Goal: Information Seeking & Learning: Find specific fact

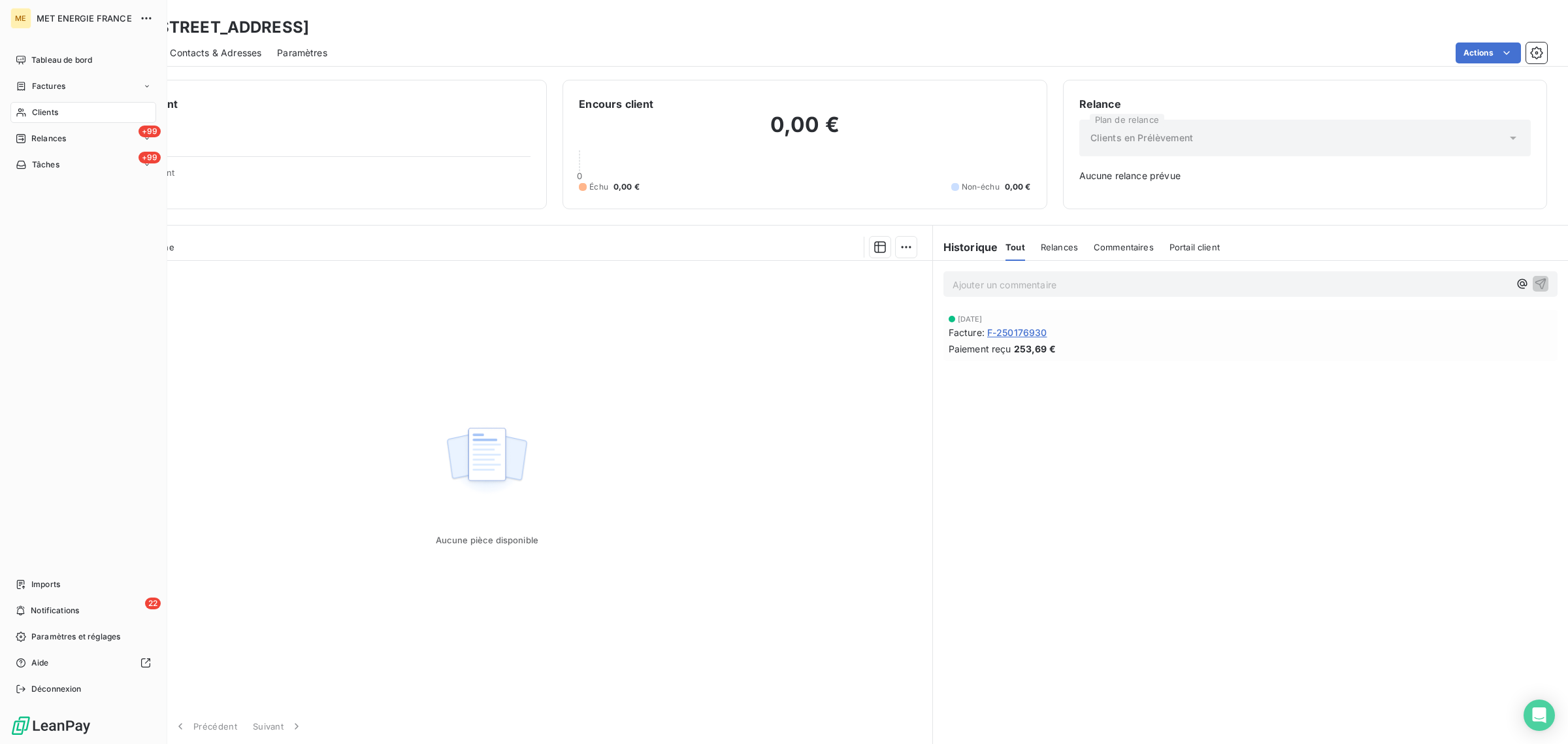
click at [40, 108] on span "Clients" at bounding box center [45, 112] width 26 height 11
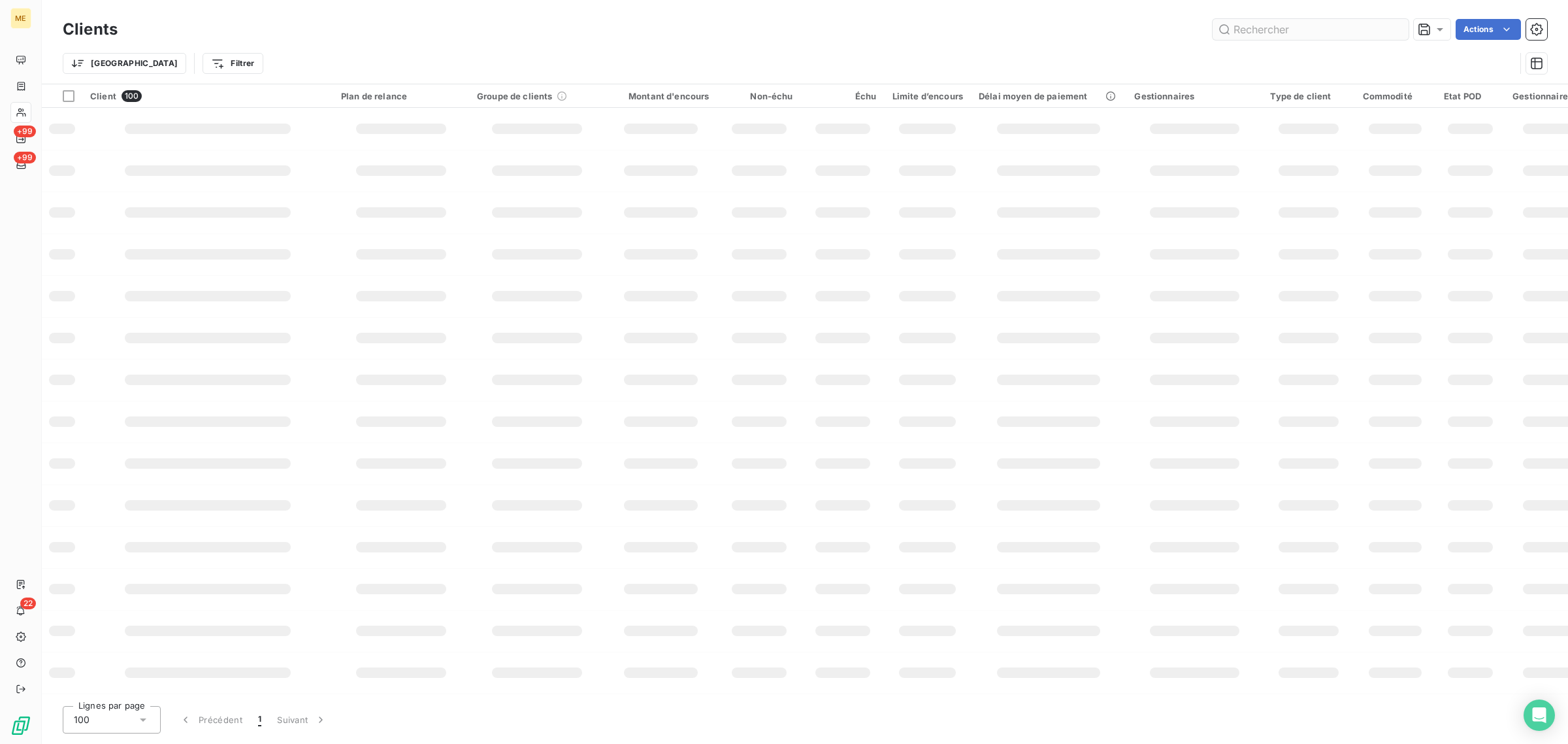
click at [1309, 30] on input "text" at bounding box center [1311, 29] width 196 height 21
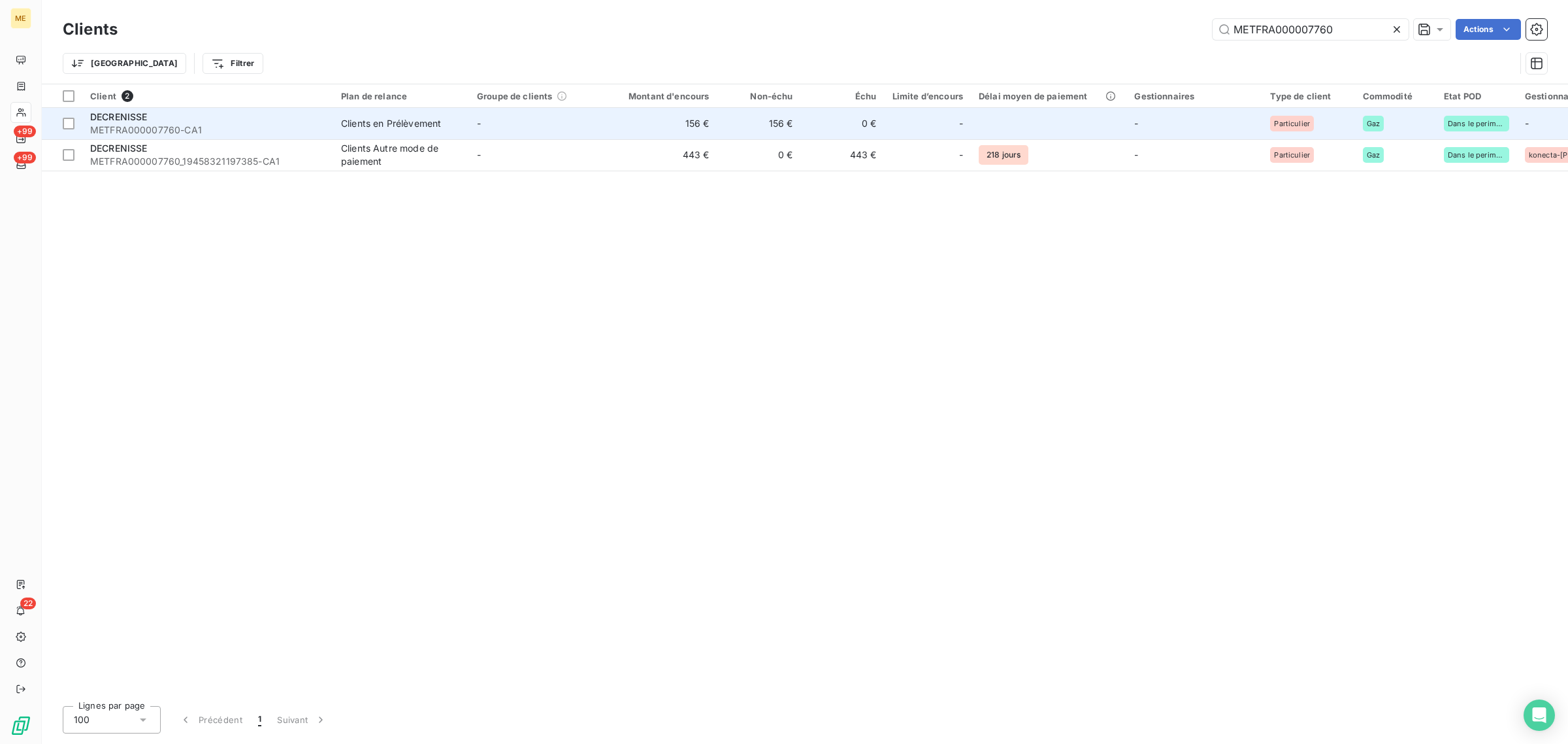
type input "METFRA000007760"
click at [602, 132] on td "-" at bounding box center [537, 123] width 136 height 31
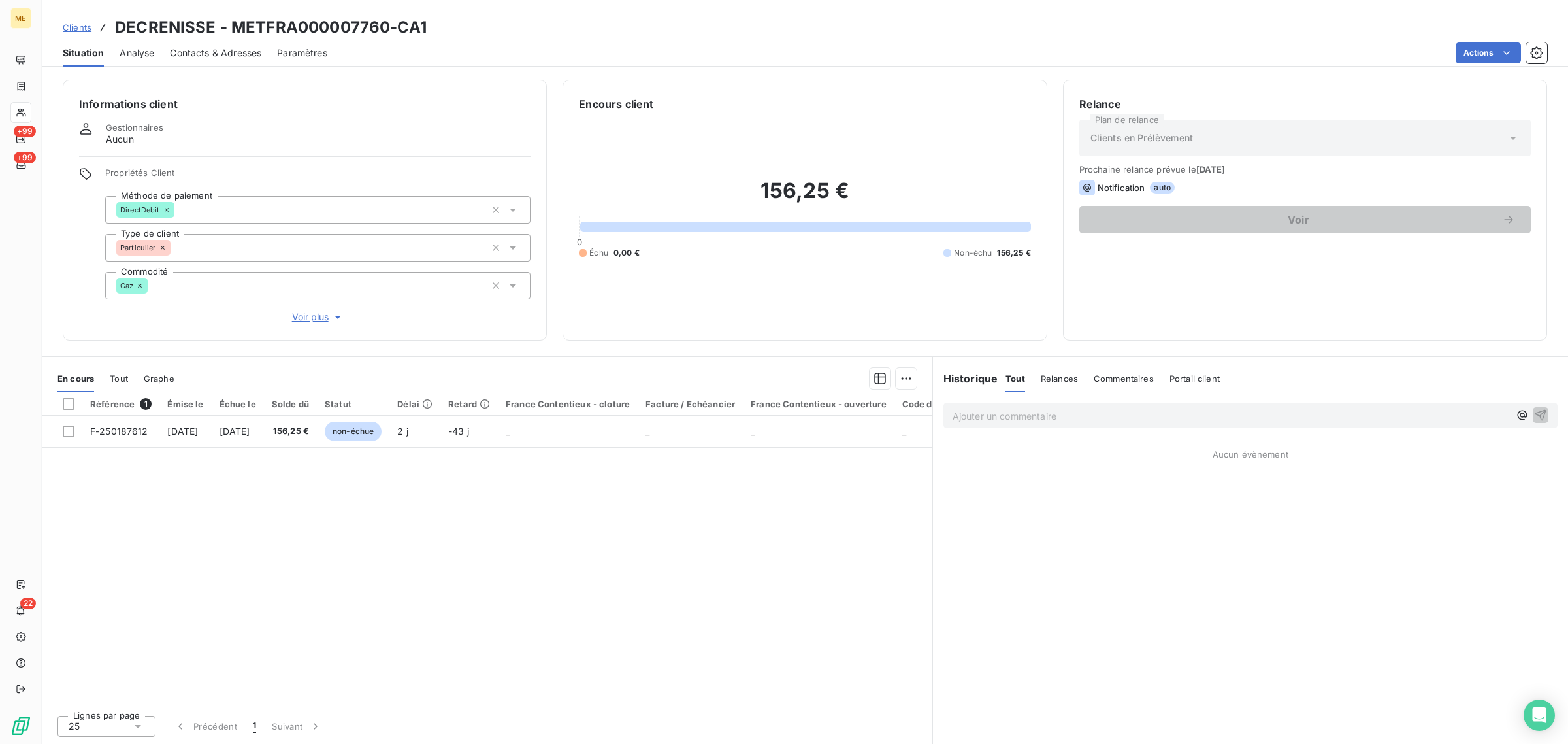
click at [93, 26] on div "Clients DECRENISSE - METFRA000007760-CA1" at bounding box center [245, 27] width 364 height 24
click at [85, 26] on span "Clients" at bounding box center [77, 27] width 29 height 10
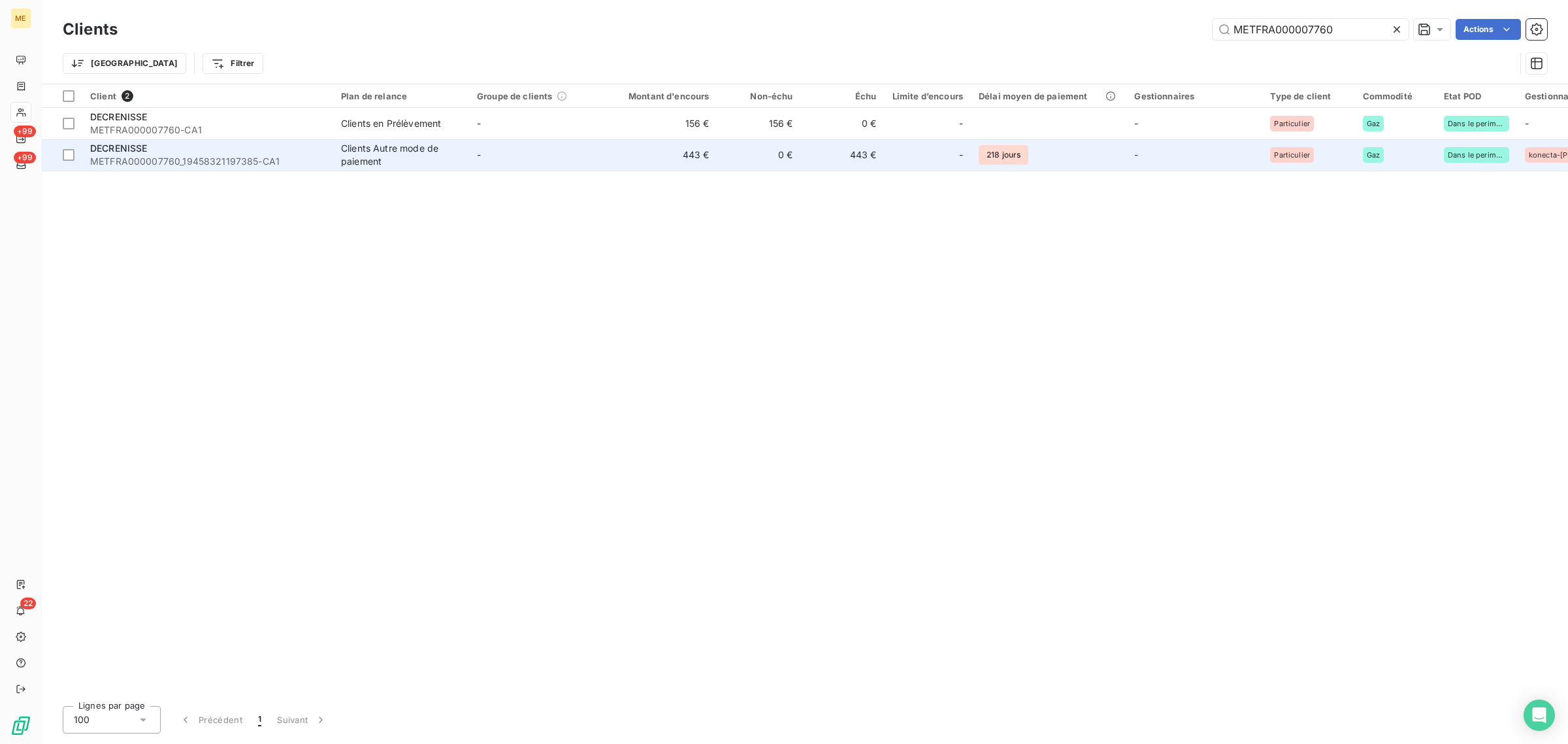
click at [632, 160] on td "443 €" at bounding box center [661, 154] width 112 height 31
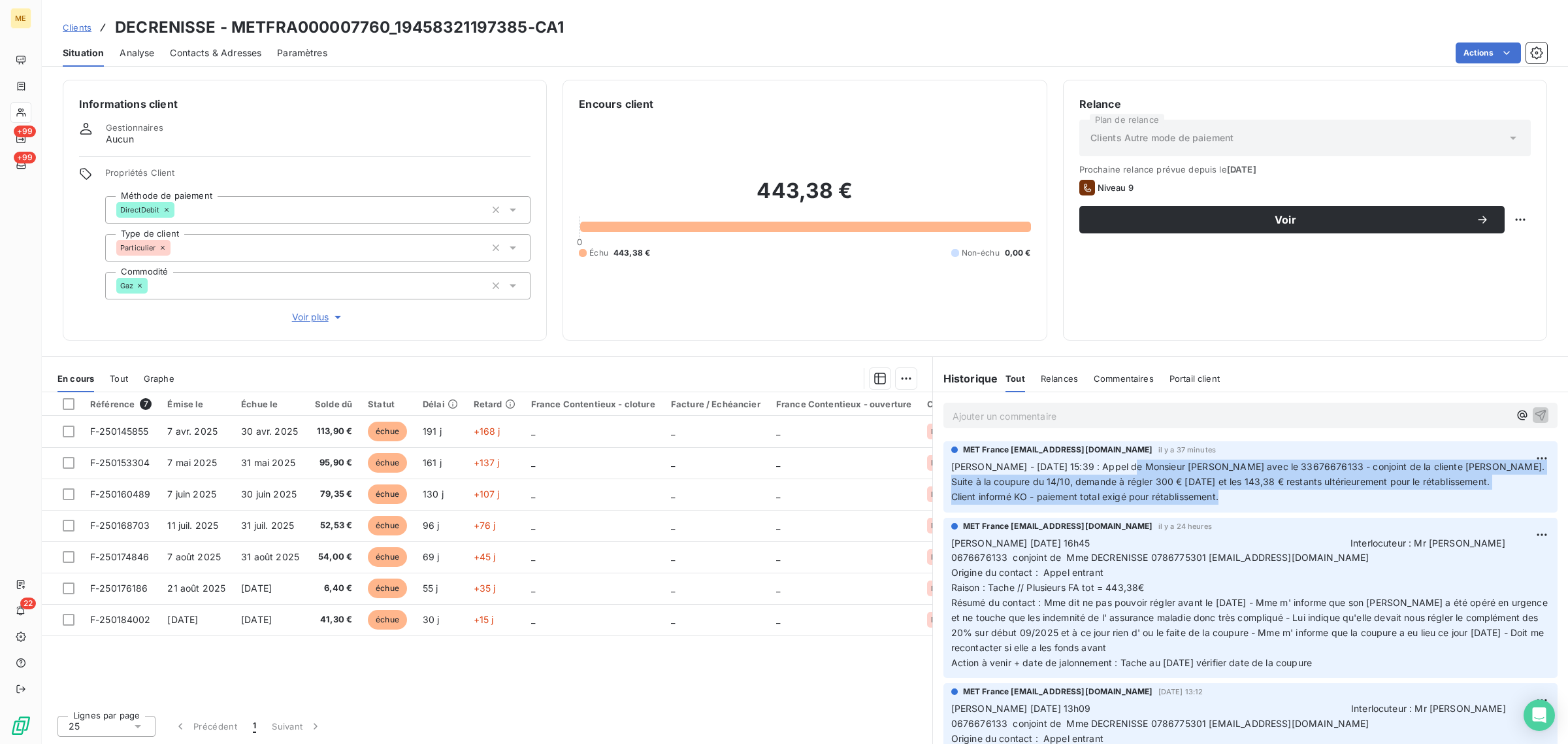
drag, startPoint x: 1115, startPoint y: 464, endPoint x: 1289, endPoint y: 501, distance: 177.9
click at [1289, 501] on p "[PERSON_NAME] - [DATE] 15:39 : Appel de Monsieur [PERSON_NAME] avec le 33676676…" at bounding box center [1251, 482] width 599 height 45
click at [1261, 495] on p "[PERSON_NAME] - [DATE] 15:39 : Appel de Monsieur [PERSON_NAME] avec le 33676676…" at bounding box center [1251, 482] width 599 height 45
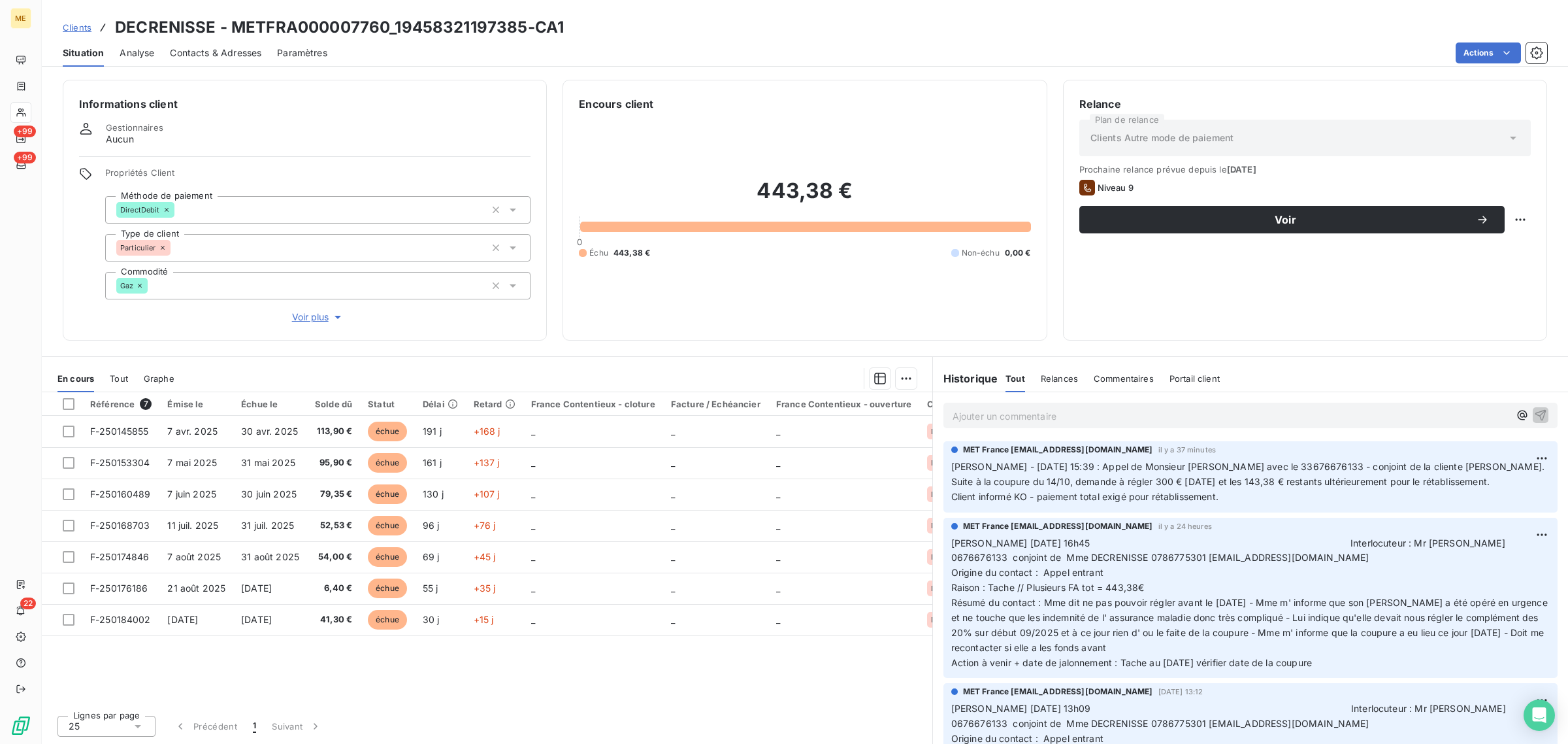
drag, startPoint x: 1213, startPoint y: 504, endPoint x: 1230, endPoint y: 499, distance: 17.7
click at [1213, 502] on p "[PERSON_NAME] - [DATE] 15:39 : Appel de Monsieur [PERSON_NAME] avec le 33676676…" at bounding box center [1251, 482] width 599 height 45
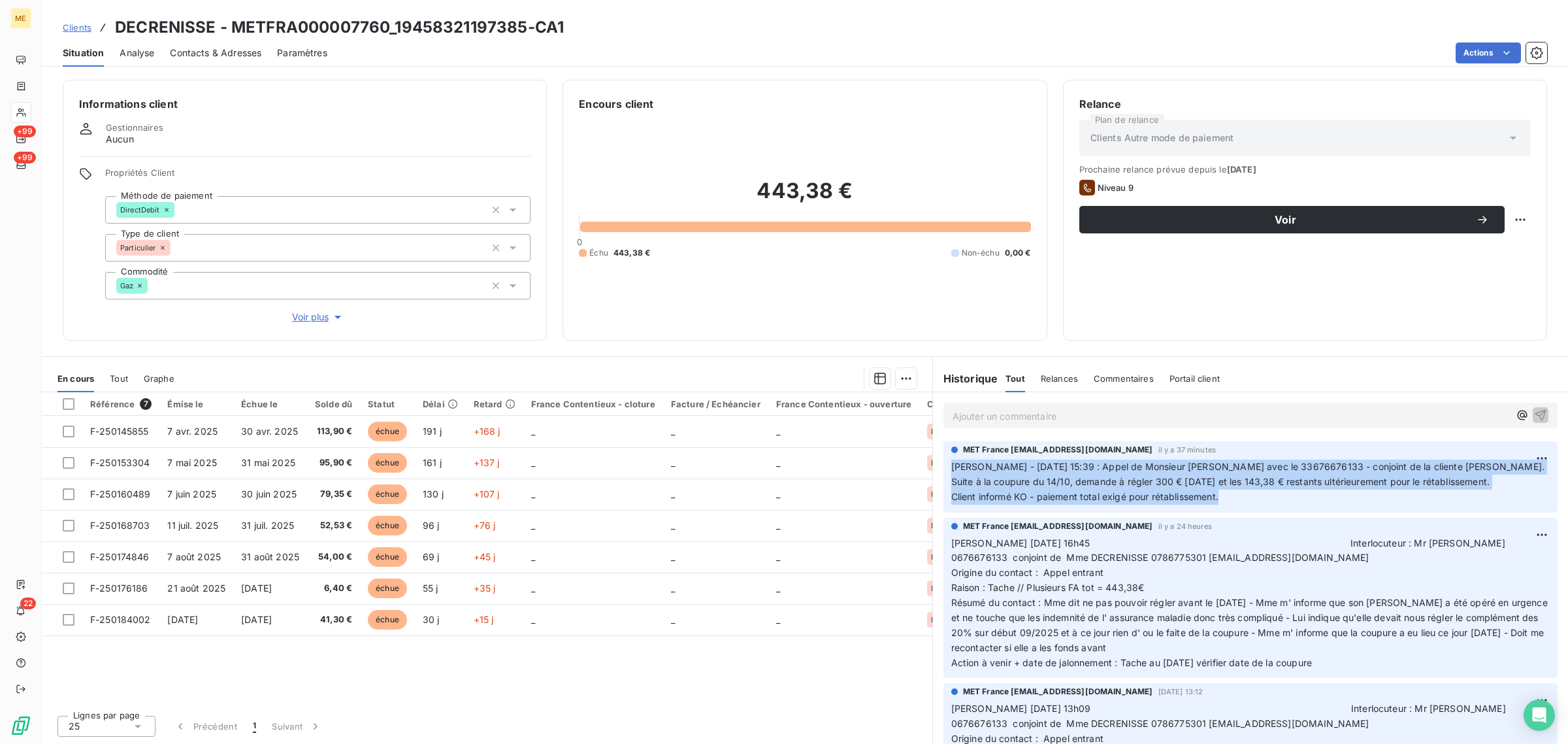
drag, startPoint x: 1230, startPoint y: 499, endPoint x: 945, endPoint y: 461, distance: 287.5
click at [945, 461] on div "MET France [EMAIL_ADDRESS][DOMAIN_NAME] il y a 37 minutes [PERSON_NAME] - [DATE…" at bounding box center [1251, 477] width 615 height 72
click at [1240, 497] on p "[PERSON_NAME] - [DATE] 15:39 : Appel de Monsieur [PERSON_NAME] avec le 33676676…" at bounding box center [1251, 482] width 599 height 45
drag, startPoint x: 1234, startPoint y: 501, endPoint x: 962, endPoint y: 472, distance: 273.5
click at [956, 471] on p "[PERSON_NAME] - [DATE] 15:39 : Appel de Monsieur [PERSON_NAME] avec le 33676676…" at bounding box center [1251, 482] width 599 height 45
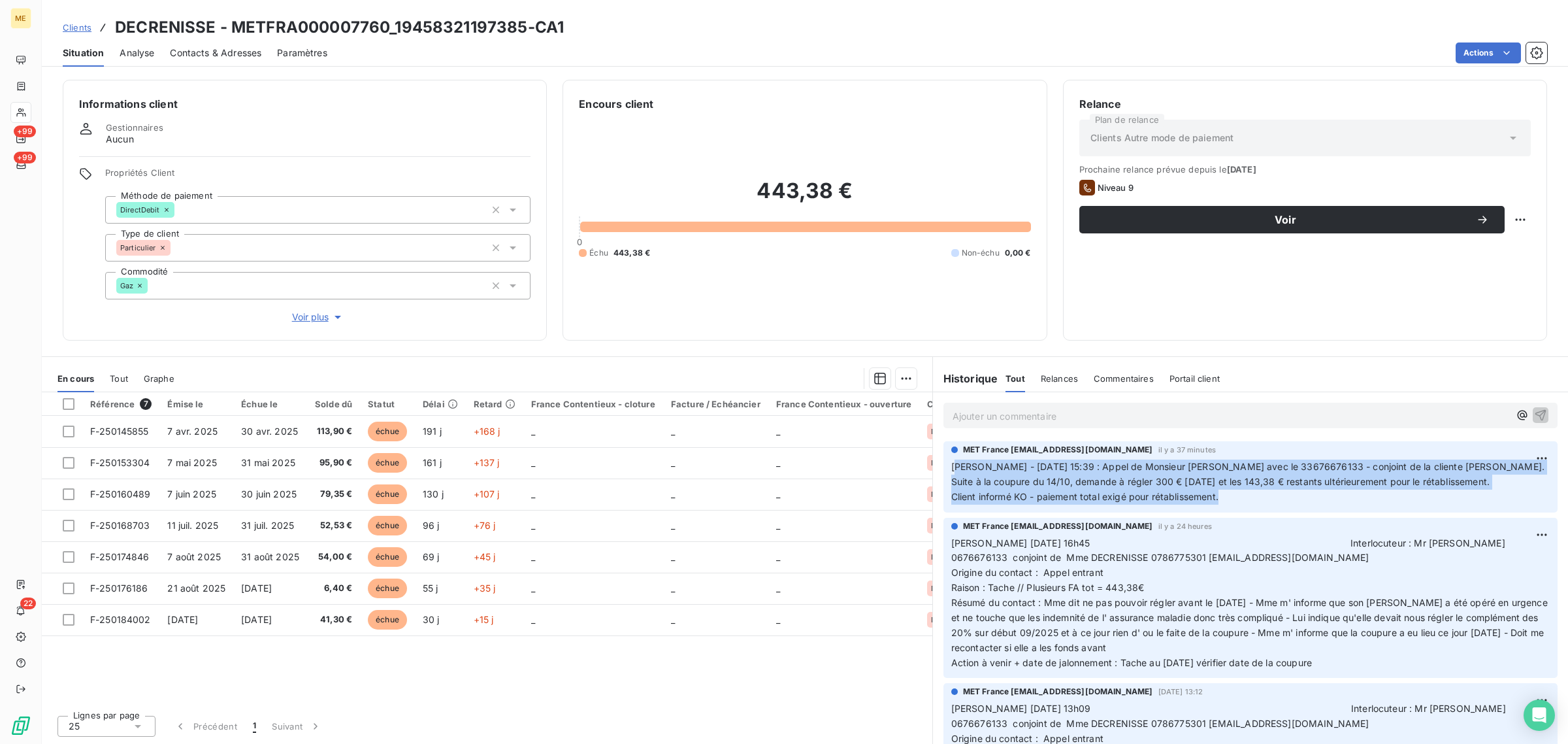
click at [1210, 502] on span "Client informé KO - paiement total exigé pour rétablissement." at bounding box center [1085, 496] width 267 height 11
drag, startPoint x: 1226, startPoint y: 498, endPoint x: 937, endPoint y: 474, distance: 290.0
click at [937, 474] on div "MET France [EMAIL_ADDRESS][DOMAIN_NAME] il y a 37 minutes [PERSON_NAME] - [DATE…" at bounding box center [1251, 477] width 635 height 76
click at [952, 465] on span "[PERSON_NAME] - [DATE] 15:39 : Appel de Monsieur [PERSON_NAME] avec le 33676676…" at bounding box center [1248, 467] width 593 height 11
drag, startPoint x: 952, startPoint y: 465, endPoint x: 1240, endPoint y: 499, distance: 290.0
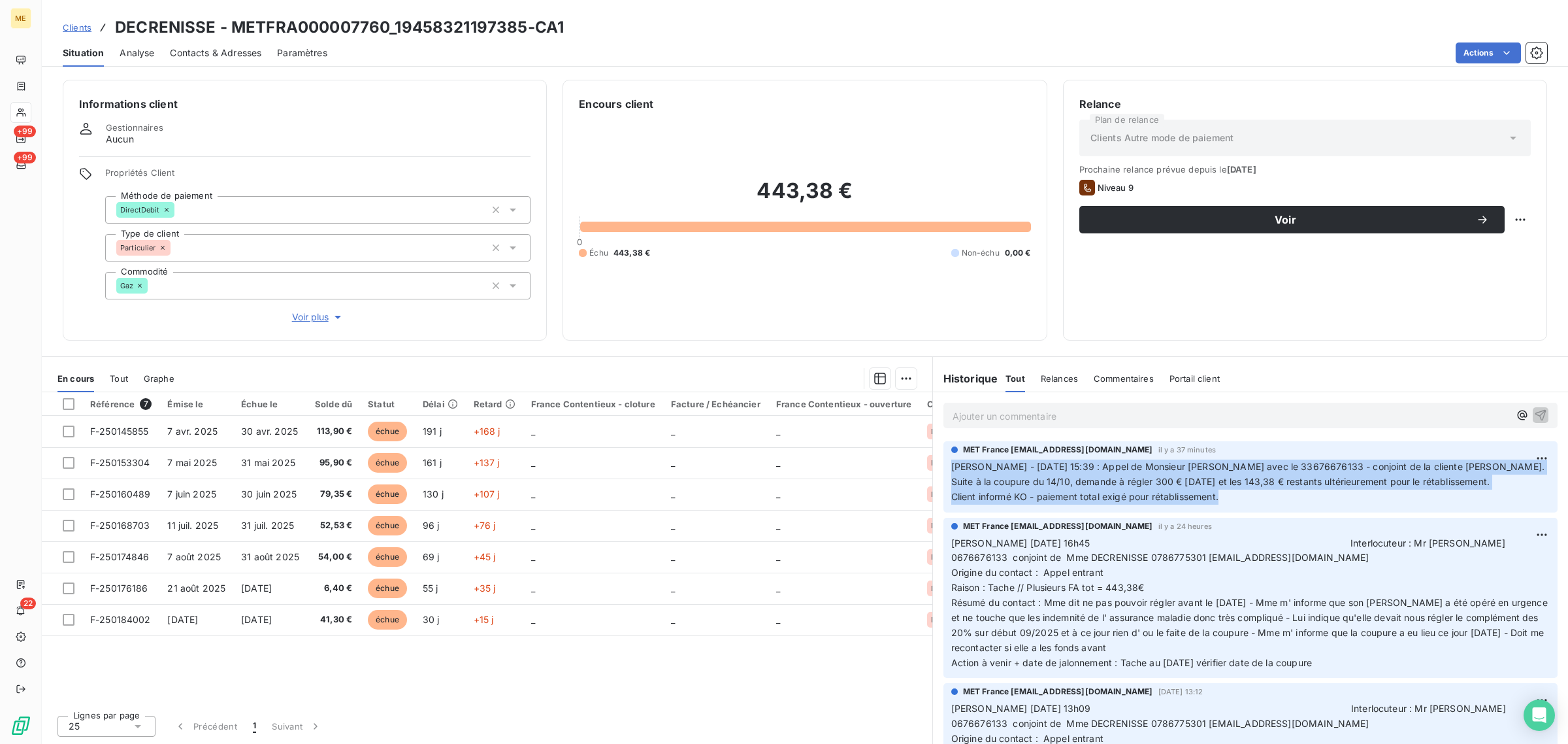
click at [1240, 499] on p "[PERSON_NAME] - [DATE] 15:39 : Appel de Monsieur [PERSON_NAME] avec le 33676676…" at bounding box center [1251, 482] width 599 height 45
drag, startPoint x: 1347, startPoint y: 665, endPoint x: 936, endPoint y: 534, distance: 431.4
click at [936, 534] on div "MET France [EMAIL_ADDRESS][DOMAIN_NAME] il y a 24 heures [PERSON_NAME] [DATE] 1…" at bounding box center [1251, 598] width 635 height 166
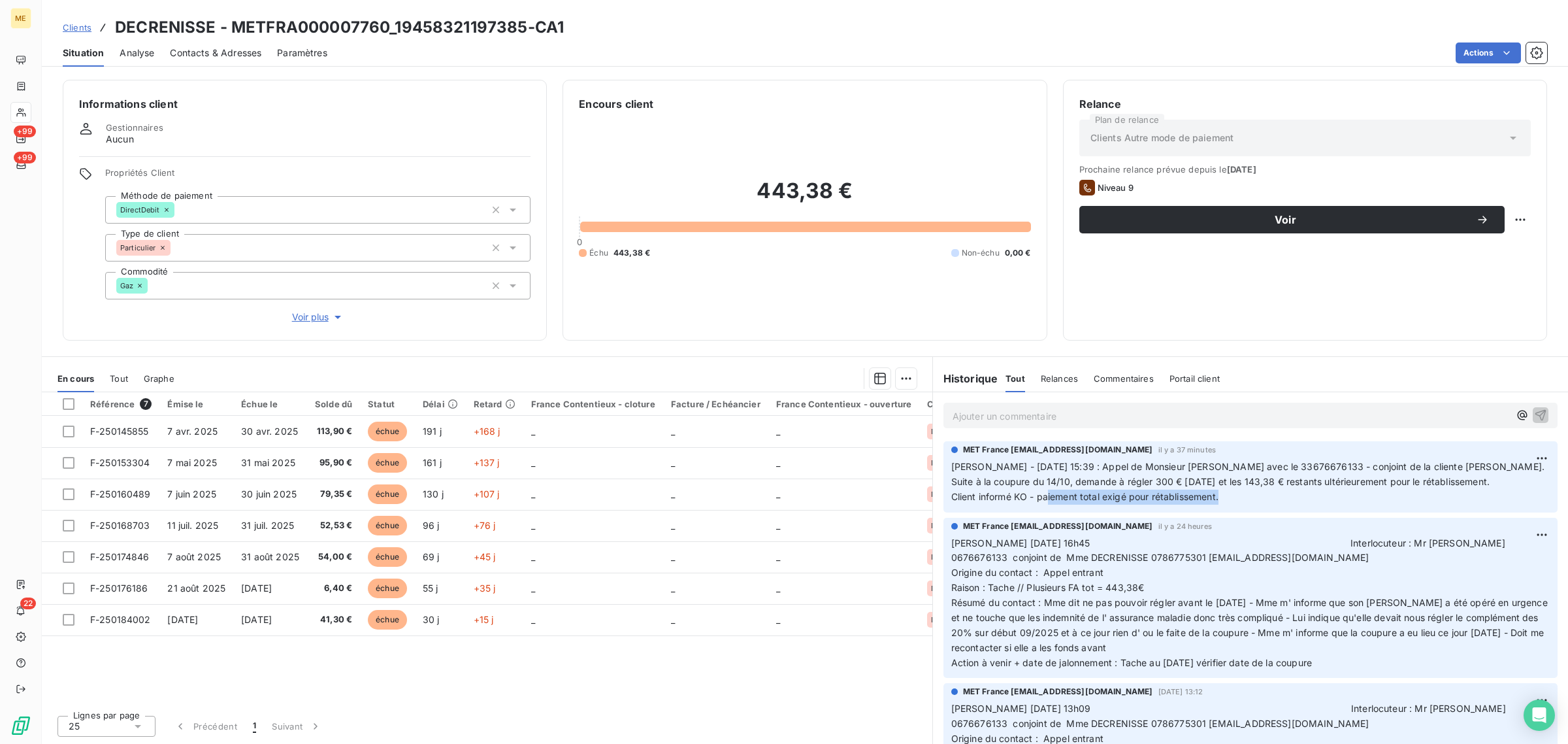
drag, startPoint x: 1233, startPoint y: 494, endPoint x: 1050, endPoint y: 502, distance: 183.2
click at [1050, 502] on p "[PERSON_NAME] - [DATE] 15:39 : Appel de Monsieur [PERSON_NAME] avec le 33676676…" at bounding box center [1251, 482] width 599 height 45
click at [1275, 501] on p "[PERSON_NAME] - [DATE] 15:39 : Appel de Monsieur [PERSON_NAME] avec le 33676676…" at bounding box center [1251, 482] width 599 height 45
drag, startPoint x: 1296, startPoint y: 487, endPoint x: 1209, endPoint y: 504, distance: 88.6
click at [1209, 504] on p "[PERSON_NAME] - [DATE] 15:39 : Appel de Monsieur [PERSON_NAME] avec le 33676676…" at bounding box center [1251, 482] width 599 height 45
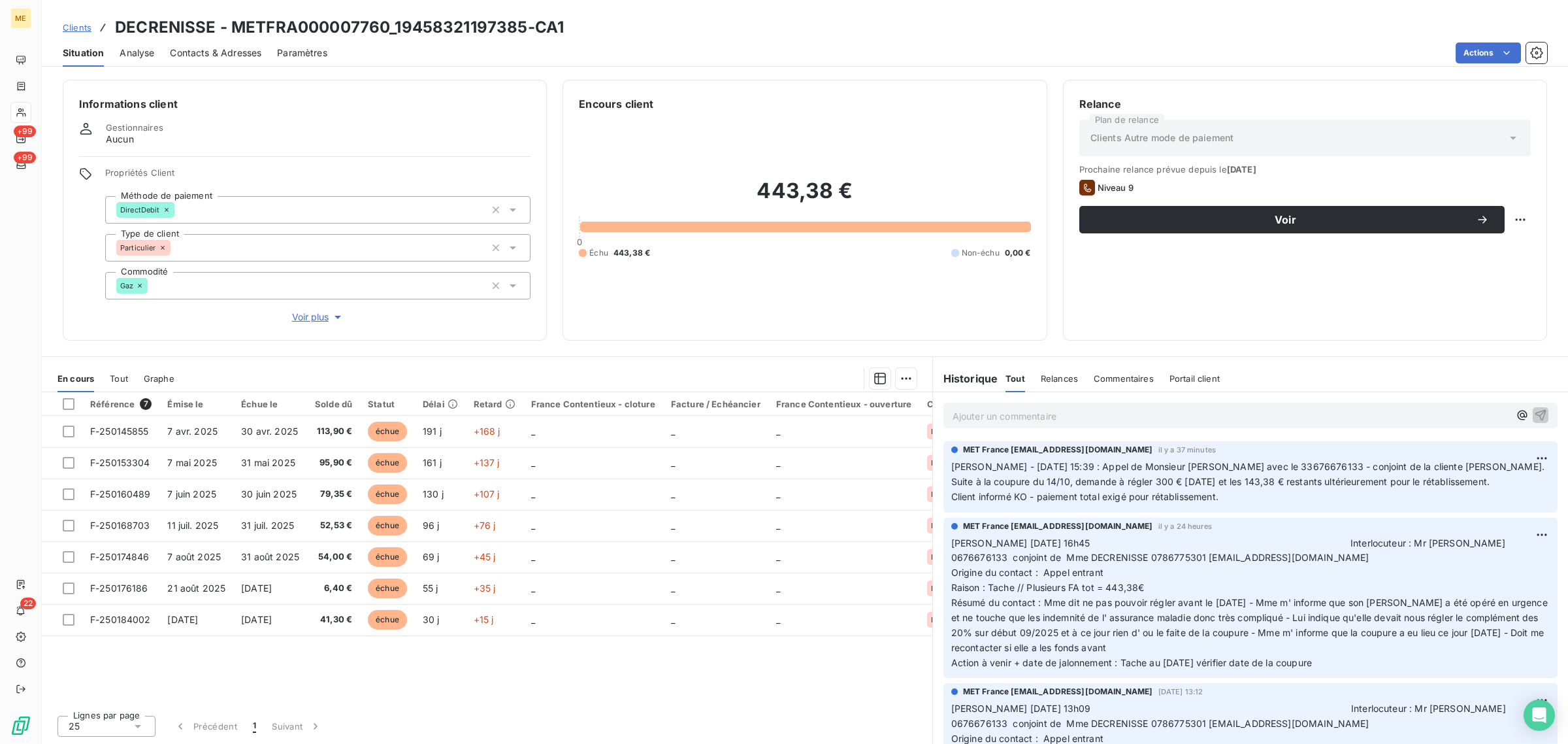
click at [1227, 502] on p "[PERSON_NAME] - [DATE] 15:39 : Appel de Monsieur [PERSON_NAME] avec le 33676676…" at bounding box center [1251, 482] width 599 height 45
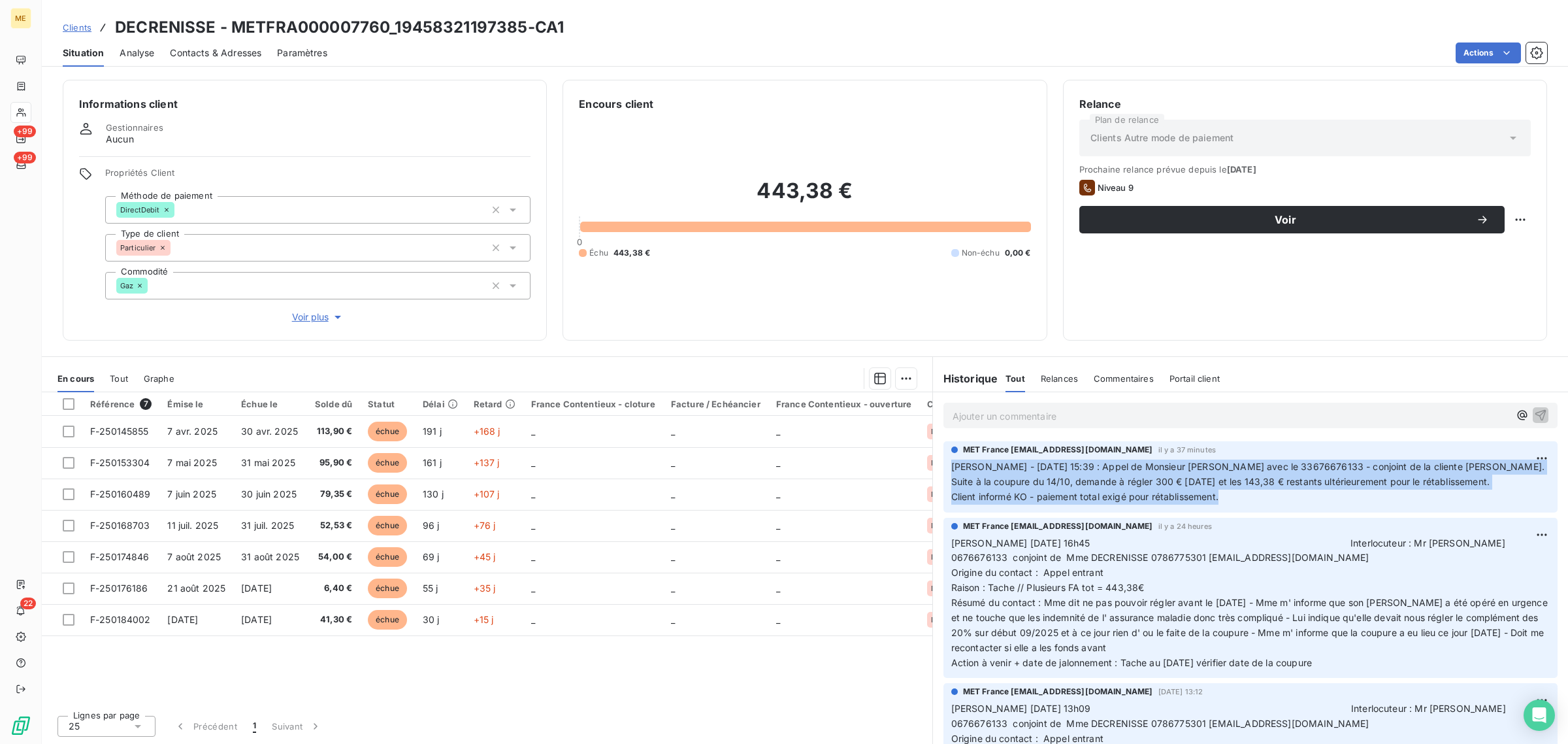
drag, startPoint x: 1239, startPoint y: 497, endPoint x: 946, endPoint y: 458, distance: 295.6
click at [946, 458] on div "MET France [EMAIL_ADDRESS][DOMAIN_NAME] il y a 37 minutes [PERSON_NAME] - [DATE…" at bounding box center [1251, 477] width 615 height 72
click at [1256, 502] on p "[PERSON_NAME] - [DATE] 15:39 : Appel de Monsieur [PERSON_NAME] avec le 33676676…" at bounding box center [1251, 482] width 599 height 45
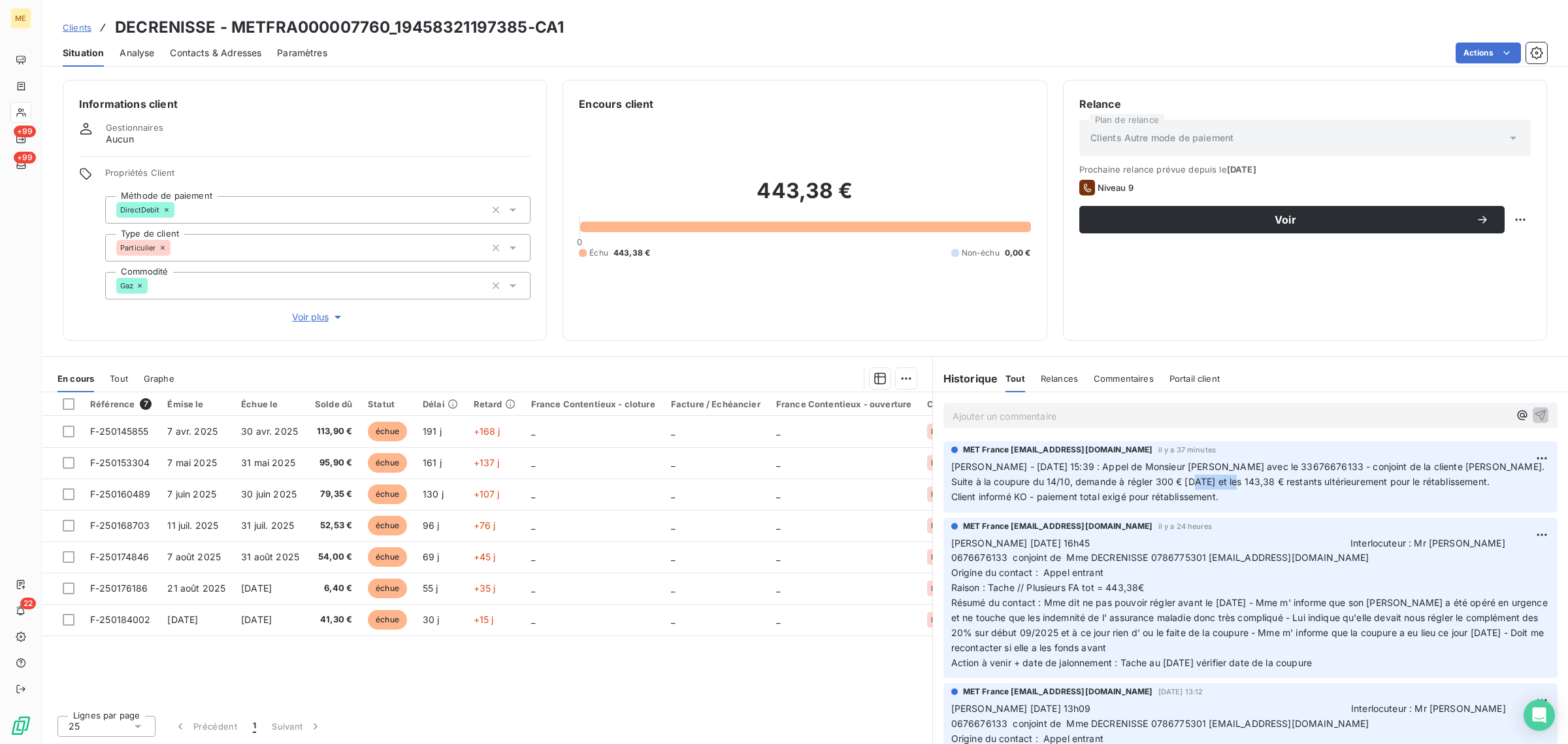
drag, startPoint x: 1196, startPoint y: 477, endPoint x: 1282, endPoint y: 478, distance: 86.0
click at [1272, 478] on span "Suite à la coupure du 14/10, demande à régler 300 € [DATE] et les 143,38 € rest…" at bounding box center [1221, 482] width 538 height 11
click at [1269, 489] on p "[PERSON_NAME] - [DATE] 15:39 : Appel de Monsieur [PERSON_NAME] avec le 33676676…" at bounding box center [1251, 482] width 599 height 45
drag, startPoint x: 1077, startPoint y: 484, endPoint x: 1296, endPoint y: 485, distance: 219.0
click at [1296, 485] on span "Suite à la coupure du 14/10, demande à régler 300 € [DATE] et les 143,38 € rest…" at bounding box center [1221, 482] width 538 height 11
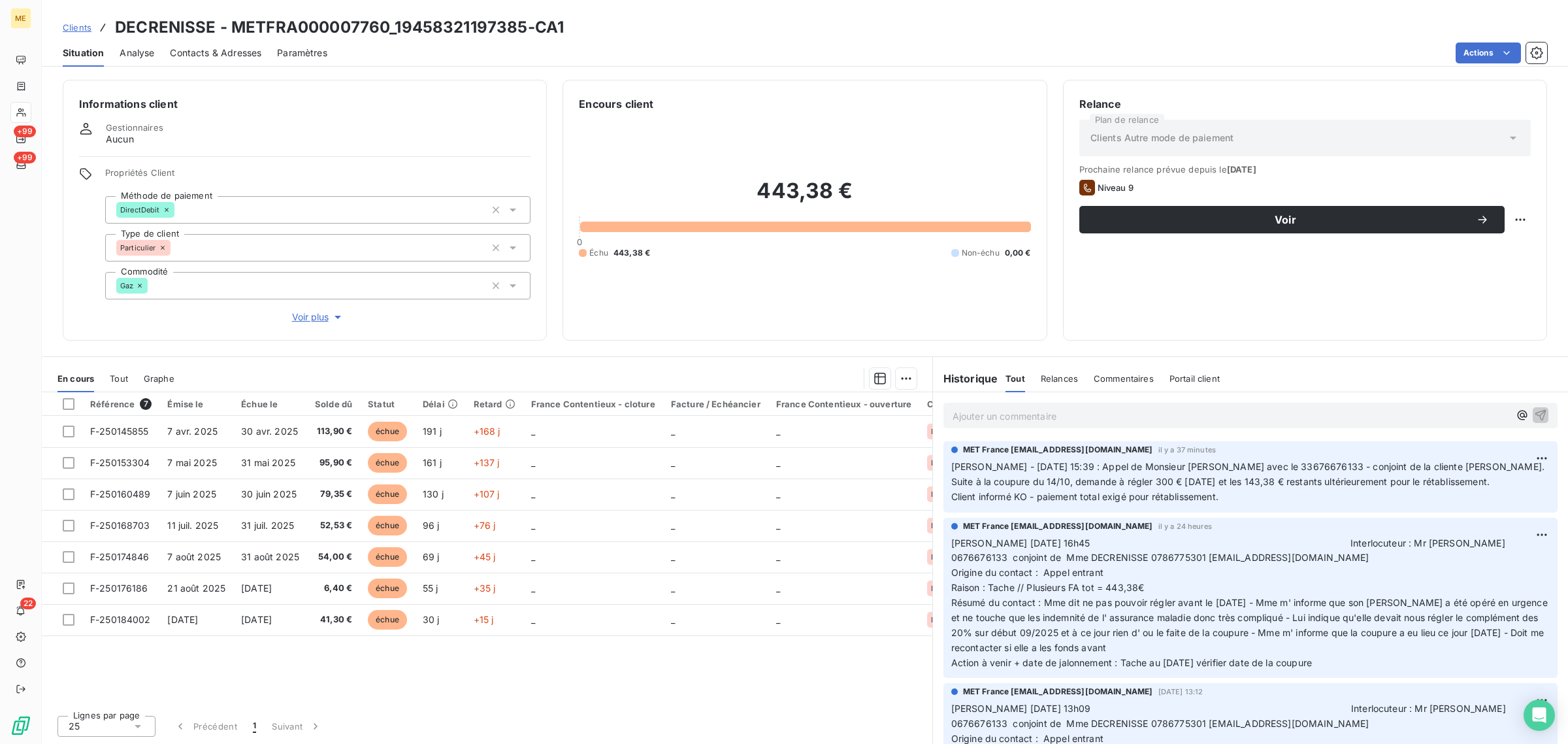
click at [1265, 499] on p "[PERSON_NAME] - [DATE] 15:39 : Appel de Monsieur [PERSON_NAME] avec le 33676676…" at bounding box center [1251, 482] width 599 height 45
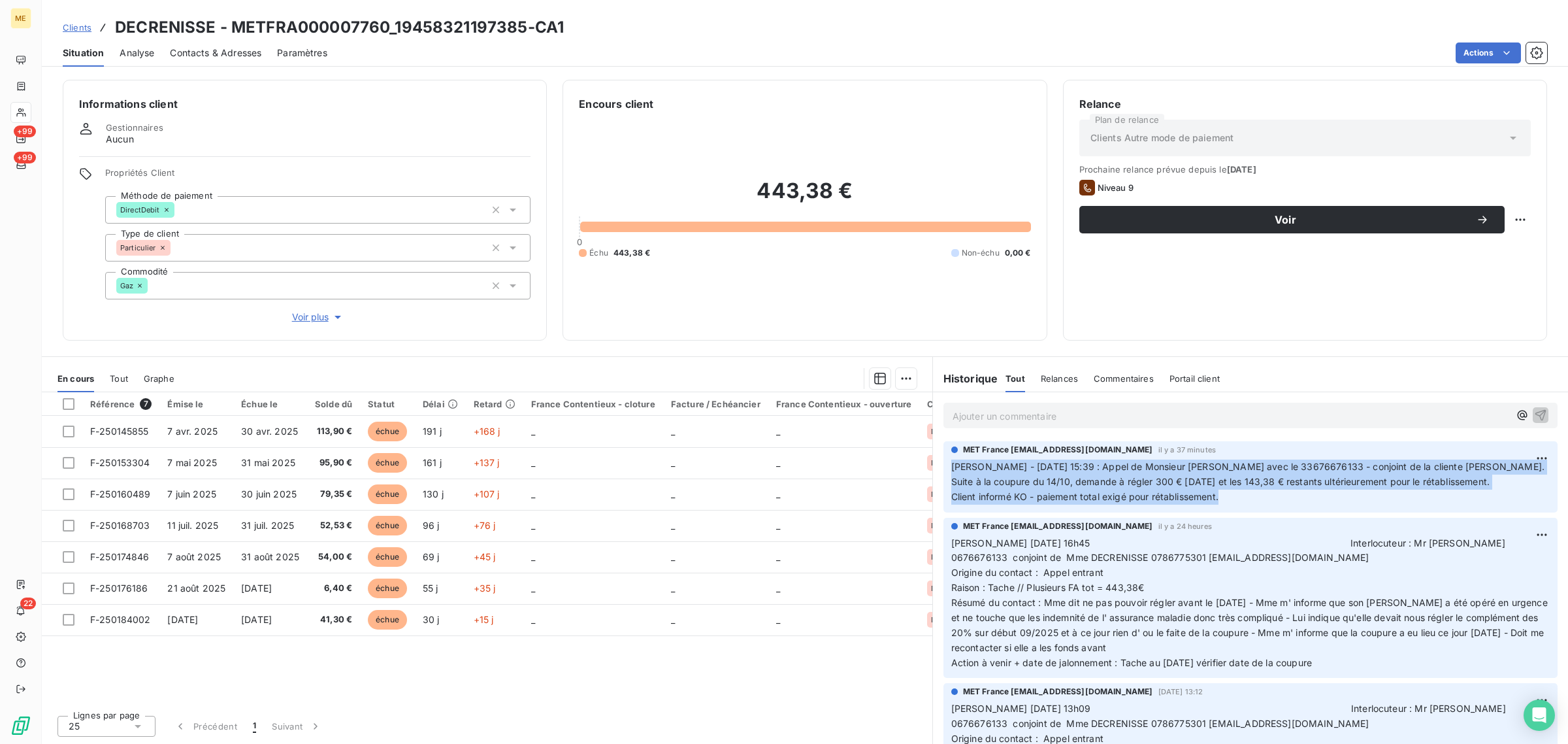
drag, startPoint x: 1255, startPoint y: 502, endPoint x: 950, endPoint y: 463, distance: 307.5
click at [950, 463] on div "MET France [EMAIL_ADDRESS][DOMAIN_NAME] il y a 37 minutes [PERSON_NAME] - [DATE…" at bounding box center [1251, 477] width 615 height 72
click at [1101, 481] on span "Suite à la coupure du 14/10, demande à régler 300 € [DATE] et les 143,38 € rest…" at bounding box center [1221, 482] width 538 height 11
drag, startPoint x: 1226, startPoint y: 498, endPoint x: 968, endPoint y: 442, distance: 264.0
click at [968, 442] on div "MET France [EMAIL_ADDRESS][DOMAIN_NAME] il y a 37 minutes [PERSON_NAME] - [DATE…" at bounding box center [1251, 477] width 615 height 72
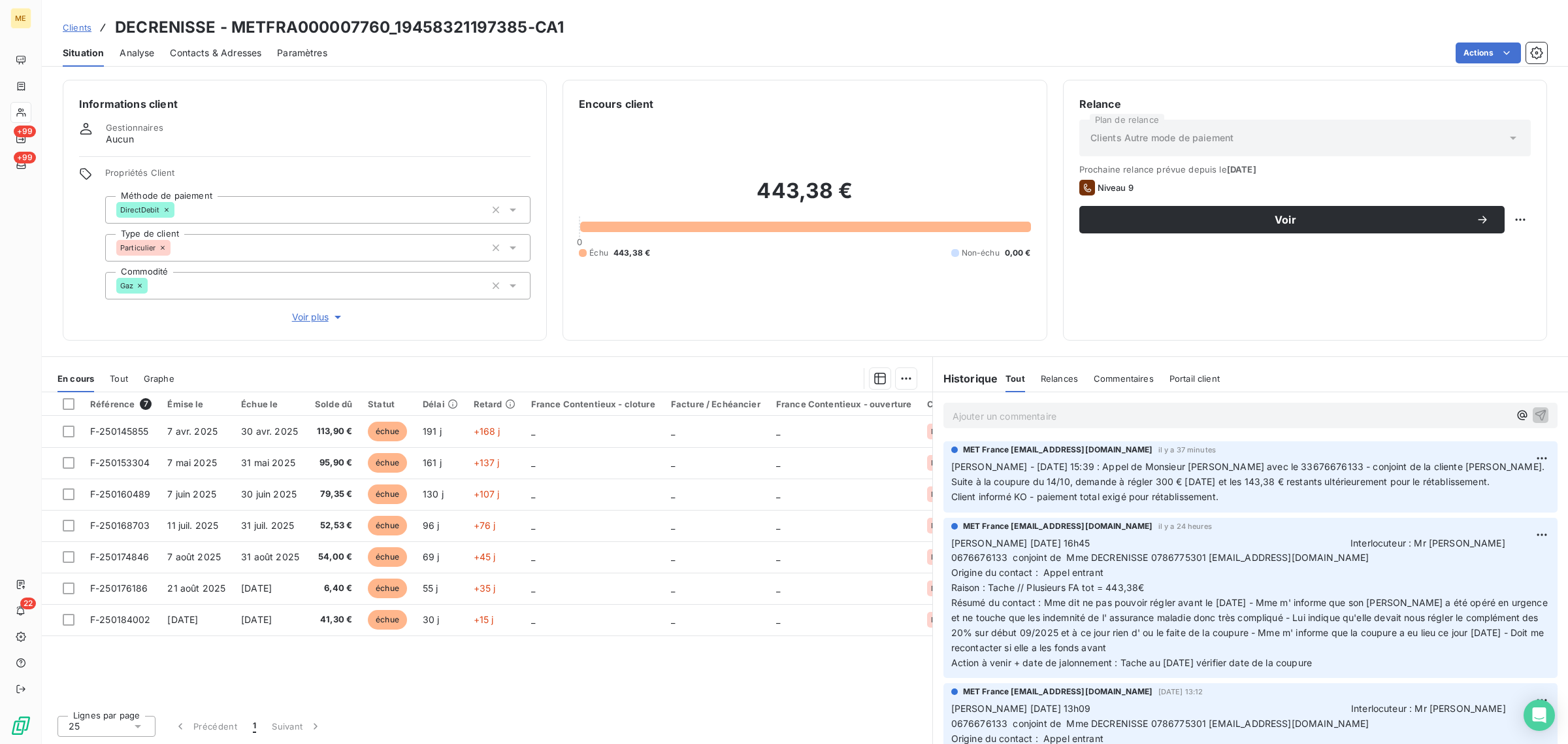
click at [903, 307] on div "443,38 € 0 Échu 443,38 € Non-échu 0,00 €" at bounding box center [805, 218] width 452 height 213
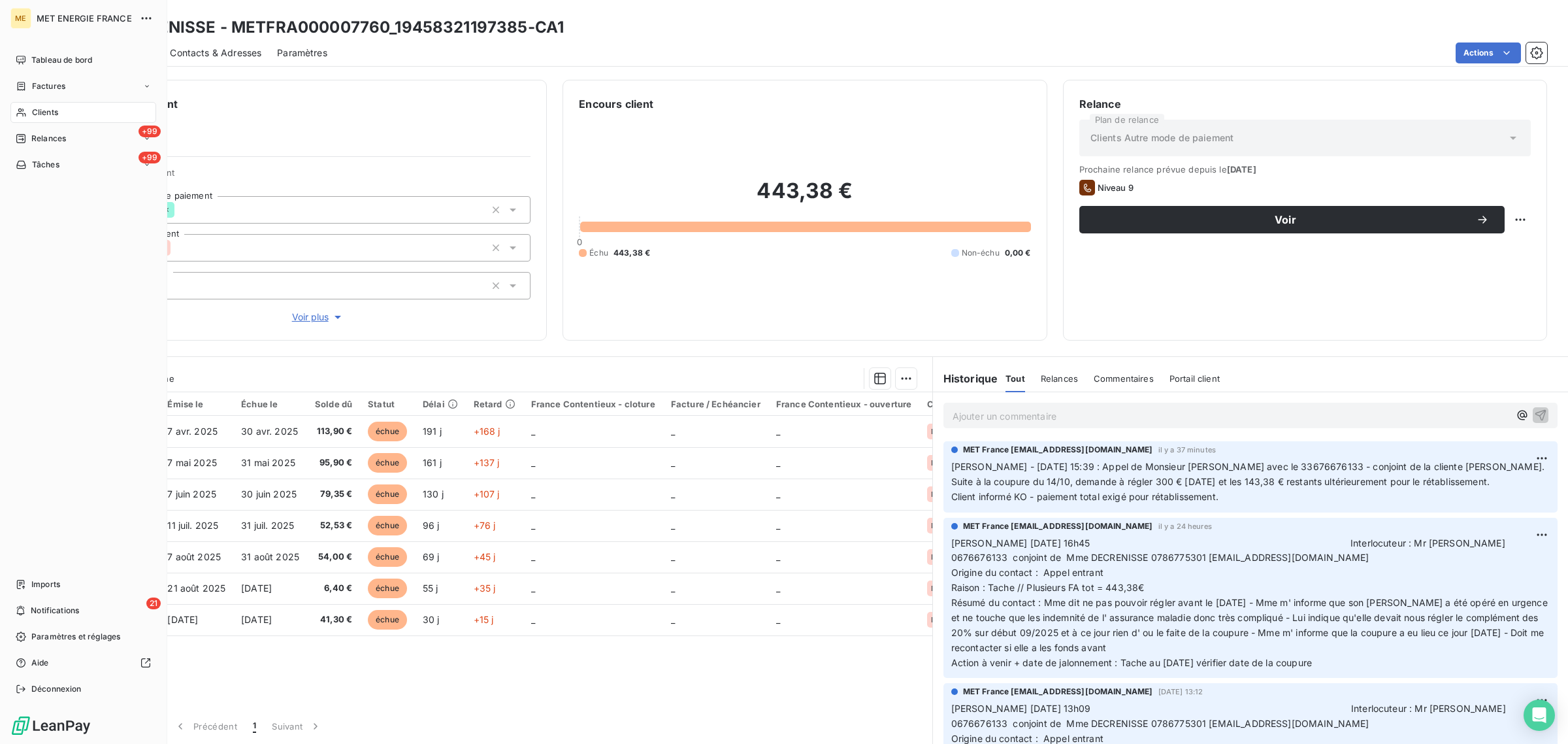
click at [22, 117] on icon at bounding box center [22, 112] width 11 height 10
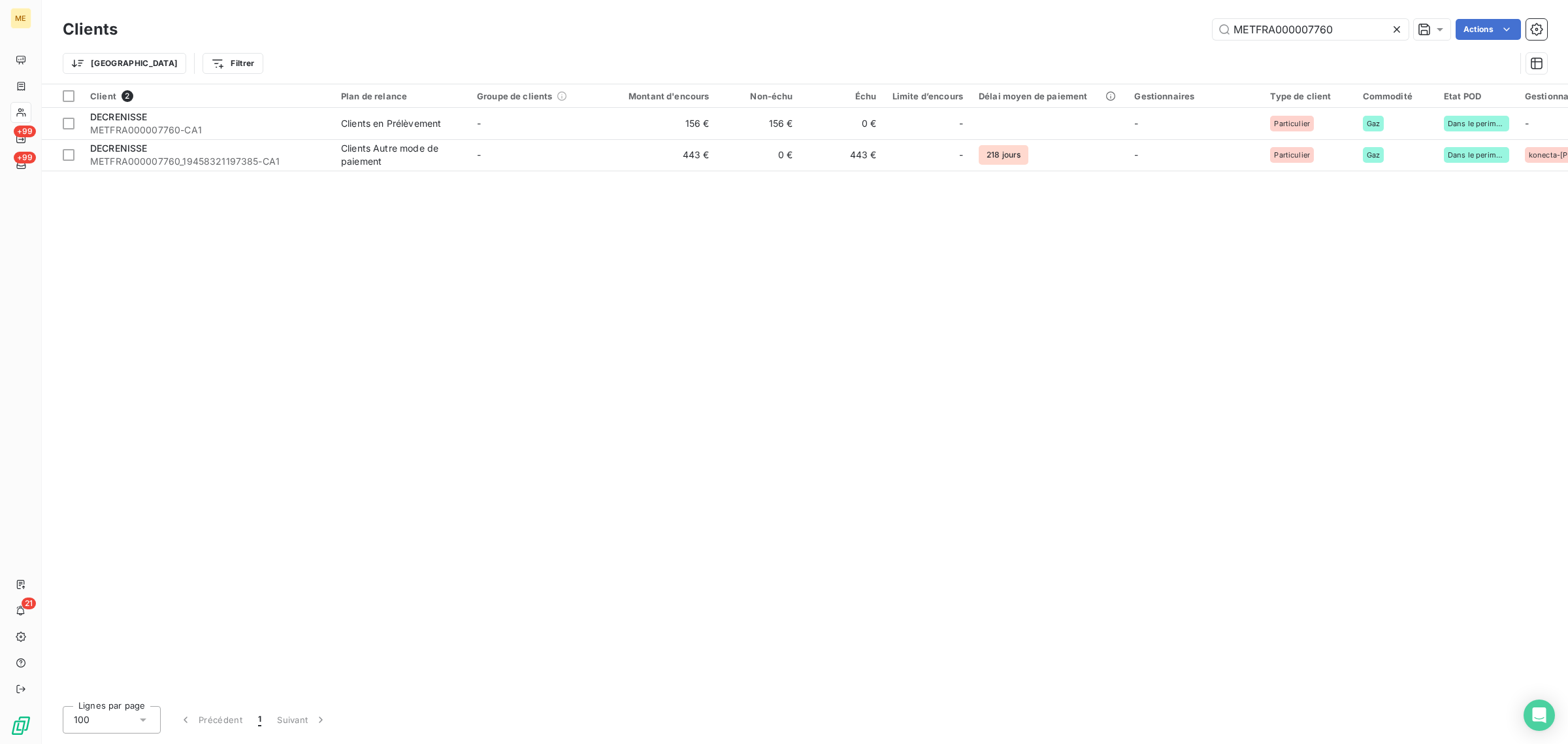
drag, startPoint x: 1357, startPoint y: 18, endPoint x: 1145, endPoint y: 26, distance: 212.2
click at [1145, 26] on div "METFRA000007760 Actions" at bounding box center [840, 29] width 1415 height 21
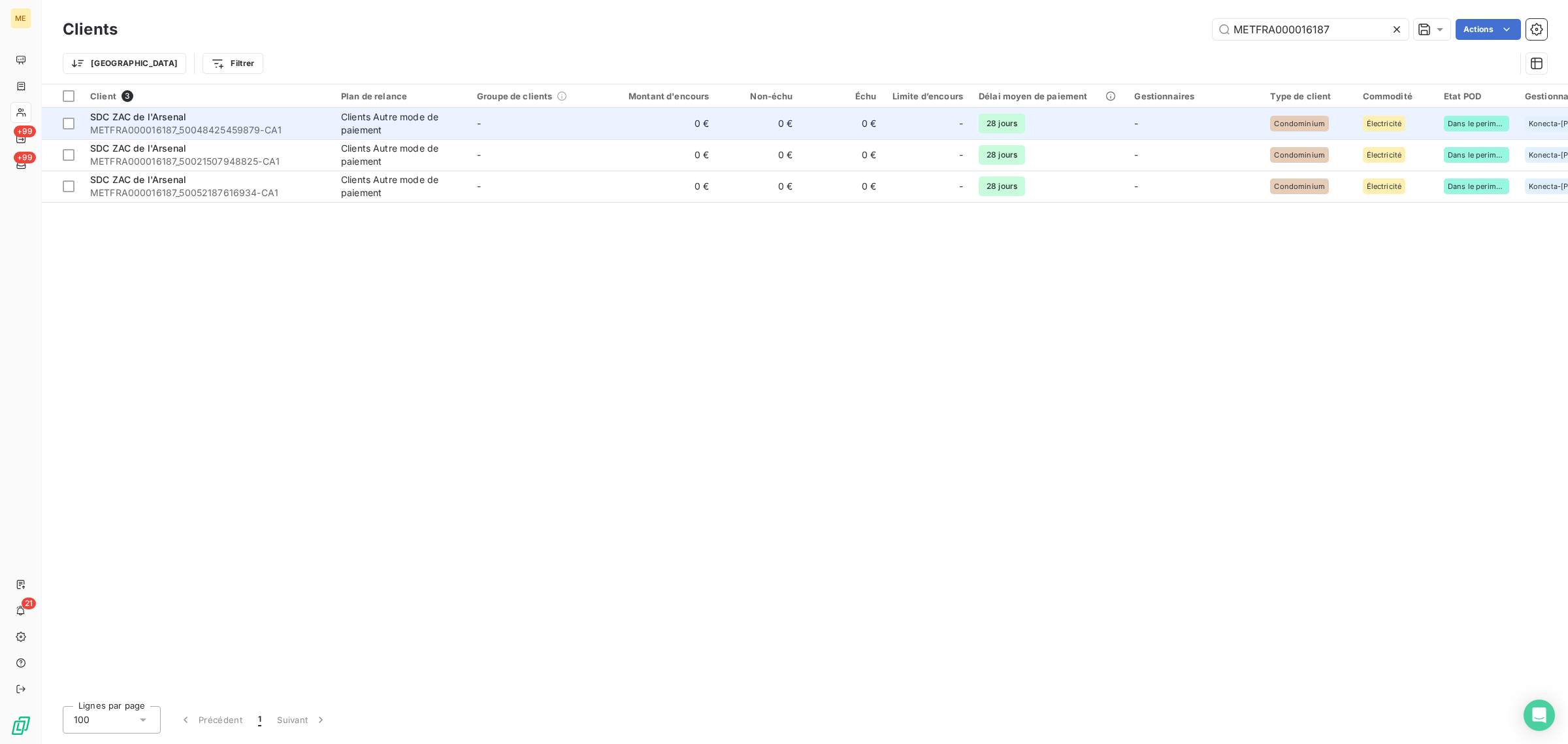
type input "METFRA000016187"
click at [621, 125] on td "0 €" at bounding box center [661, 123] width 112 height 31
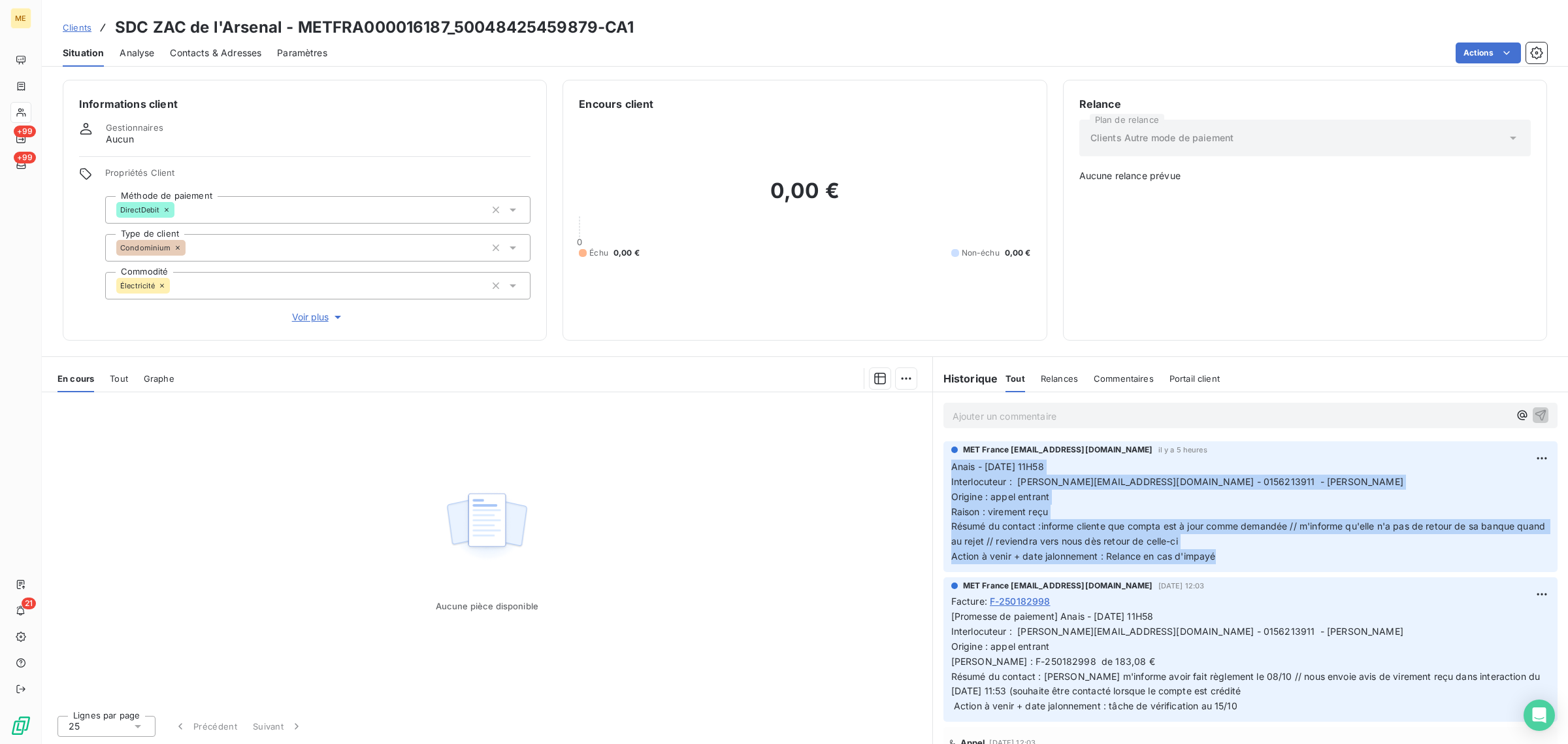
drag, startPoint x: 1240, startPoint y: 564, endPoint x: 938, endPoint y: 472, distance: 315.7
click at [938, 472] on div "MET France [EMAIL_ADDRESS][DOMAIN_NAME] il y a 5 heures Anais - [DATE] 11H58 In…" at bounding box center [1251, 507] width 635 height 136
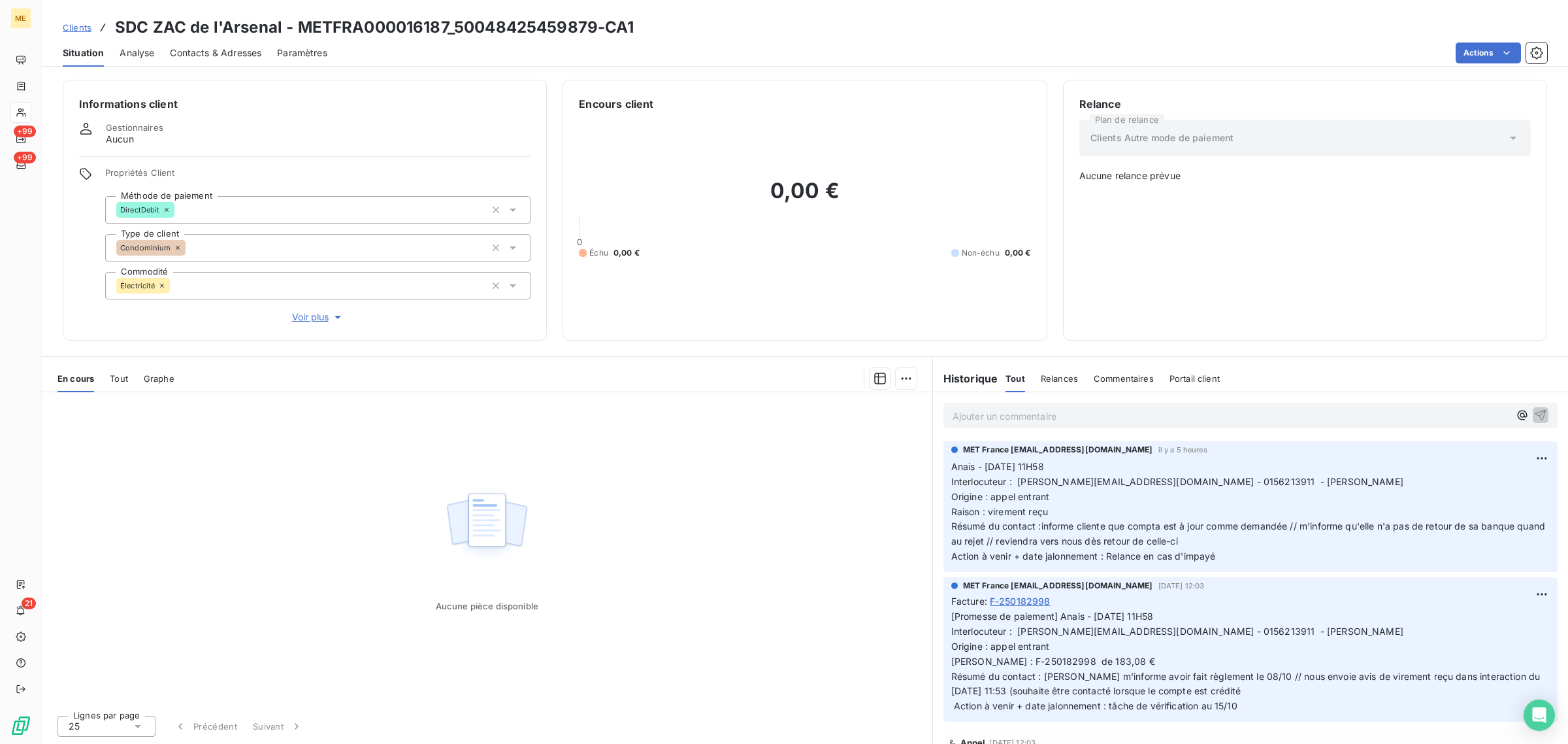
click at [574, 462] on div "Aucune pièce disponible" at bounding box center [487, 549] width 890 height 313
click at [76, 28] on span "Clients" at bounding box center [77, 27] width 29 height 10
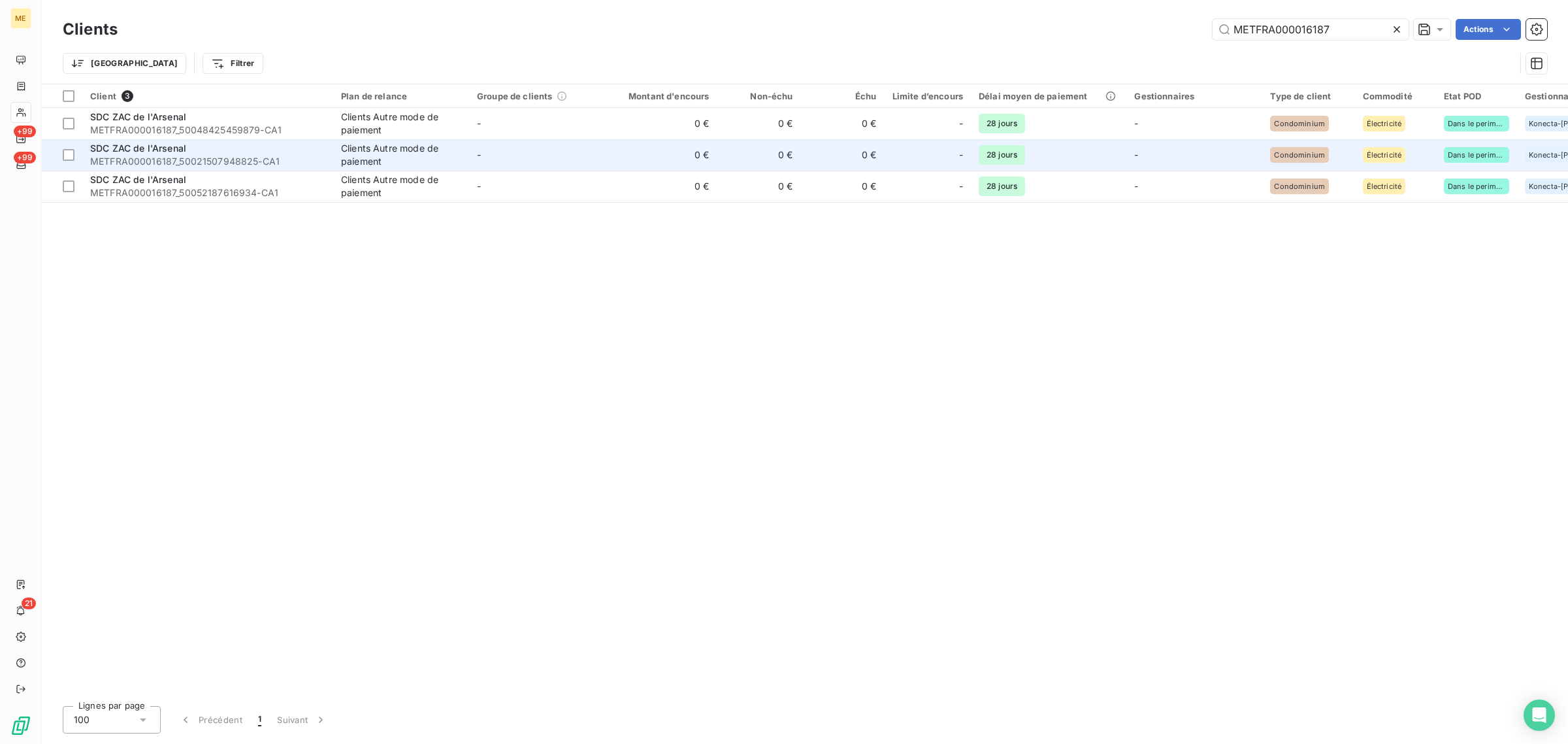
click at [147, 148] on span "SDC ZAC de l'Arsenal" at bounding box center [138, 148] width 96 height 11
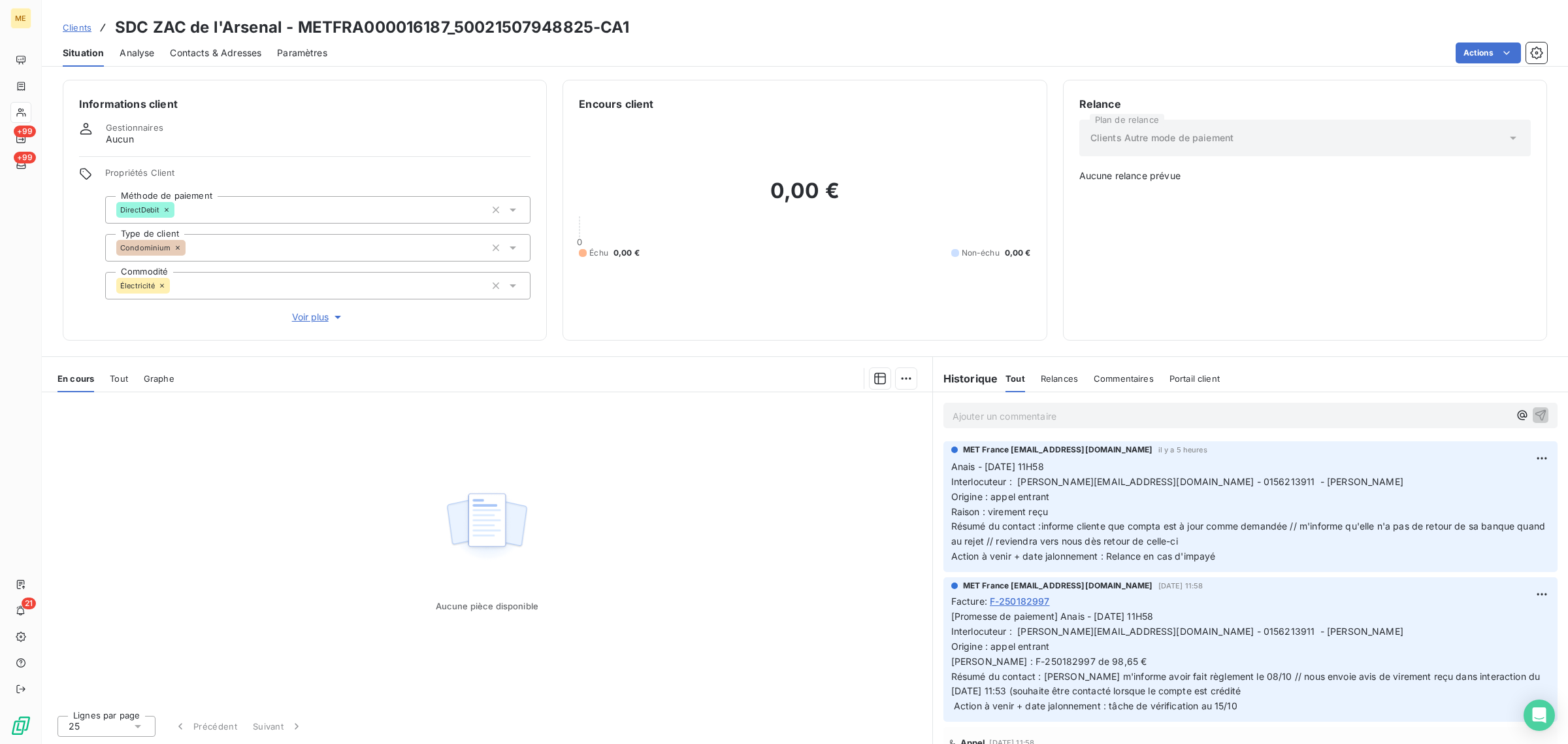
click at [75, 34] on div "Clients SDC ZAC de l'Arsenal - METFRA000016187_50021507948825-CA1" at bounding box center [346, 27] width 568 height 24
click at [80, 33] on link "Clients" at bounding box center [77, 27] width 29 height 13
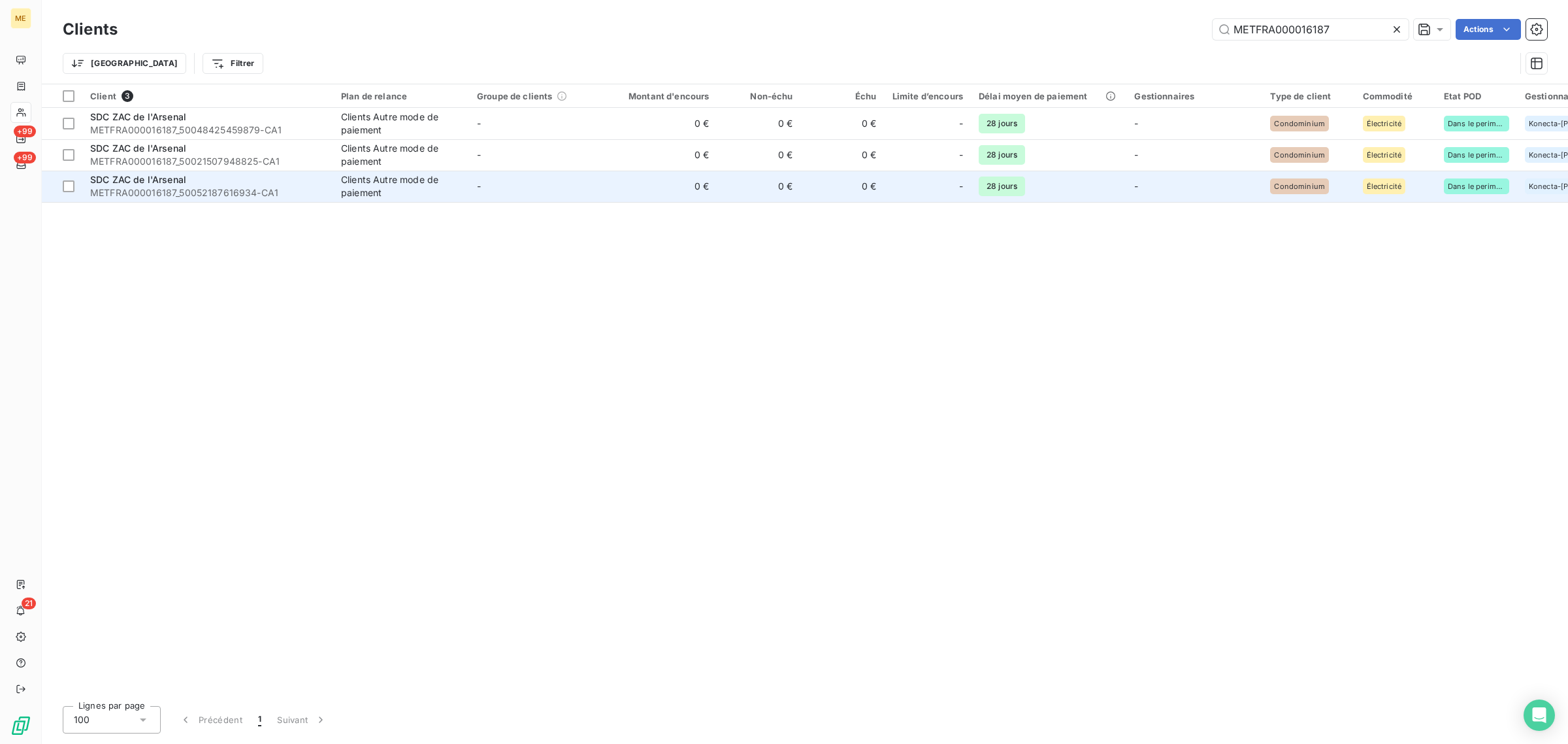
click at [151, 182] on span "SDC ZAC de l'Arsenal" at bounding box center [138, 180] width 96 height 11
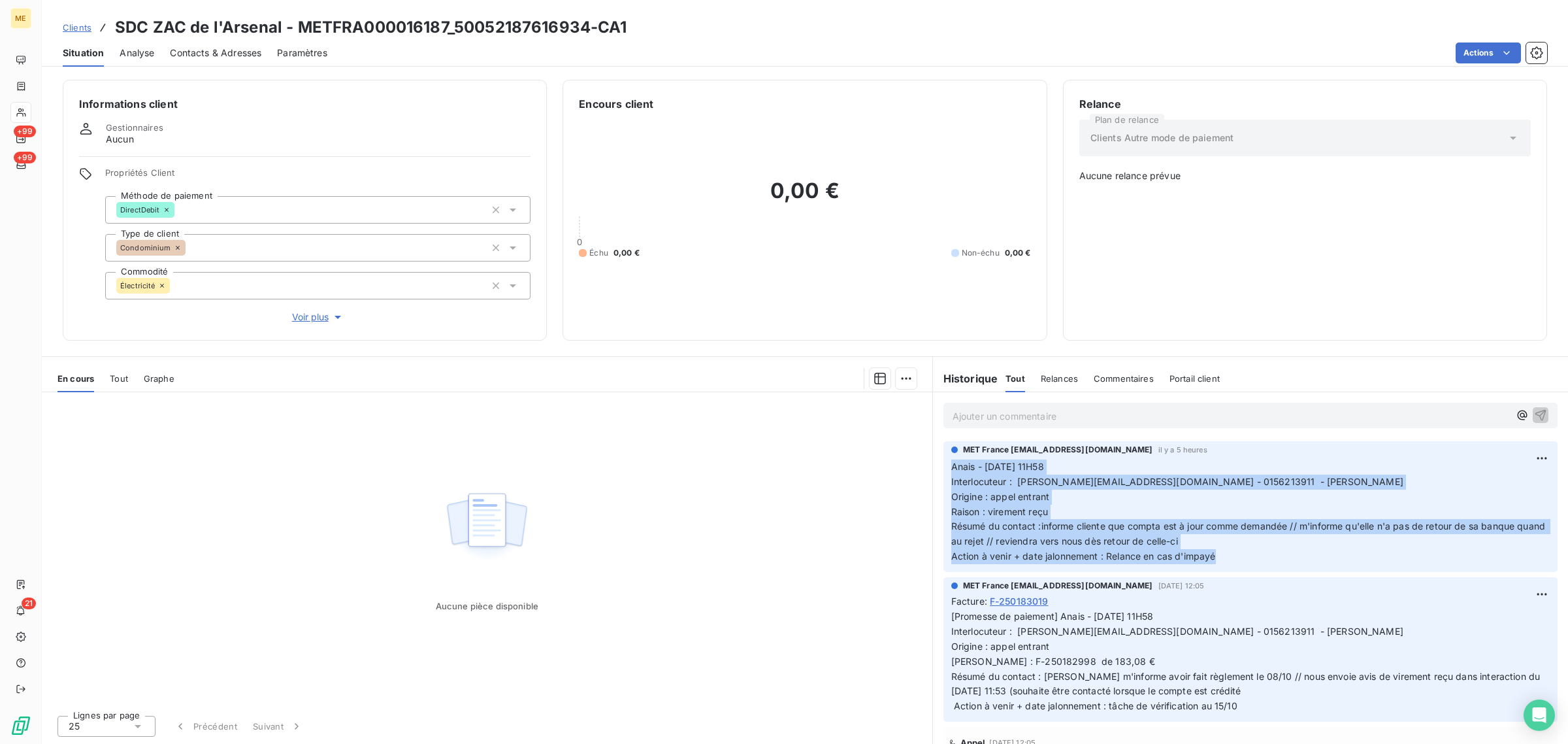
drag, startPoint x: 1233, startPoint y: 551, endPoint x: 949, endPoint y: 461, distance: 297.9
click at [949, 461] on div "MET France [EMAIL_ADDRESS][DOMAIN_NAME] il y a 5 heures Anais - [DATE] 11H58 In…" at bounding box center [1251, 507] width 615 height 131
drag, startPoint x: 1229, startPoint y: 560, endPoint x: 1096, endPoint y: 507, distance: 143.2
click at [938, 467] on div "MET France [EMAIL_ADDRESS][DOMAIN_NAME] il y a 5 heures Anais - [DATE] 11H58 In…" at bounding box center [1251, 507] width 635 height 136
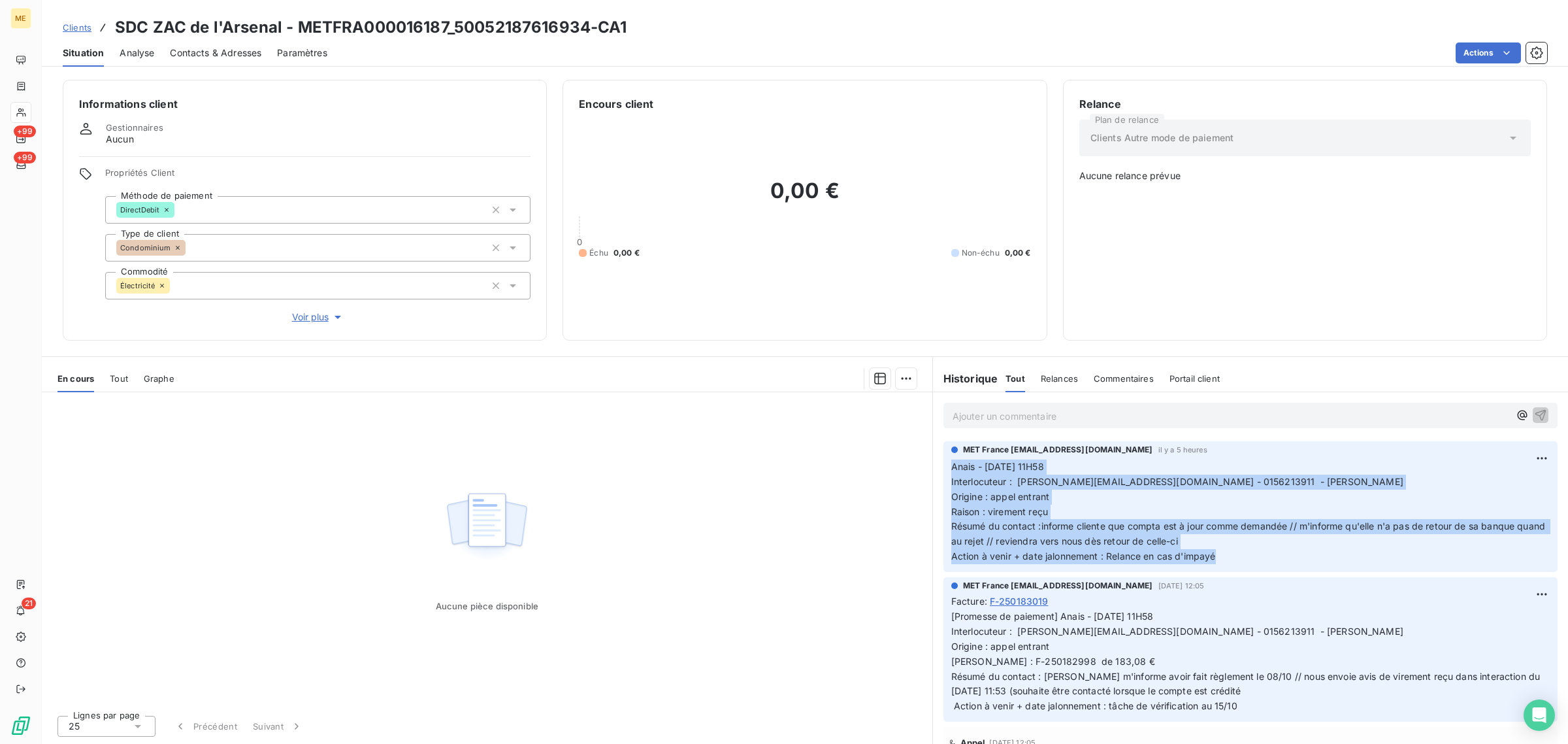
click at [1101, 508] on p "Anais - [DATE] 11H58 Interlocuteur : [PERSON_NAME][EMAIL_ADDRESS][DOMAIN_NAME] …" at bounding box center [1251, 511] width 599 height 105
drag, startPoint x: 1214, startPoint y: 560, endPoint x: 997, endPoint y: 480, distance: 231.3
click at [993, 476] on p "Anais - [DATE] 11H58 Interlocuteur : [PERSON_NAME][EMAIL_ADDRESS][DOMAIN_NAME] …" at bounding box center [1251, 511] width 599 height 105
click at [1004, 485] on span "Interlocuteur : [PERSON_NAME][EMAIL_ADDRESS][DOMAIN_NAME] - 0156213911 - [PERSO…" at bounding box center [1177, 482] width 453 height 11
drag, startPoint x: 1240, startPoint y: 556, endPoint x: 948, endPoint y: 467, distance: 305.3
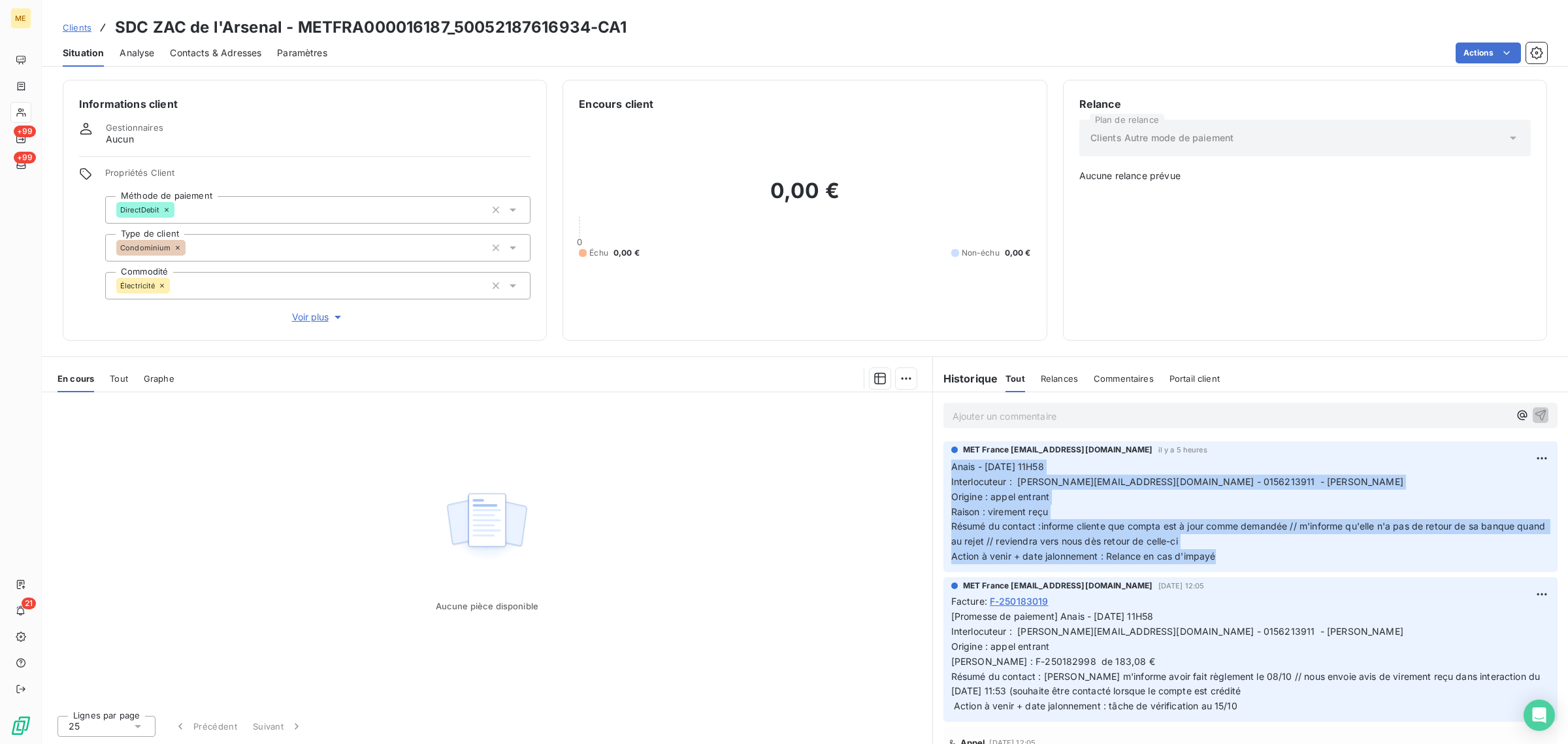
click at [948, 467] on div "MET France [EMAIL_ADDRESS][DOMAIN_NAME] il y a 5 heures Anais - [DATE] 11H58 In…" at bounding box center [1251, 507] width 615 height 131
click at [1148, 508] on p "Anais - [DATE] 11H58 Interlocuteur : [PERSON_NAME][EMAIL_ADDRESS][DOMAIN_NAME] …" at bounding box center [1251, 511] width 599 height 105
drag, startPoint x: 1220, startPoint y: 559, endPoint x: 935, endPoint y: 474, distance: 297.4
click at [935, 474] on div "MET France [EMAIL_ADDRESS][DOMAIN_NAME] il y a 5 heures Anais - [DATE] 11H58 In…" at bounding box center [1251, 507] width 635 height 136
click at [1128, 487] on span "Interlocuteur : [PERSON_NAME][EMAIL_ADDRESS][DOMAIN_NAME] - 0156213911 - [PERSO…" at bounding box center [1177, 482] width 453 height 11
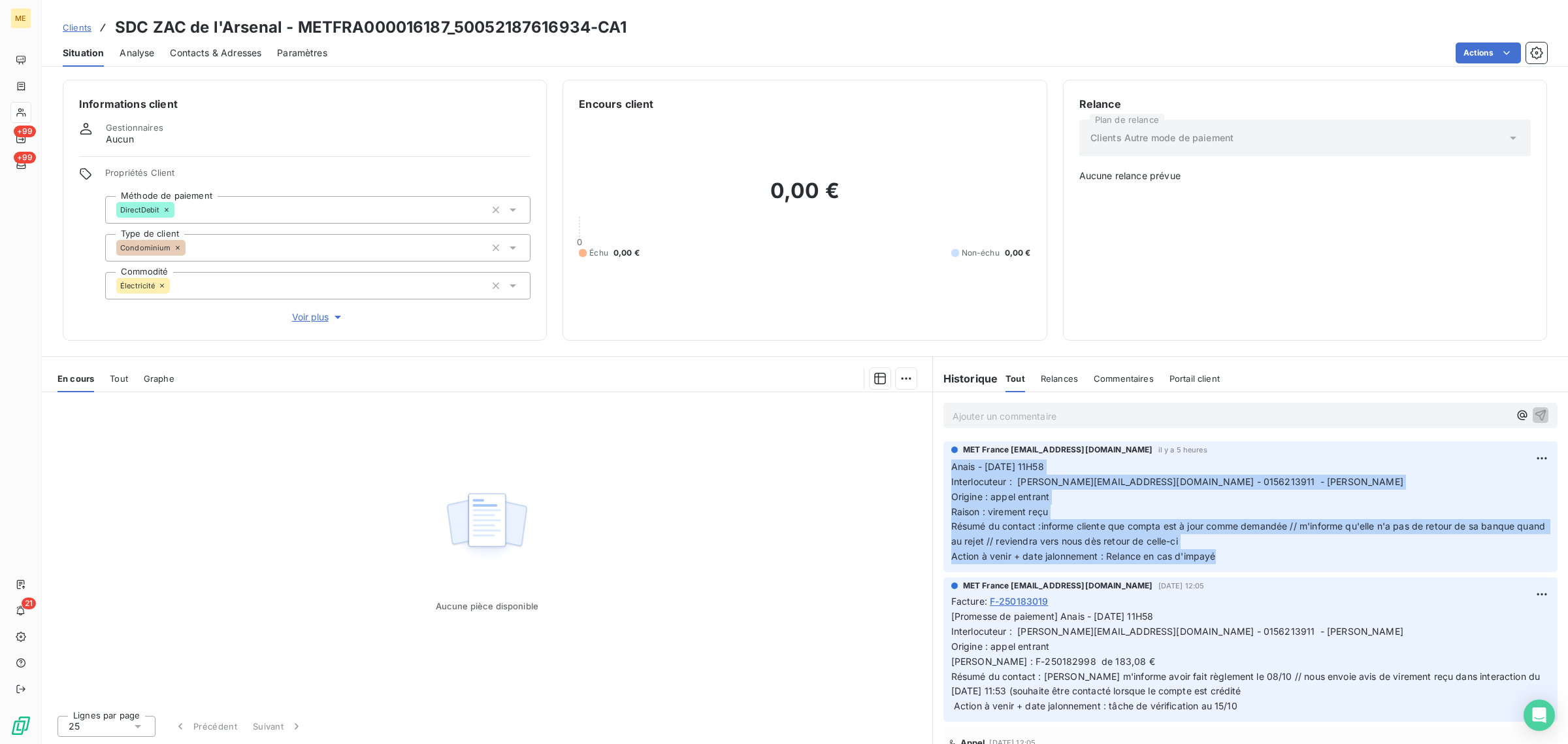
drag, startPoint x: 1223, startPoint y: 559, endPoint x: 946, endPoint y: 474, distance: 289.7
click at [946, 474] on div "MET France [EMAIL_ADDRESS][DOMAIN_NAME] il y a 5 heures Anais - [DATE] 11H58 In…" at bounding box center [1251, 507] width 615 height 131
click at [1234, 553] on p "Anais - [DATE] 11H58 Interlocuteur : [PERSON_NAME][EMAIL_ADDRESS][DOMAIN_NAME] …" at bounding box center [1251, 511] width 599 height 105
click at [1235, 550] on p "Anais - [DATE] 11H58 Interlocuteur : [PERSON_NAME][EMAIL_ADDRESS][DOMAIN_NAME] …" at bounding box center [1251, 511] width 599 height 105
drag, startPoint x: 1233, startPoint y: 557, endPoint x: 949, endPoint y: 471, distance: 296.7
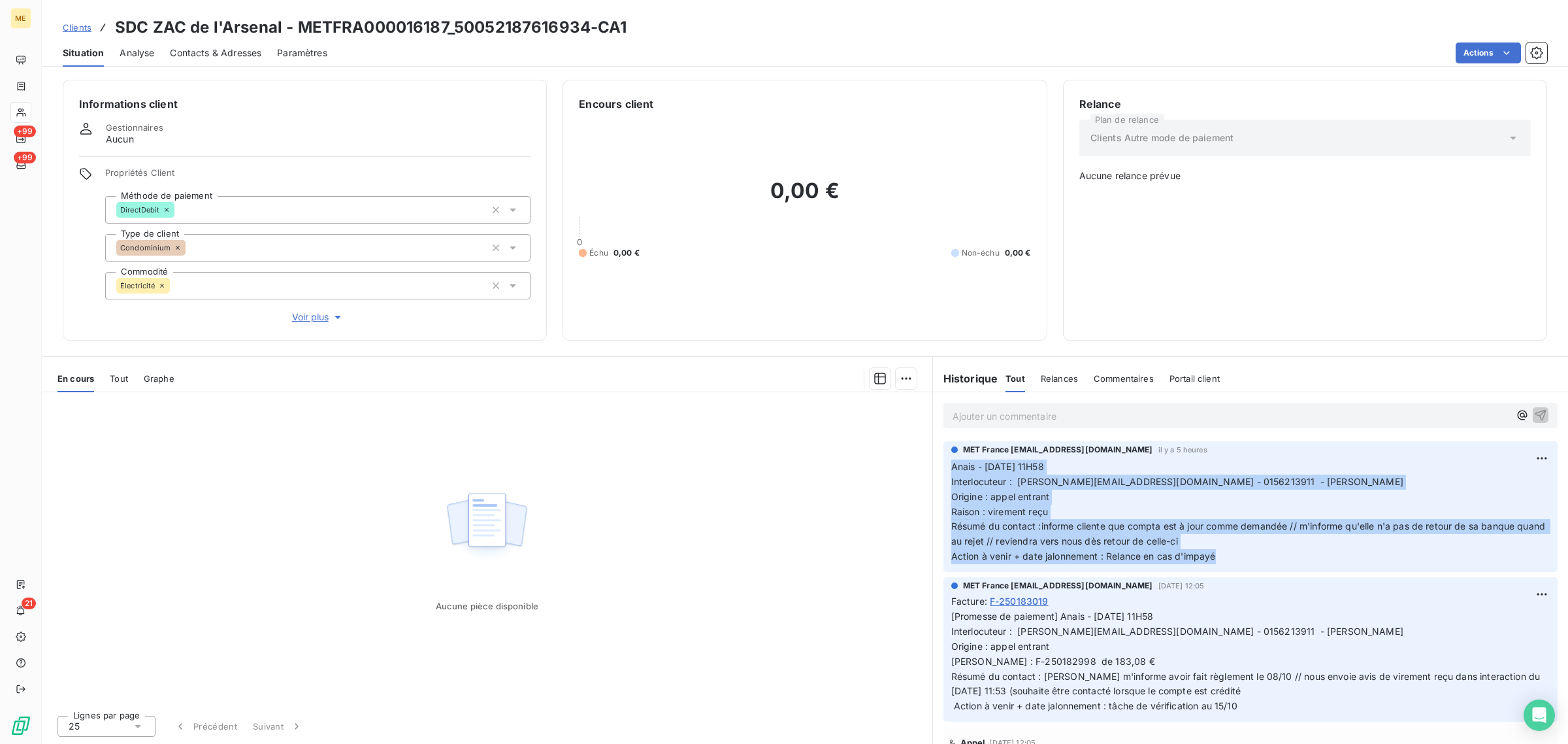
click at [949, 471] on div "MET France [EMAIL_ADDRESS][DOMAIN_NAME] il y a 5 heures Anais - [DATE] 11H58 In…" at bounding box center [1251, 507] width 615 height 131
click at [1144, 499] on p "Anais - [DATE] 11H58 Interlocuteur : [PERSON_NAME][EMAIL_ADDRESS][DOMAIN_NAME] …" at bounding box center [1251, 511] width 599 height 105
drag, startPoint x: 1241, startPoint y: 558, endPoint x: 952, endPoint y: 474, distance: 301.0
click at [952, 474] on p "Anais - [DATE] 11H58 Interlocuteur : [PERSON_NAME][EMAIL_ADDRESS][DOMAIN_NAME] …" at bounding box center [1251, 511] width 599 height 105
click at [1142, 504] on p "Anais - [DATE] 11H58 Interlocuteur : [PERSON_NAME][EMAIL_ADDRESS][DOMAIN_NAME] …" at bounding box center [1251, 511] width 599 height 105
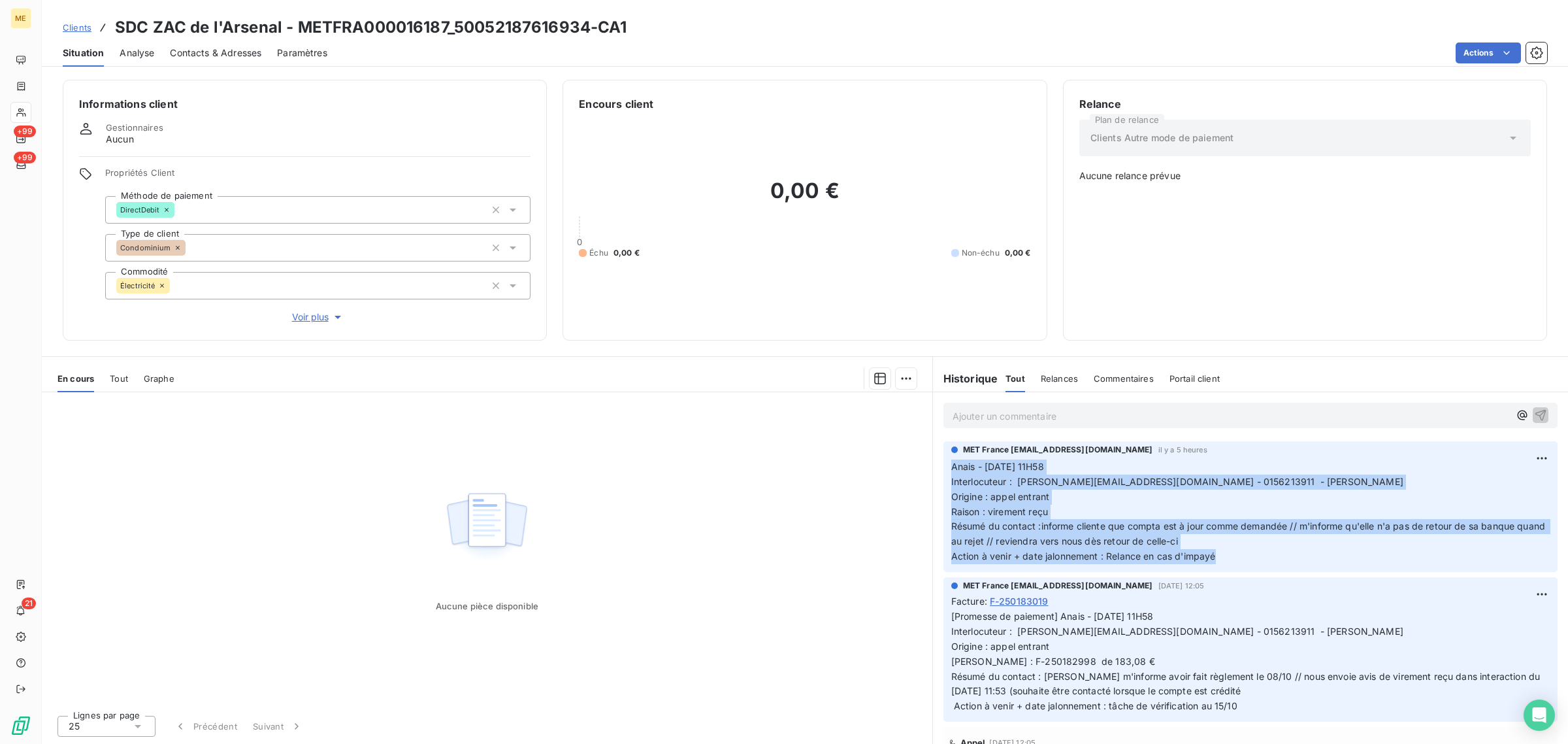
drag, startPoint x: 1234, startPoint y: 564, endPoint x: 952, endPoint y: 467, distance: 298.2
click at [952, 467] on p "Anais - [DATE] 11H58 Interlocuteur : [PERSON_NAME][EMAIL_ADDRESS][DOMAIN_NAME] …" at bounding box center [1251, 511] width 599 height 105
click at [1275, 559] on p "Anais - [DATE] 11H58 Interlocuteur : [PERSON_NAME][EMAIL_ADDRESS][DOMAIN_NAME] …" at bounding box center [1251, 511] width 599 height 105
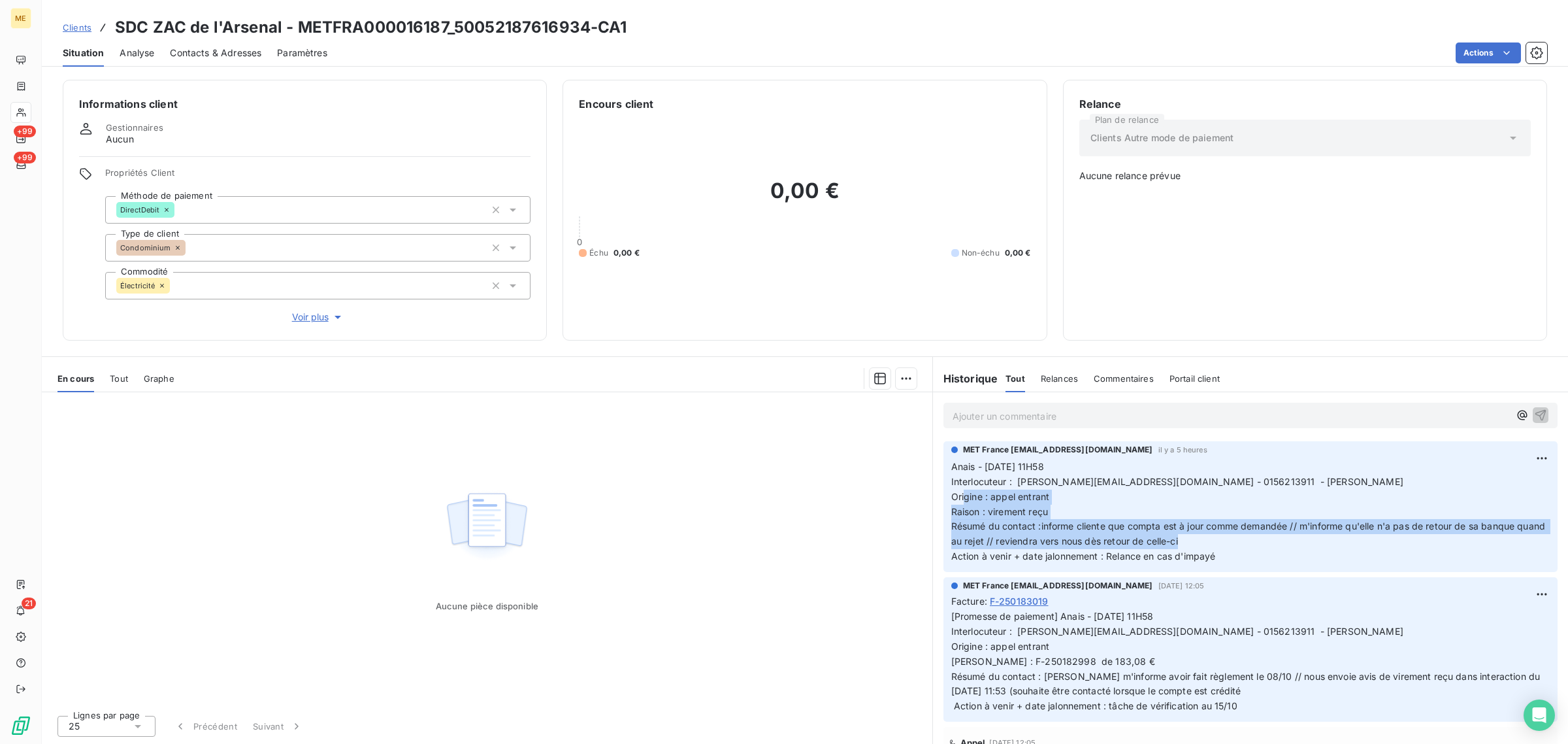
drag, startPoint x: 1204, startPoint y: 542, endPoint x: 1130, endPoint y: 546, distance: 74.1
click at [966, 502] on p "Anais - [DATE] 11H58 Interlocuteur : [PERSON_NAME][EMAIL_ADDRESS][DOMAIN_NAME] …" at bounding box center [1251, 511] width 599 height 105
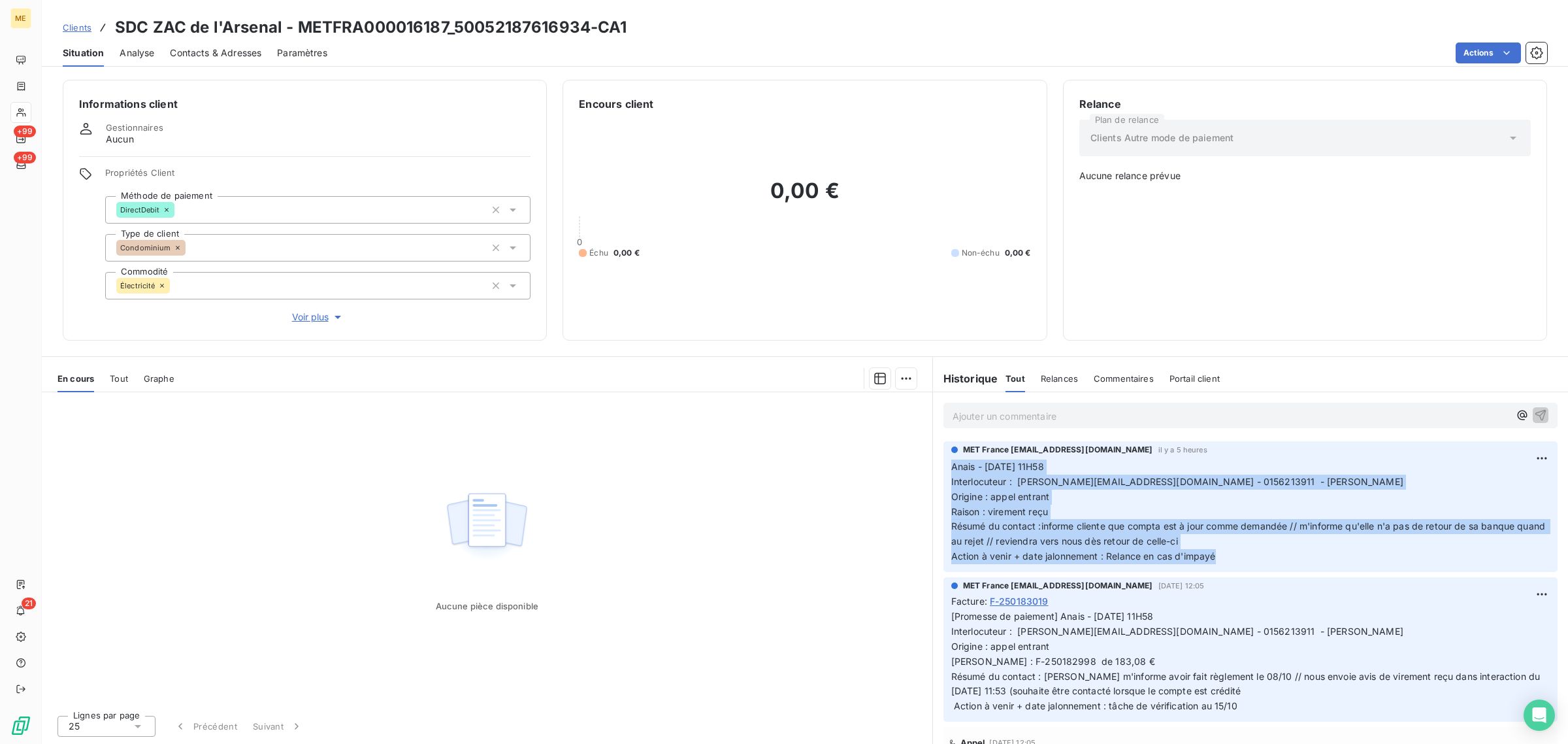
drag, startPoint x: 1230, startPoint y: 555, endPoint x: 948, endPoint y: 473, distance: 293.7
click at [948, 473] on div "MET France [EMAIL_ADDRESS][DOMAIN_NAME] il y a 5 heures Anais - [DATE] 11H58 In…" at bounding box center [1251, 507] width 615 height 131
click at [948, 465] on div "MET France [EMAIL_ADDRESS][DOMAIN_NAME] il y a 5 heures Anais - [DATE] 11H58 In…" at bounding box center [1251, 507] width 615 height 131
click at [950, 466] on div "MET France [EMAIL_ADDRESS][DOMAIN_NAME] il y a 5 heures Anais - [DATE] 11H58 In…" at bounding box center [1251, 507] width 615 height 131
drag, startPoint x: 950, startPoint y: 465, endPoint x: 1240, endPoint y: 559, distance: 304.9
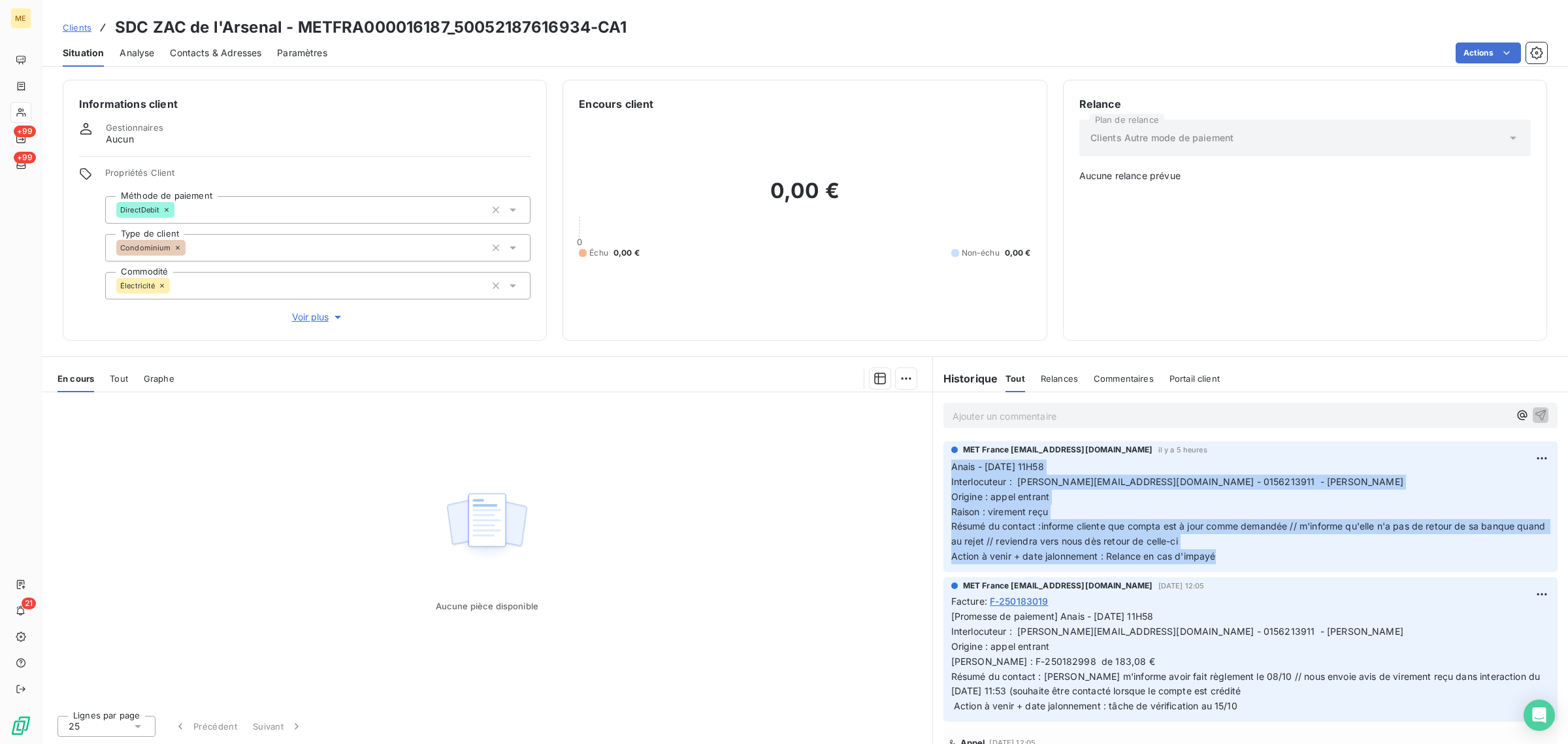
click at [1240, 559] on div "MET France [EMAIL_ADDRESS][DOMAIN_NAME] il y a 5 heures Anais - [DATE] 11H58 In…" at bounding box center [1251, 507] width 615 height 131
click at [1240, 559] on p "Anais - [DATE] 11H58 Interlocuteur : [PERSON_NAME][EMAIL_ADDRESS][DOMAIN_NAME] …" at bounding box center [1251, 511] width 599 height 105
drag, startPoint x: 1240, startPoint y: 559, endPoint x: 951, endPoint y: 475, distance: 301.0
click at [952, 475] on p "Anais - [DATE] 11H58 Interlocuteur : [PERSON_NAME][EMAIL_ADDRESS][DOMAIN_NAME] …" at bounding box center [1251, 511] width 599 height 105
click at [1230, 558] on p "Anais - [DATE] 11H58 Interlocuteur : [PERSON_NAME][EMAIL_ADDRESS][DOMAIN_NAME] …" at bounding box center [1251, 511] width 599 height 105
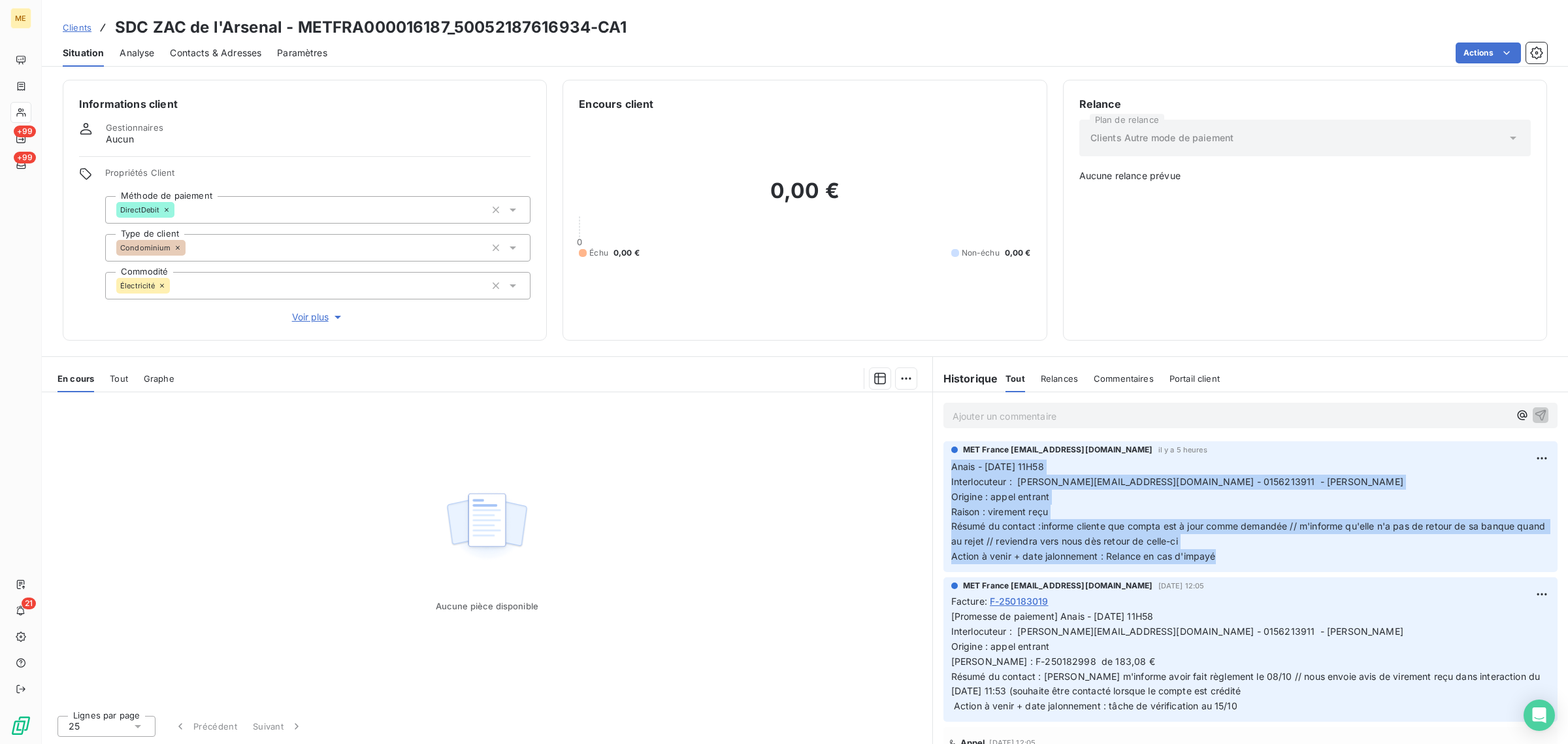
drag, startPoint x: 1230, startPoint y: 558, endPoint x: 954, endPoint y: 474, distance: 288.5
click at [954, 474] on p "Anais - [DATE] 11H58 Interlocuteur : [PERSON_NAME][EMAIL_ADDRESS][DOMAIN_NAME] …" at bounding box center [1251, 511] width 599 height 105
click at [1122, 500] on p "Anais - [DATE] 11H58 Interlocuteur : [PERSON_NAME][EMAIL_ADDRESS][DOMAIN_NAME] …" at bounding box center [1251, 511] width 599 height 105
drag, startPoint x: 952, startPoint y: 465, endPoint x: 1249, endPoint y: 558, distance: 311.2
click at [1249, 558] on p "Anais - [DATE] 11H58 Interlocuteur : [PERSON_NAME][EMAIL_ADDRESS][DOMAIN_NAME] …" at bounding box center [1251, 511] width 599 height 105
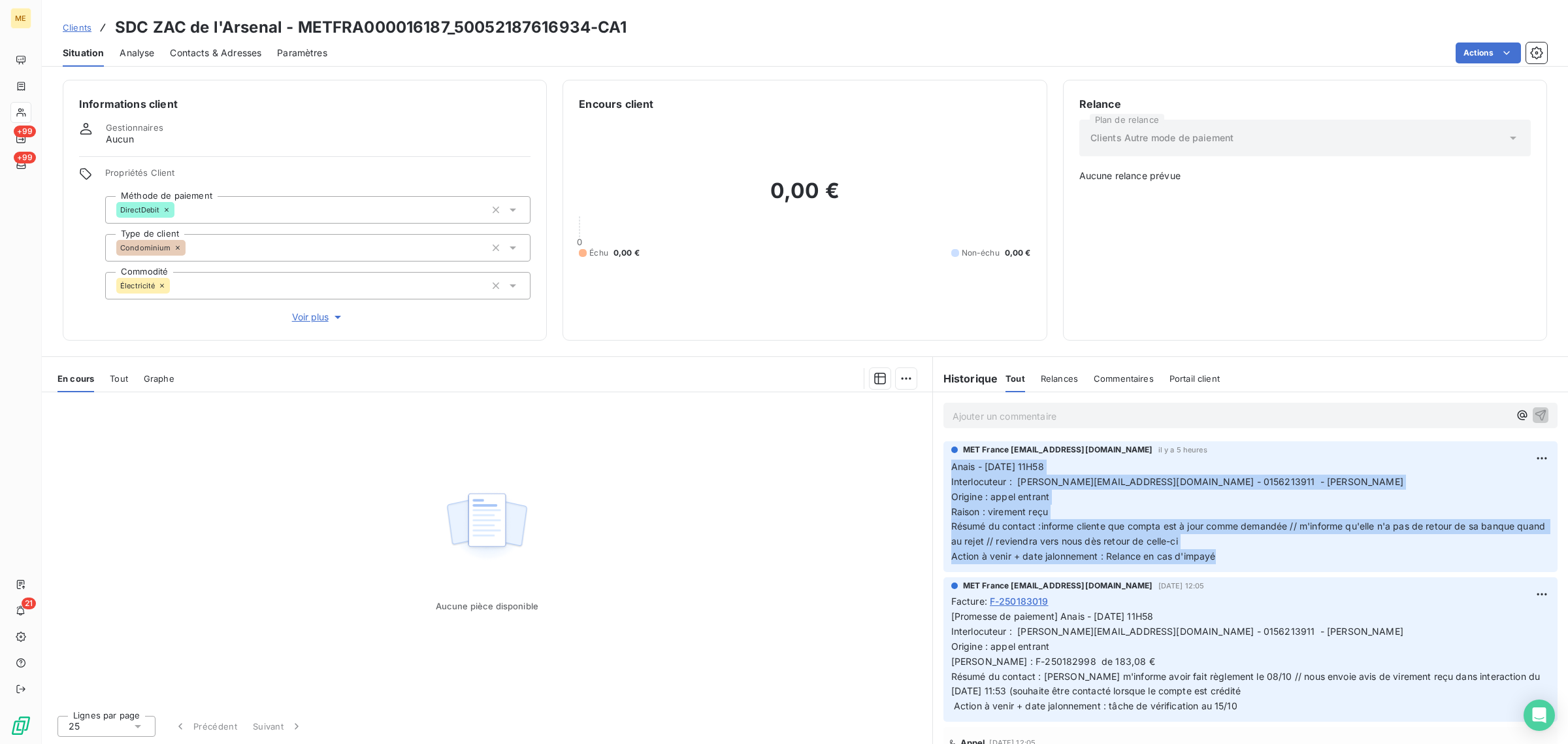
click at [1249, 558] on p "Anais - [DATE] 11H58 Interlocuteur : [PERSON_NAME][EMAIL_ADDRESS][DOMAIN_NAME] …" at bounding box center [1251, 511] width 599 height 105
drag, startPoint x: 1236, startPoint y: 562, endPoint x: 932, endPoint y: 473, distance: 316.8
click at [933, 473] on section "Historique Tout Relances Commentaires Portail client Tout Relances Commentaires…" at bounding box center [1251, 550] width 636 height 387
click at [945, 468] on div "MET France [EMAIL_ADDRESS][DOMAIN_NAME] il y a 5 heures Anais - [DATE] 11H58 In…" at bounding box center [1251, 507] width 615 height 131
click at [952, 465] on span "Anais - [DATE] 11H58" at bounding box center [998, 467] width 93 height 11
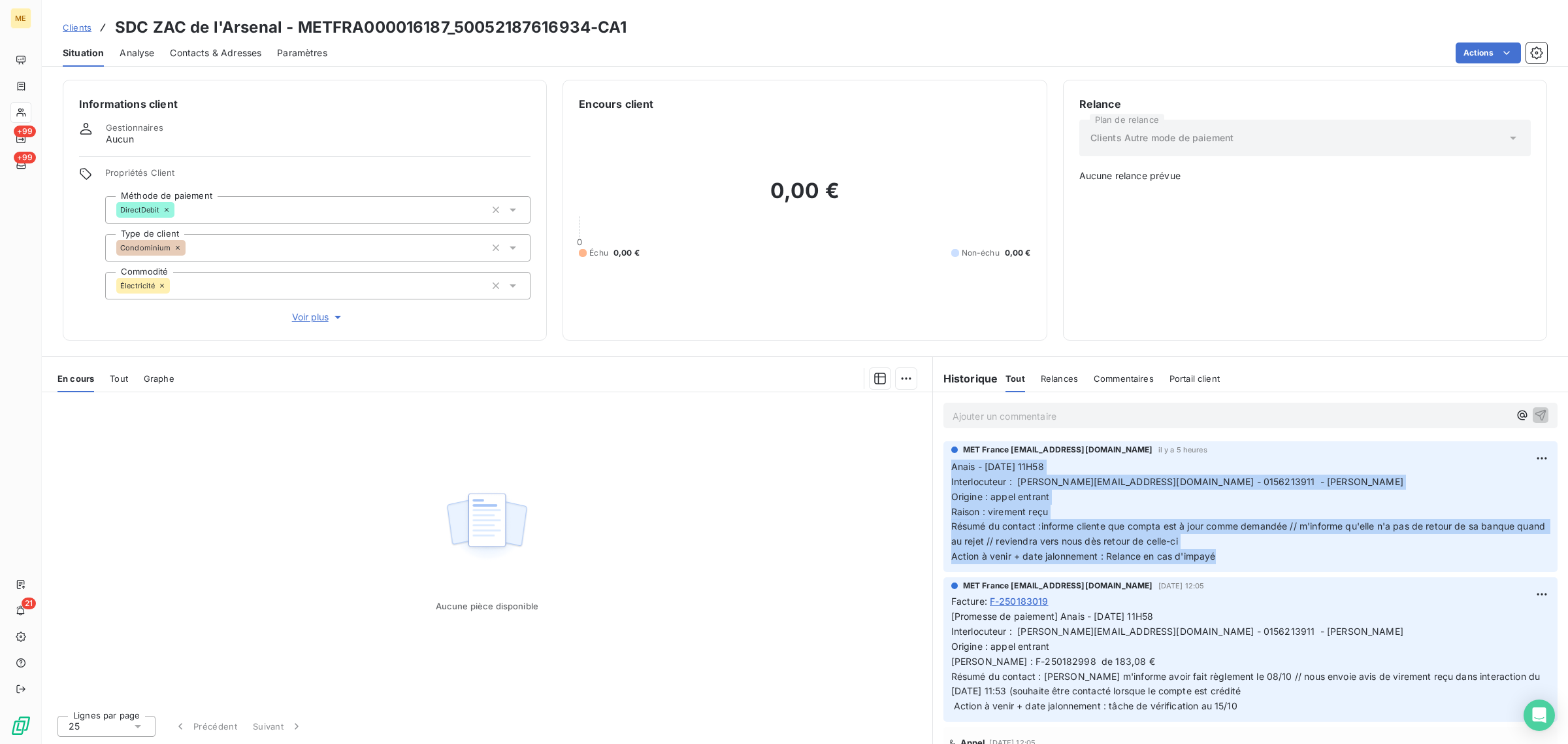
drag, startPoint x: 949, startPoint y: 464, endPoint x: 1234, endPoint y: 559, distance: 300.4
click at [1234, 559] on div "MET France [EMAIL_ADDRESS][DOMAIN_NAME] il y a 5 heures Anais - [DATE] 11H58 In…" at bounding box center [1251, 507] width 615 height 131
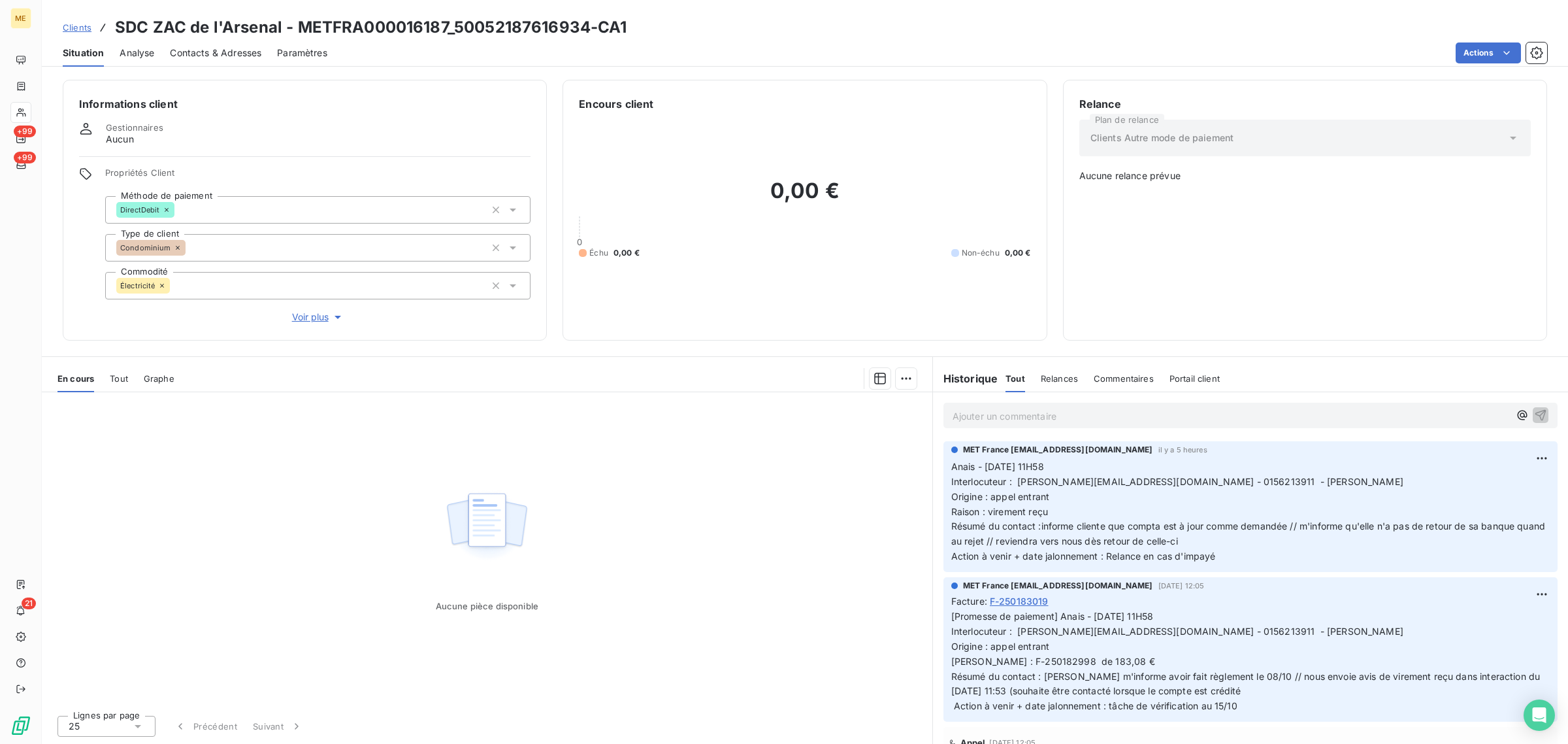
click at [745, 556] on div "Aucune pièce disponible" at bounding box center [487, 549] width 890 height 313
drag, startPoint x: 1049, startPoint y: 527, endPoint x: 1224, endPoint y: 554, distance: 177.1
click at [1224, 548] on p "Anais - [DATE] 11H58 Interlocuteur : [PERSON_NAME][EMAIL_ADDRESS][DOMAIN_NAME] …" at bounding box center [1251, 511] width 599 height 105
click at [1224, 557] on p "Anais - [DATE] 11H58 Interlocuteur : [PERSON_NAME][EMAIL_ADDRESS][DOMAIN_NAME] …" at bounding box center [1251, 511] width 599 height 105
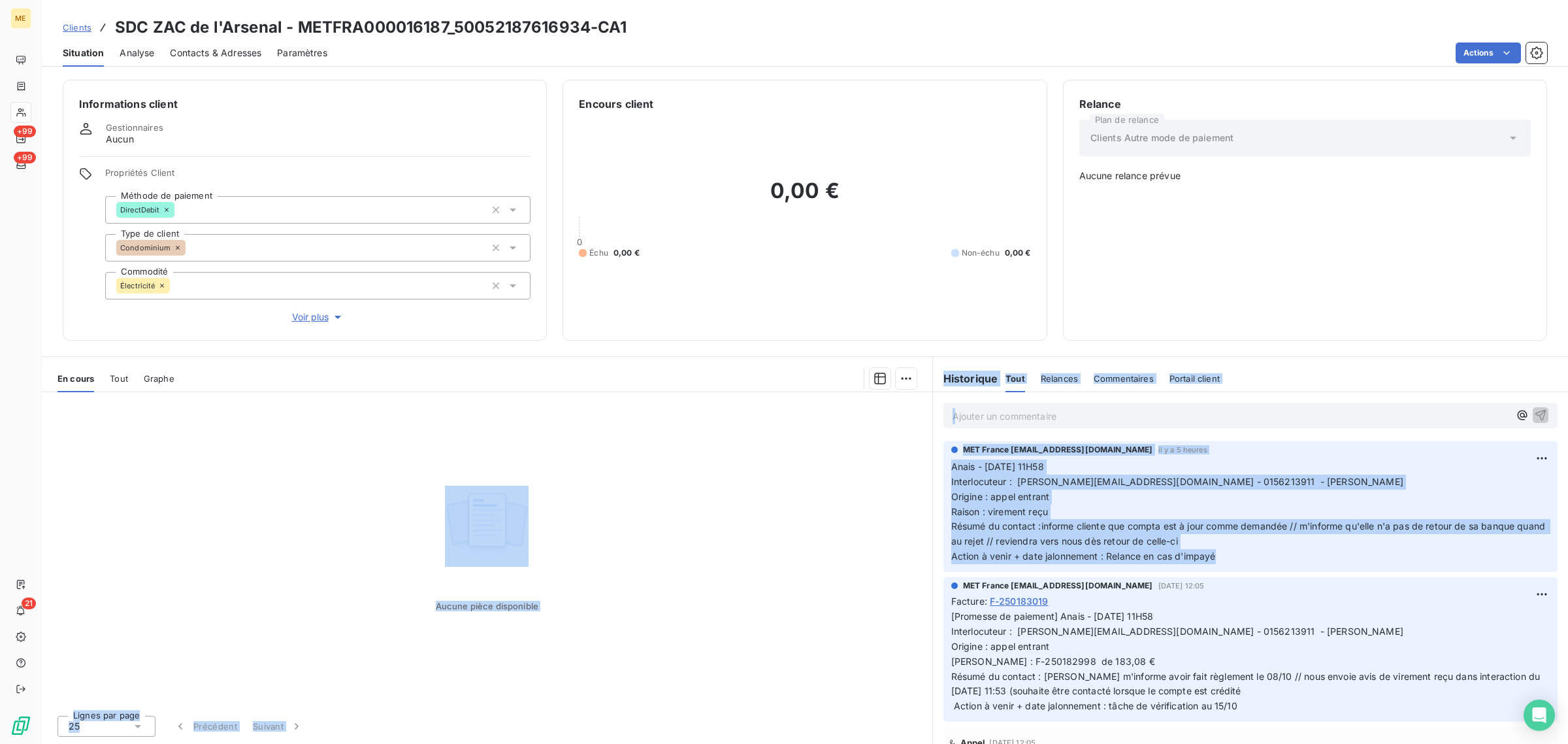
drag, startPoint x: 1224, startPoint y: 557, endPoint x: 931, endPoint y: 471, distance: 305.4
click at [931, 471] on div "En cours Tout Graphe Aucune pièce disponible Lignes par page 25 Précédent Suiva…" at bounding box center [805, 550] width 1527 height 388
click at [755, 481] on div "Aucune pièce disponible" at bounding box center [487, 549] width 890 height 313
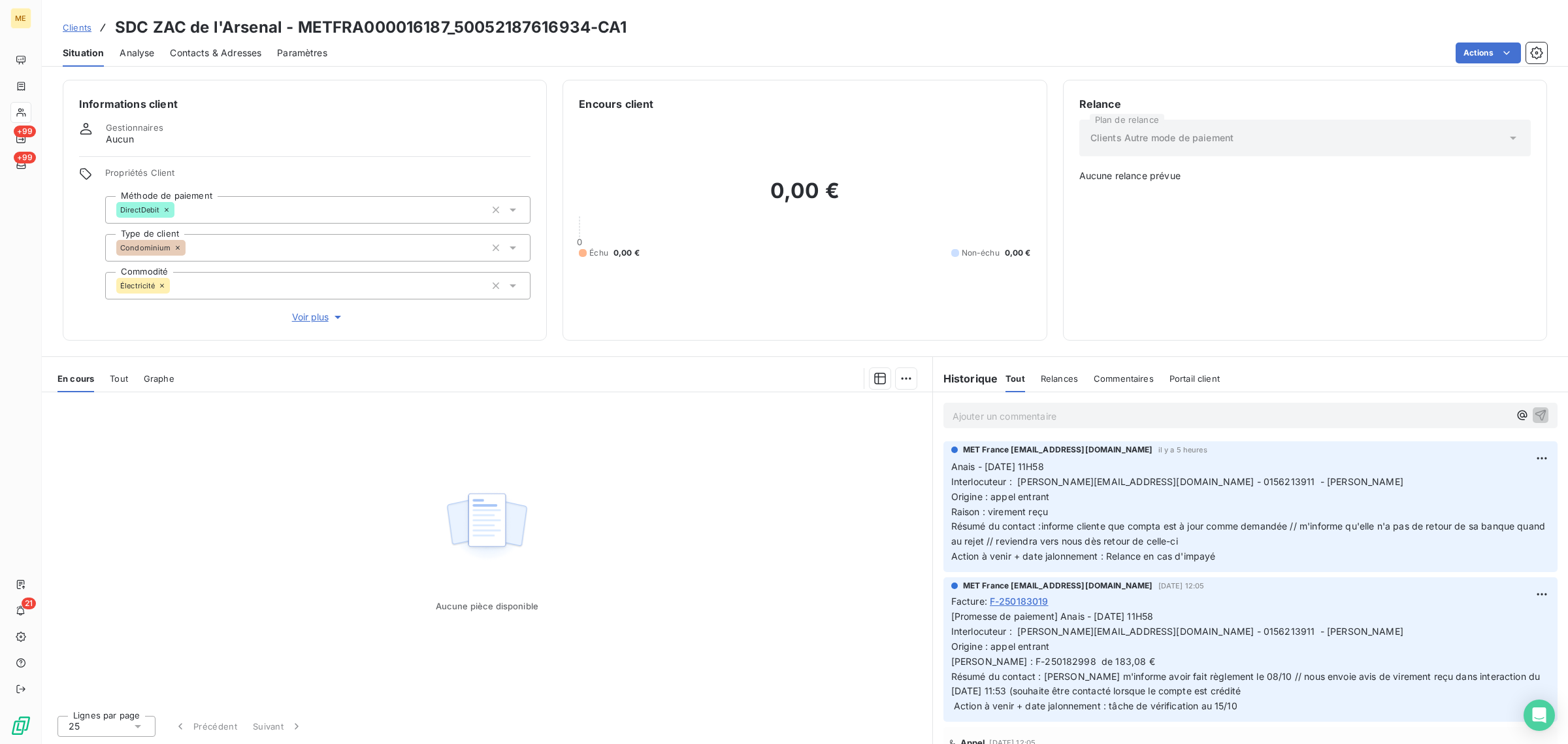
scroll to position [82, 0]
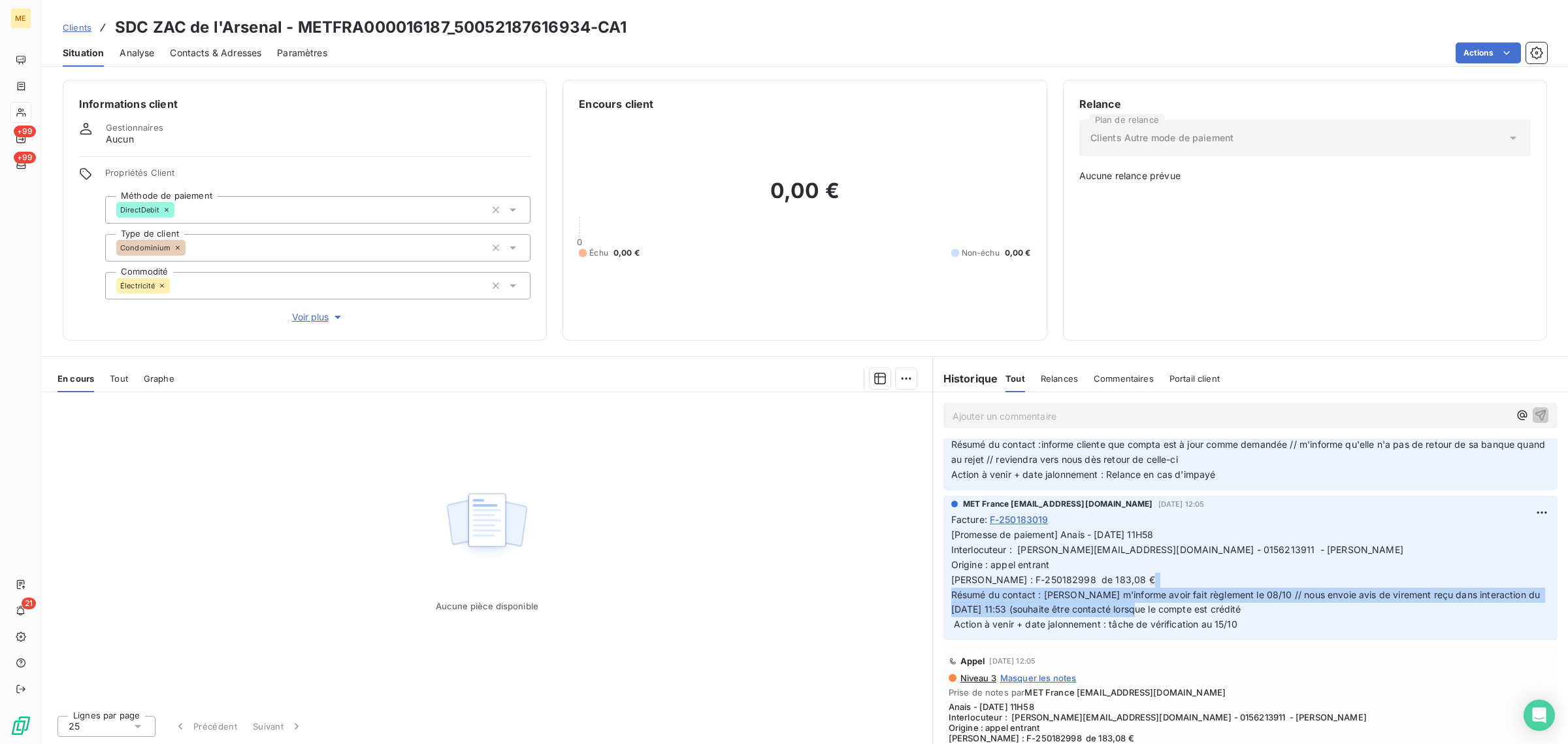
drag, startPoint x: 1177, startPoint y: 597, endPoint x: 1325, endPoint y: 608, distance: 148.4
click at [1325, 608] on p "[Promesse de paiement] Anais - [DATE] 11H58 Interlocuteur : [PERSON_NAME][EMAIL…" at bounding box center [1251, 579] width 599 height 105
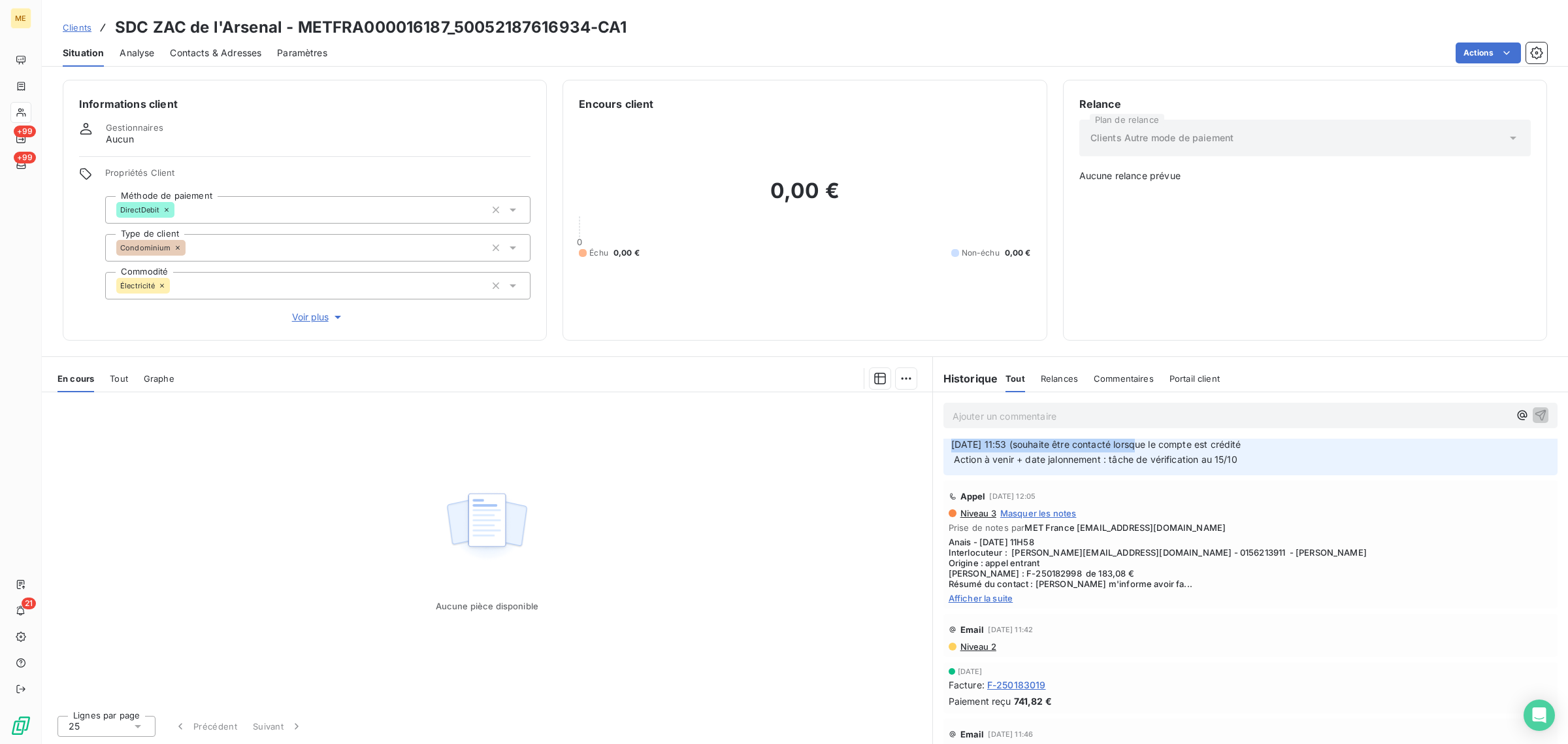
scroll to position [245, 0]
click at [974, 600] on span "Afficher la suite" at bounding box center [1251, 599] width 604 height 10
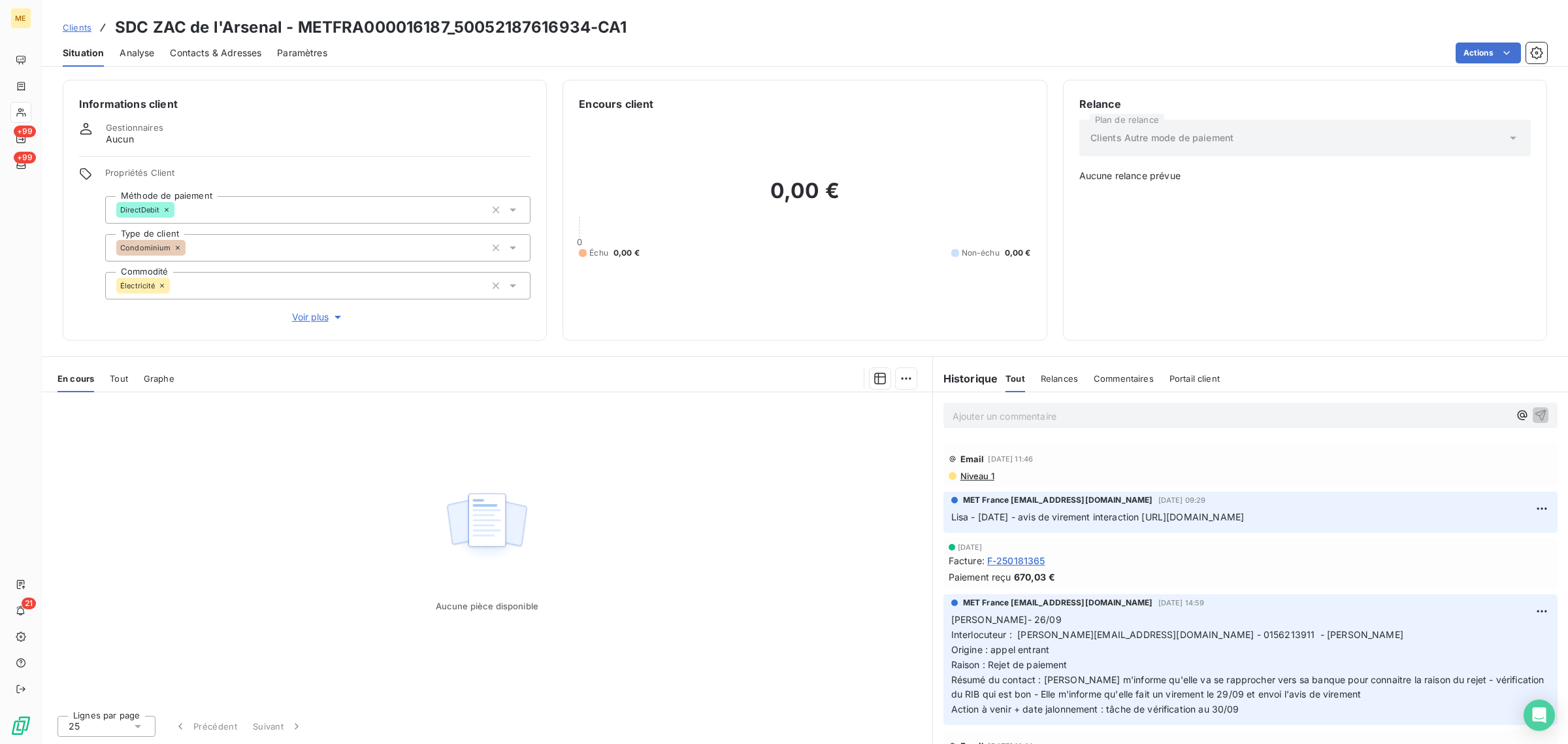
scroll to position [736, 0]
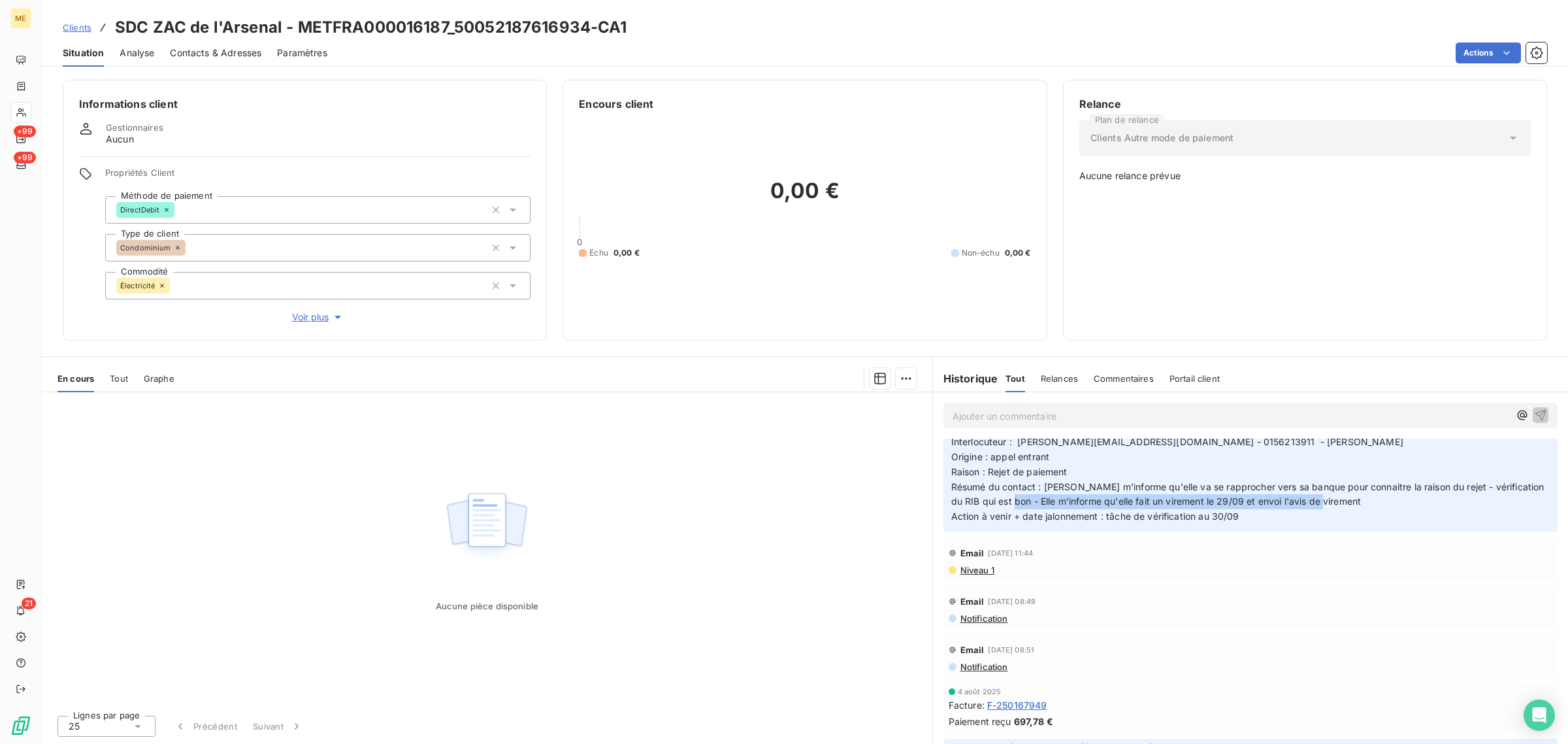
drag, startPoint x: 1013, startPoint y: 517, endPoint x: 1325, endPoint y: 520, distance: 312.0
click at [1325, 508] on span "Résumé du contact : [PERSON_NAME] m'informe qu'elle va se rapprocher vers sa ba…" at bounding box center [1249, 494] width 596 height 26
drag, startPoint x: 1164, startPoint y: 504, endPoint x: 1380, endPoint y: 506, distance: 216.0
click at [1380, 506] on span "Résumé du contact : [PERSON_NAME] m'informe qu'elle va se rapprocher vers sa ba…" at bounding box center [1249, 494] width 596 height 26
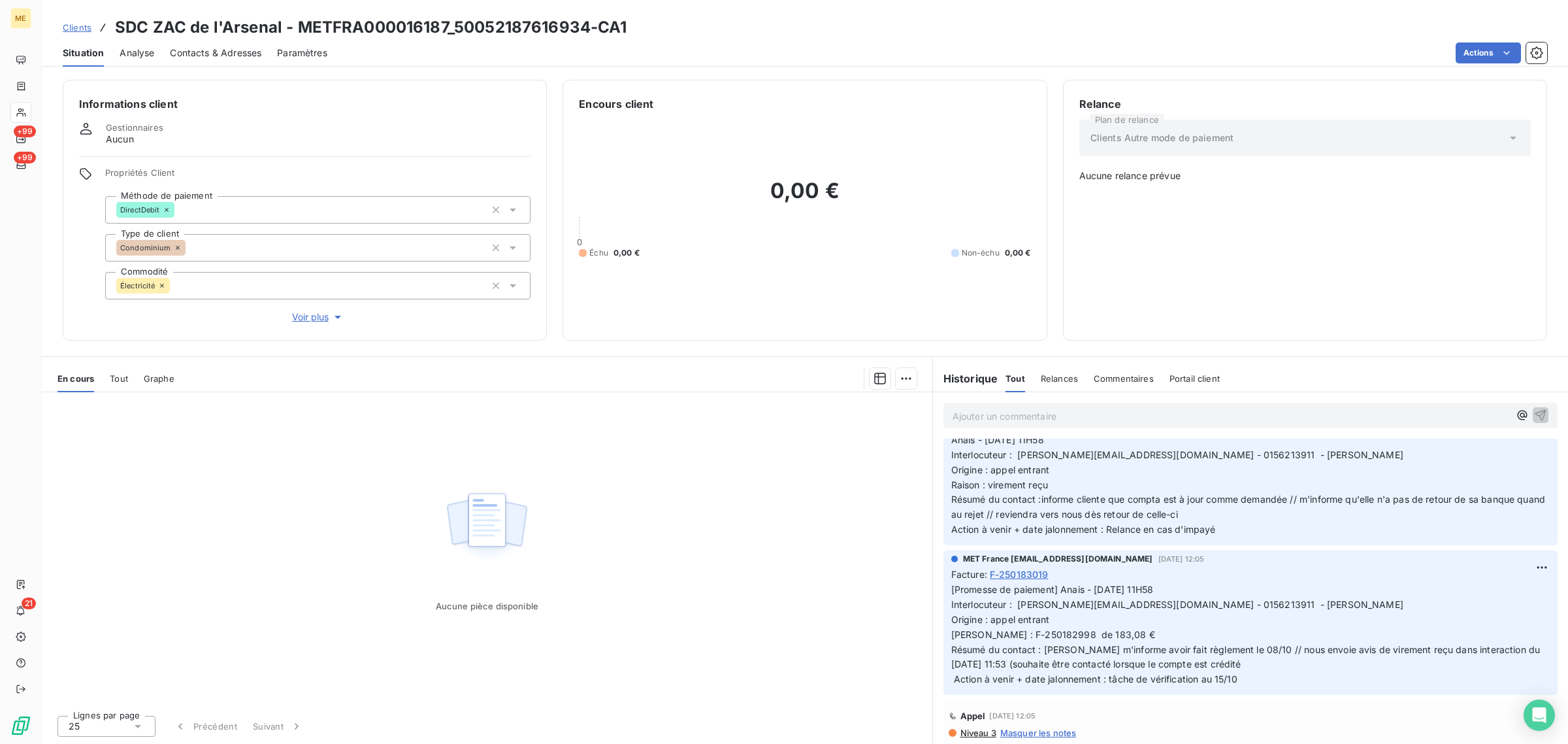
scroll to position [0, 0]
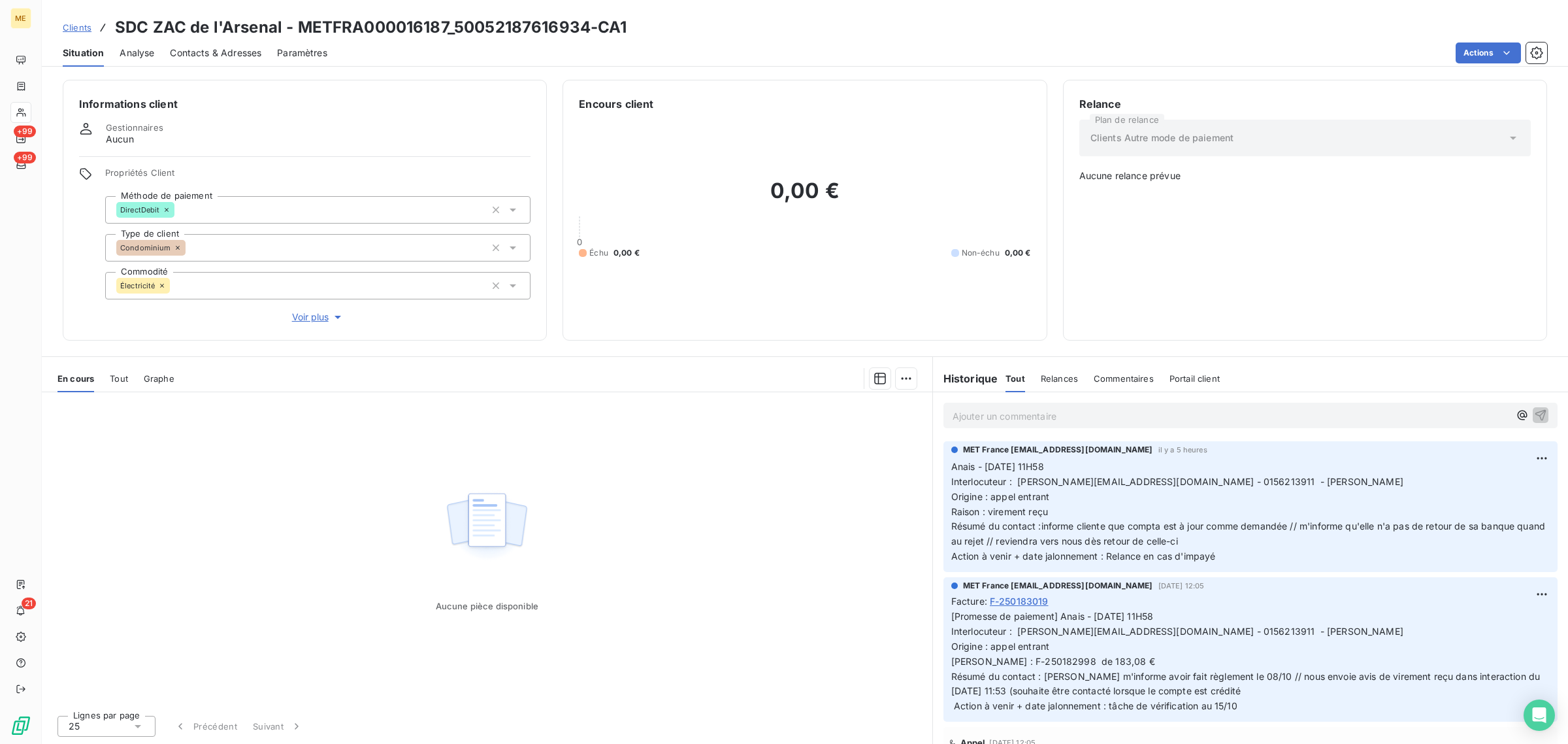
click at [1139, 140] on span "Clients Autre mode de paiement" at bounding box center [1162, 138] width 144 height 13
click at [411, 149] on div "Informations client Gestionnaires Aucun Propriétés Client Méthode de paiement D…" at bounding box center [305, 210] width 485 height 261
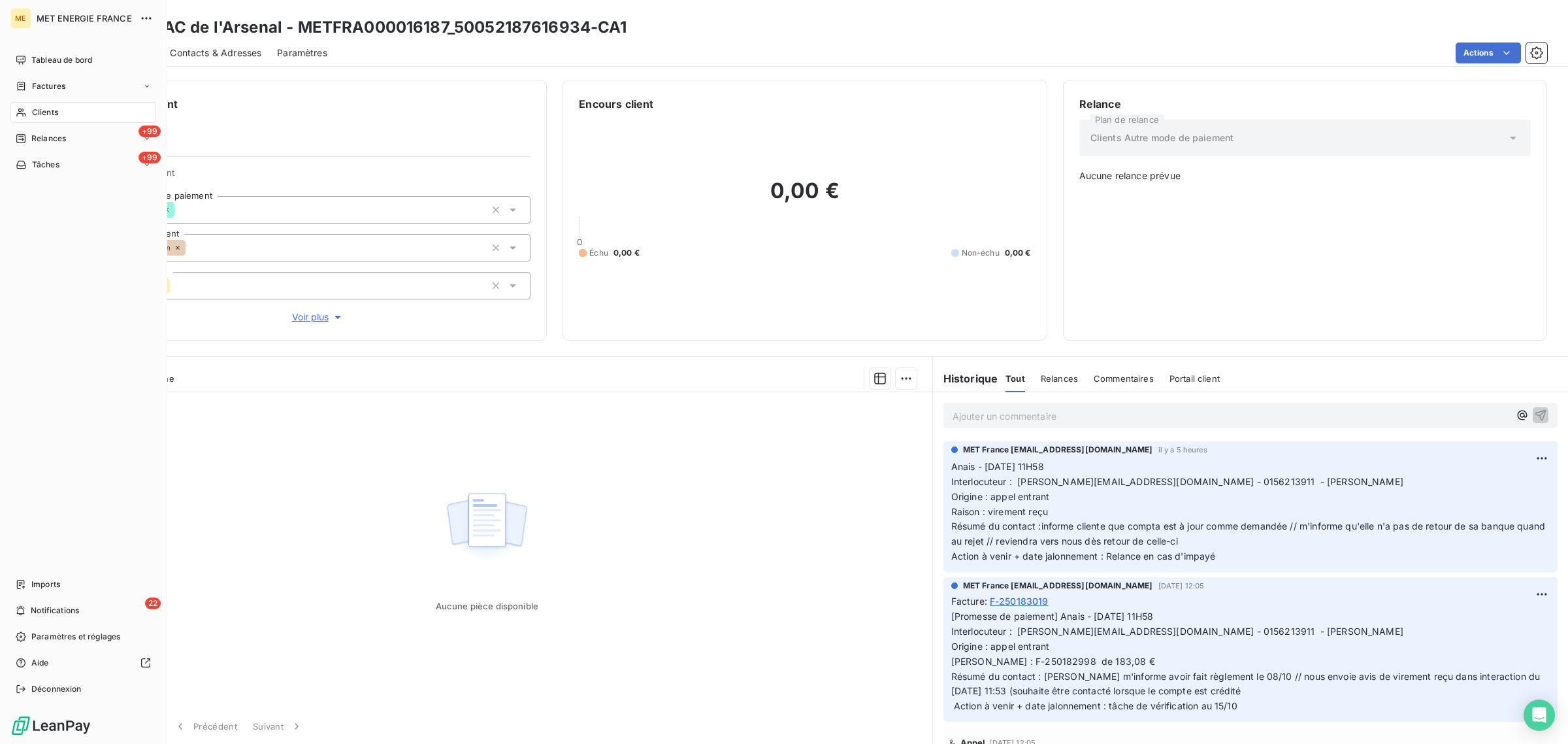
click at [26, 109] on icon at bounding box center [22, 112] width 11 height 10
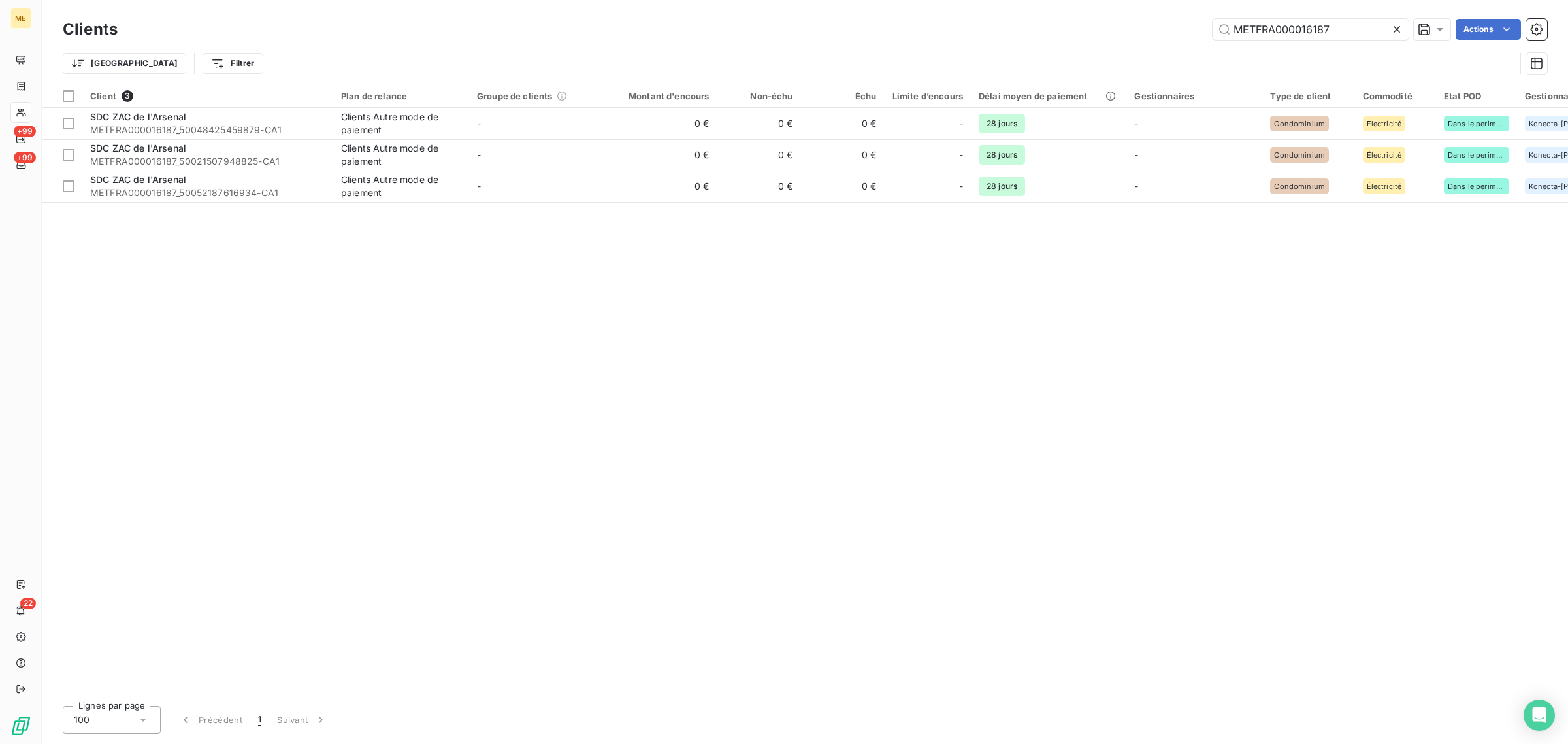
drag, startPoint x: 1336, startPoint y: 26, endPoint x: 921, endPoint y: 40, distance: 415.2
click at [921, 40] on div "Clients METFRA000016187 Actions" at bounding box center [806, 29] width 1485 height 27
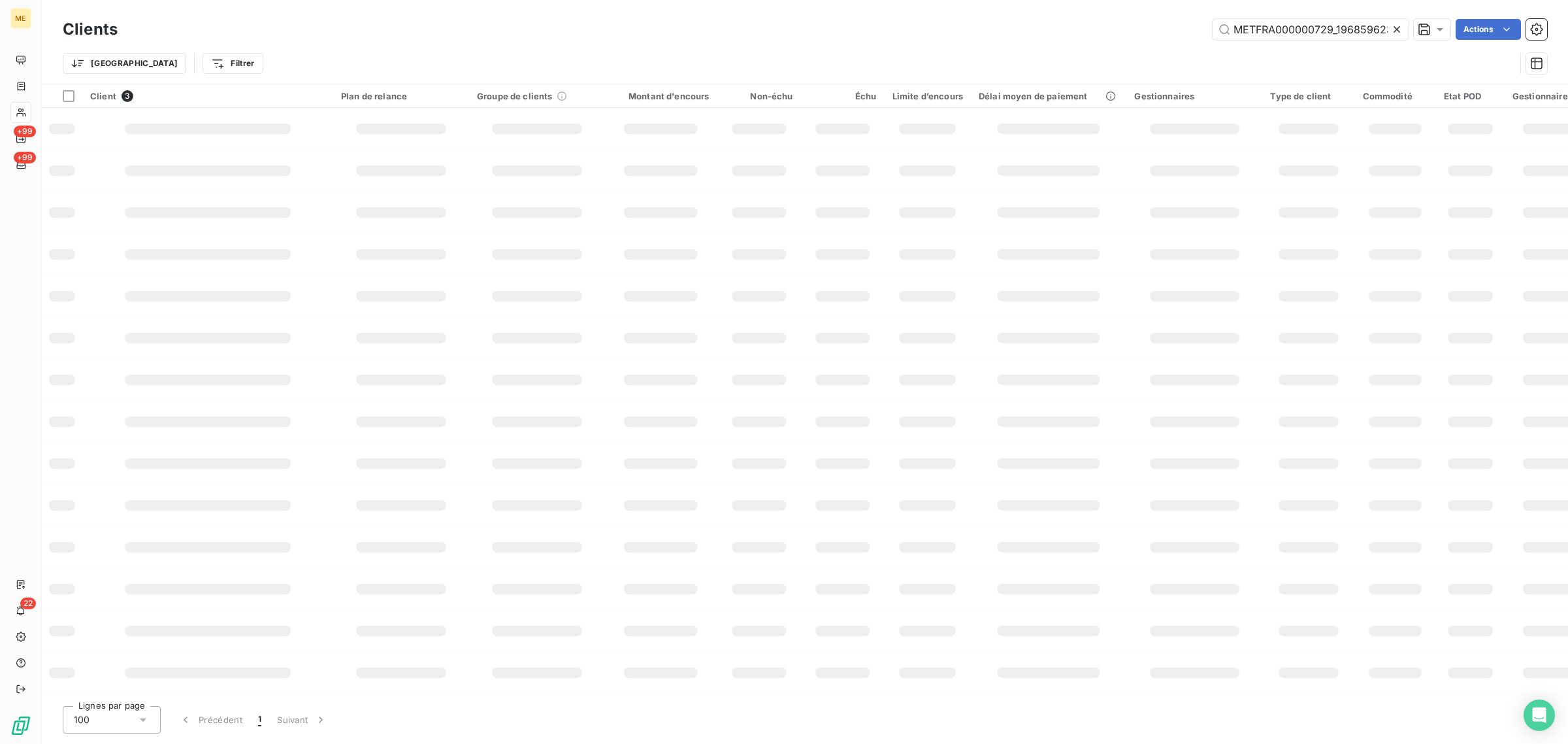
scroll to position [0, 34]
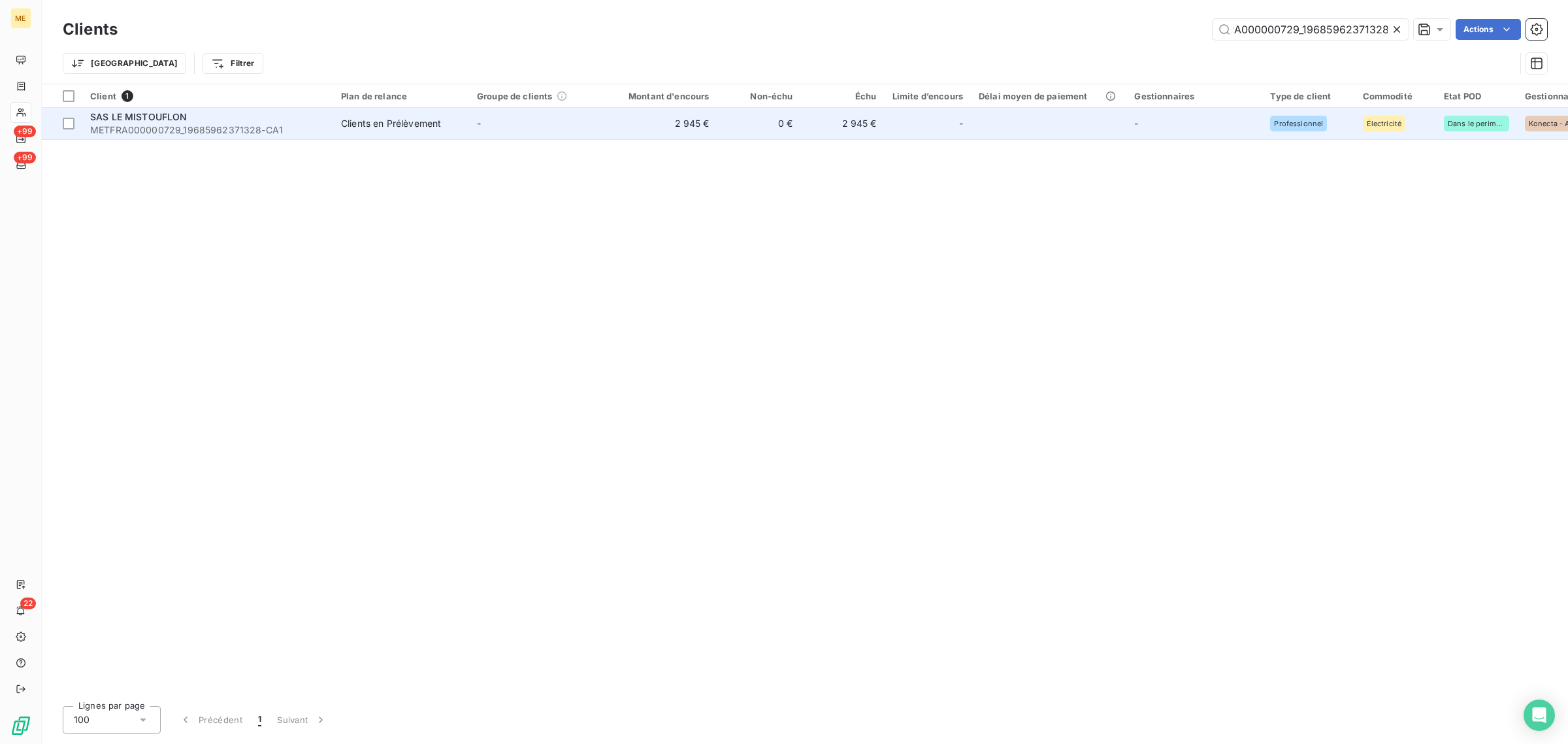
type input "METFRA000000729_19685962371328"
click at [518, 132] on td "-" at bounding box center [537, 123] width 136 height 31
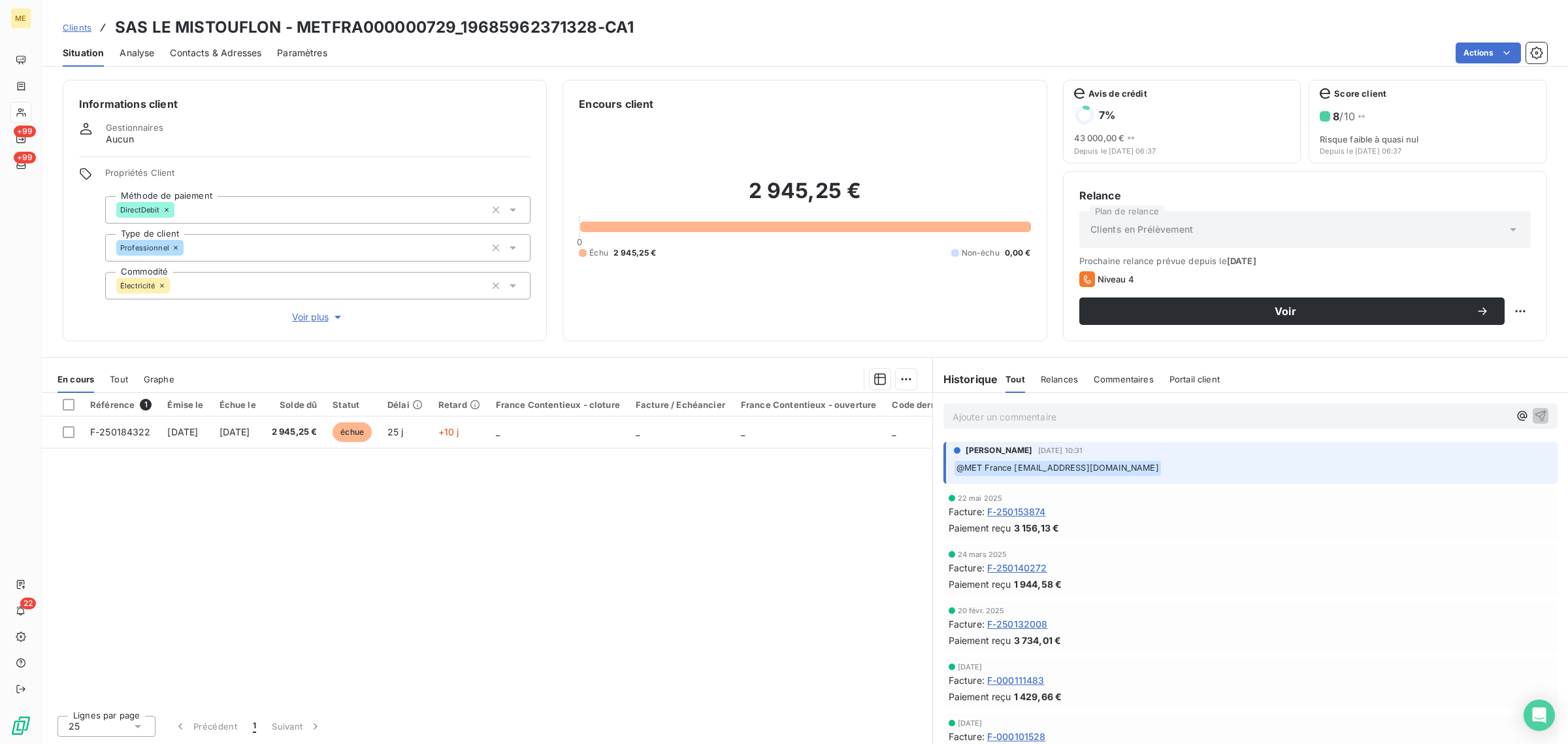
click at [302, 318] on span "Voir plus" at bounding box center [318, 317] width 53 height 13
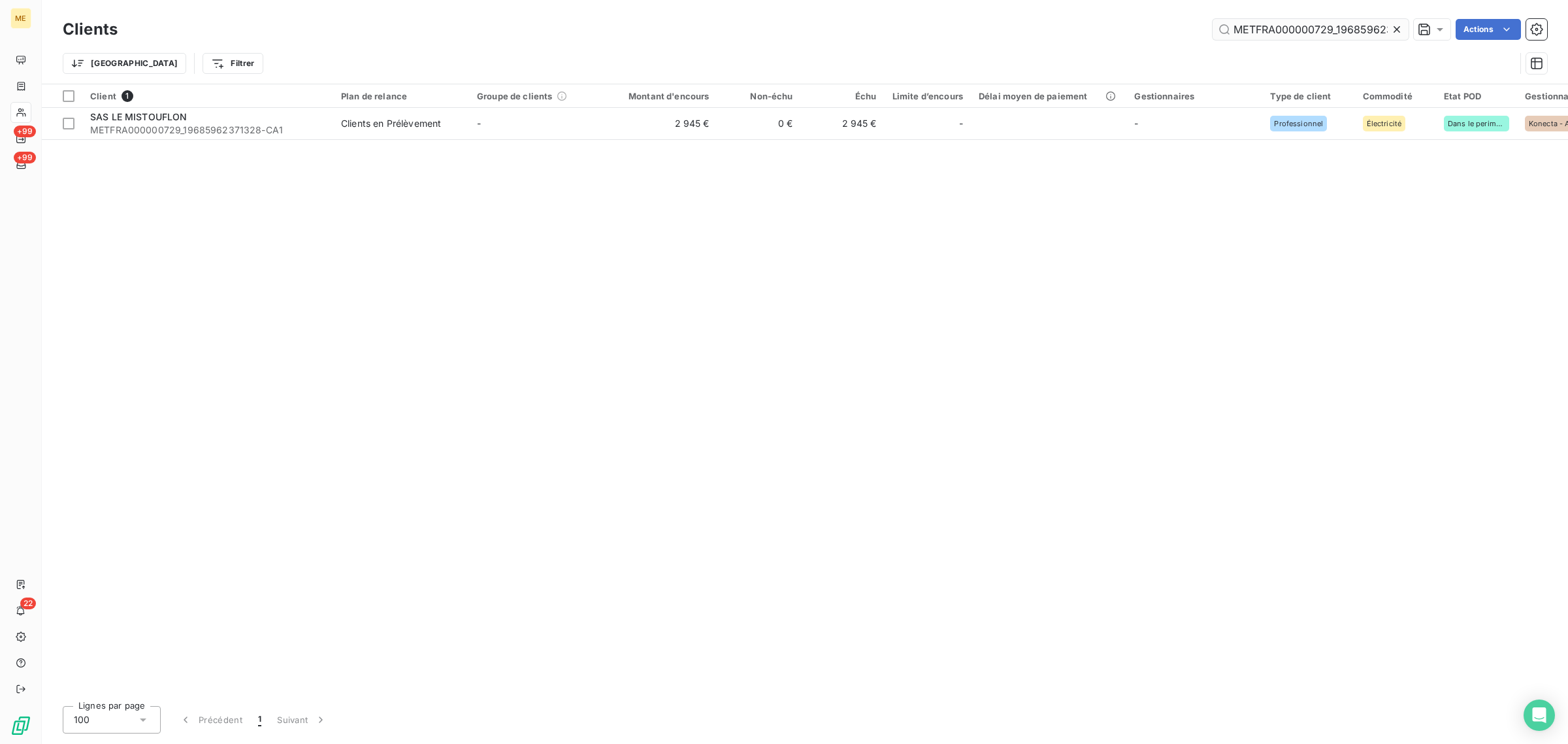
click at [1396, 28] on icon at bounding box center [1397, 29] width 7 height 7
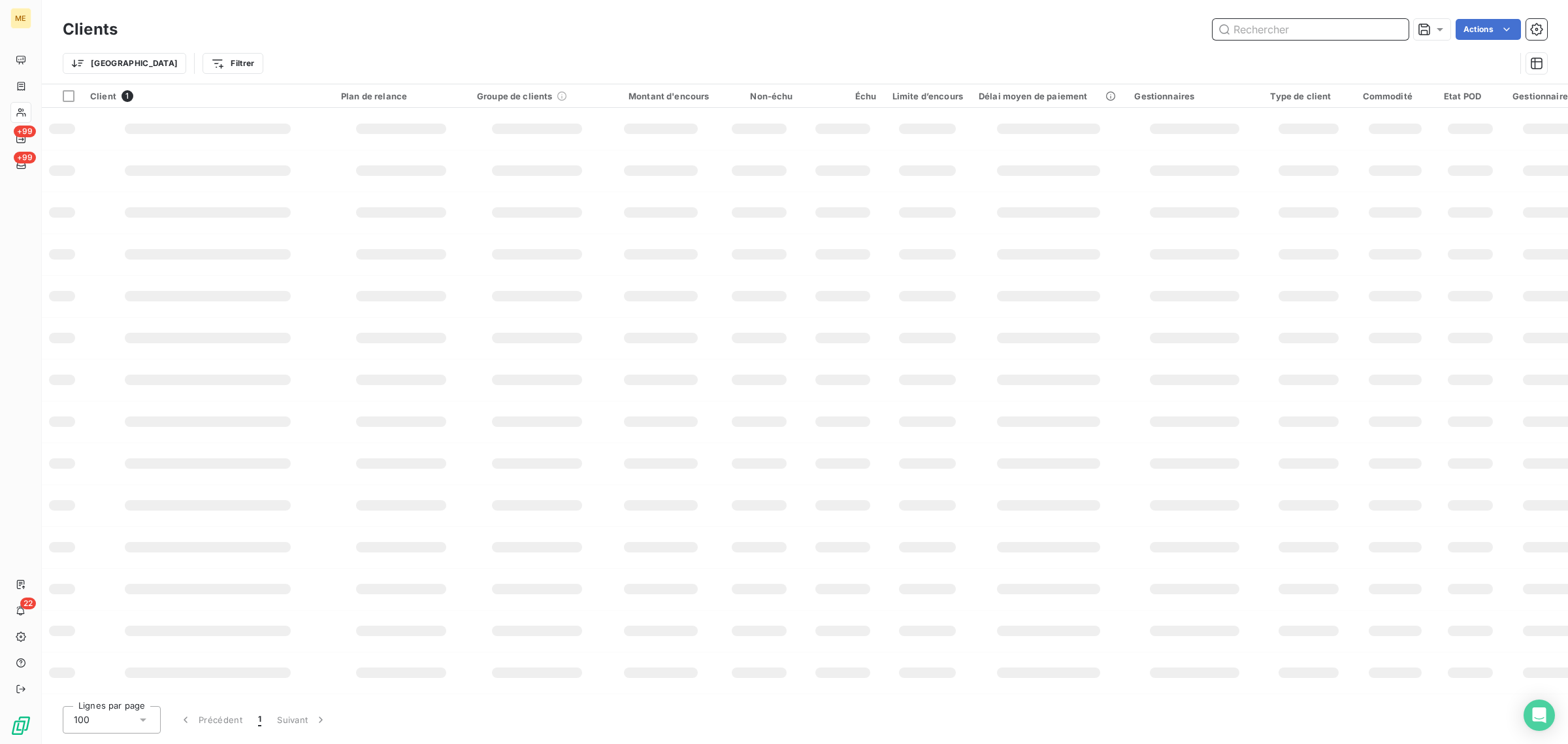
click at [1339, 35] on input "text" at bounding box center [1311, 29] width 196 height 21
paste input "METFRA000000755_23253834963541"
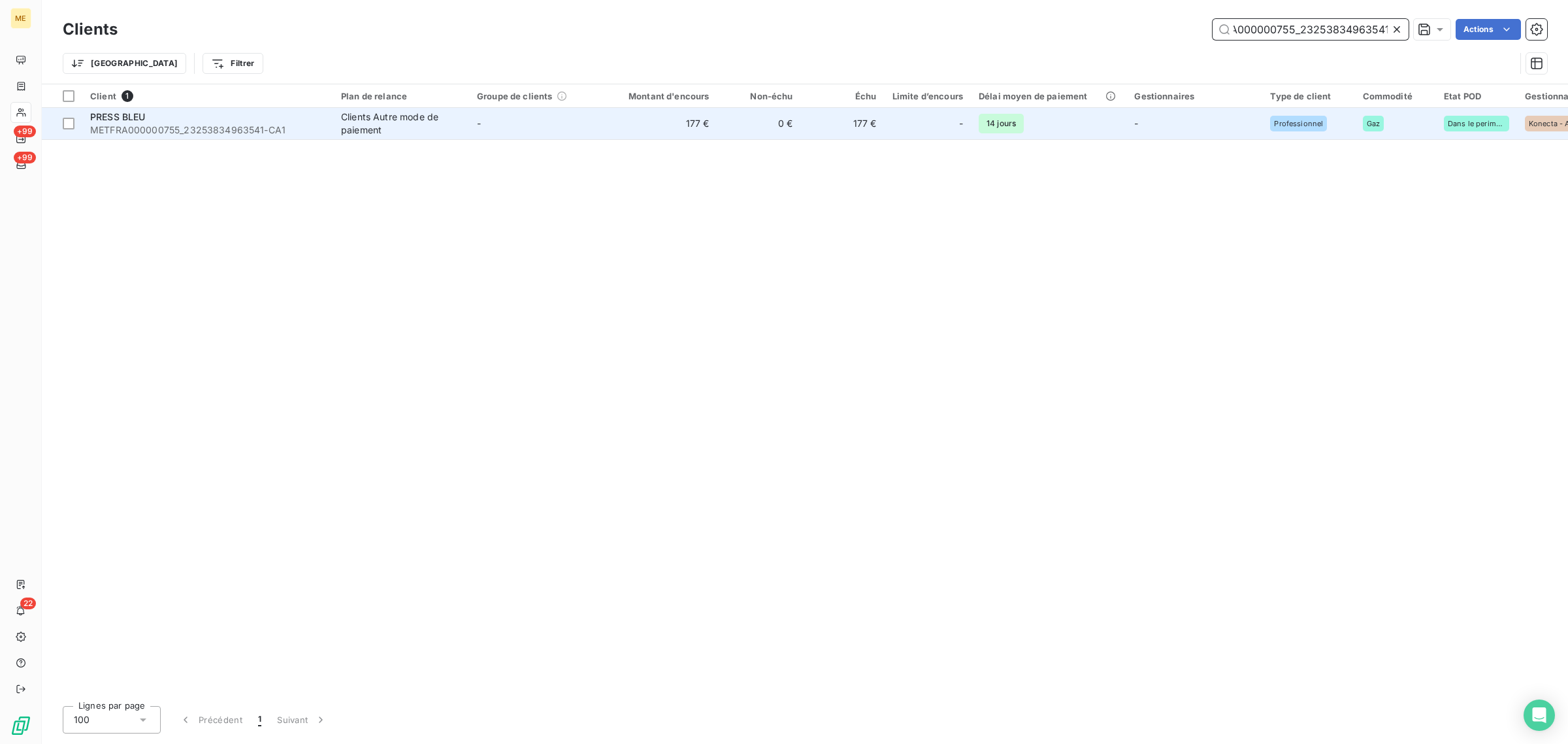
type input "METFRA000000755_23253834963541"
click at [722, 112] on td "0 €" at bounding box center [759, 123] width 84 height 31
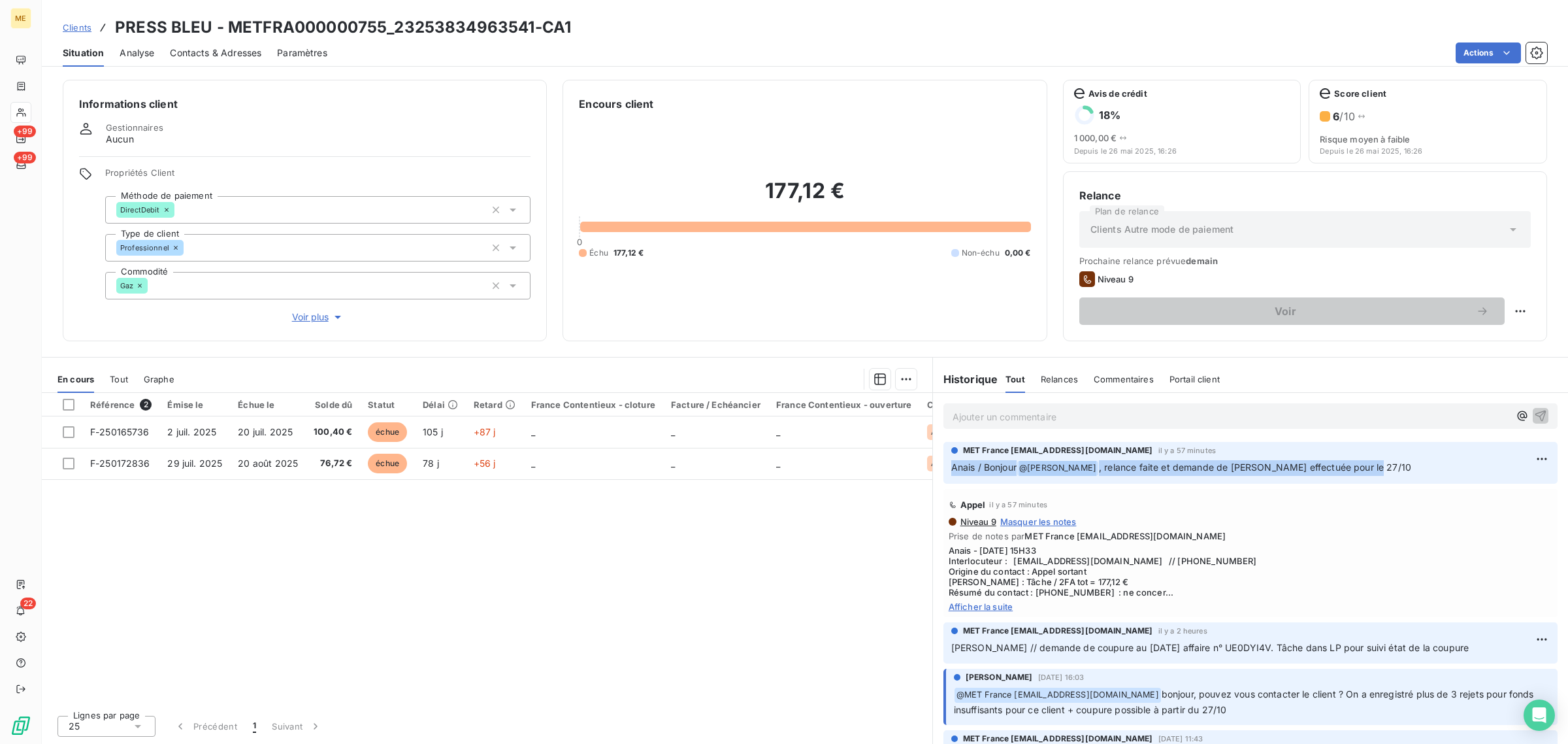
drag, startPoint x: 950, startPoint y: 471, endPoint x: 1387, endPoint y: 471, distance: 437.0
click at [1383, 471] on div "MET France [EMAIL_ADDRESS][DOMAIN_NAME] il y a 57 minutes [PERSON_NAME] / Bonjo…" at bounding box center [1251, 462] width 615 height 41
click at [1390, 468] on p "Anais / Bonjour @ [PERSON_NAME] , relance faite et demande de coupure effectuée…" at bounding box center [1251, 468] width 599 height 16
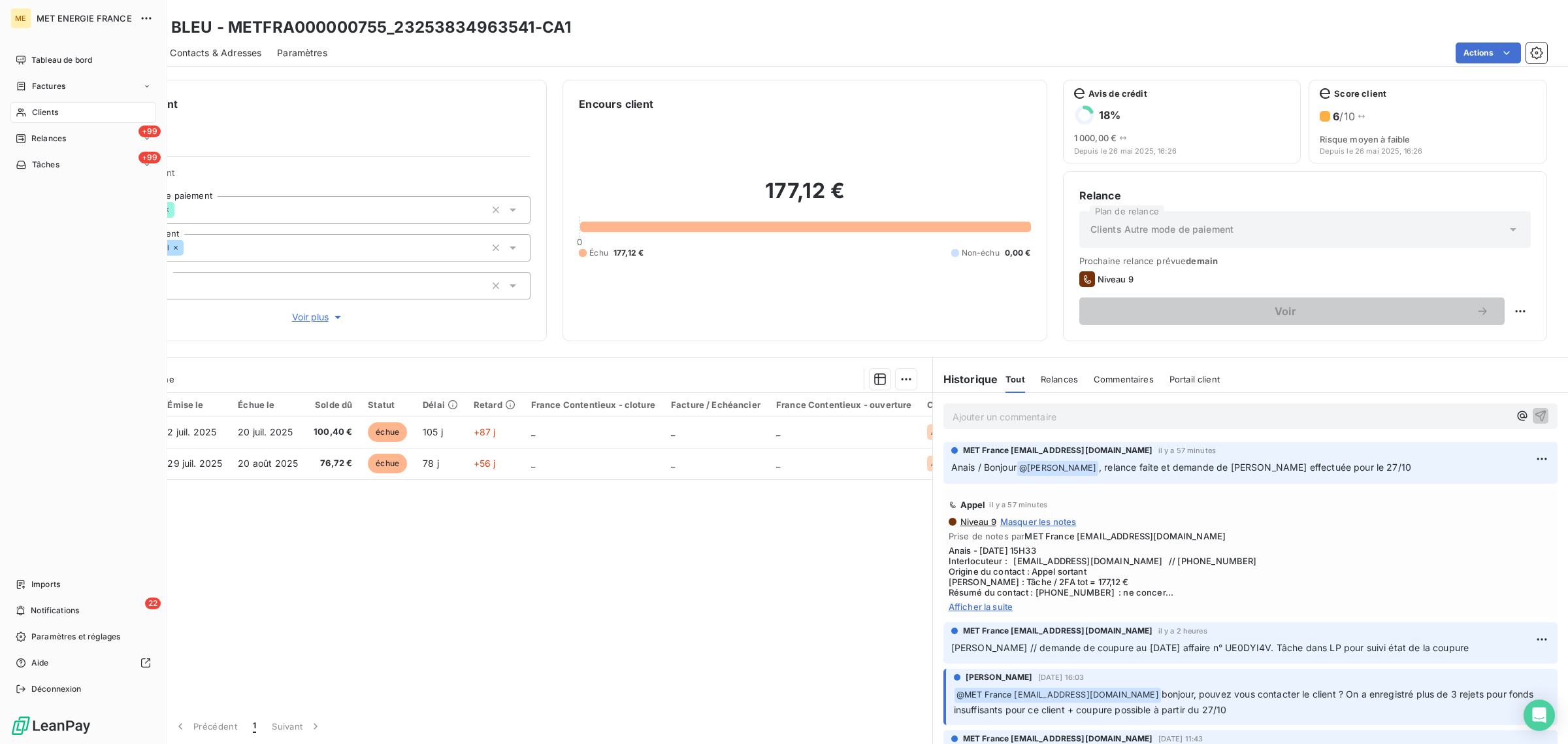
click at [24, 108] on icon at bounding box center [22, 112] width 11 height 10
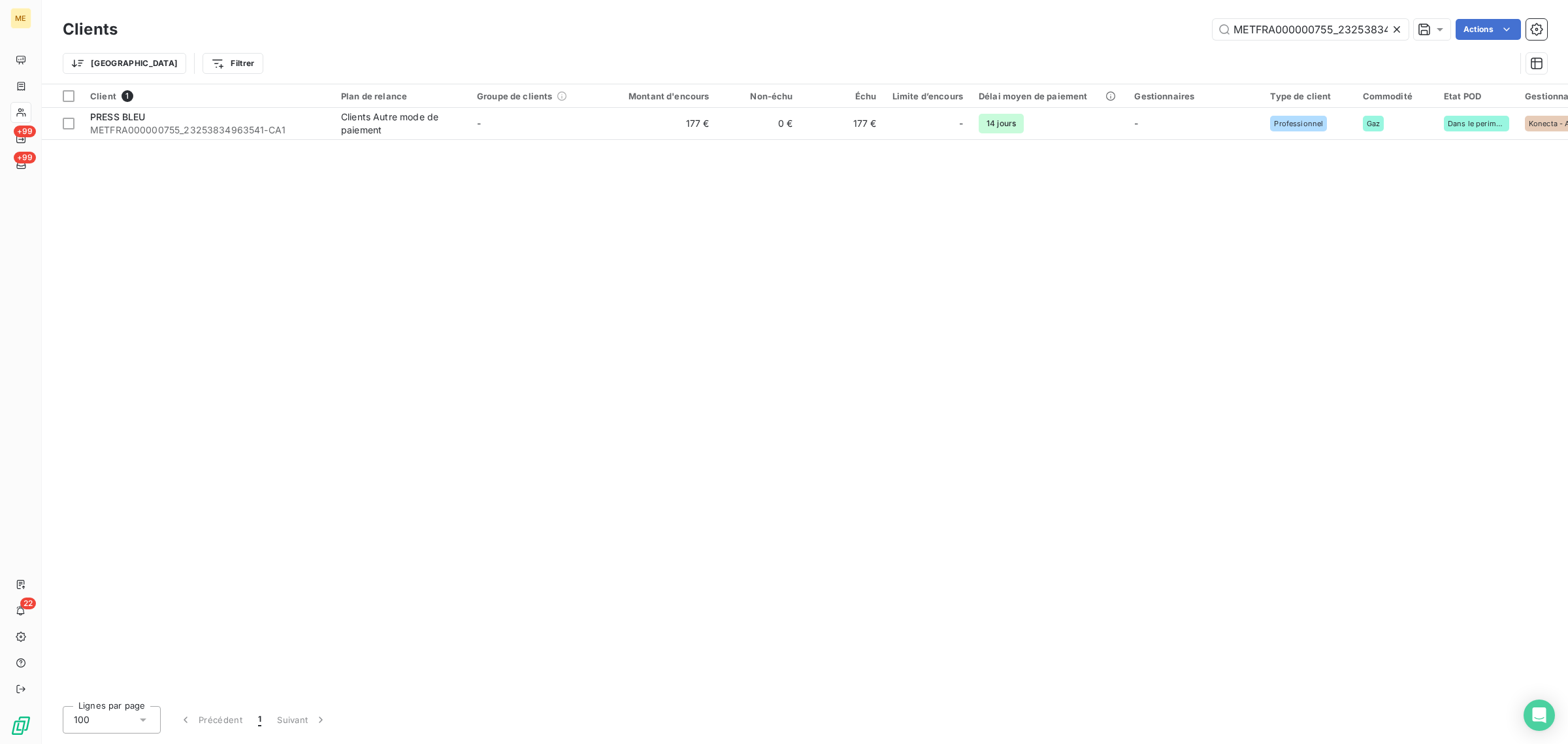
click at [1398, 30] on icon at bounding box center [1397, 29] width 7 height 7
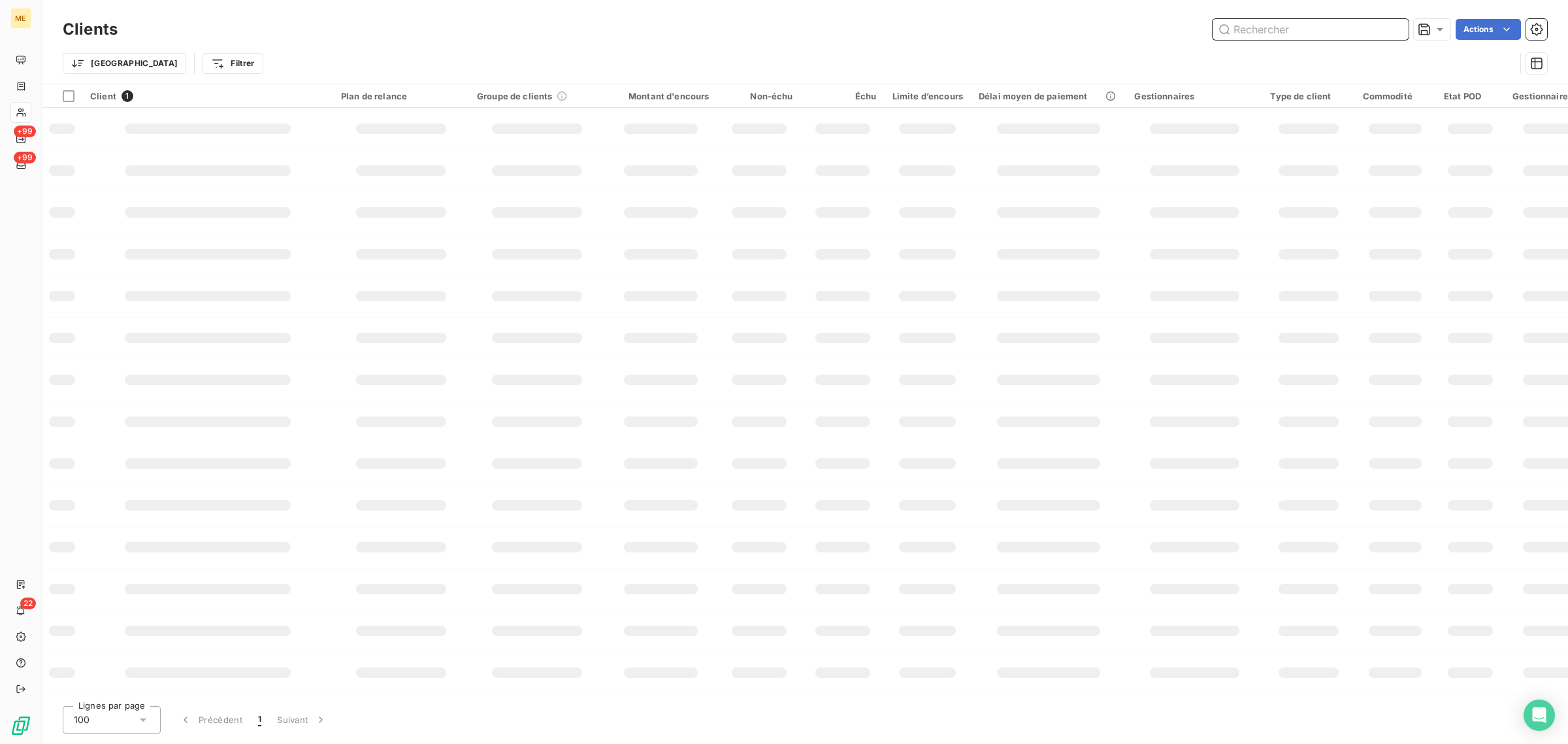
click at [1312, 31] on input "text" at bounding box center [1311, 29] width 196 height 21
paste input "METFRA000026319-"
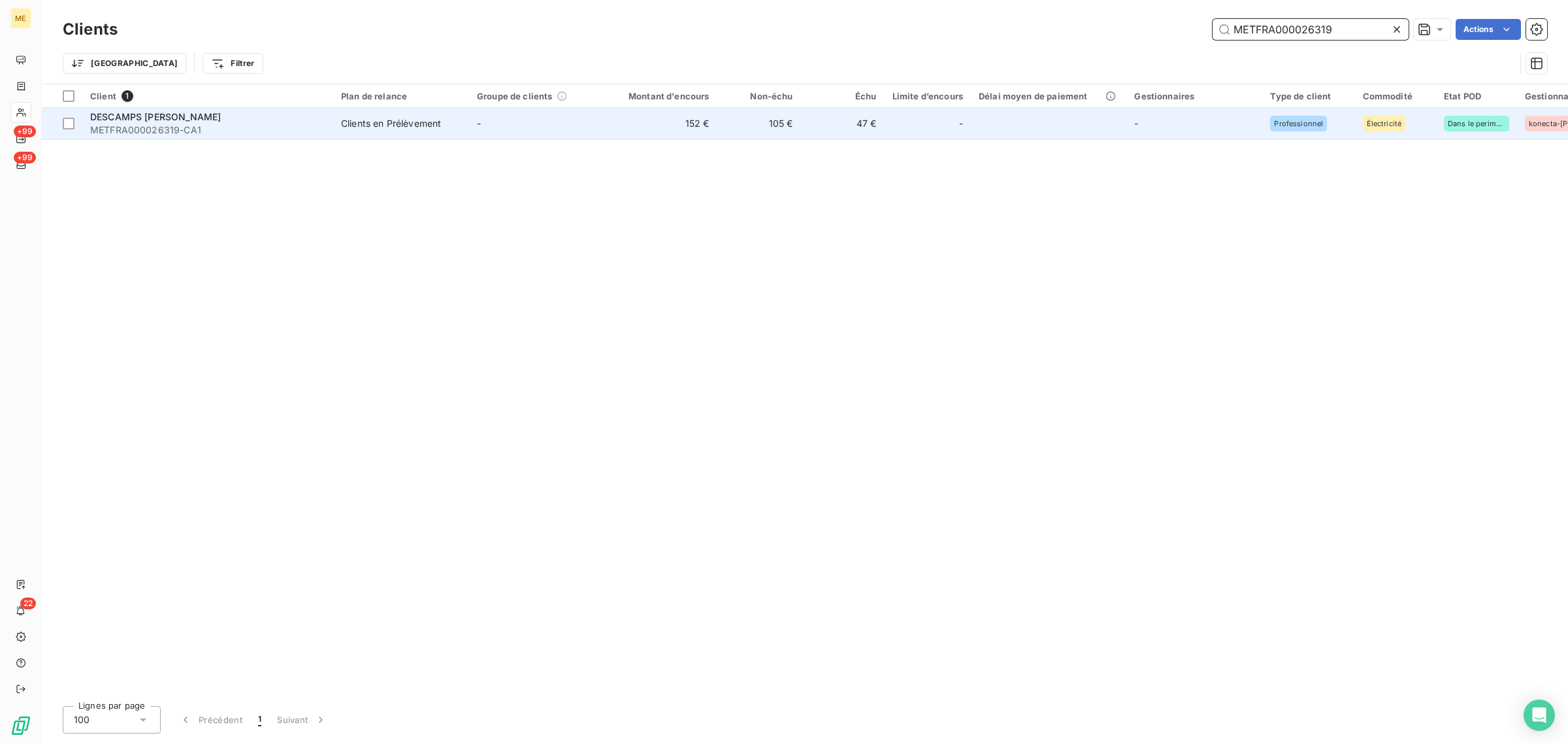
type input "METFRA000026319"
click at [544, 126] on td "-" at bounding box center [537, 123] width 136 height 31
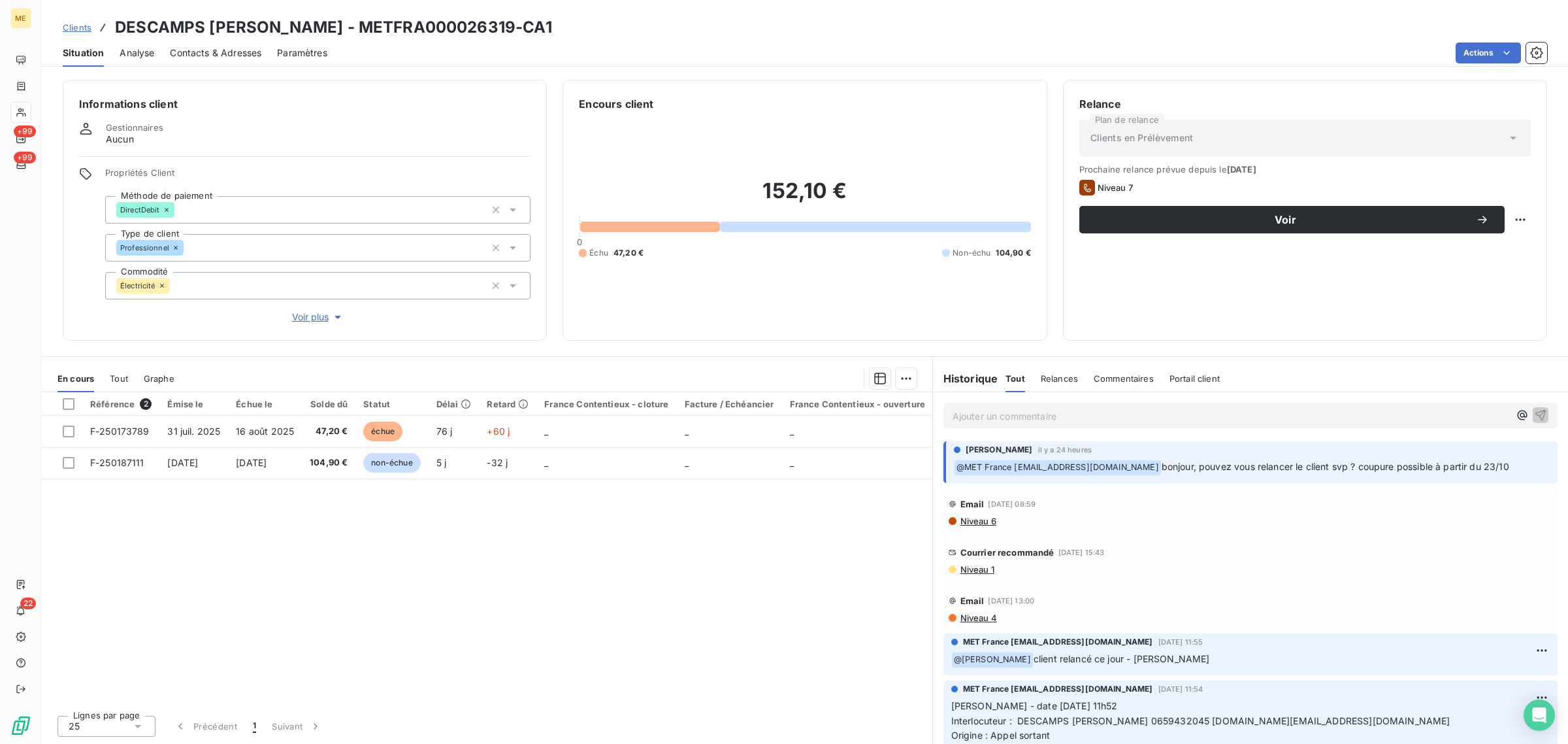
click at [312, 314] on span "Voir plus" at bounding box center [318, 317] width 53 height 13
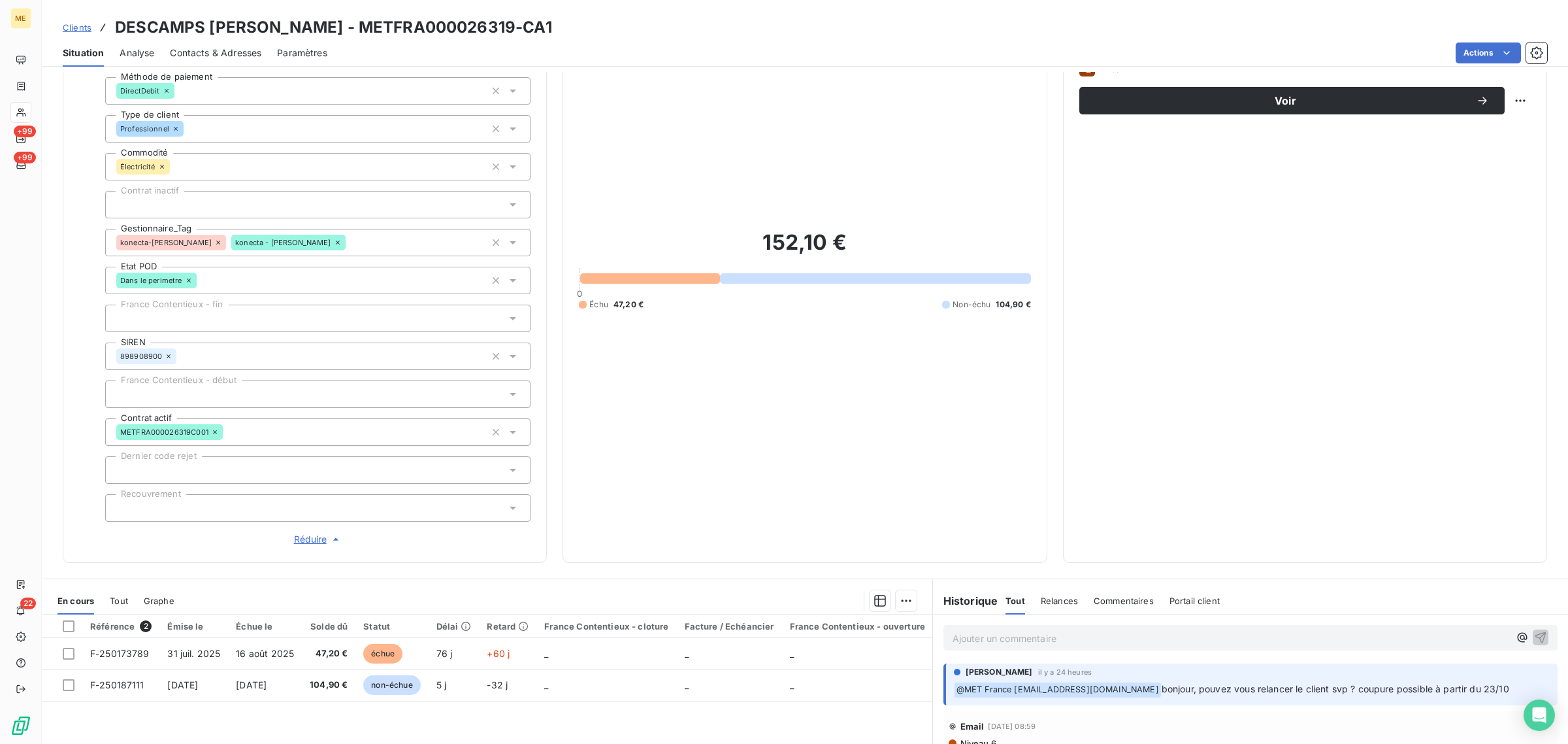
scroll to position [280, 0]
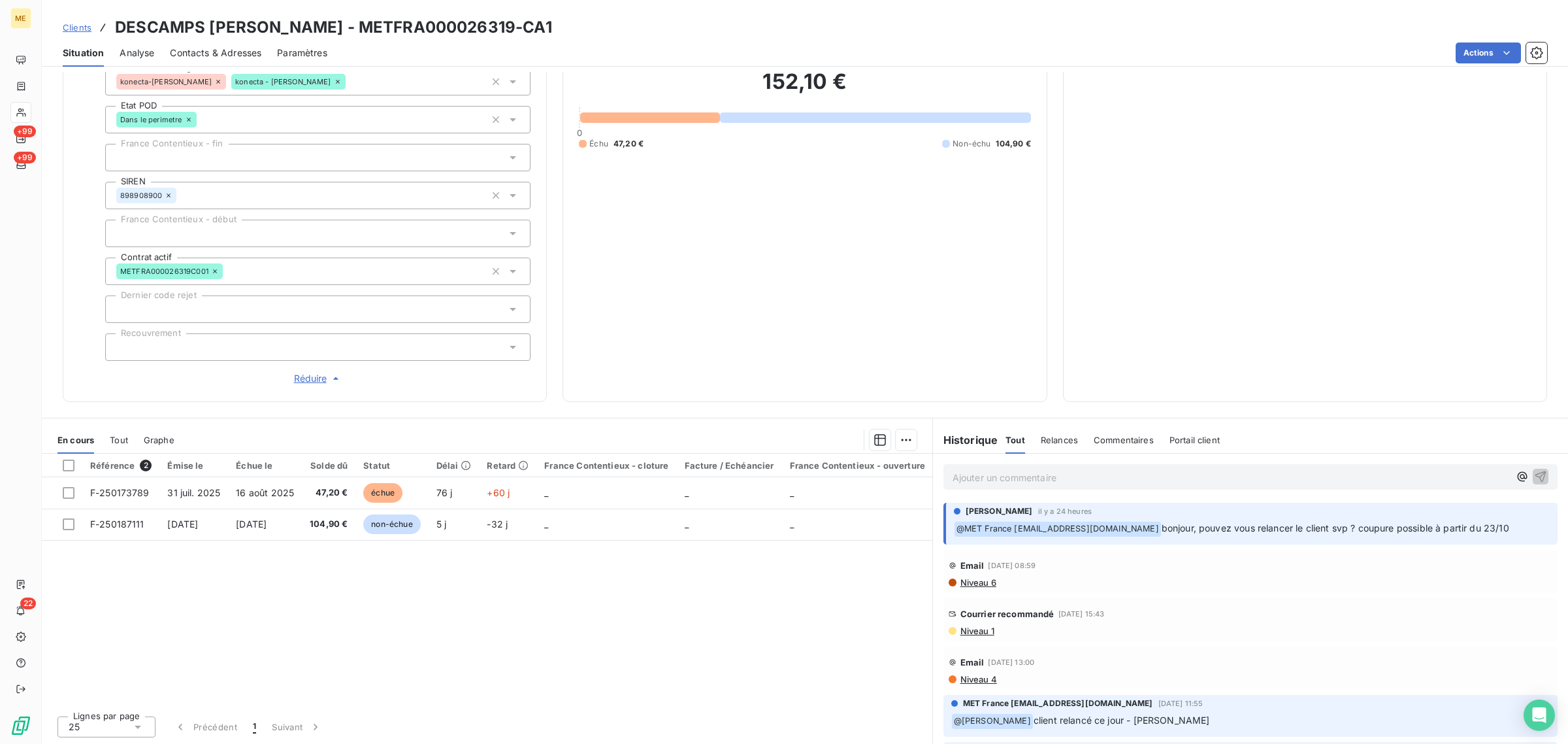
drag, startPoint x: 621, startPoint y: 30, endPoint x: 472, endPoint y: 33, distance: 149.0
click at [472, 33] on h3 "DESCAMPS [PERSON_NAME] - METFRA000026319-CA1" at bounding box center [333, 27] width 438 height 24
copy h3 "METFRA000026319"
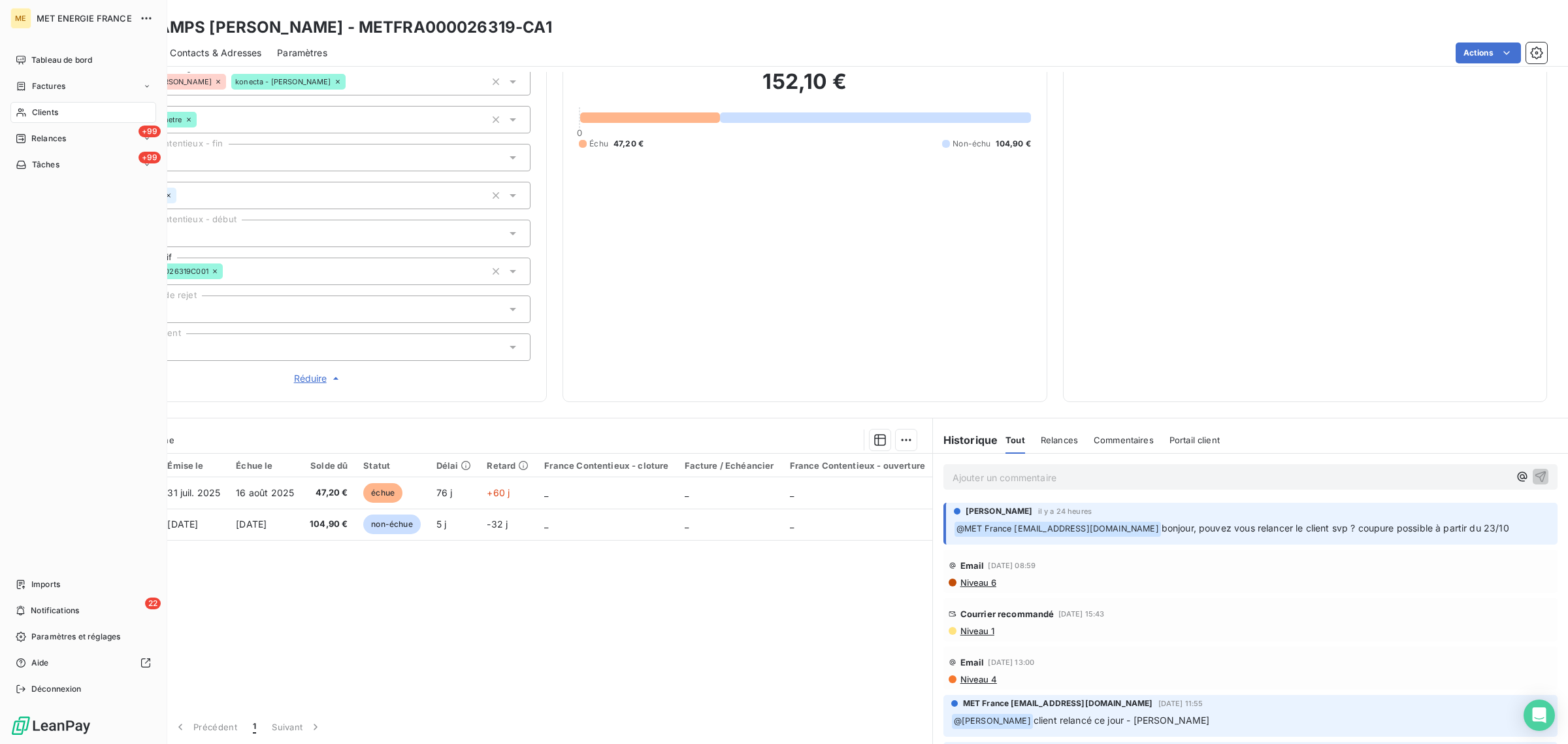
click at [38, 108] on span "Clients" at bounding box center [45, 112] width 26 height 11
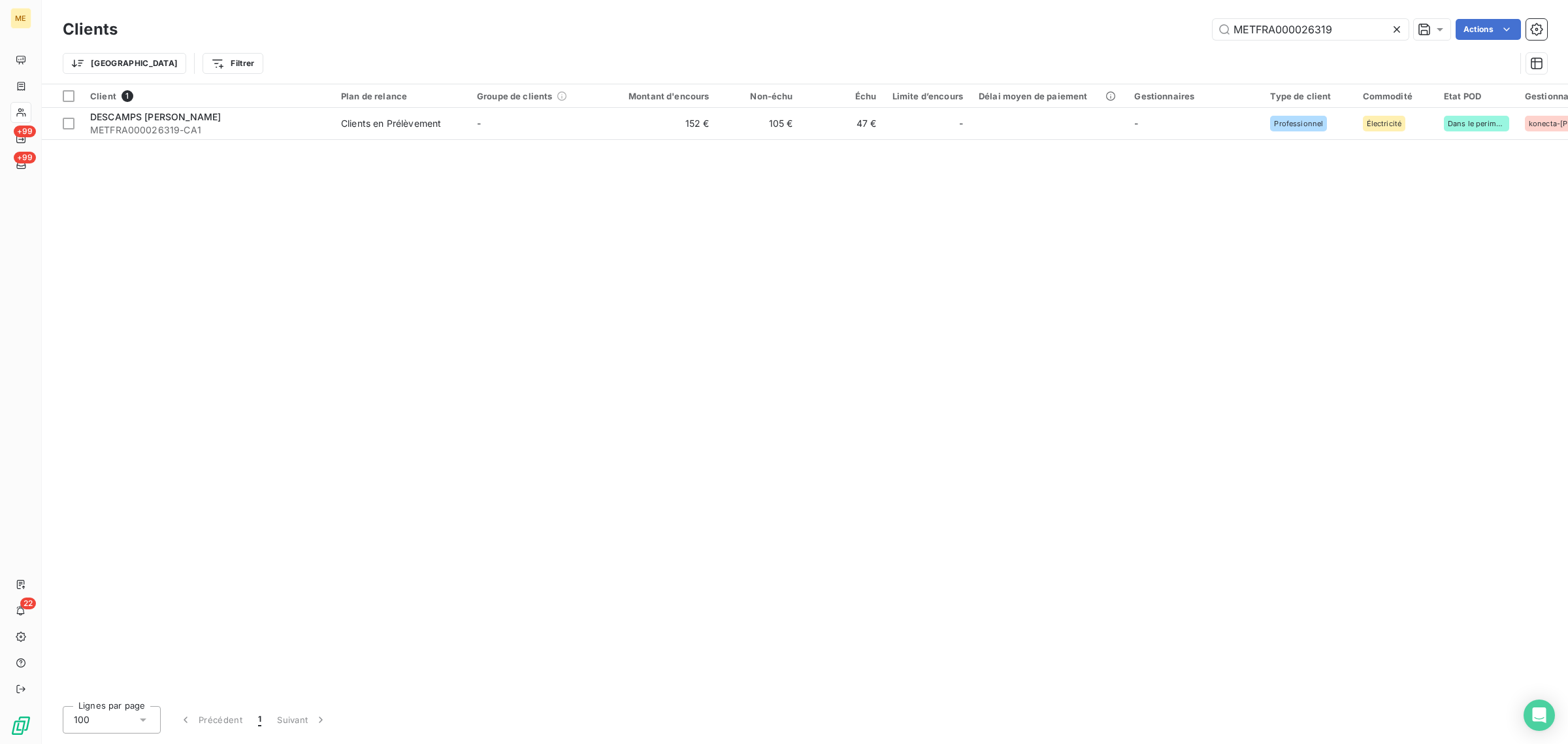
drag, startPoint x: 1350, startPoint y: 38, endPoint x: 968, endPoint y: 38, distance: 382.0
click at [968, 38] on div "METFRA000026319 Actions" at bounding box center [840, 29] width 1415 height 21
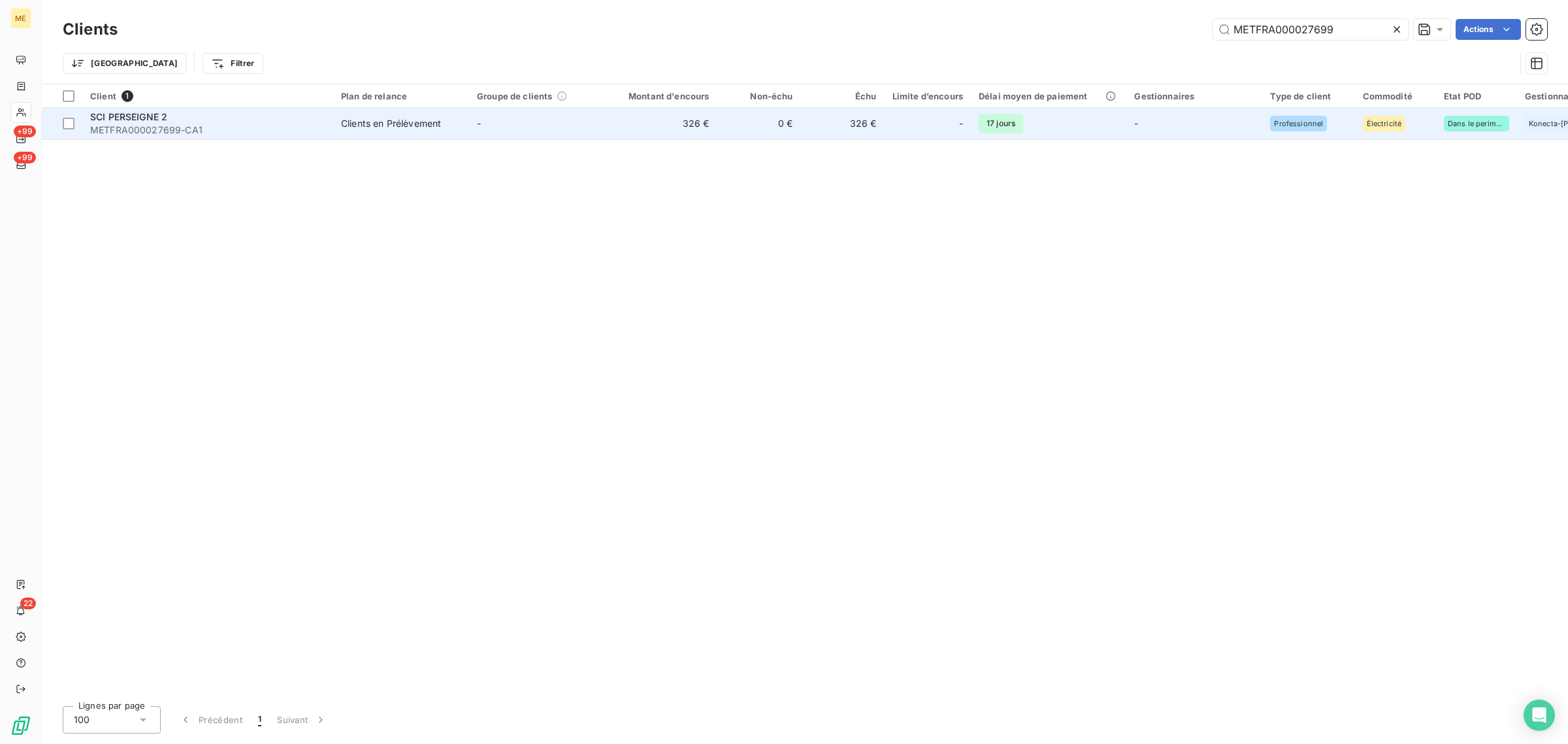
type input "METFRA000027699"
click at [615, 122] on td "326 €" at bounding box center [661, 123] width 112 height 31
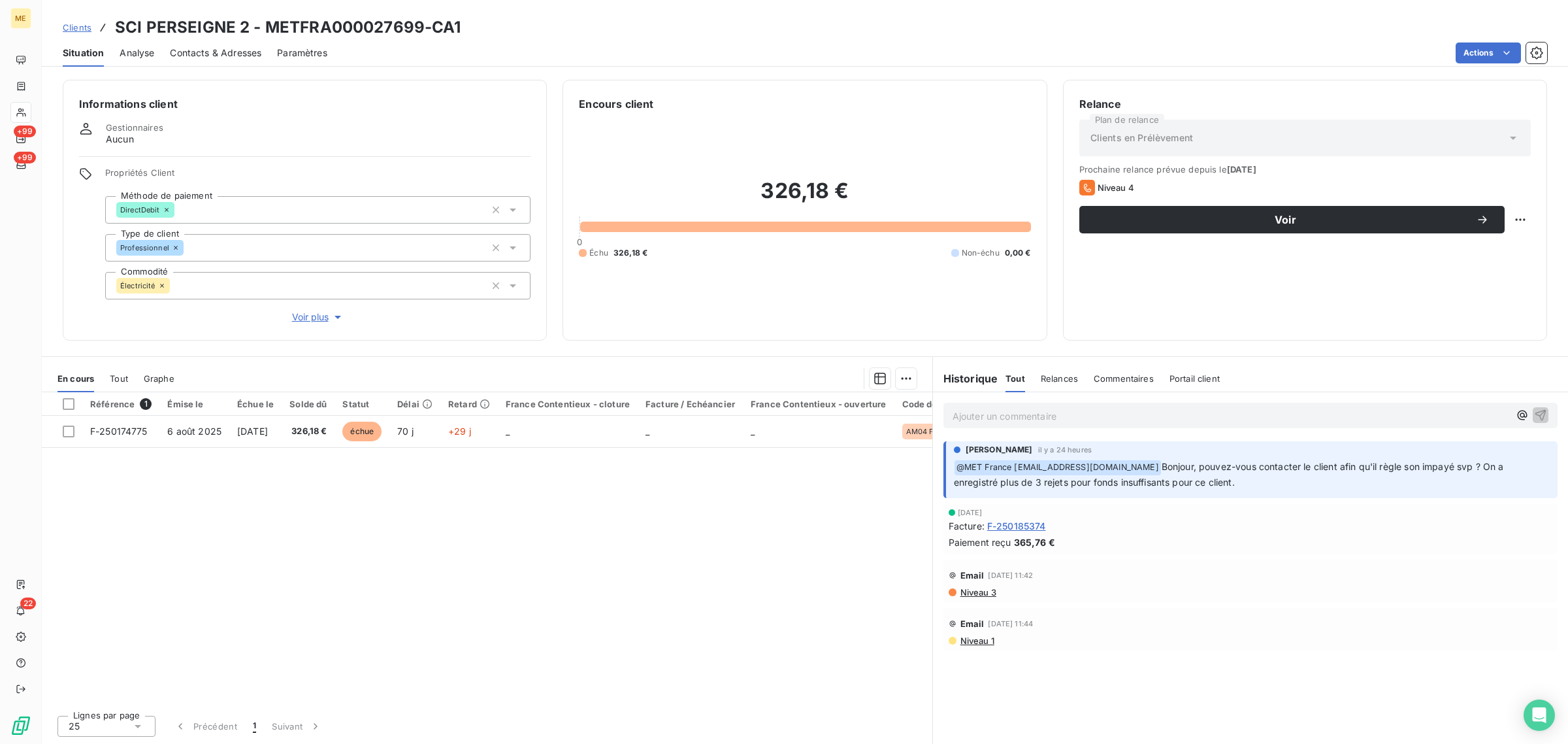
click at [312, 317] on span "Voir plus" at bounding box center [318, 317] width 53 height 13
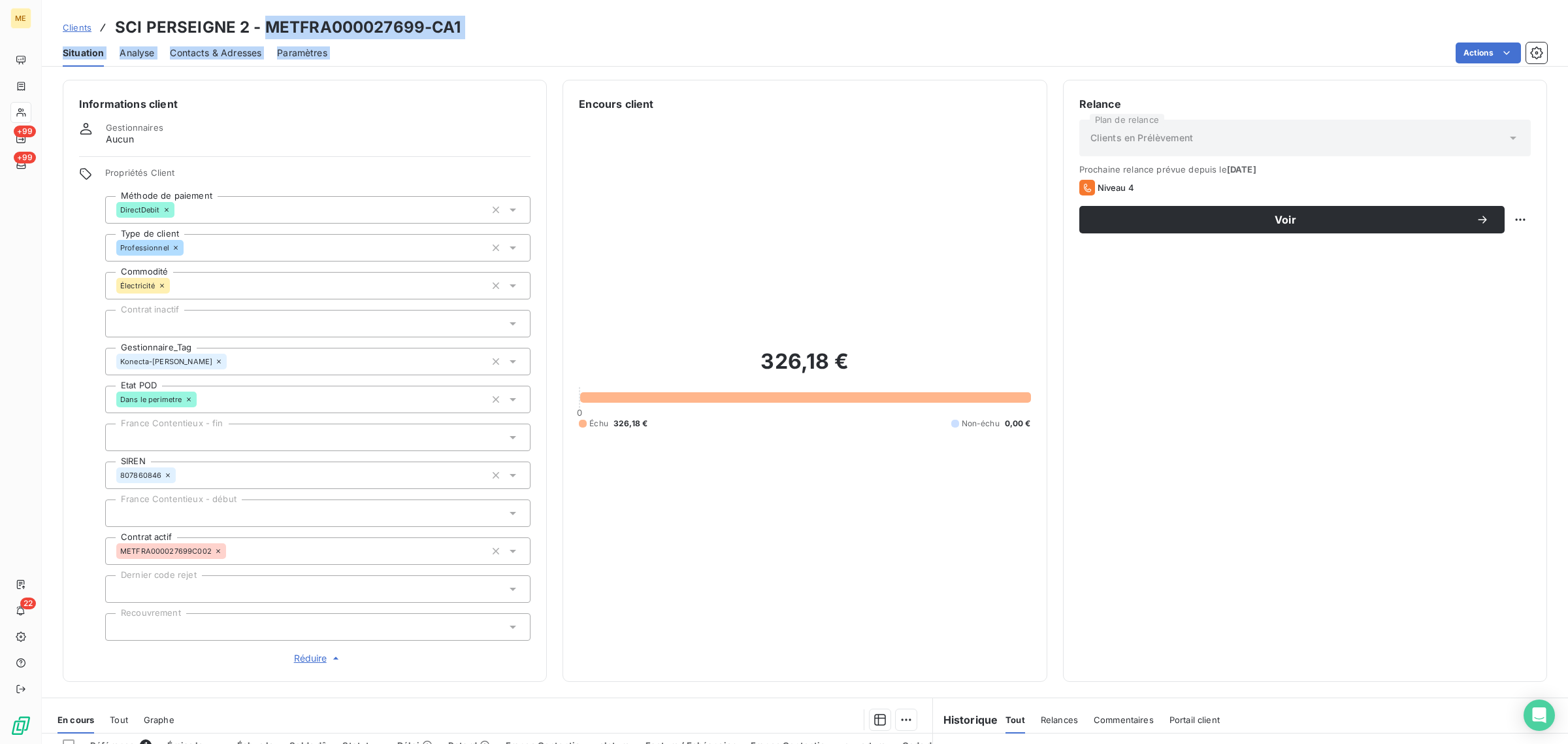
drag, startPoint x: 275, startPoint y: 33, endPoint x: 417, endPoint y: 40, distance: 142.2
click at [417, 40] on div "Clients SCI PERSEIGNE 2 - METFRA000027699-CA1 Situation Analyse Contacts & Adre…" at bounding box center [805, 33] width 1527 height 67
click at [418, 31] on h3 "SCI PERSEIGNE 2 - METFRA000027699-CA1" at bounding box center [288, 27] width 346 height 24
drag, startPoint x: 419, startPoint y: 26, endPoint x: 268, endPoint y: 36, distance: 151.3
click at [268, 36] on h3 "SCI PERSEIGNE 2 - METFRA000027699-CA1" at bounding box center [288, 27] width 346 height 24
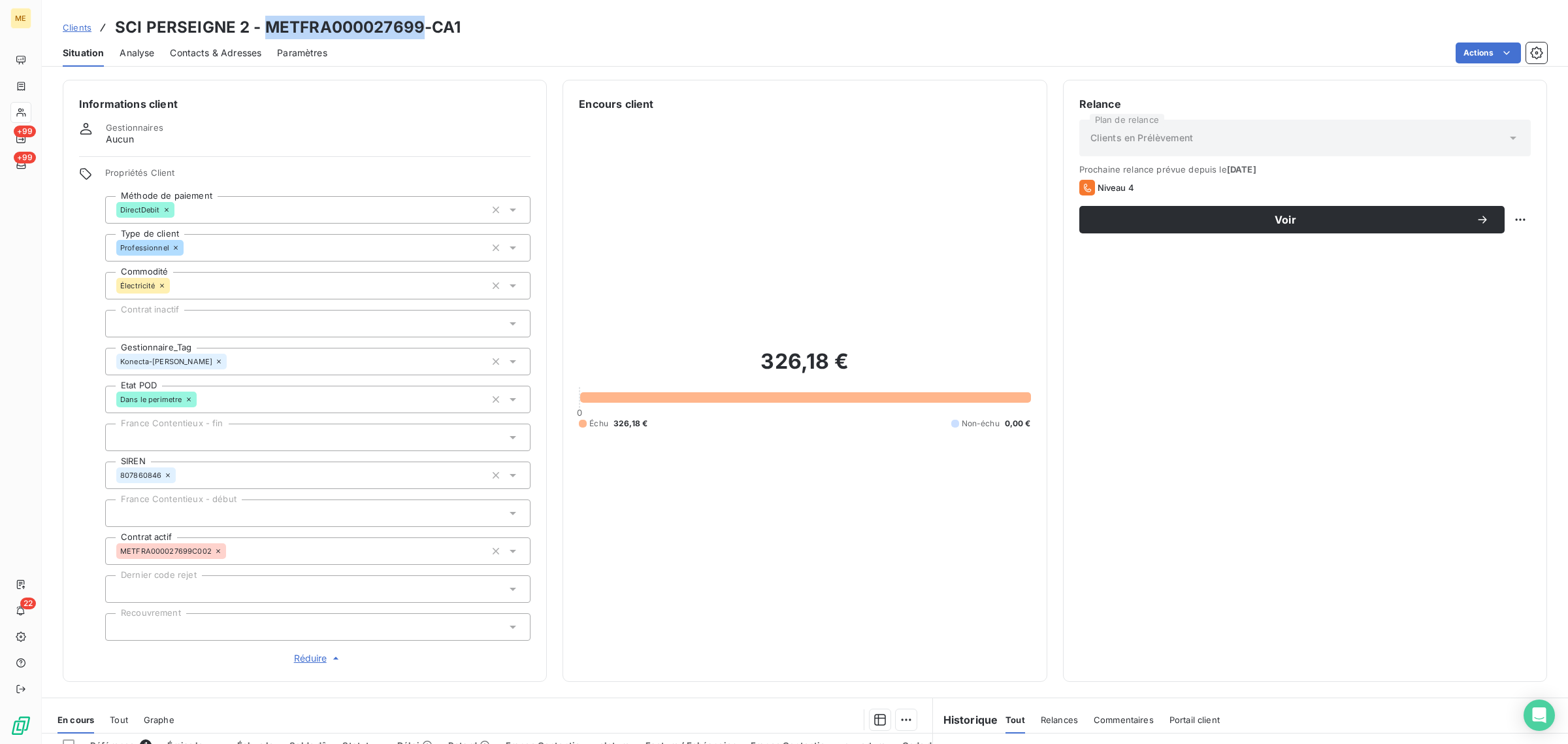
copy h3 "METFRA000027699"
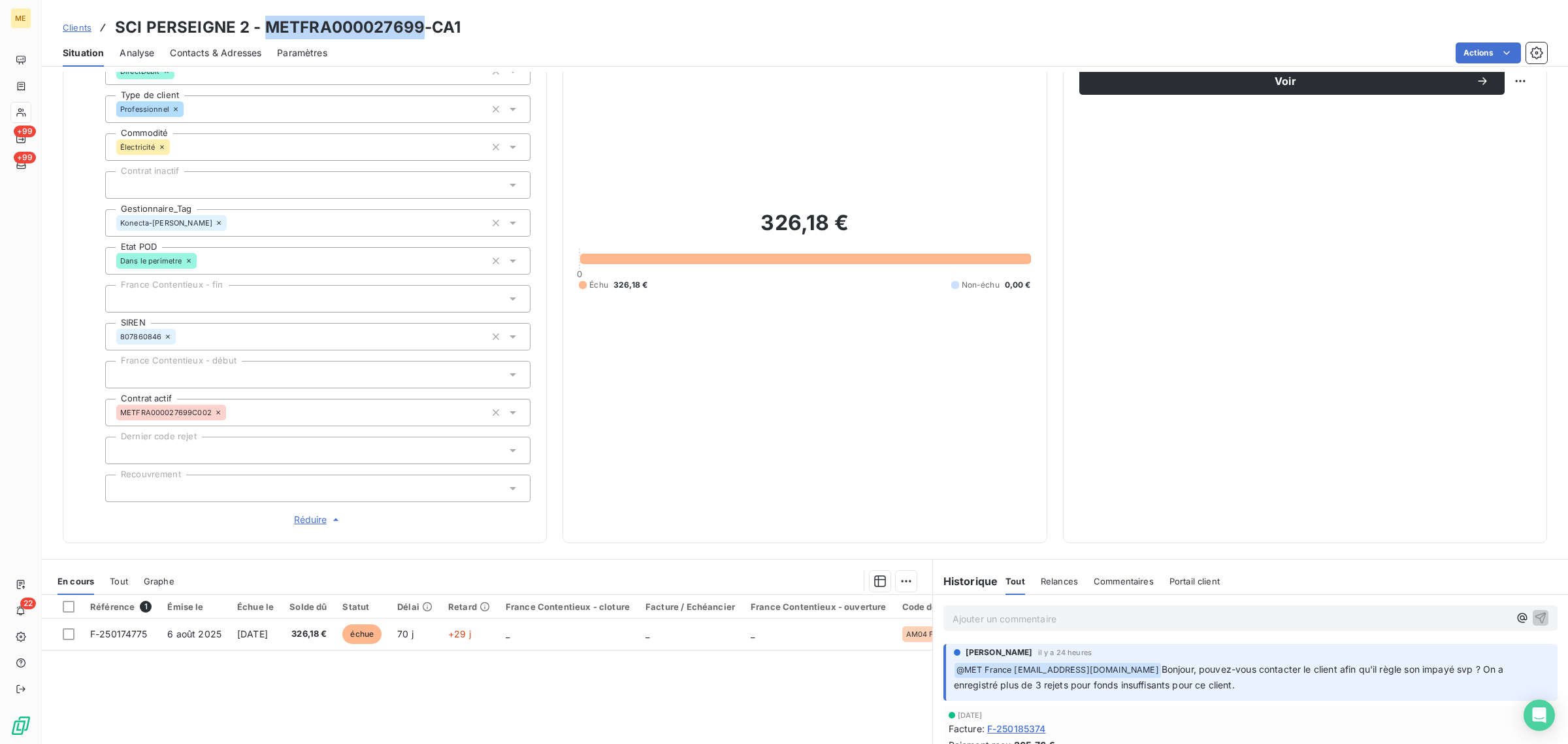
scroll to position [280, 0]
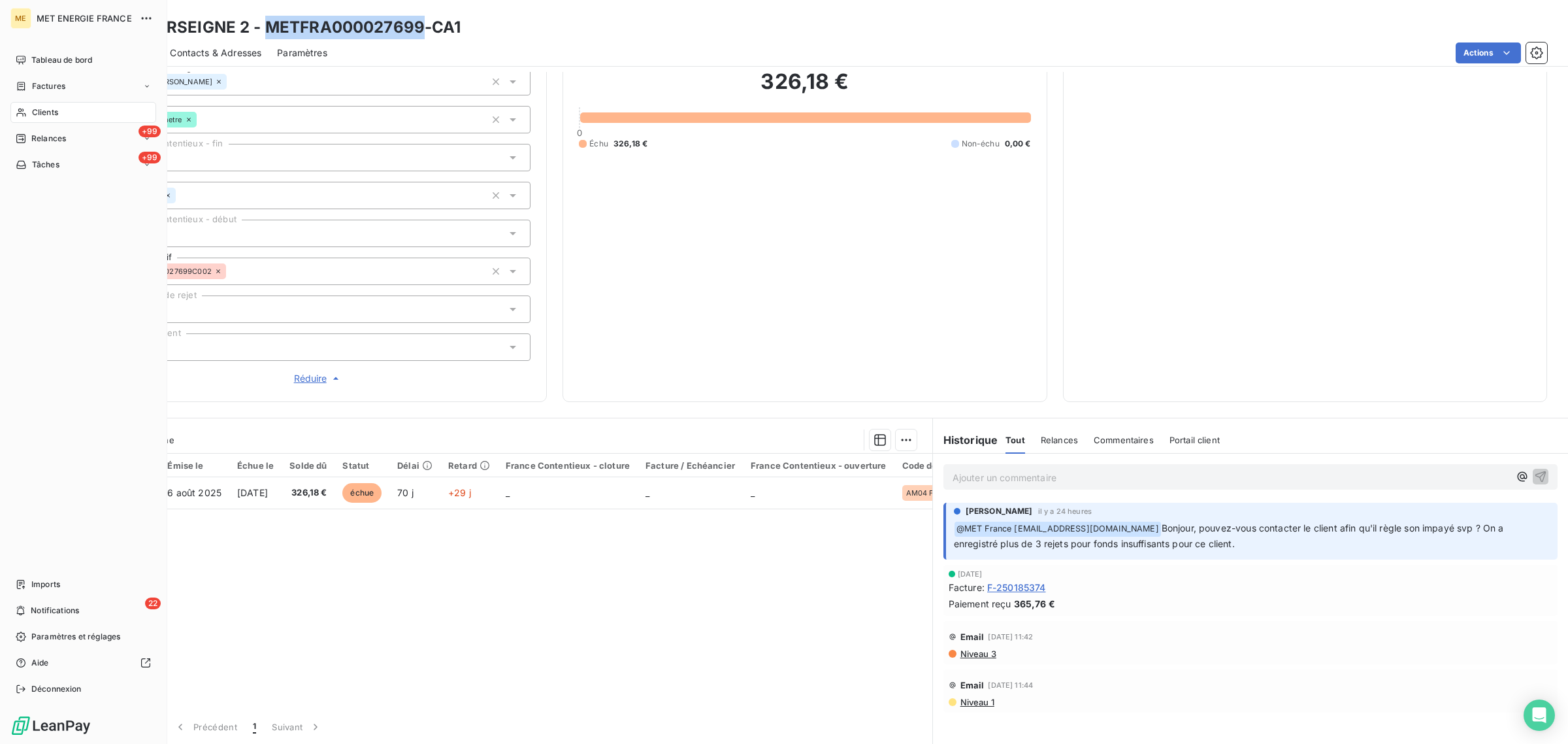
click at [22, 108] on icon at bounding box center [22, 112] width 11 height 10
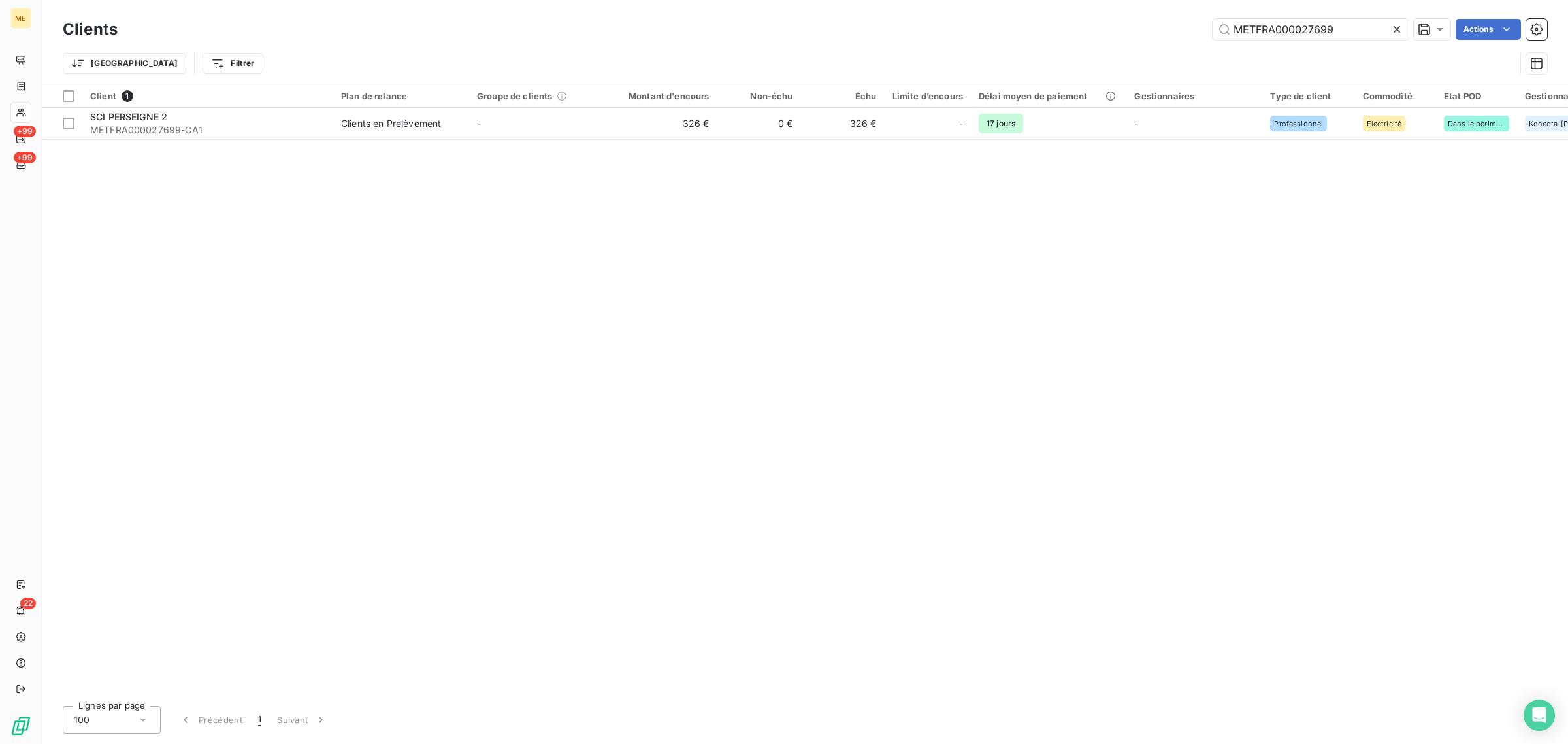
drag, startPoint x: 1282, startPoint y: 35, endPoint x: 1124, endPoint y: 35, distance: 158.0
click at [1124, 35] on div "METFRA000027699 Actions" at bounding box center [840, 29] width 1415 height 21
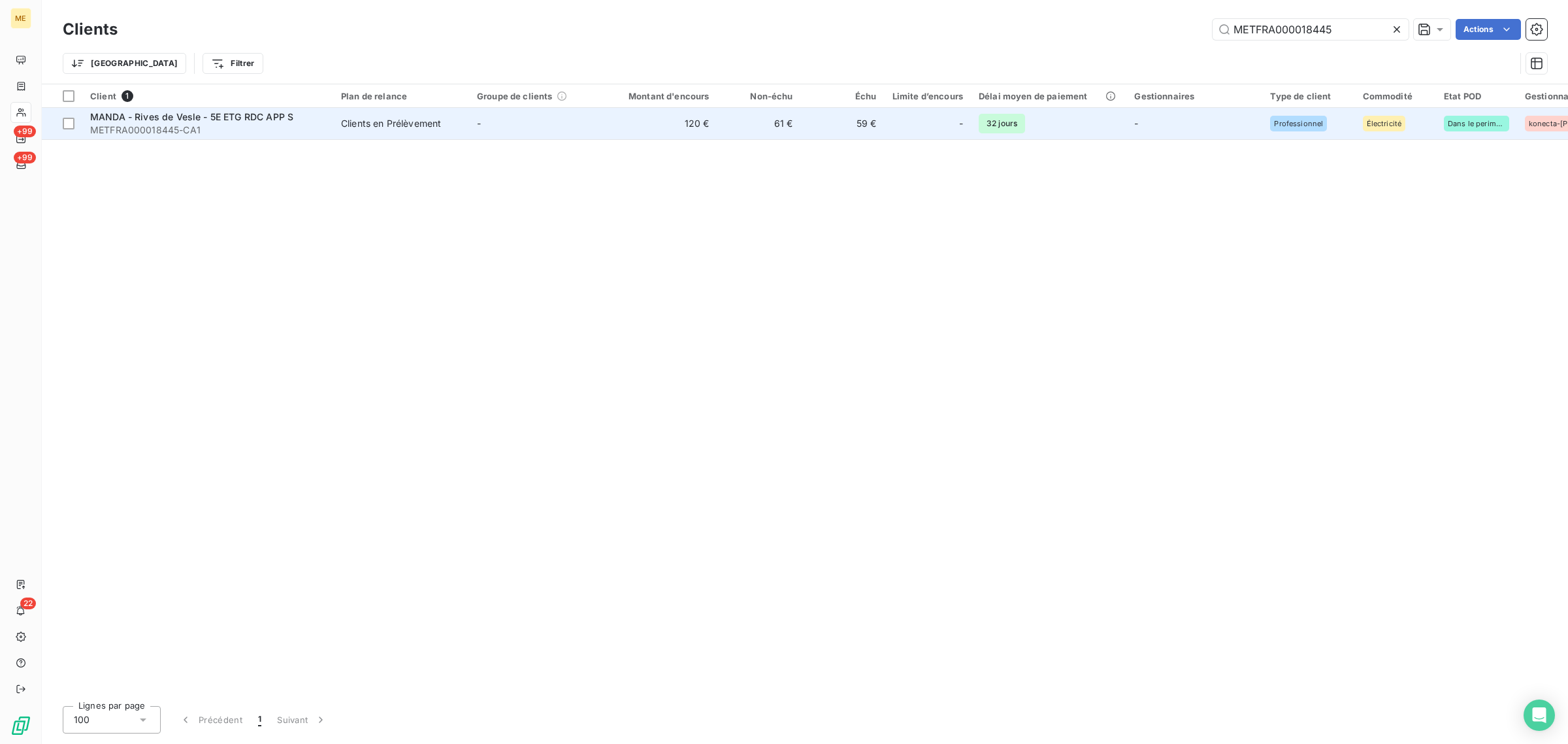
type input "METFRA000018445"
click at [673, 127] on td "120 €" at bounding box center [661, 123] width 112 height 31
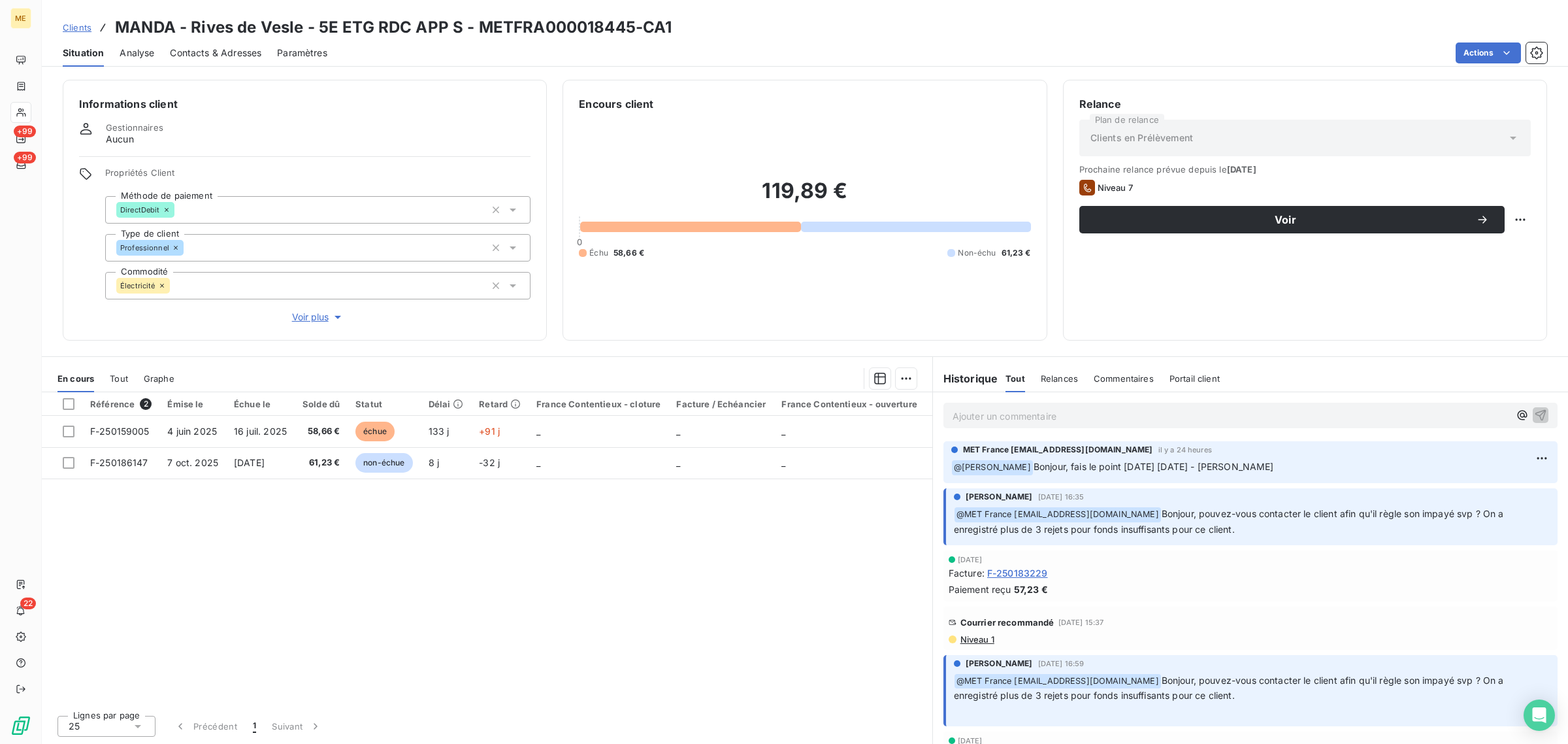
drag, startPoint x: 1240, startPoint y: 527, endPoint x: 1169, endPoint y: 512, distance: 72.6
click at [1169, 512] on p "﻿ @ MET [GEOGRAPHIC_DATA] [EMAIL_ADDRESS][DOMAIN_NAME] [PERSON_NAME], pouvez-vo…" at bounding box center [1252, 522] width 596 height 31
click at [1262, 519] on span "Bonjour, pouvez-vous contacter le client afin qu'il règle son impayé svp ? On a…" at bounding box center [1230, 522] width 552 height 26
drag, startPoint x: 1024, startPoint y: 469, endPoint x: 1221, endPoint y: 471, distance: 197.0
click at [1216, 471] on span "Bonjour, fais le point [DATE] [DATE] - [PERSON_NAME]" at bounding box center [1154, 467] width 241 height 11
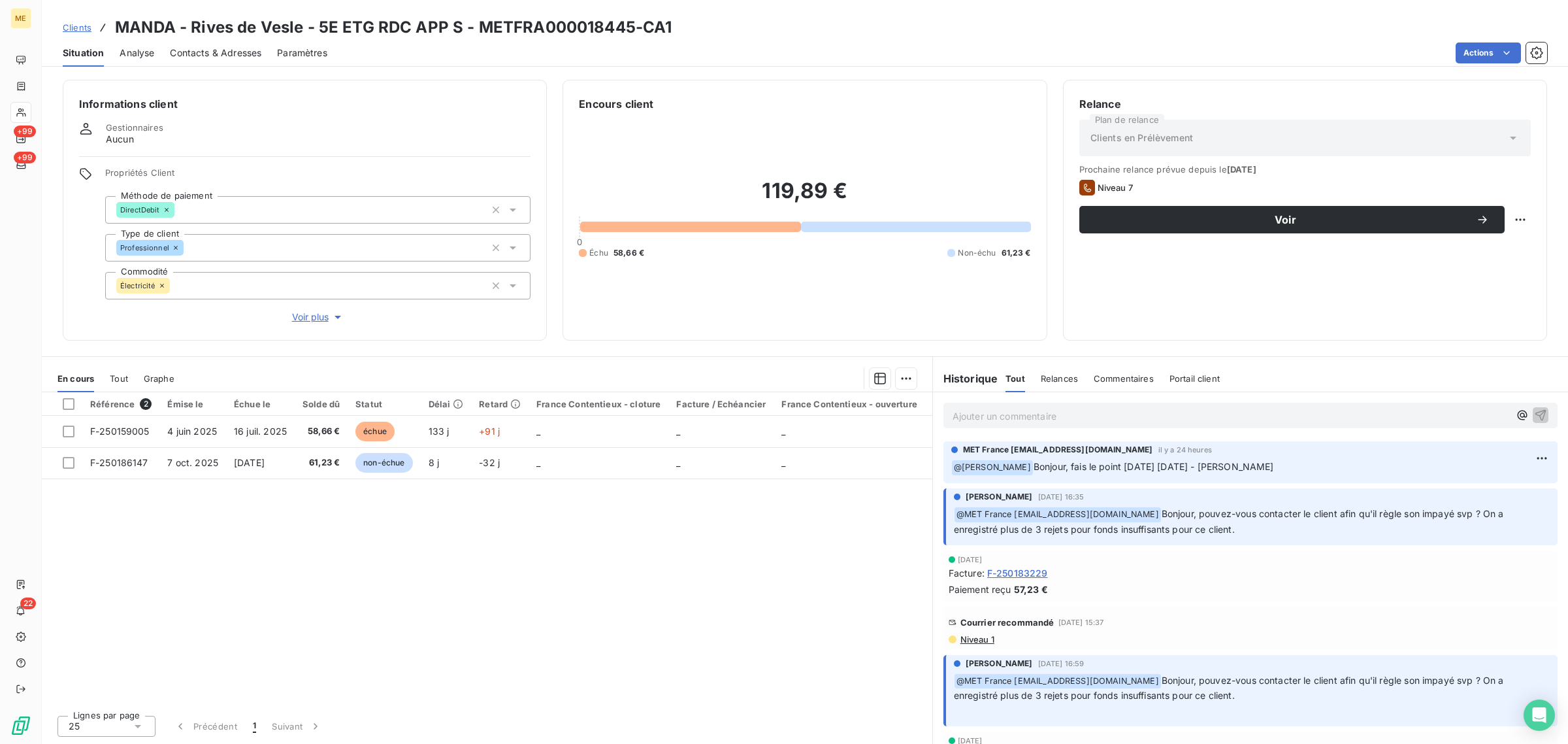
click at [1246, 469] on p "﻿ @ [PERSON_NAME], fais le point [DATE] [DATE] - [PERSON_NAME]" at bounding box center [1251, 467] width 599 height 16
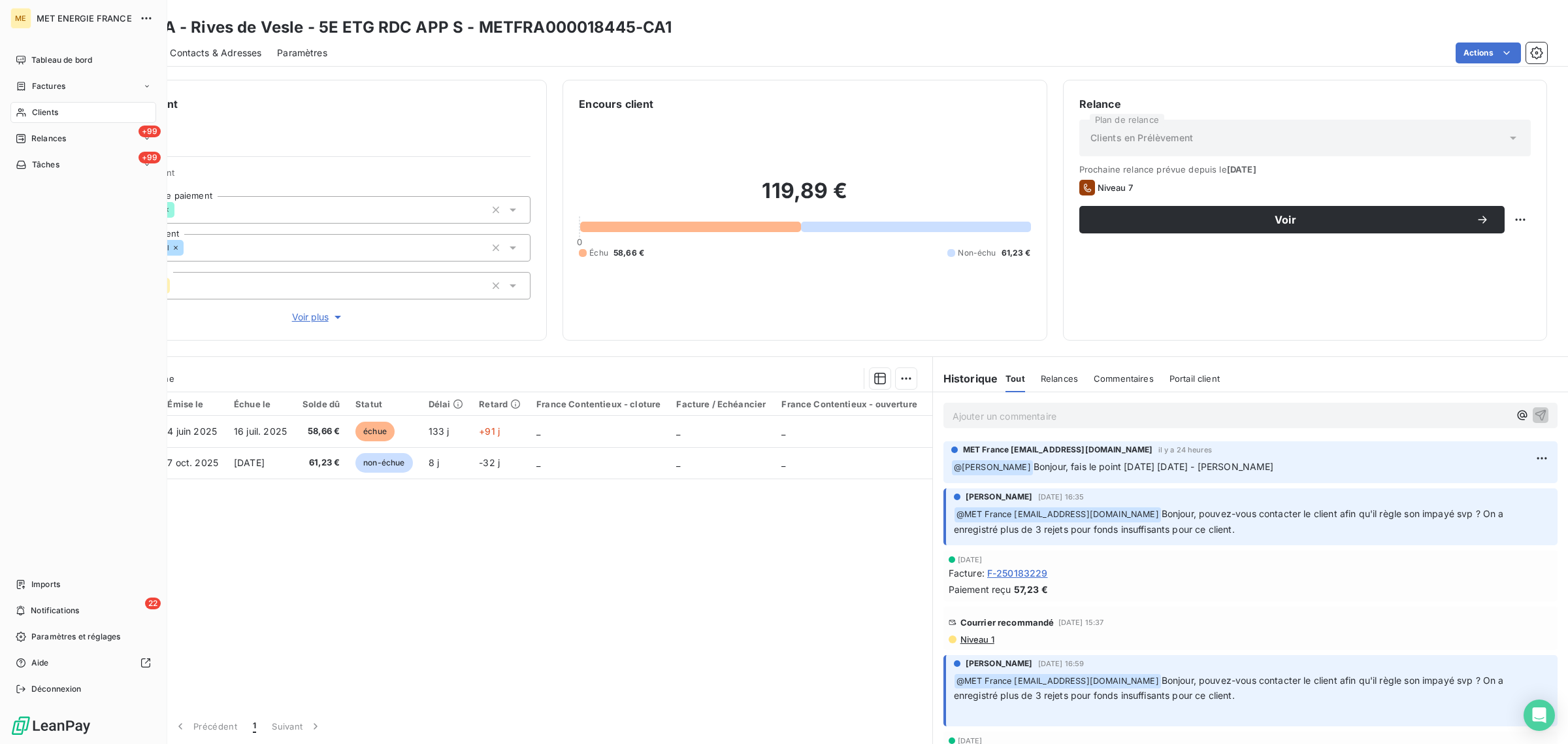
click at [24, 108] on icon at bounding box center [22, 112] width 11 height 10
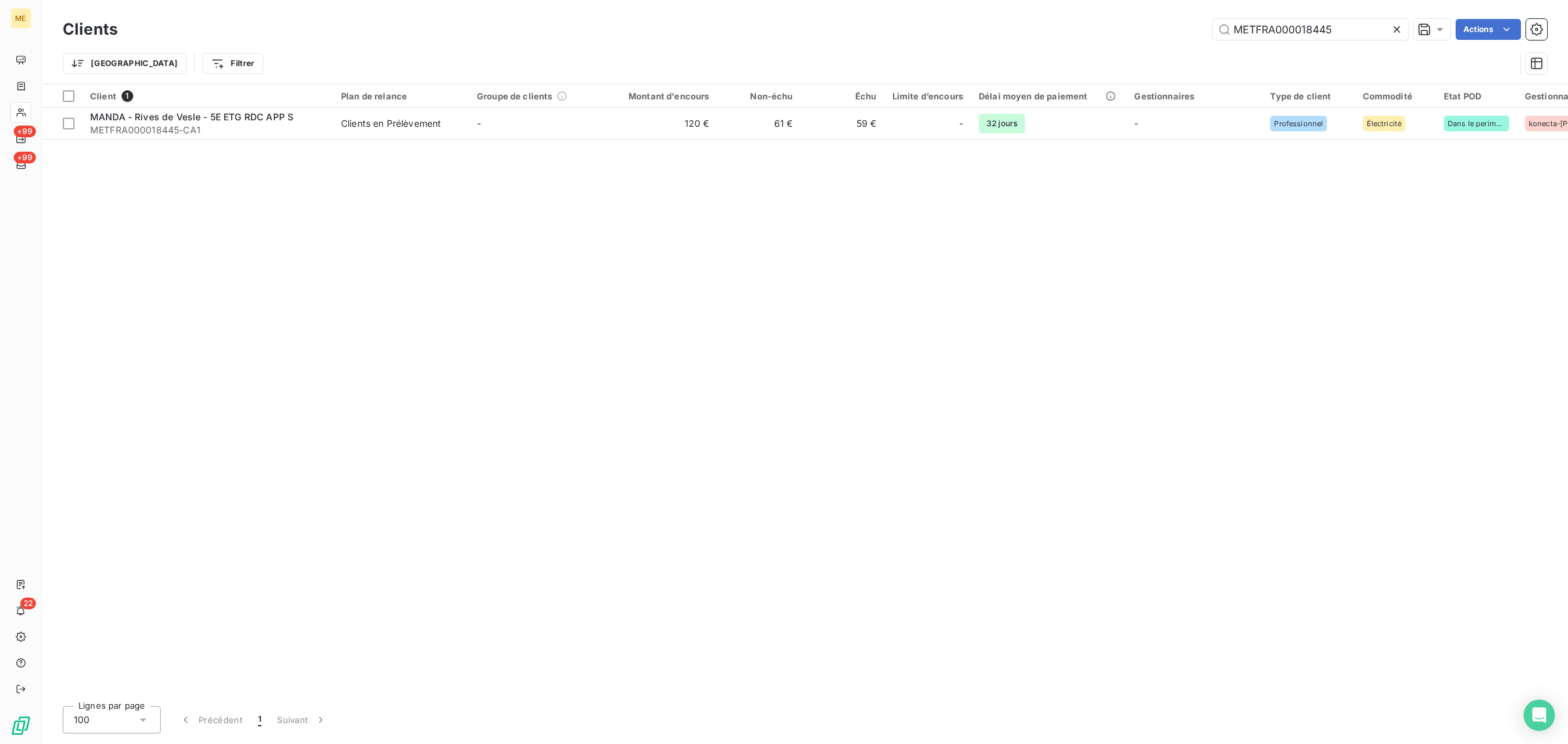
drag, startPoint x: 1359, startPoint y: 28, endPoint x: 1010, endPoint y: 41, distance: 349.2
click at [1021, 35] on div "METFRA000018445 Actions" at bounding box center [840, 29] width 1415 height 21
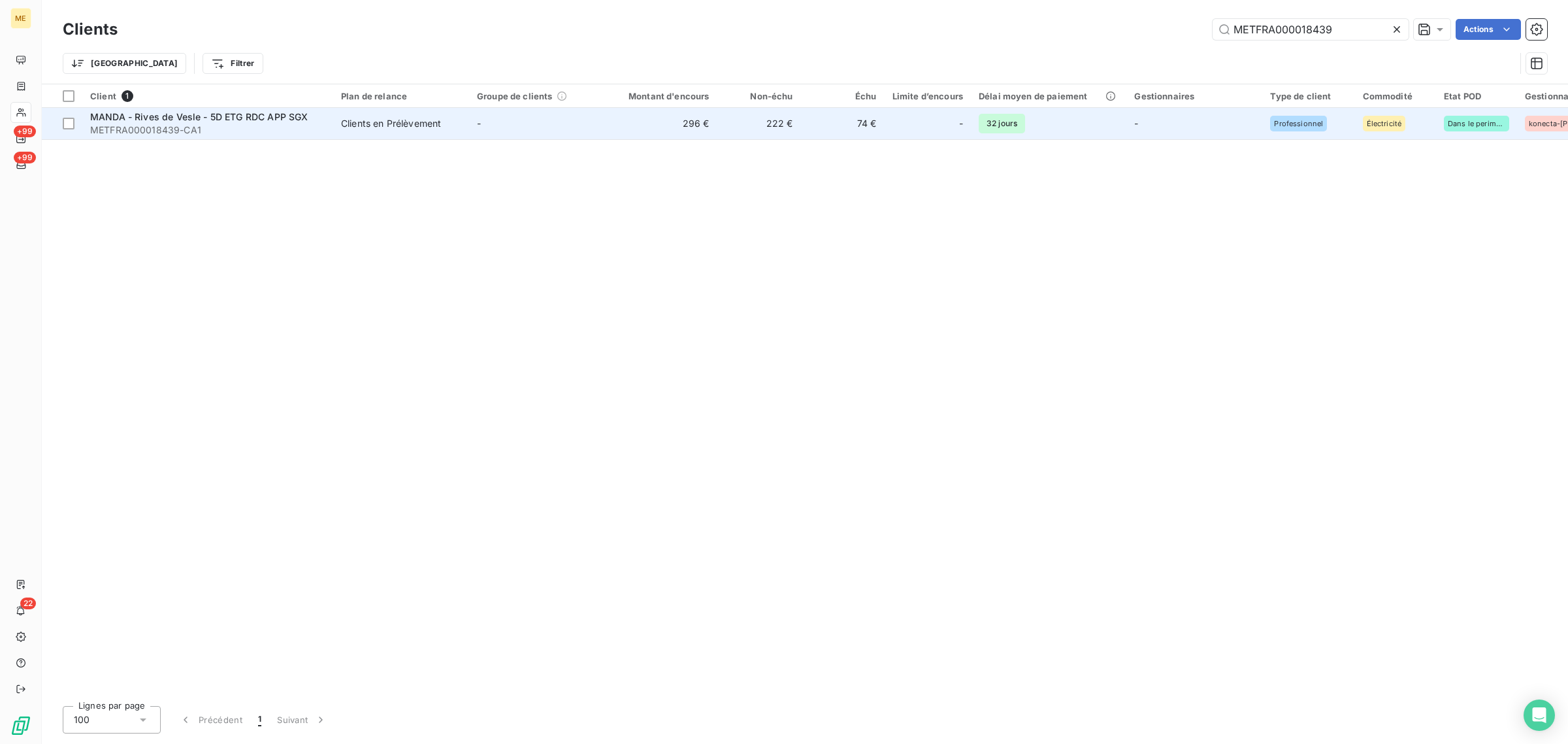
type input "METFRA000018439"
click at [550, 125] on td "-" at bounding box center [537, 123] width 136 height 31
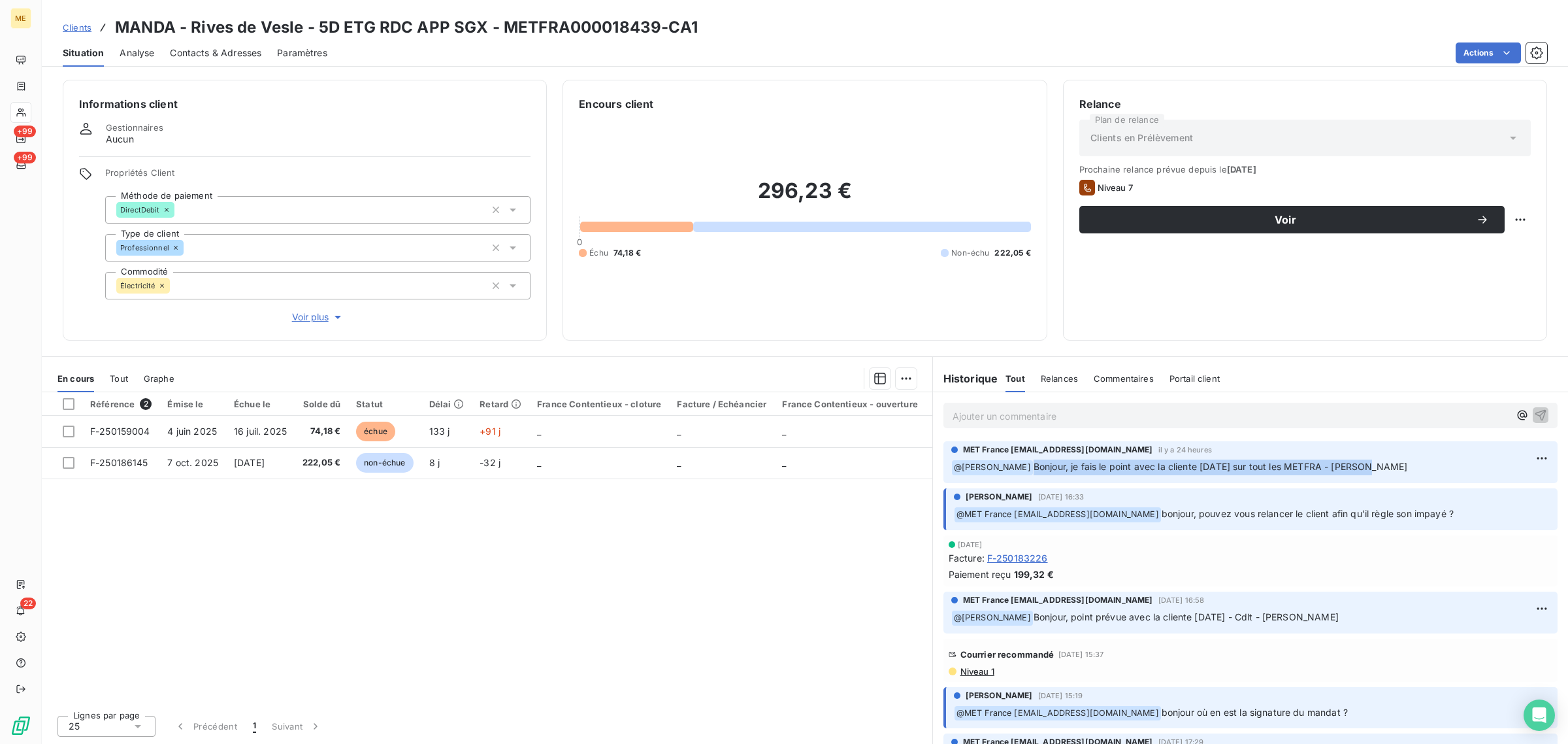
drag, startPoint x: 1021, startPoint y: 467, endPoint x: 1368, endPoint y: 472, distance: 347.0
click at [1368, 472] on p "﻿ @ [PERSON_NAME], je fais le point avec la cliente [DATE] sur tout les METFRA …" at bounding box center [1251, 467] width 599 height 16
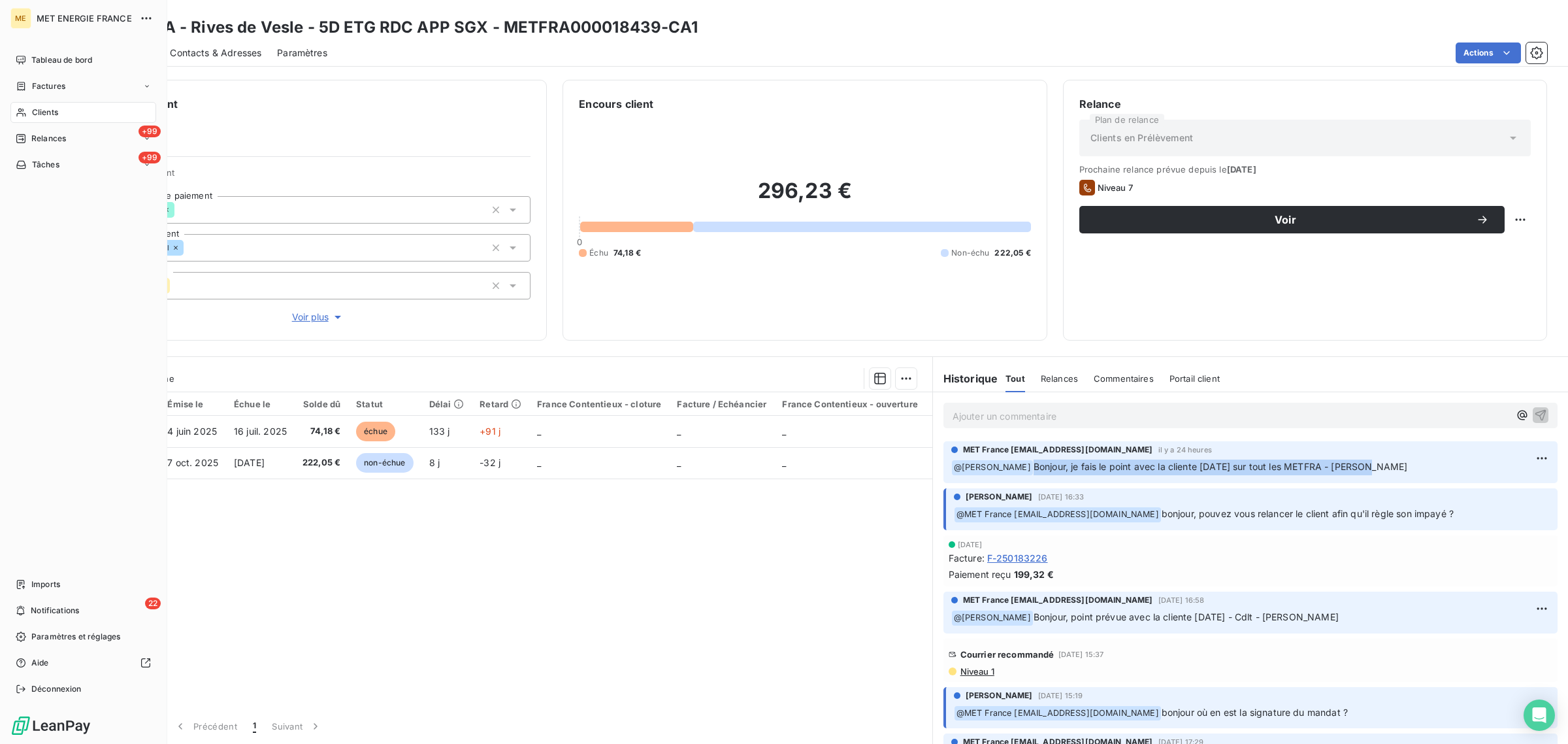
click at [36, 118] on span "Clients" at bounding box center [45, 112] width 26 height 11
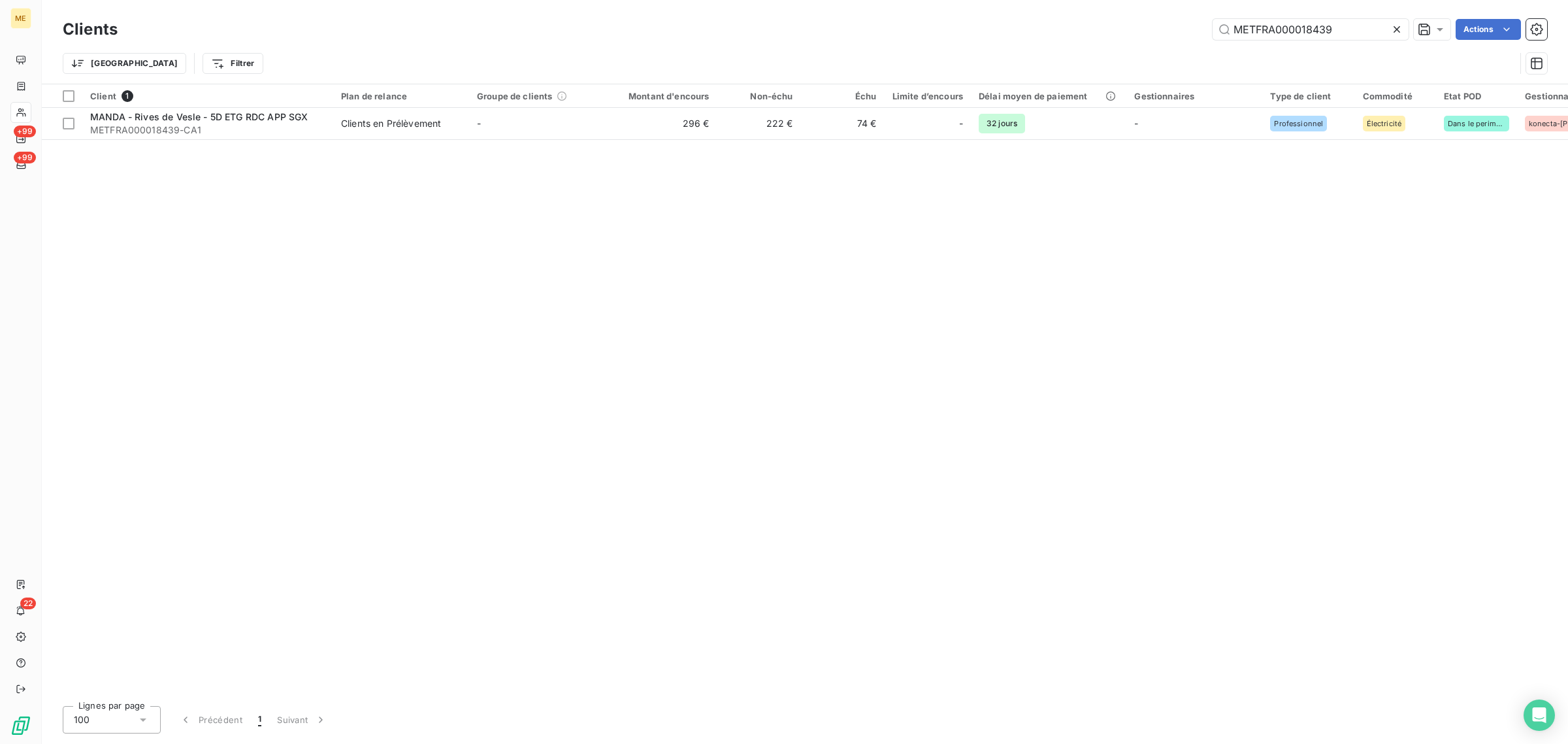
drag, startPoint x: 1328, startPoint y: 27, endPoint x: 977, endPoint y: 33, distance: 351.1
click at [971, 28] on div "METFRA000018439 Actions" at bounding box center [840, 29] width 1415 height 21
drag, startPoint x: 1332, startPoint y: 26, endPoint x: 1149, endPoint y: 35, distance: 183.2
click at [1156, 35] on div "METFRA000018439 Actions" at bounding box center [840, 29] width 1415 height 21
type input "METFRA000020130"
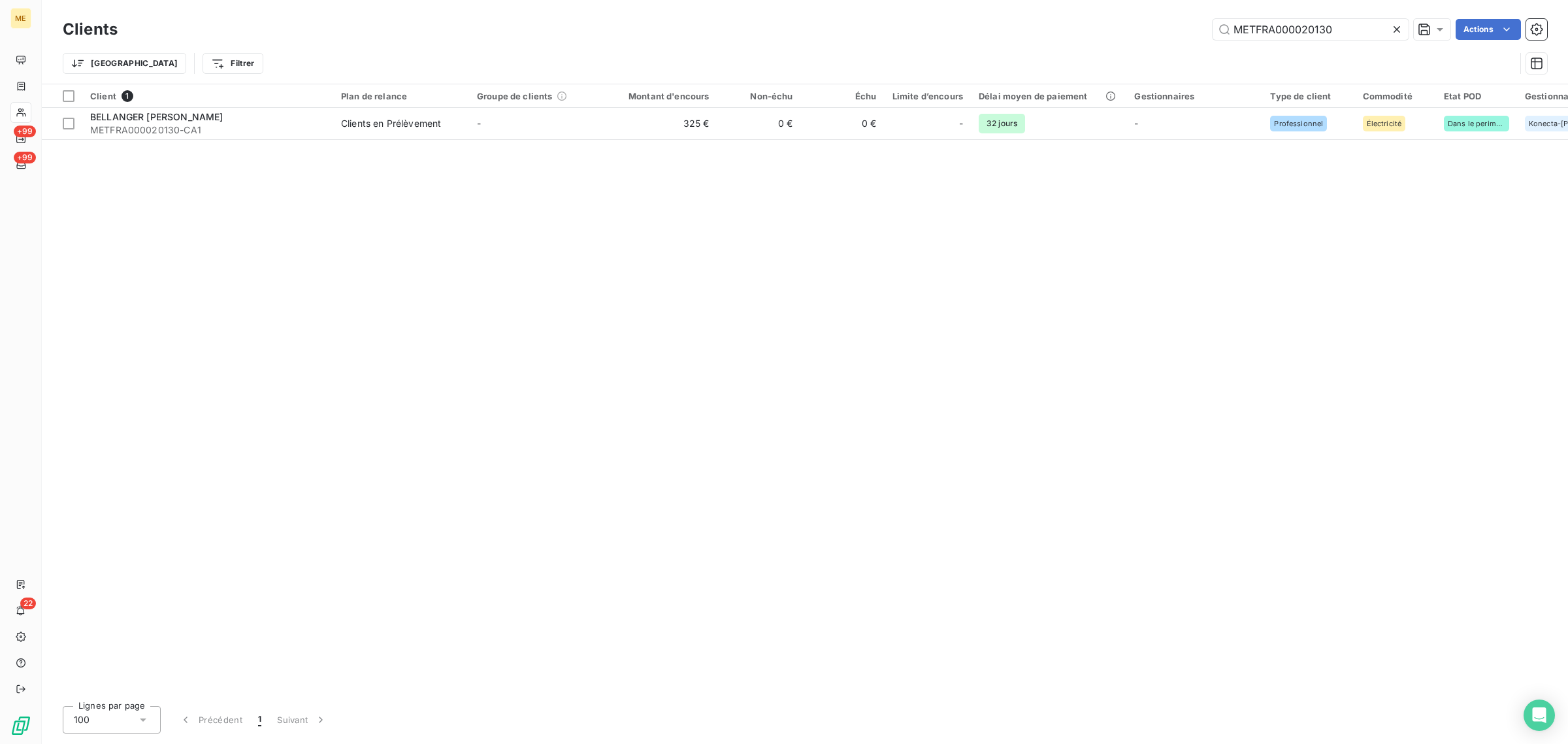
click at [563, 125] on td "-" at bounding box center [537, 123] width 136 height 31
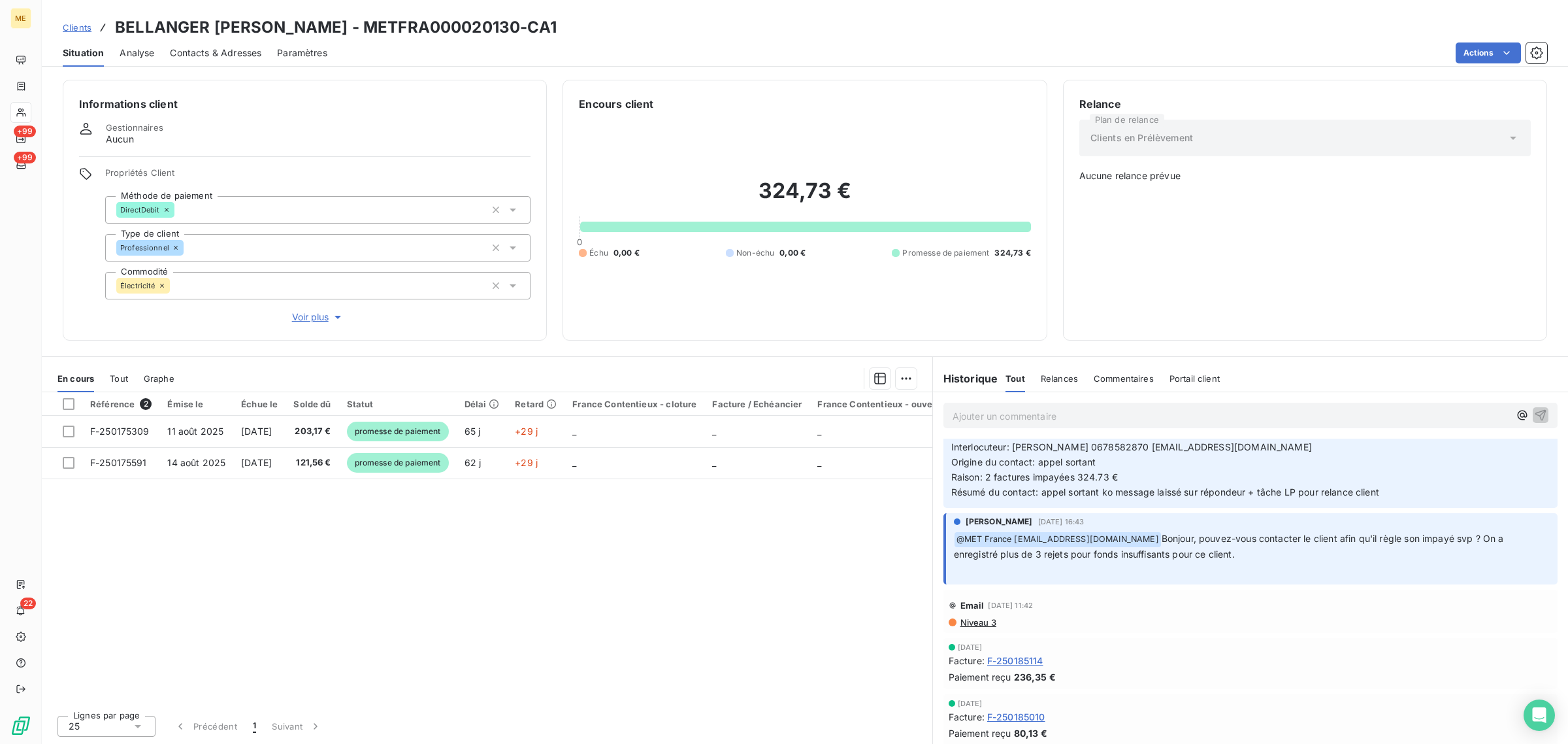
scroll to position [491, 0]
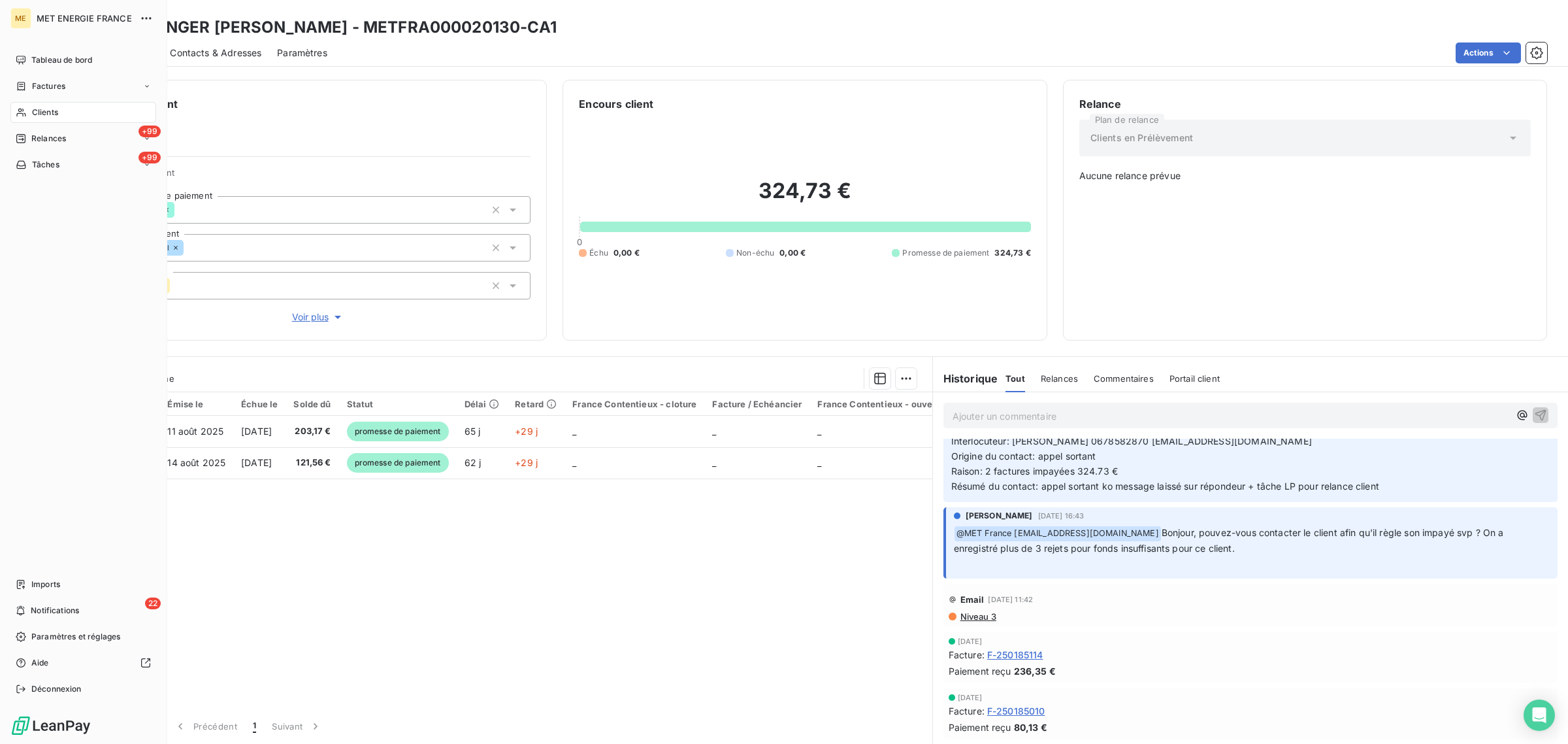
click at [21, 110] on icon at bounding box center [21, 112] width 9 height 8
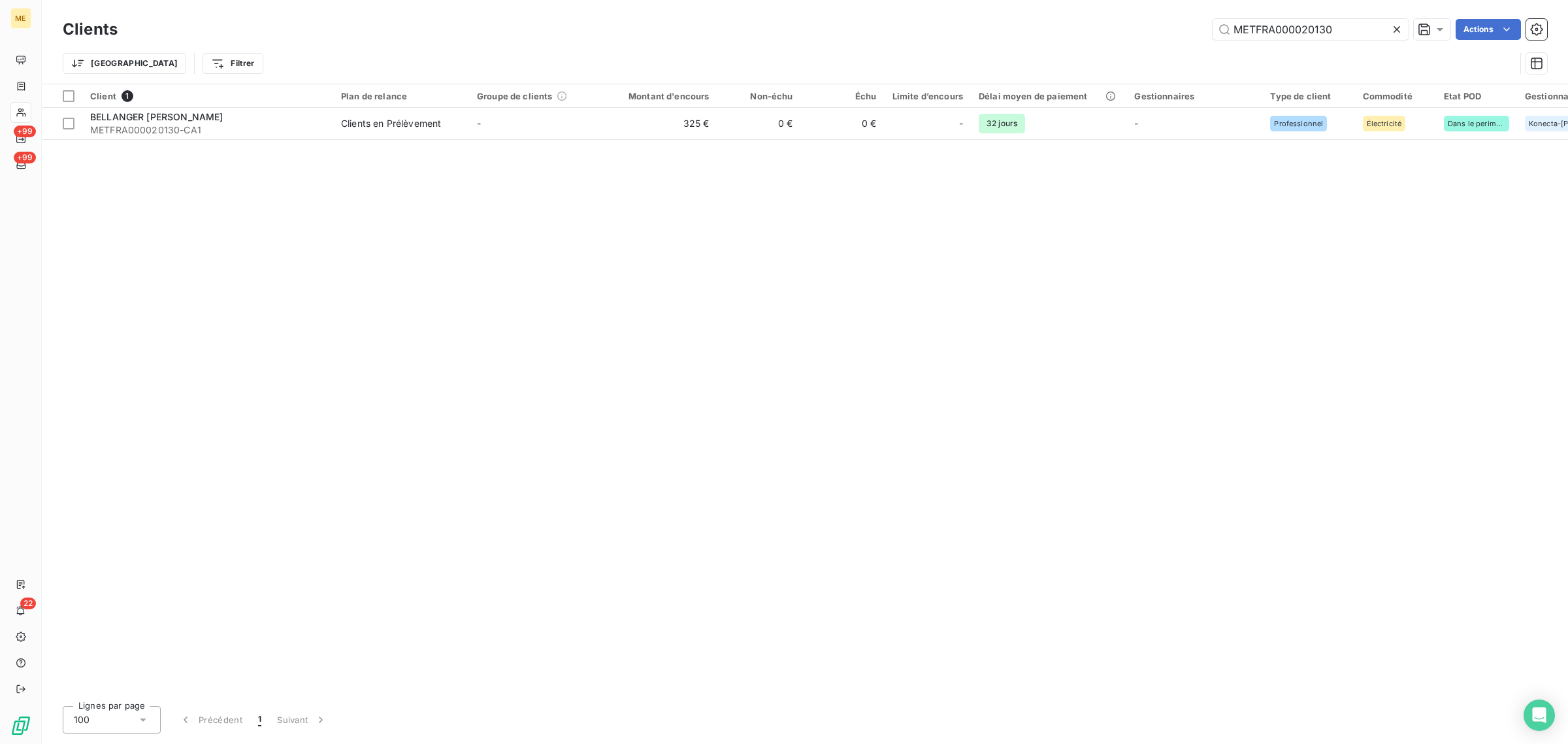
drag, startPoint x: 1340, startPoint y: 22, endPoint x: 1168, endPoint y: 27, distance: 172.1
click at [1170, 27] on div "METFRA000020130 Actions" at bounding box center [840, 29] width 1415 height 21
type input "METFRA000020698"
click at [499, 119] on td "-" at bounding box center [537, 123] width 136 height 31
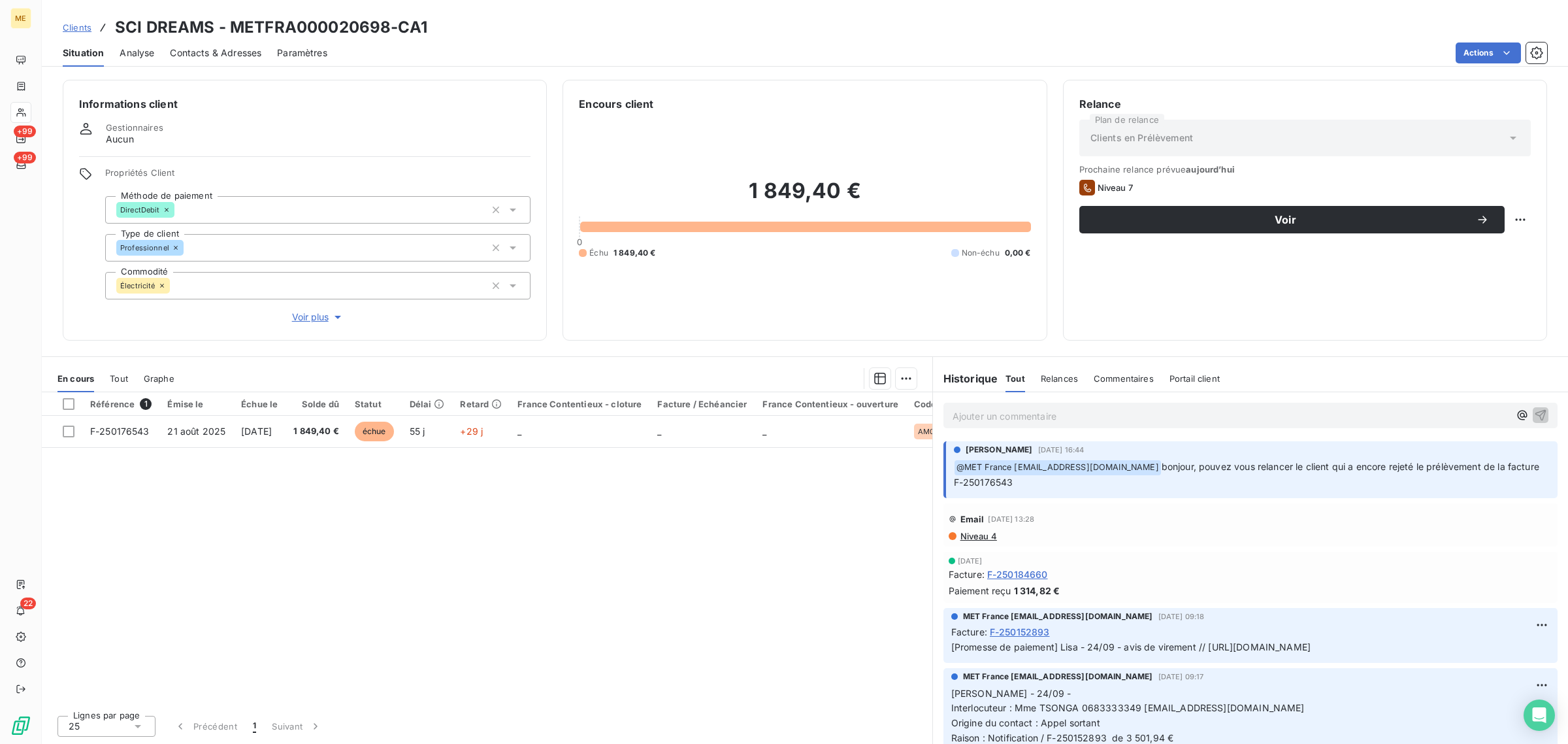
click at [326, 320] on span "Voir plus" at bounding box center [318, 317] width 53 height 13
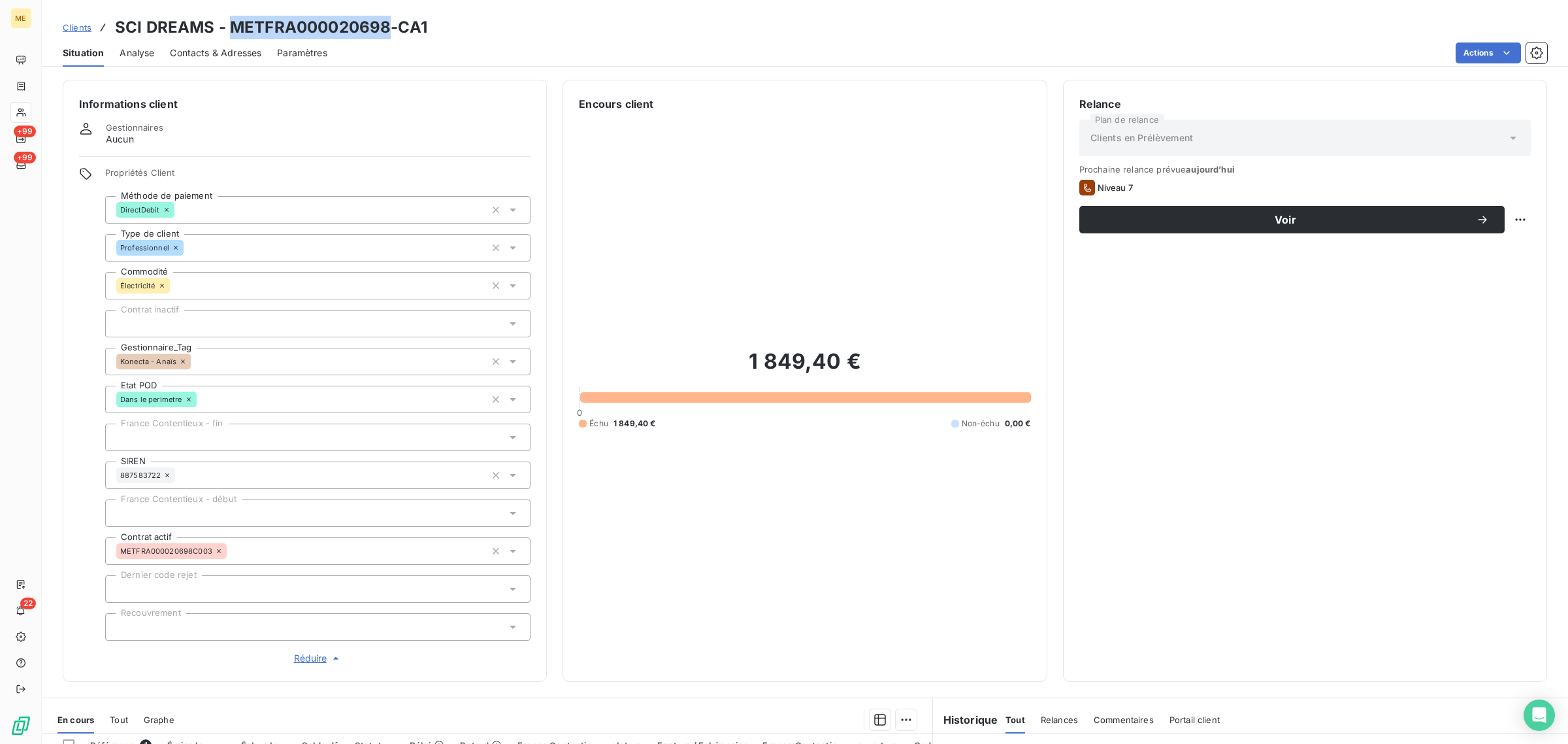
drag, startPoint x: 391, startPoint y: 28, endPoint x: 228, endPoint y: 31, distance: 163.0
click at [228, 31] on h3 "SCI DREAMS - METFRA000020698-CA1" at bounding box center [271, 27] width 312 height 24
copy h3 "METFRA000020698"
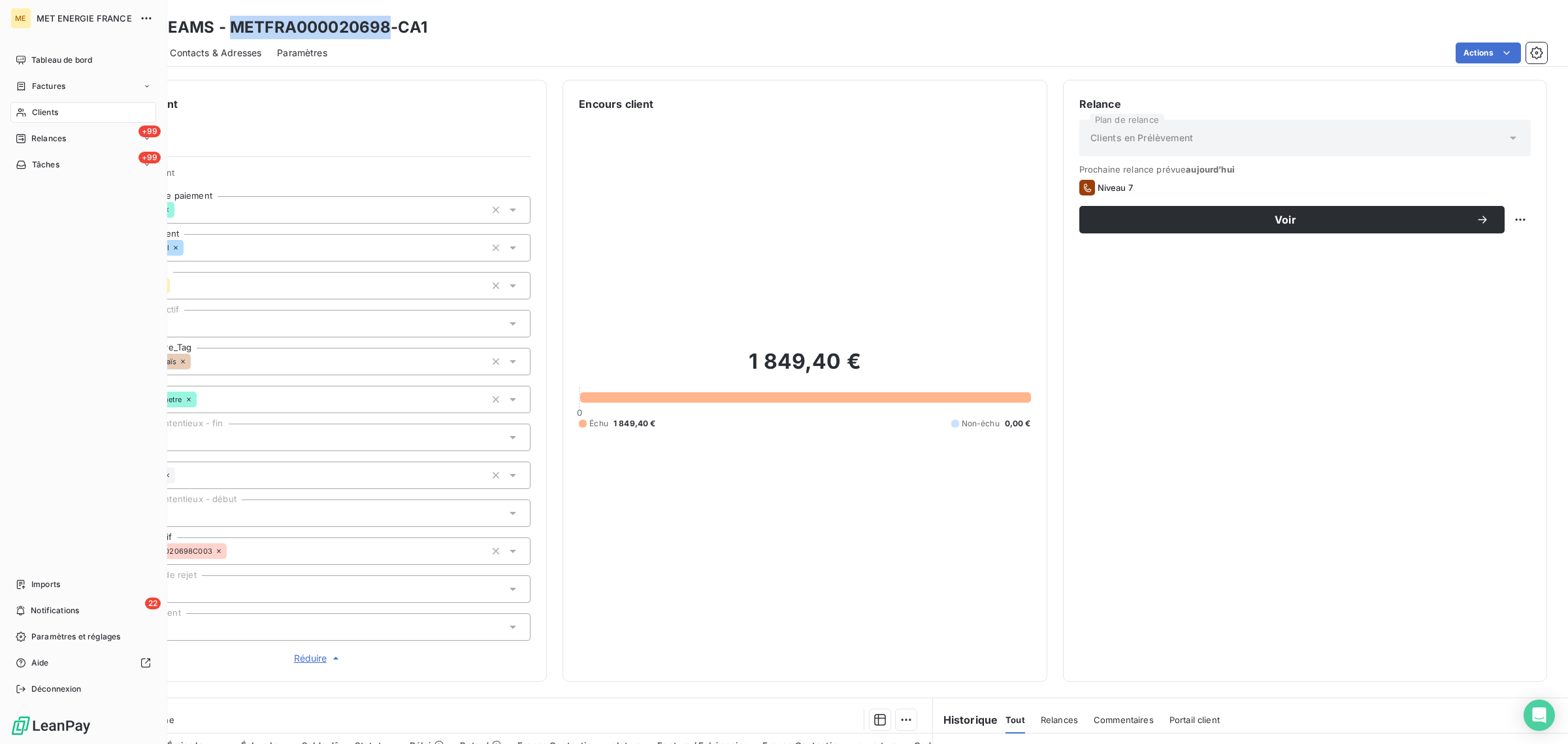
click at [24, 107] on icon at bounding box center [22, 112] width 11 height 10
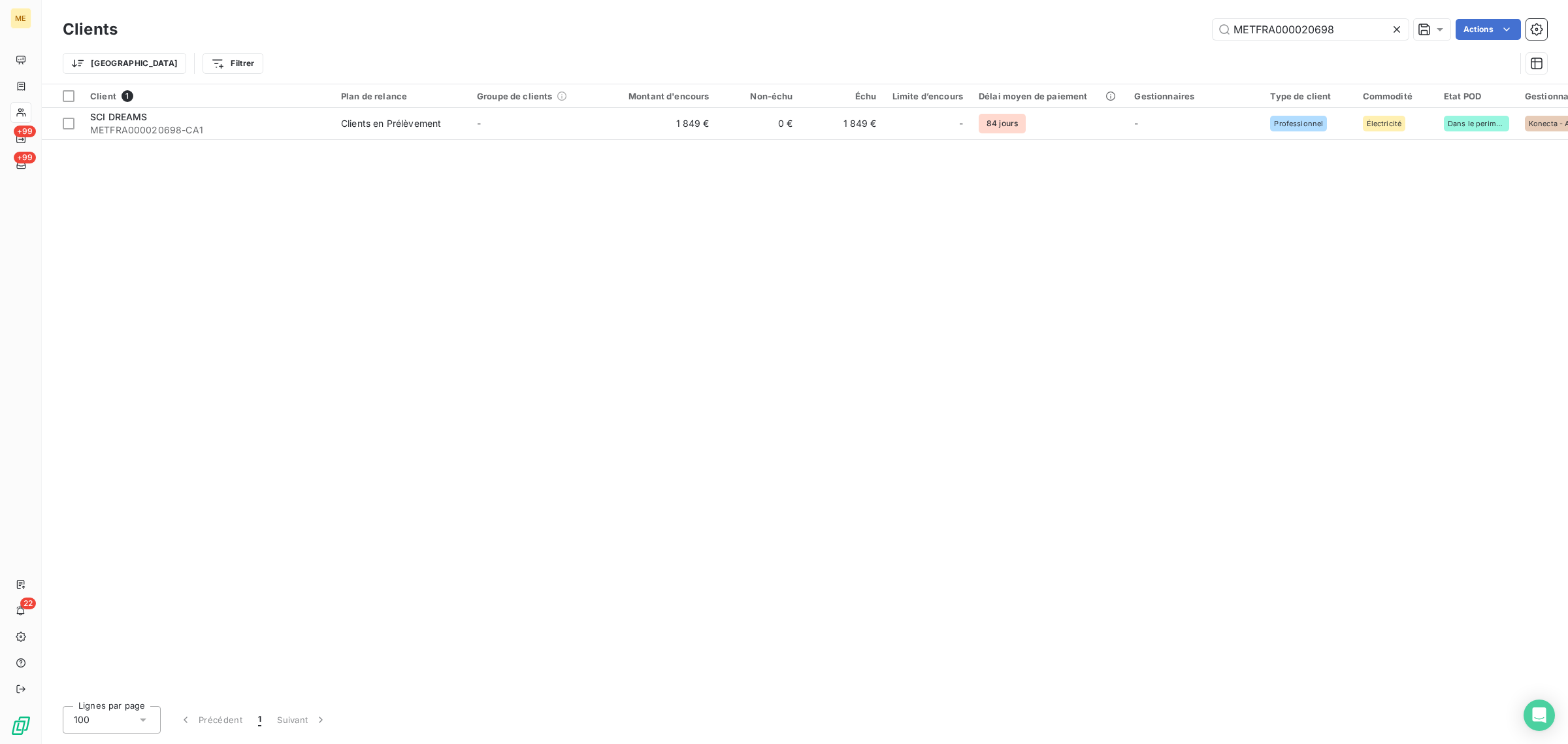
drag, startPoint x: 1354, startPoint y: 21, endPoint x: 1053, endPoint y: 23, distance: 301.0
click at [1053, 23] on div "METFRA000020698 Actions" at bounding box center [840, 29] width 1415 height 21
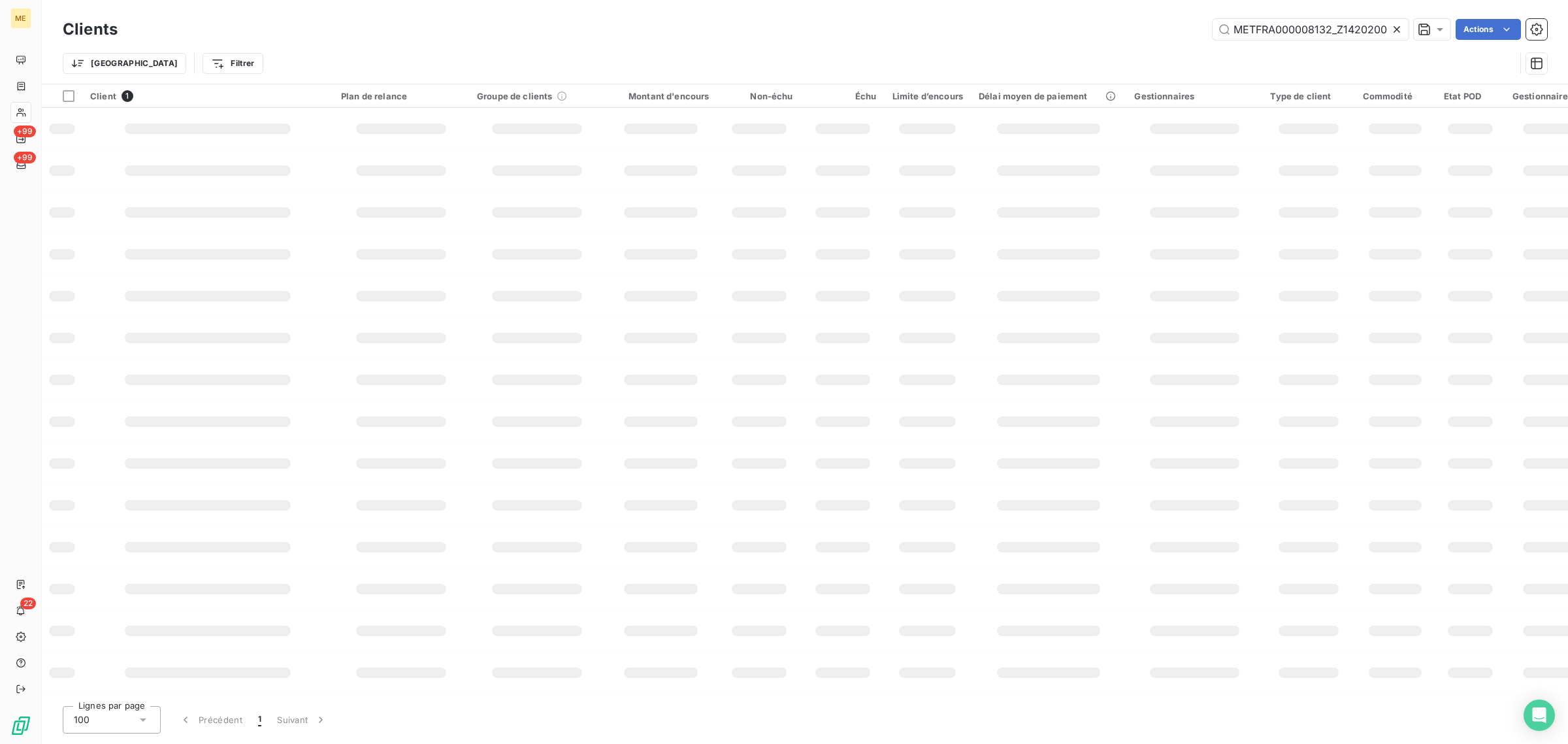
scroll to position [0, 40]
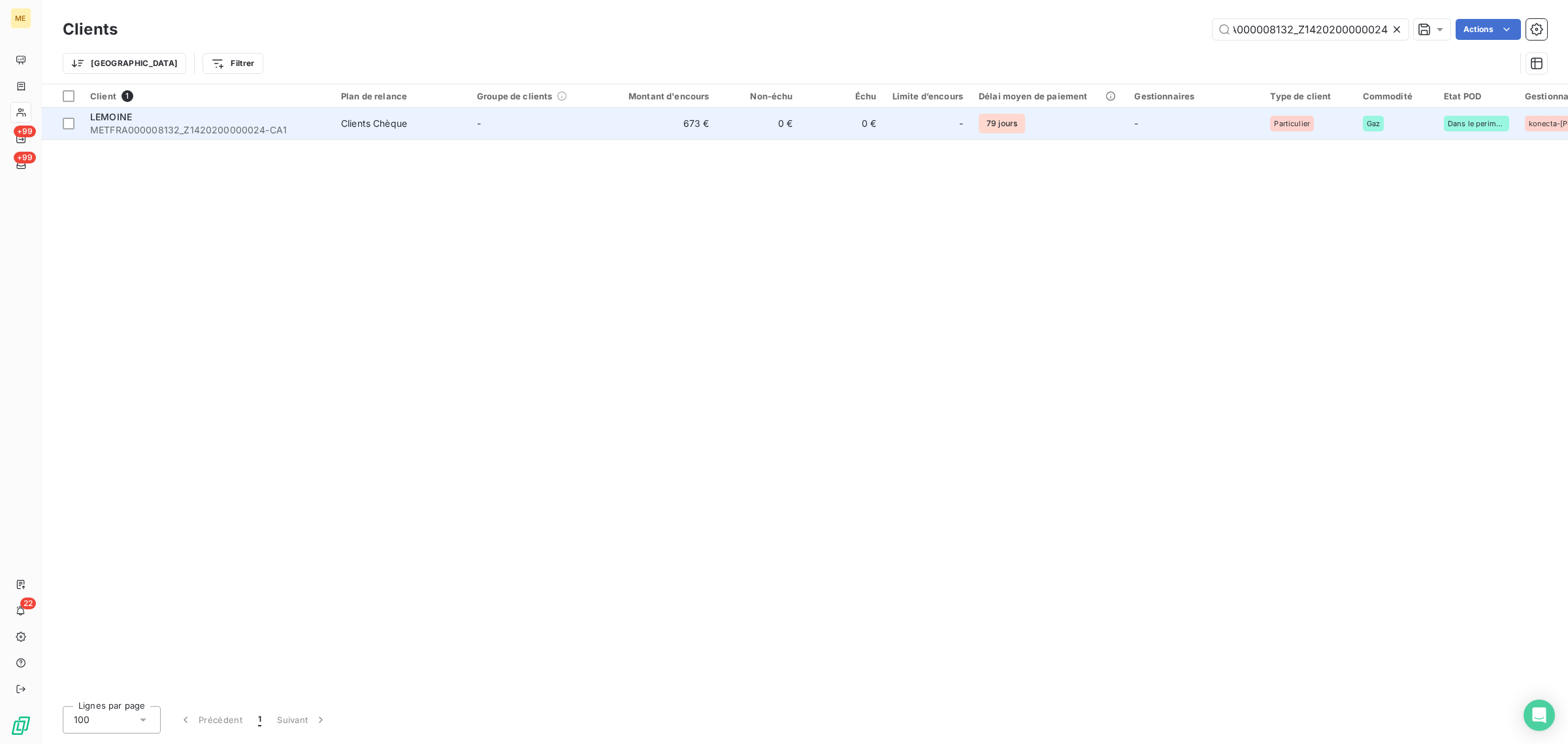
type input "METFRA000008132_Z1420200000024"
click at [601, 132] on td "-" at bounding box center [537, 123] width 136 height 31
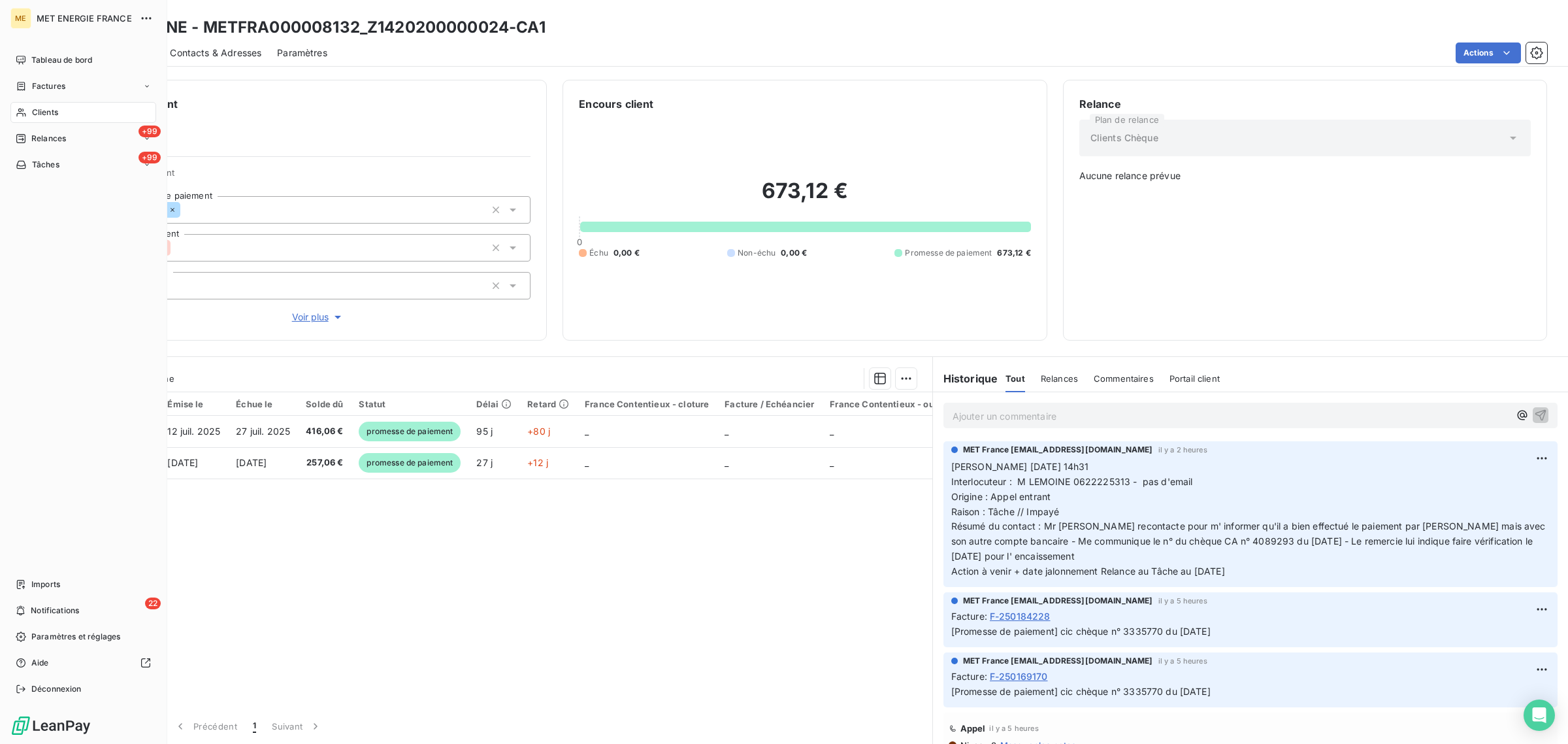
click at [17, 105] on div "Clients" at bounding box center [83, 112] width 146 height 21
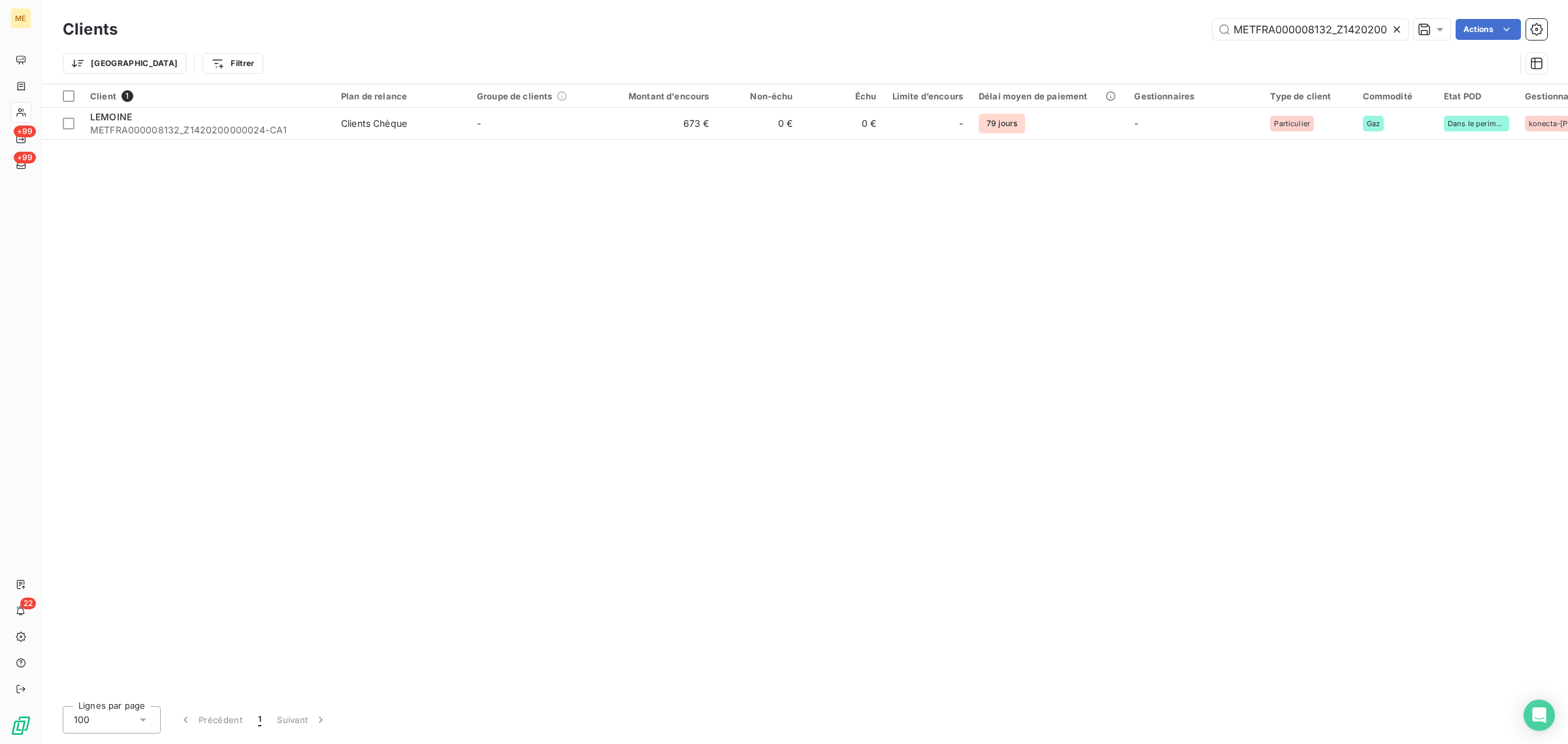
drag, startPoint x: 1396, startPoint y: 30, endPoint x: 1314, endPoint y: 26, distance: 82.1
click at [1395, 30] on icon at bounding box center [1397, 29] width 7 height 7
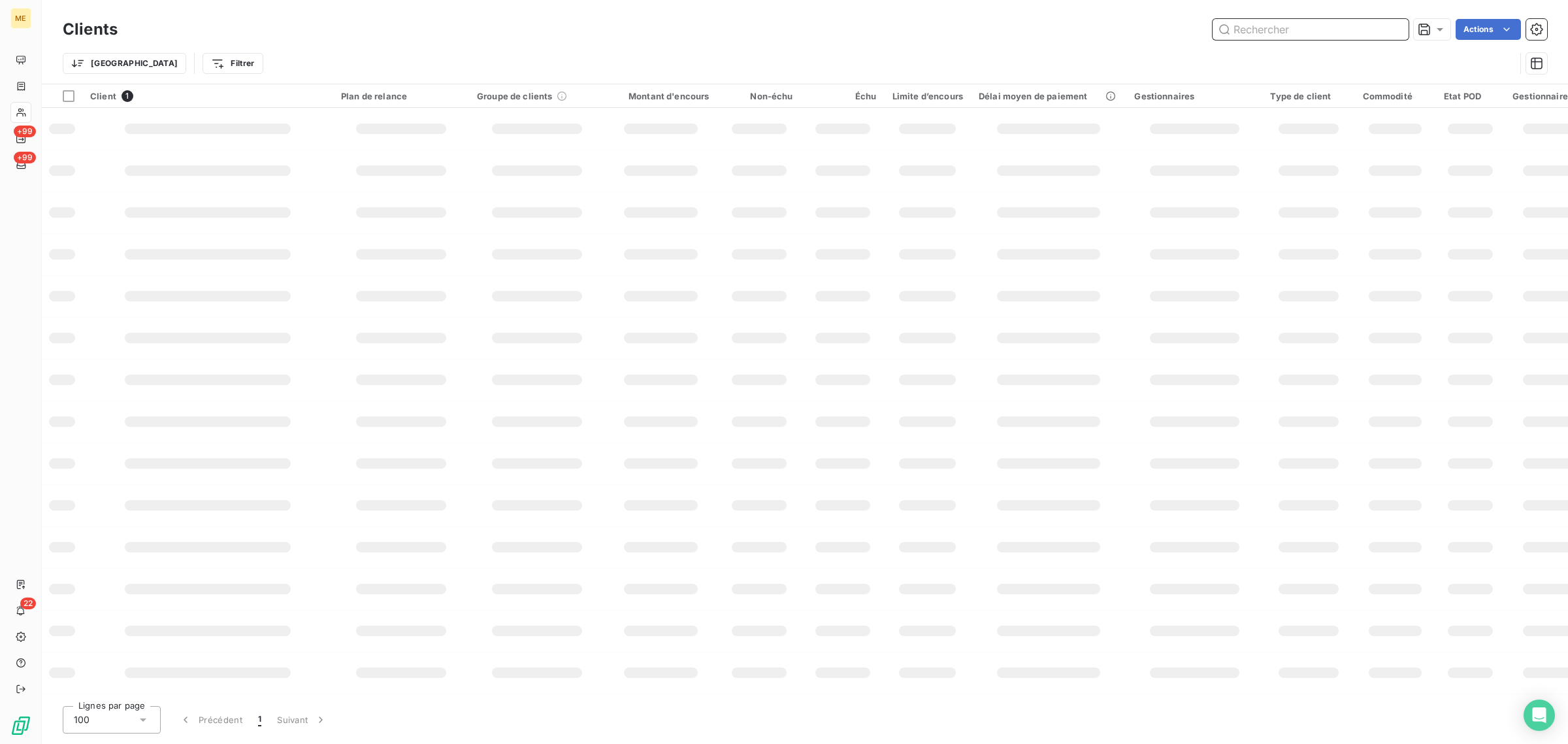
click at [1269, 24] on input "text" at bounding box center [1311, 29] width 196 height 21
paste input "METFRA000016023_05523154789193"
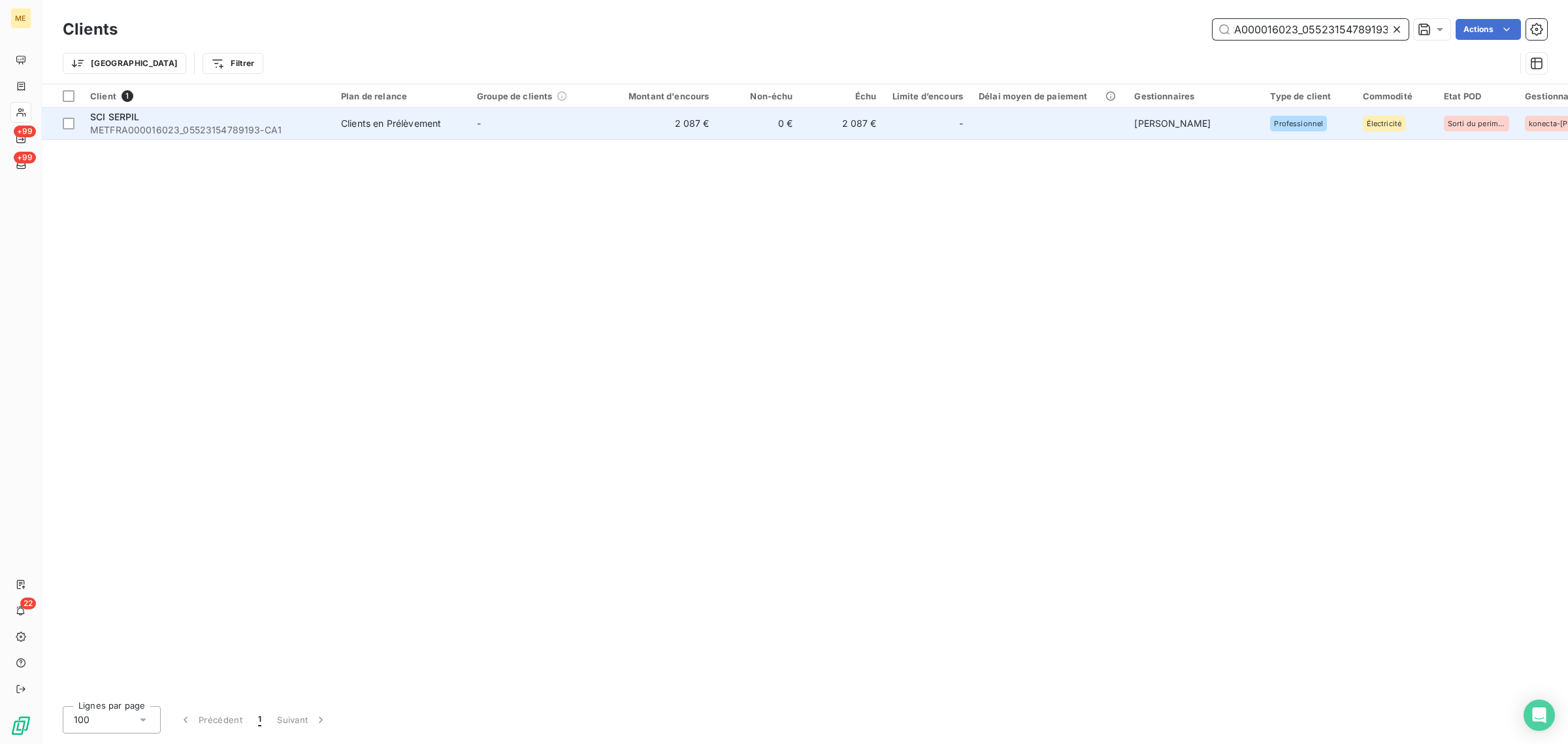
type input "METFRA000016023_05523154789193"
click at [593, 129] on td "-" at bounding box center [537, 123] width 136 height 31
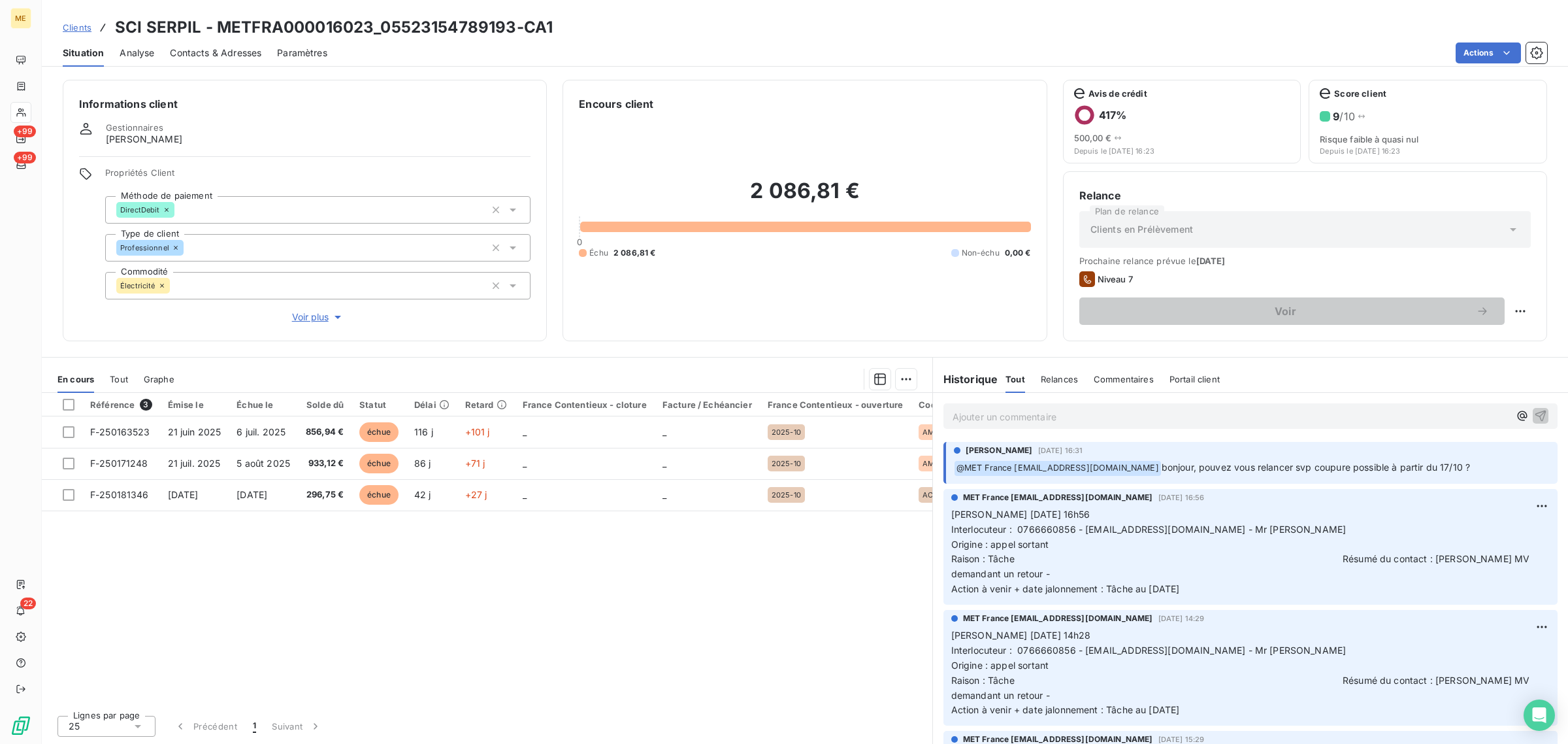
drag, startPoint x: 1186, startPoint y: 467, endPoint x: 1476, endPoint y: 482, distance: 290.4
click at [1476, 482] on div "[PERSON_NAME] [DATE] 16:31 ﻿ @ MET France [EMAIL_ADDRESS][DOMAIN_NAME] bonjour,…" at bounding box center [1251, 462] width 615 height 41
click at [1209, 465] on span "bonjour, pouvez vous relancer svp coupure possible à partir du 17/10 ?" at bounding box center [1317, 467] width 309 height 11
drag, startPoint x: 1194, startPoint y: 466, endPoint x: 1385, endPoint y: 466, distance: 191.0
click at [1385, 466] on span "bonjour, pouvez vous relancer svp coupure possible à partir du 17/10 ?" at bounding box center [1317, 467] width 309 height 11
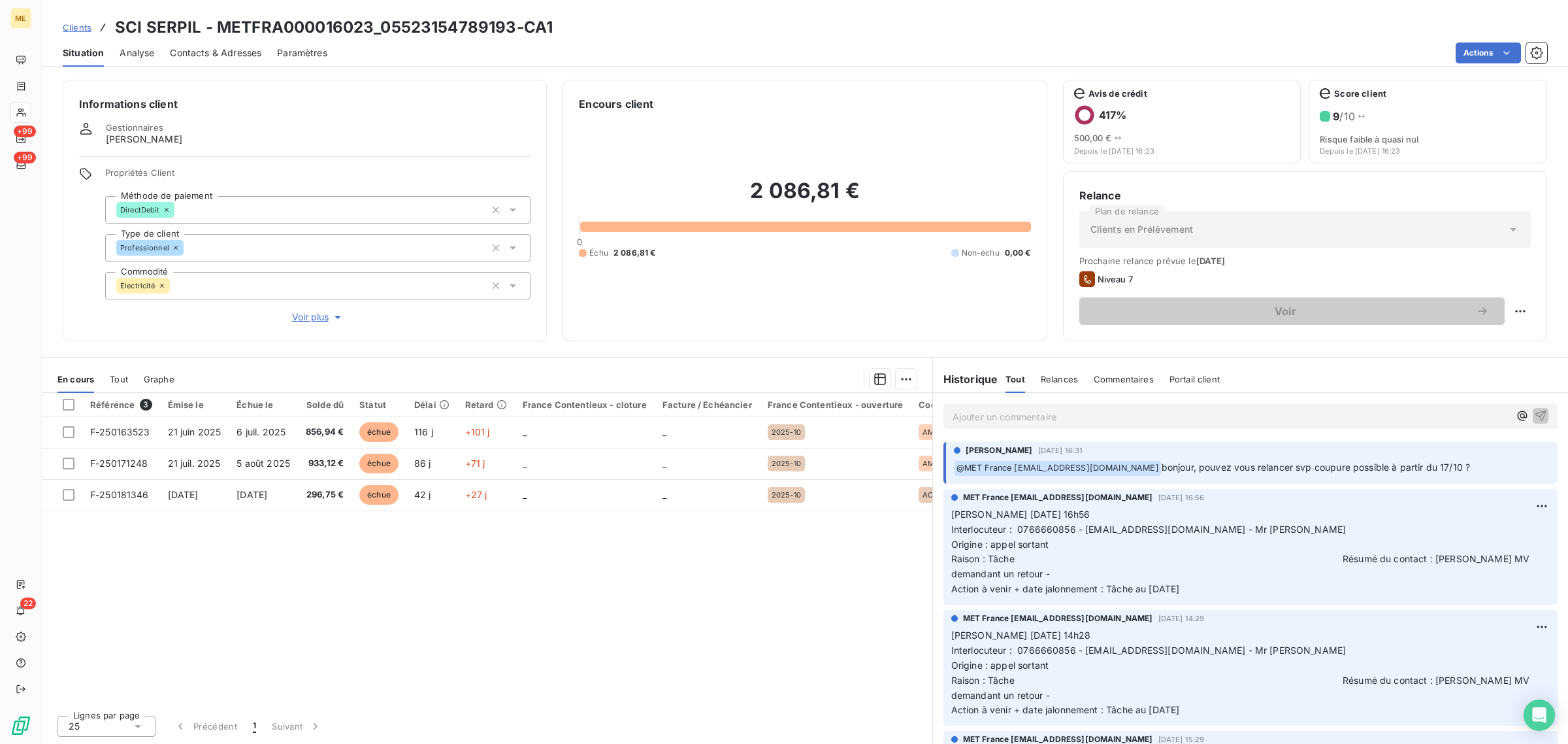
click at [1434, 466] on span "bonjour, pouvez vous relancer svp coupure possible à partir du 17/10 ?" at bounding box center [1317, 467] width 309 height 11
drag, startPoint x: 1478, startPoint y: 467, endPoint x: 1164, endPoint y: 475, distance: 314.1
click at [1164, 475] on p "﻿ @ MET [GEOGRAPHIC_DATA] [EMAIL_ADDRESS][DOMAIN_NAME] bonjour, pouvez vous rel…" at bounding box center [1252, 468] width 596 height 16
click at [1166, 474] on p "﻿ @ MET [GEOGRAPHIC_DATA] [EMAIL_ADDRESS][DOMAIN_NAME] bonjour, pouvez vous rel…" at bounding box center [1252, 468] width 596 height 16
drag, startPoint x: 1164, startPoint y: 470, endPoint x: 1484, endPoint y: 478, distance: 320.1
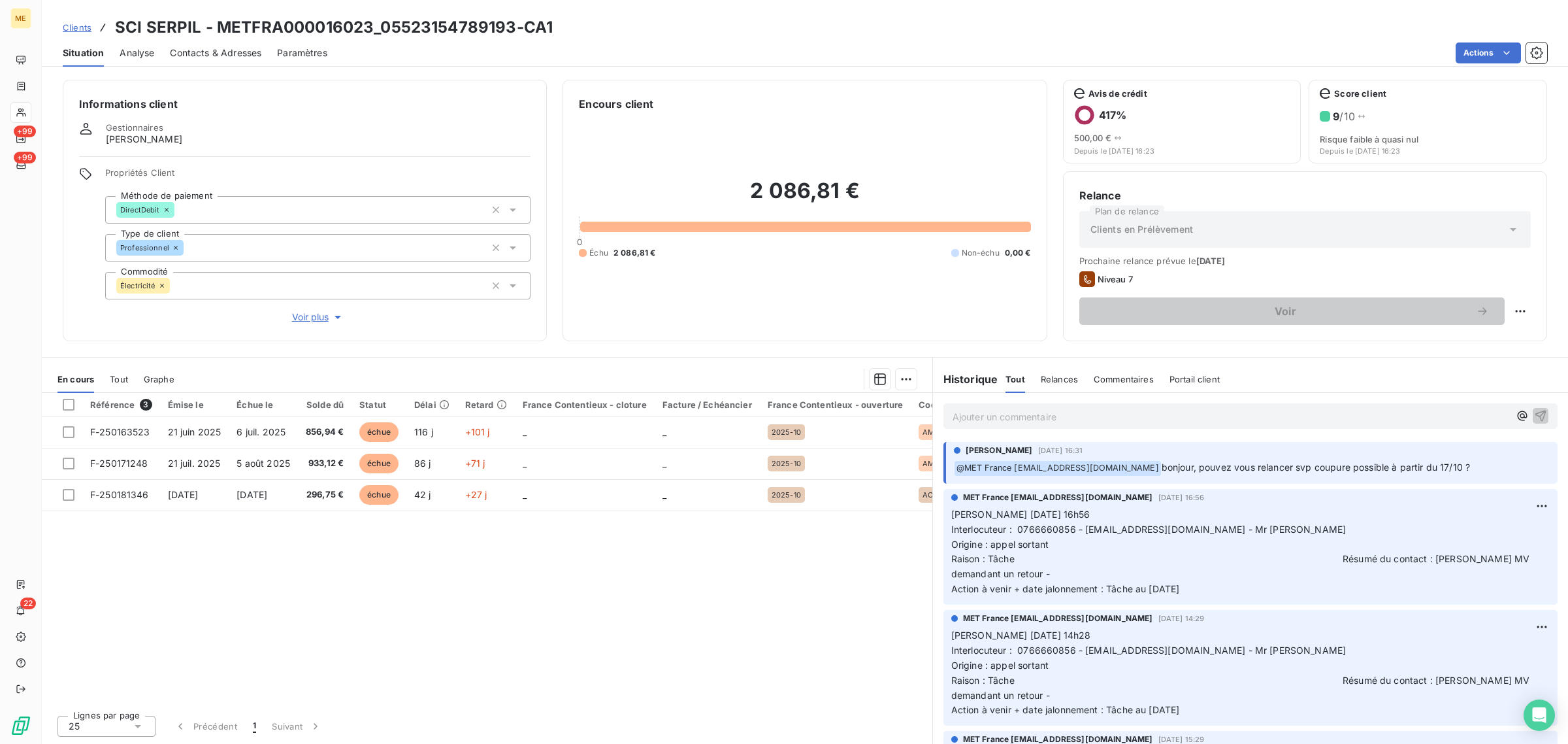
click at [1484, 478] on div "[PERSON_NAME] [DATE] 16:31 ﻿ @ MET France [EMAIL_ADDRESS][DOMAIN_NAME] bonjour,…" at bounding box center [1251, 462] width 615 height 41
click at [1488, 469] on p "﻿ @ MET [GEOGRAPHIC_DATA] [EMAIL_ADDRESS][DOMAIN_NAME] bonjour, pouvez vous rel…" at bounding box center [1252, 468] width 596 height 16
drag, startPoint x: 1488, startPoint y: 465, endPoint x: 1163, endPoint y: 472, distance: 325.1
click at [1163, 472] on p "﻿ @ MET [GEOGRAPHIC_DATA] [EMAIL_ADDRESS][DOMAIN_NAME] bonjour, pouvez vous rel…" at bounding box center [1252, 468] width 596 height 16
click at [1163, 472] on span "bonjour, pouvez vous relancer svp coupure possible à partir du 17/10 ?" at bounding box center [1317, 467] width 309 height 11
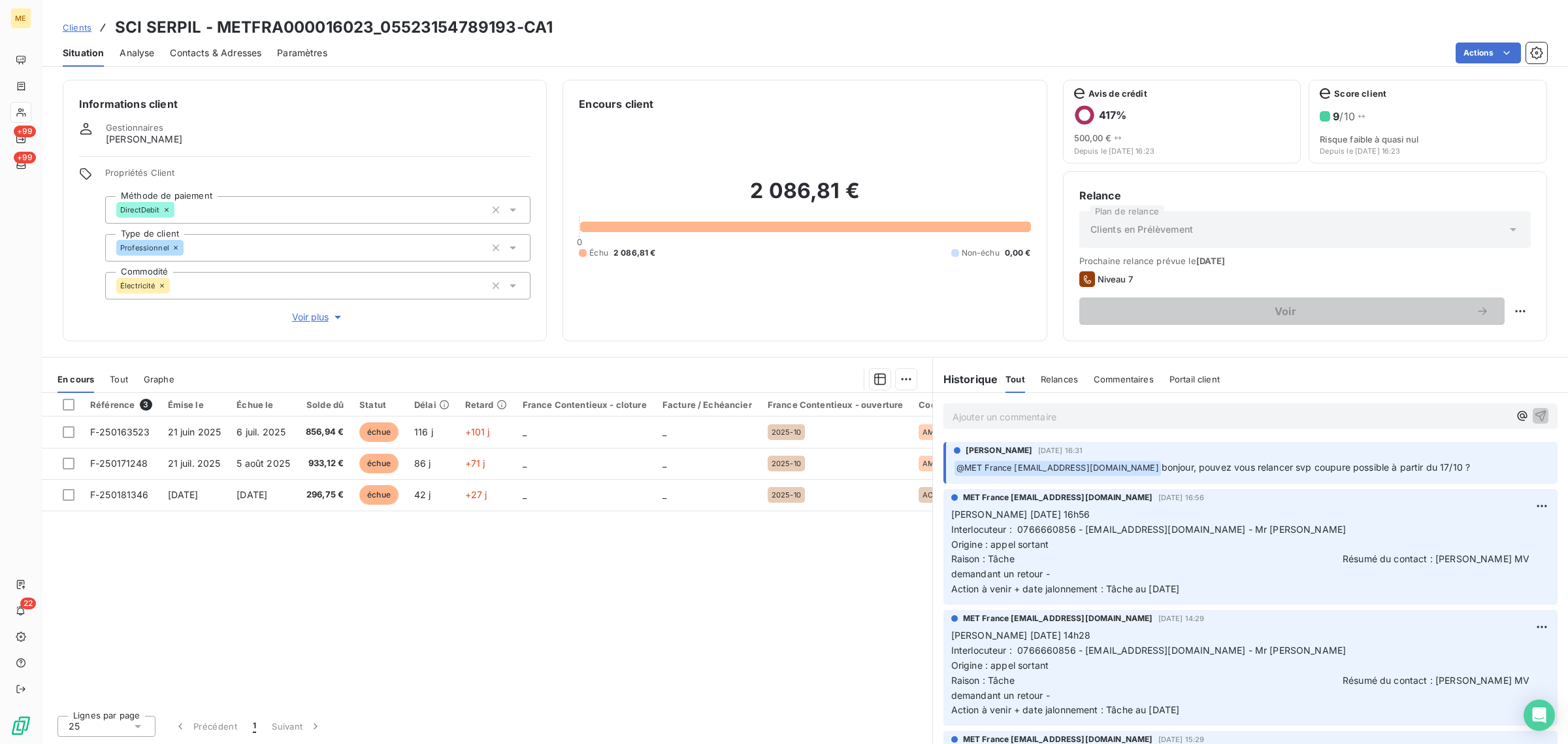
drag, startPoint x: 1167, startPoint y: 472, endPoint x: 1503, endPoint y: 459, distance: 336.3
click at [1503, 459] on div "﻿ @ MET [GEOGRAPHIC_DATA] [EMAIL_ADDRESS][DOMAIN_NAME] bonjour, pouvez vous rel…" at bounding box center [1252, 467] width 596 height 17
click at [1479, 465] on p "﻿ @ MET [GEOGRAPHIC_DATA] [EMAIL_ADDRESS][DOMAIN_NAME] bonjour, pouvez vous rel…" at bounding box center [1252, 468] width 596 height 16
drag, startPoint x: 1290, startPoint y: 472, endPoint x: 1402, endPoint y: 472, distance: 112.0
click at [1402, 472] on span "bonjour, pouvez vous relancer svp coupure possible à partir du 17/10 ?" at bounding box center [1317, 467] width 309 height 11
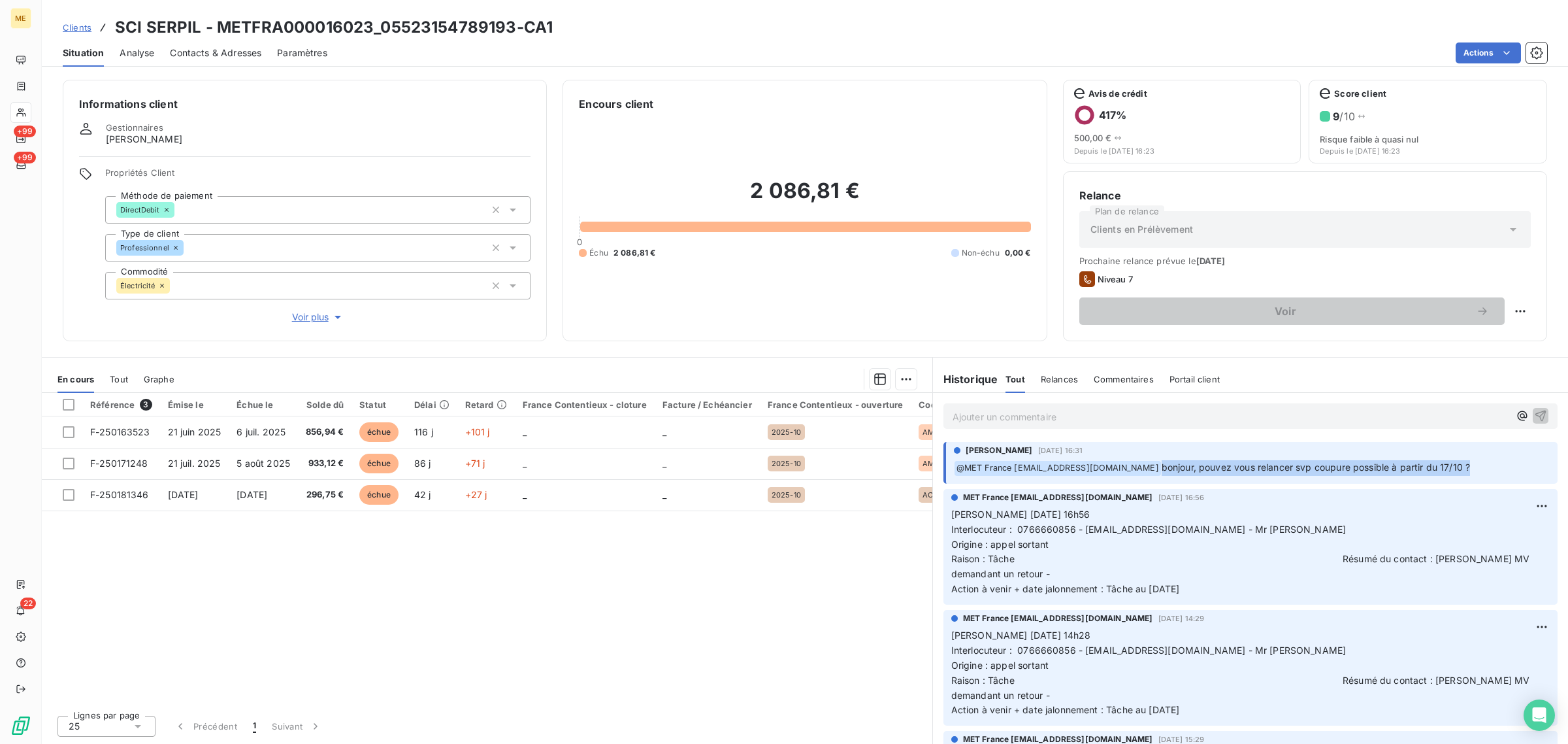
drag, startPoint x: 1471, startPoint y: 468, endPoint x: 1162, endPoint y: 466, distance: 309.0
click at [1162, 466] on span "bonjour, pouvez vous relancer svp coupure possible à partir du 17/10 ?" at bounding box center [1317, 467] width 309 height 11
click at [322, 317] on span "Voir plus" at bounding box center [318, 317] width 53 height 13
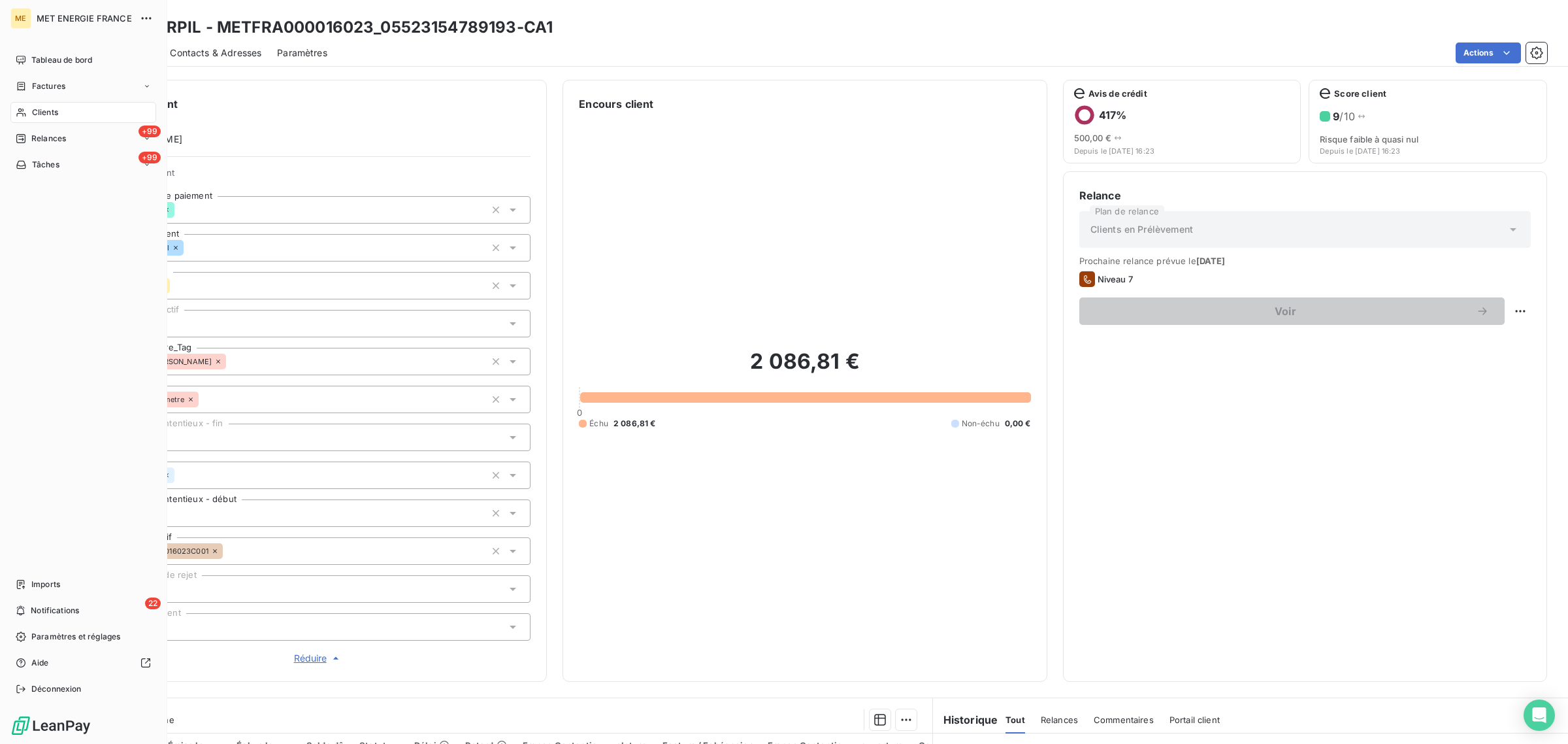
click at [32, 113] on span "Clients" at bounding box center [45, 112] width 26 height 11
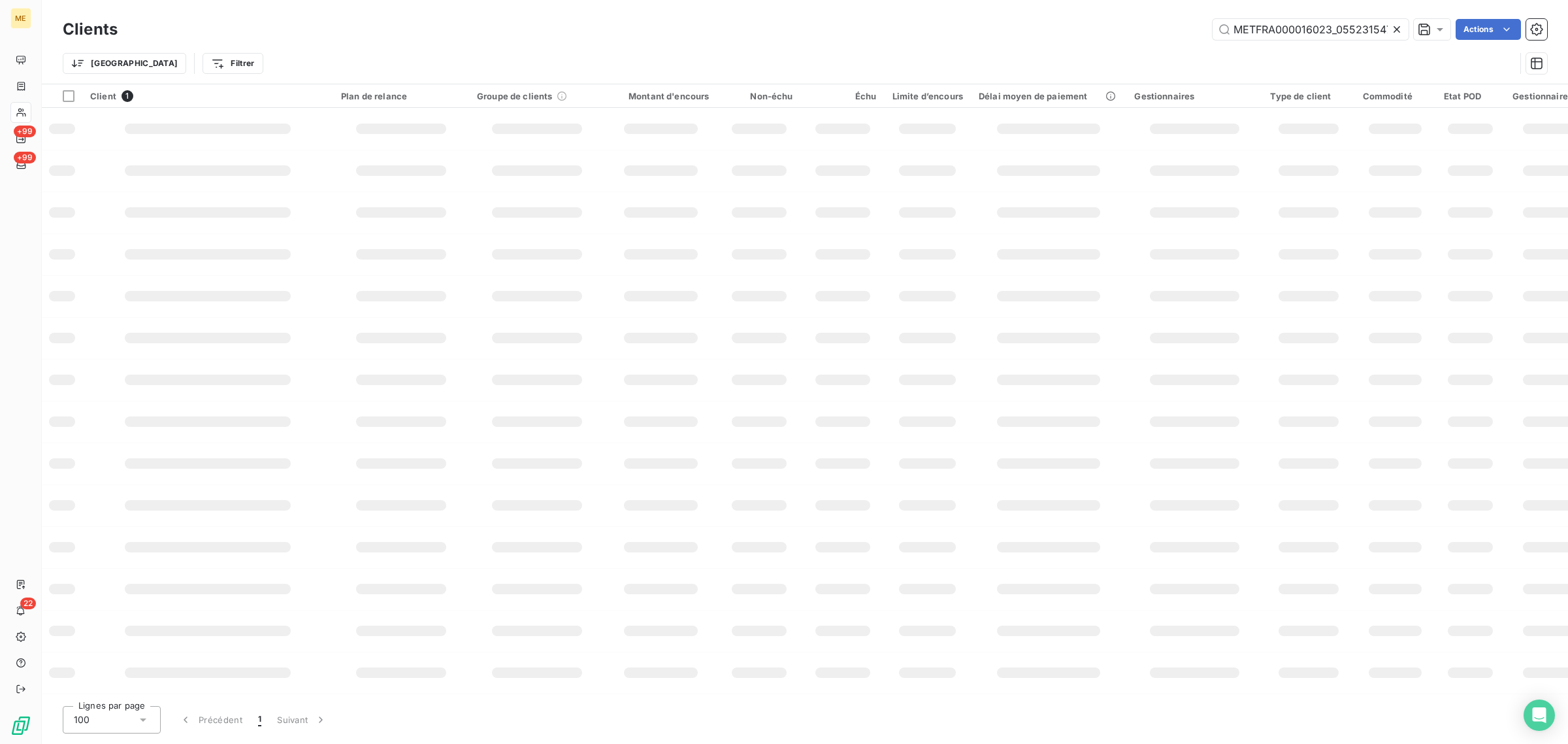
scroll to position [0, 34]
click at [1394, 29] on icon at bounding box center [1398, 29] width 13 height 13
click at [1357, 29] on input "text" at bounding box center [1311, 29] width 196 height 21
paste input "METFRA000006172_19595079477724"
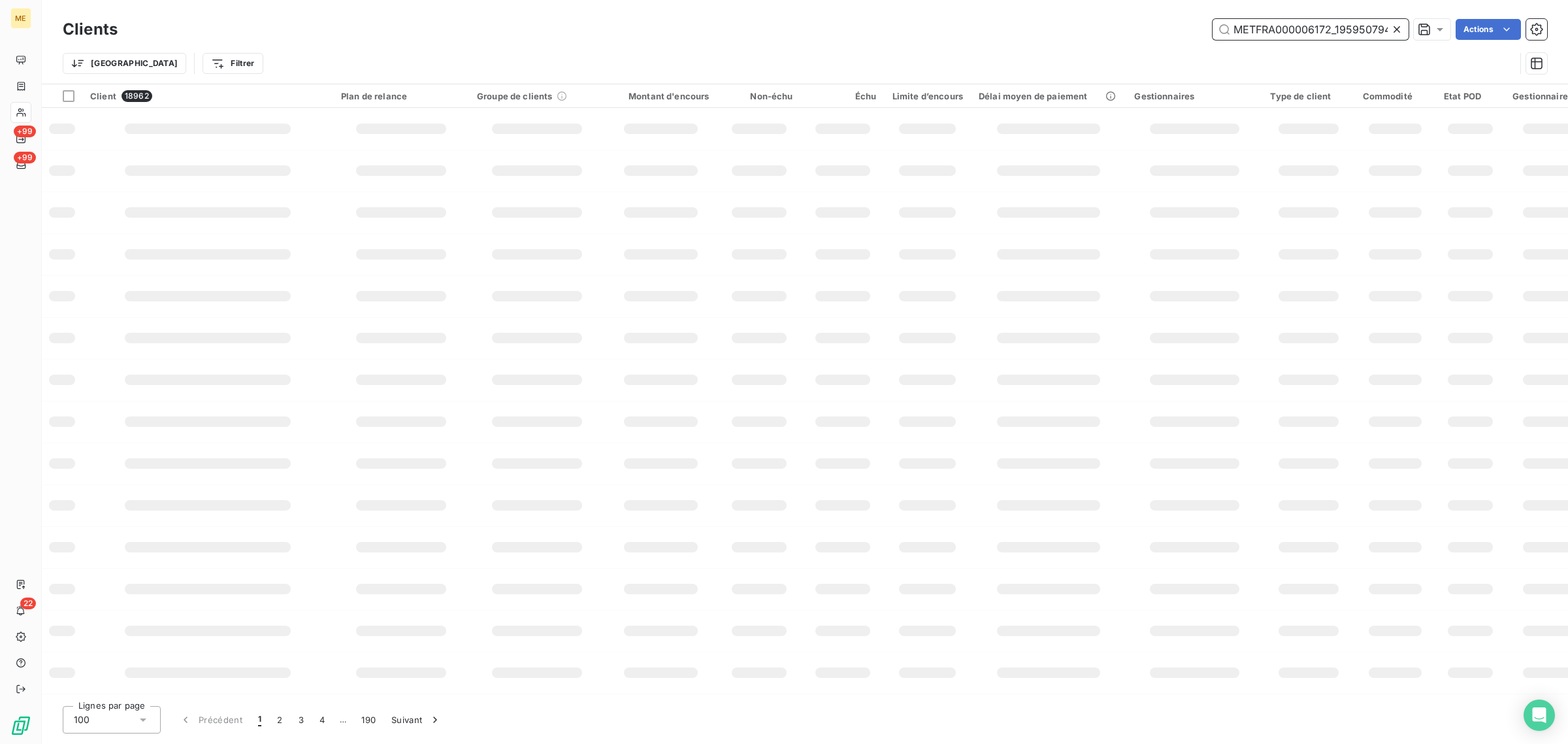
scroll to position [0, 34]
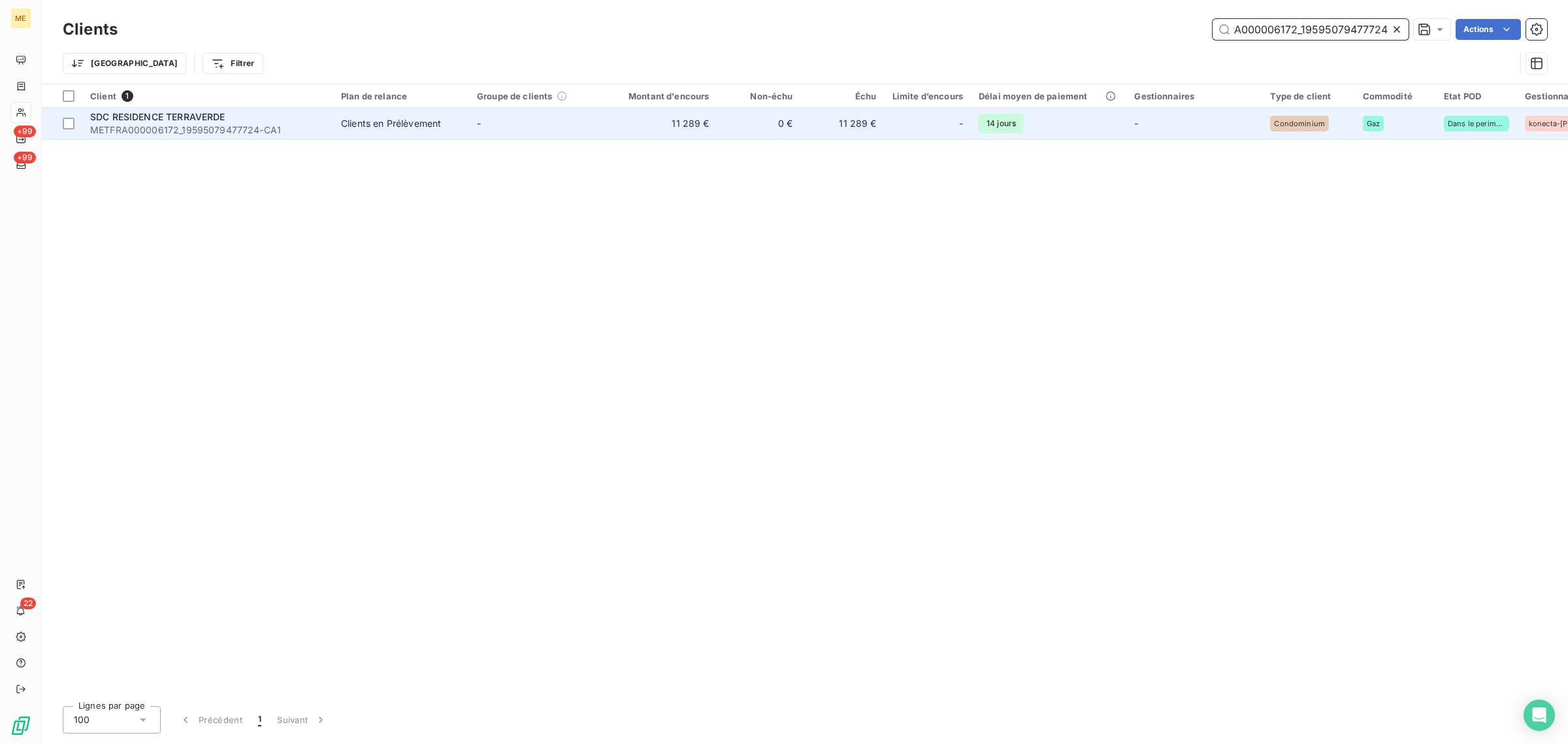
type input "METFRA000006172_19595079477724"
click at [612, 128] on td "11 289 €" at bounding box center [661, 123] width 112 height 31
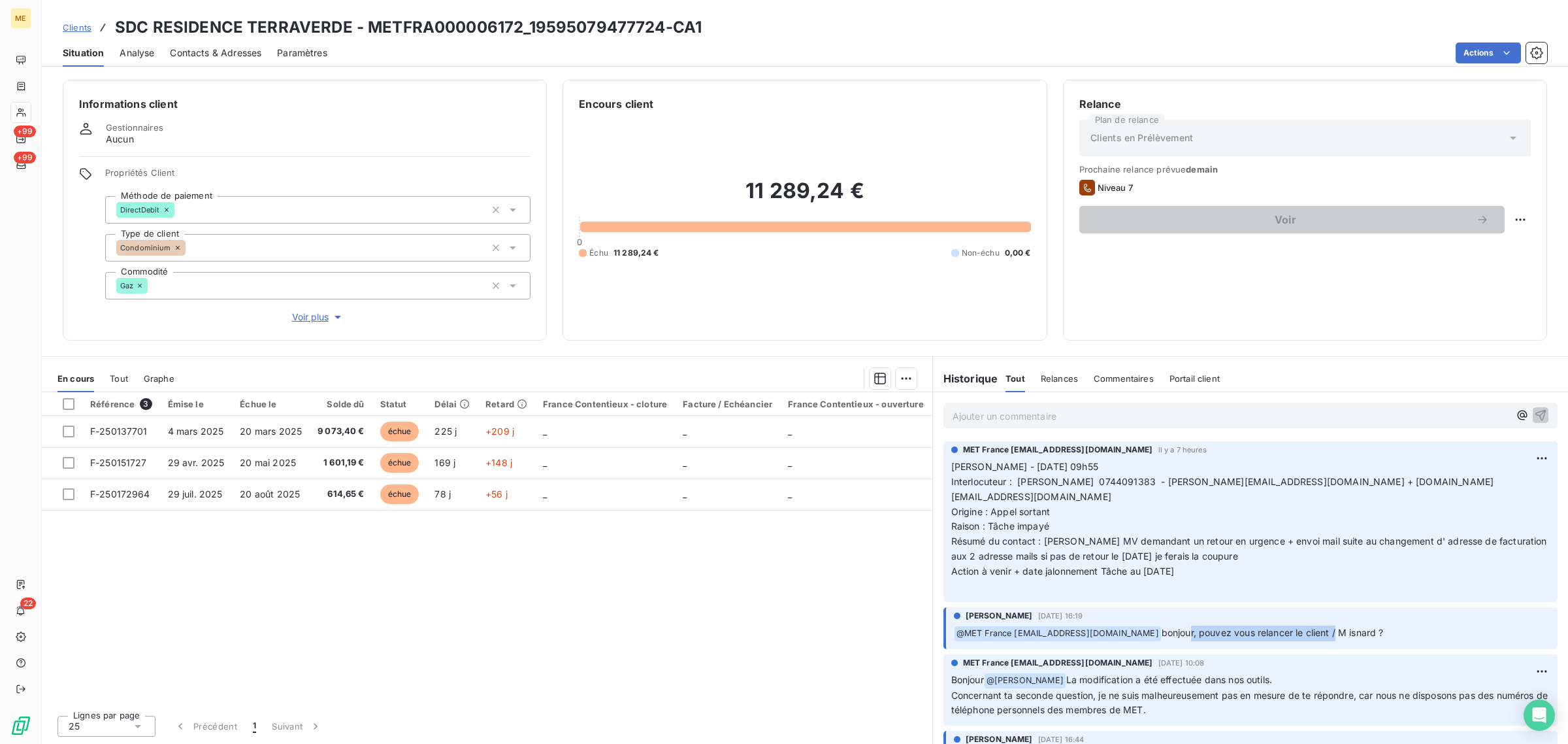
drag, startPoint x: 1188, startPoint y: 628, endPoint x: 1368, endPoint y: 628, distance: 180.0
click at [1368, 628] on div "[PERSON_NAME] [DATE] 16:19 ﻿ @ MET [GEOGRAPHIC_DATA] [EMAIL_ADDRESS][DOMAIN_NAM…" at bounding box center [1251, 628] width 615 height 41
click at [1384, 627] on span "bonjour, pouvez vous relancer le client / M isnard ?" at bounding box center [1273, 633] width 222 height 11
drag, startPoint x: 1406, startPoint y: 617, endPoint x: 1196, endPoint y: 623, distance: 210.1
click at [1196, 626] on p "﻿ @ MET [GEOGRAPHIC_DATA] [EMAIL_ADDRESS][DOMAIN_NAME] bonjour, pouvez vous rel…" at bounding box center [1252, 634] width 596 height 16
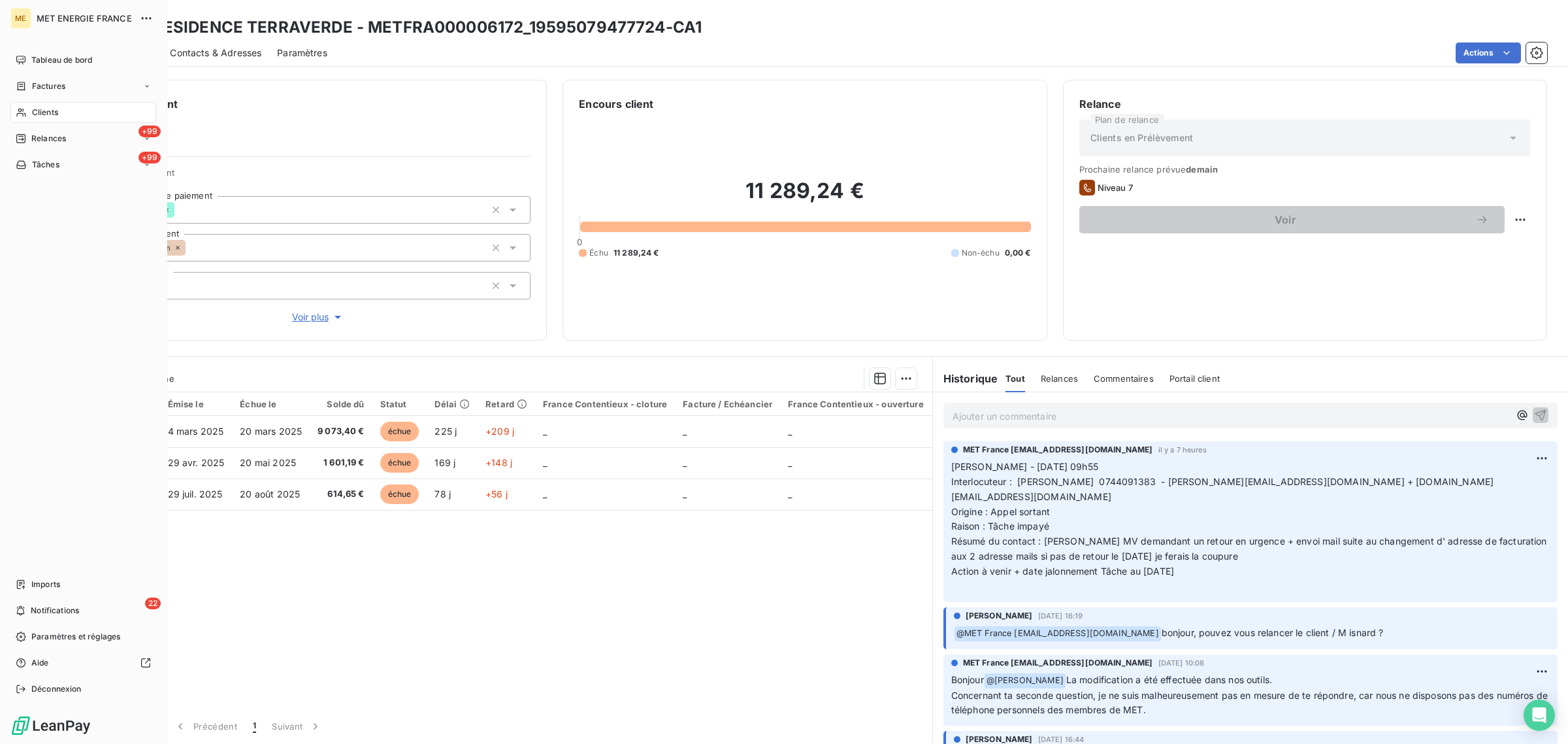
click at [30, 111] on div "Clients" at bounding box center [83, 112] width 146 height 21
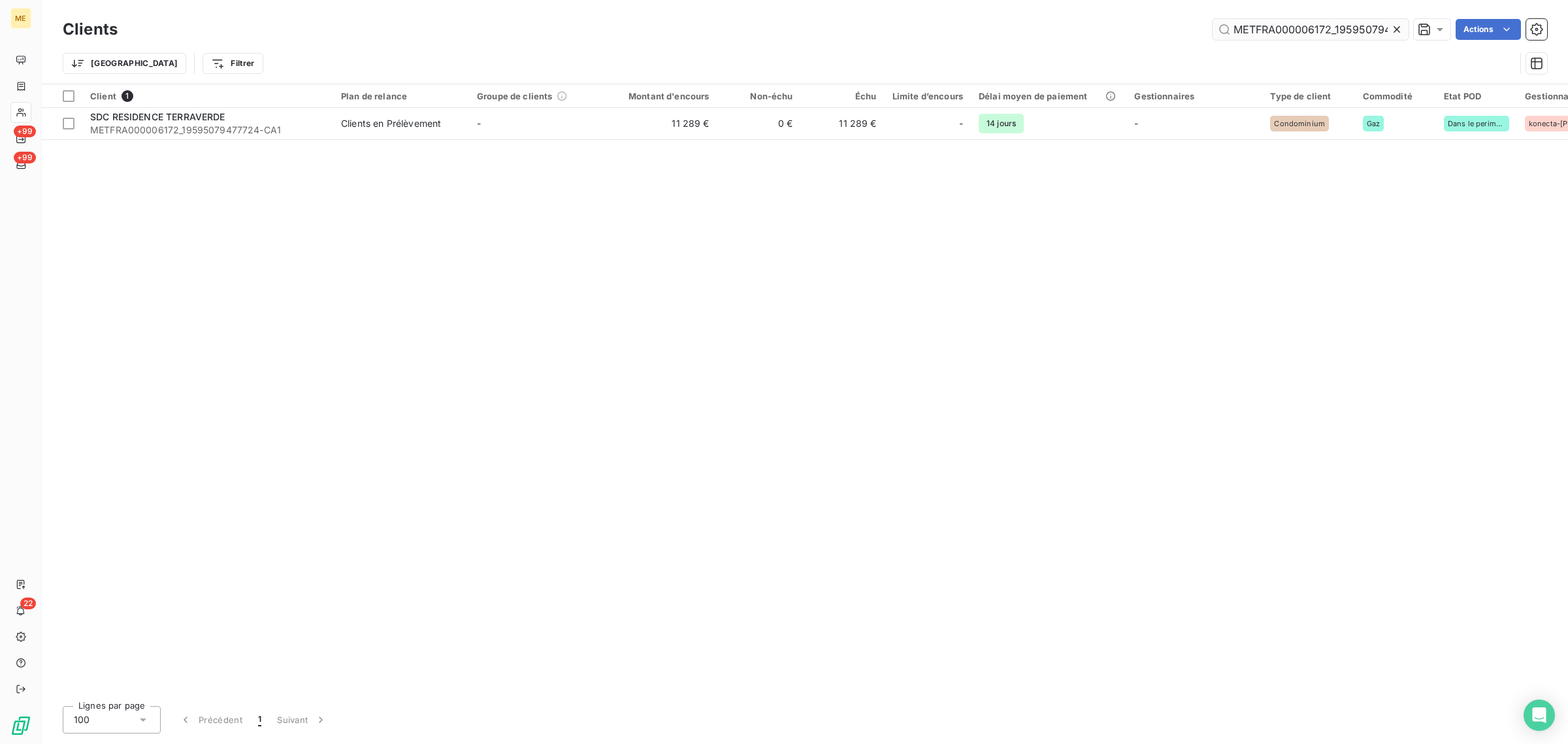
drag, startPoint x: 1395, startPoint y: 27, endPoint x: 1343, endPoint y: 33, distance: 52.3
click at [1393, 28] on icon at bounding box center [1398, 29] width 13 height 13
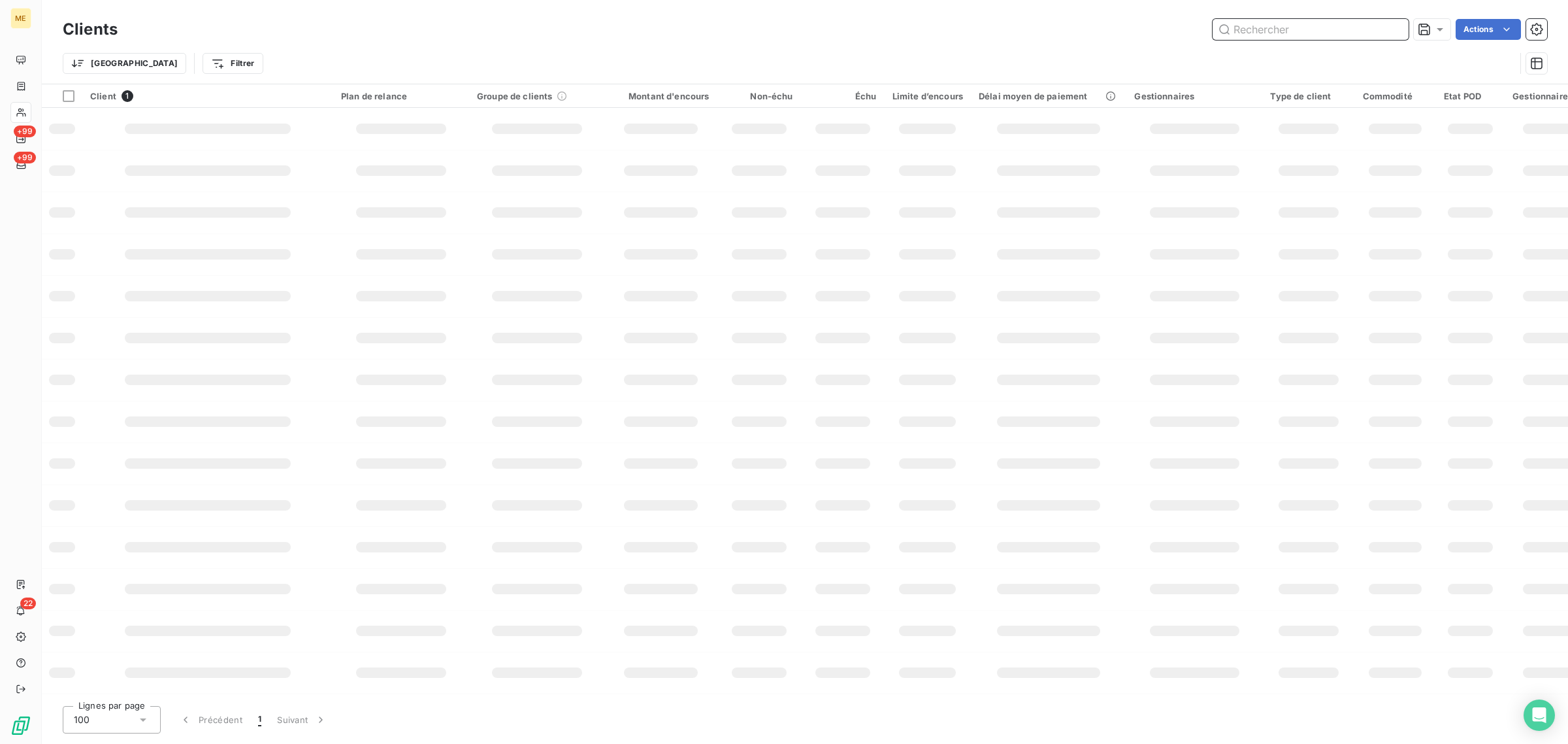
click at [1331, 33] on input "text" at bounding box center [1311, 29] width 196 height 21
paste input "METFRA000004700_30000120043564"
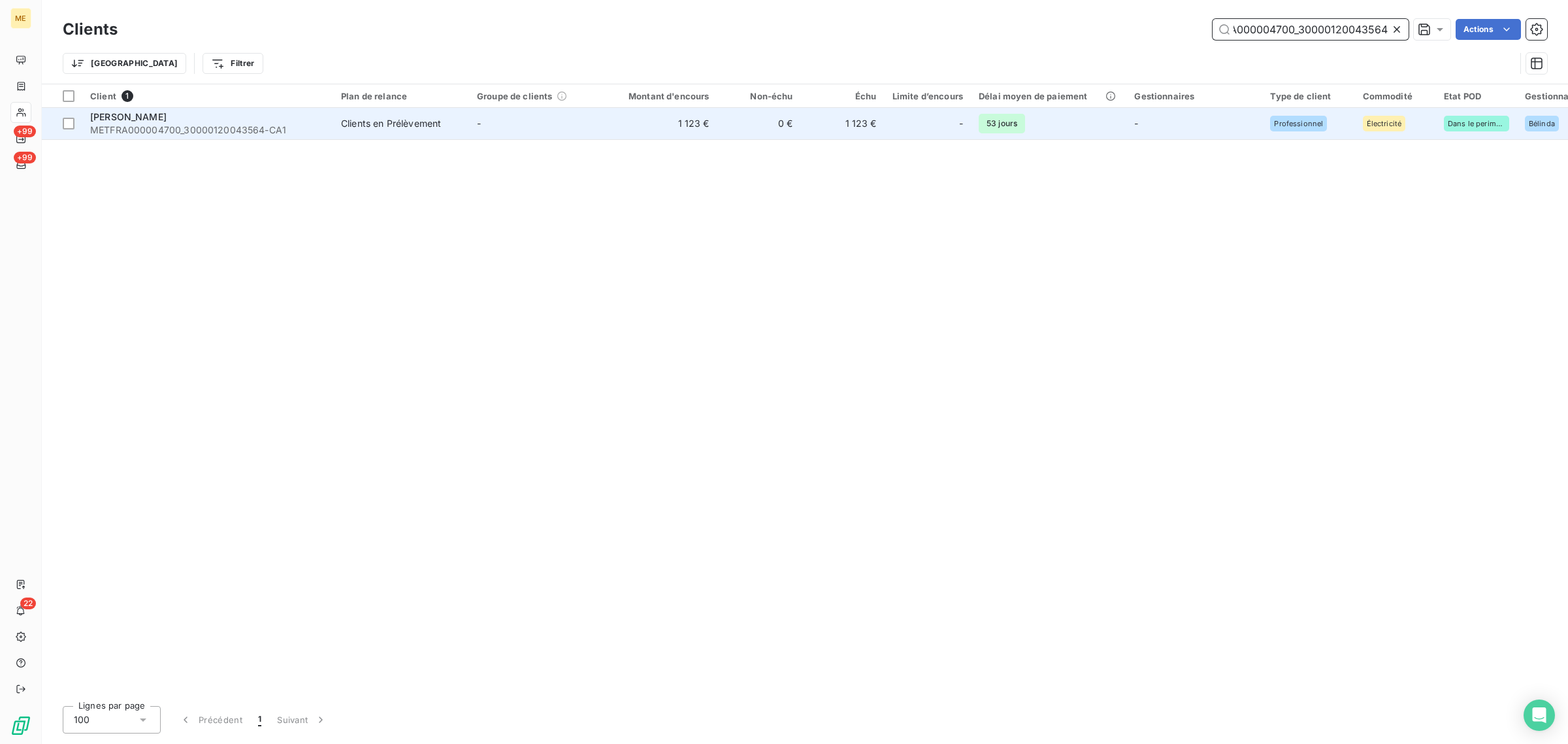
type input "METFRA000004700_30000120043564"
click at [664, 138] on td "1 123 €" at bounding box center [661, 123] width 112 height 31
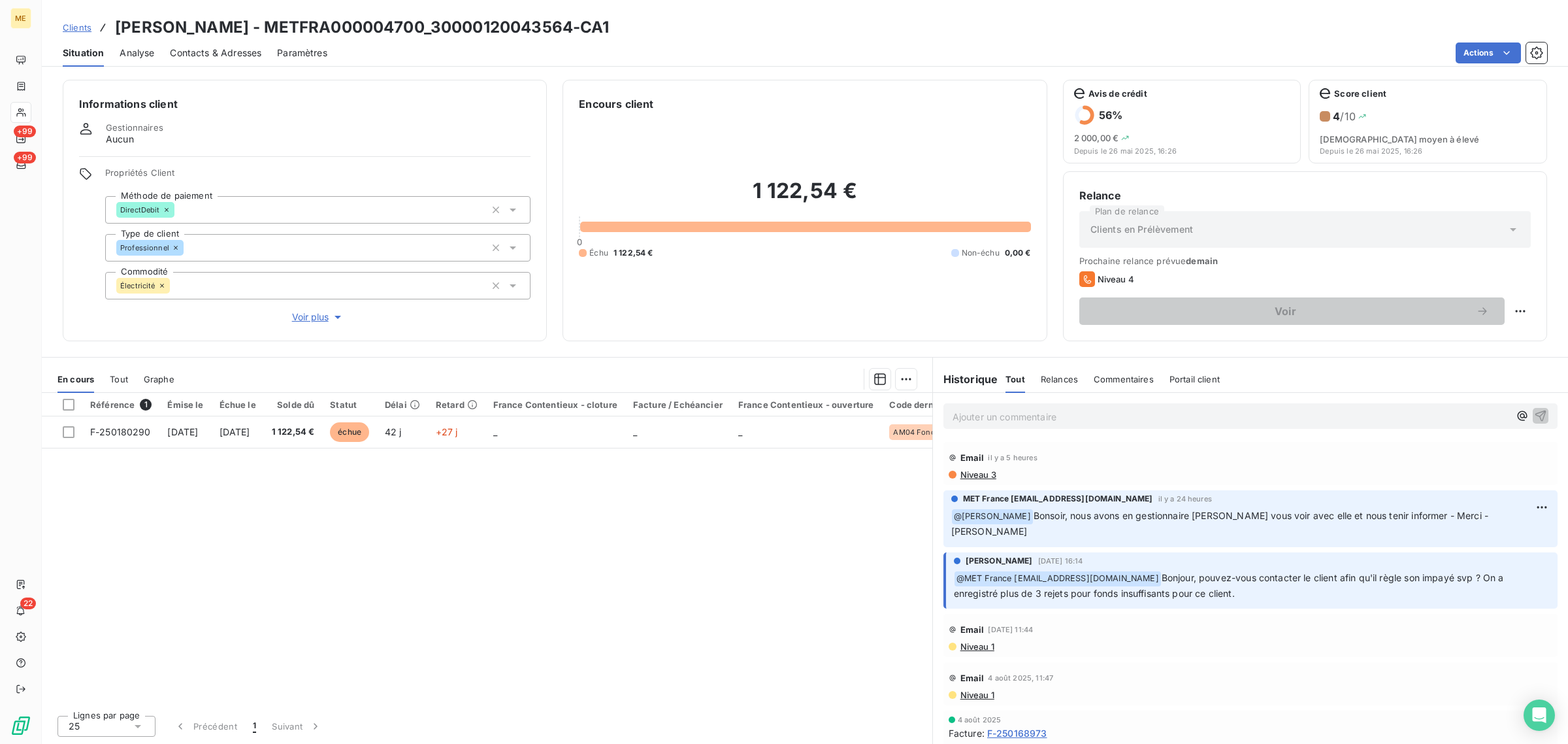
drag, startPoint x: 1198, startPoint y: 567, endPoint x: 1242, endPoint y: 576, distance: 44.9
click at [1240, 576] on p "﻿ @ MET [GEOGRAPHIC_DATA] [EMAIL_ADDRESS][DOMAIN_NAME] [PERSON_NAME], pouvez-vo…" at bounding box center [1252, 586] width 596 height 31
click at [1248, 577] on p "﻿ @ MET [GEOGRAPHIC_DATA] [EMAIL_ADDRESS][DOMAIN_NAME] [PERSON_NAME], pouvez-vo…" at bounding box center [1252, 586] width 596 height 31
drag, startPoint x: 1260, startPoint y: 576, endPoint x: 1168, endPoint y: 563, distance: 92.9
click at [1168, 571] on p "﻿ @ MET [GEOGRAPHIC_DATA] [EMAIL_ADDRESS][DOMAIN_NAME] [PERSON_NAME], pouvez-vo…" at bounding box center [1252, 586] width 596 height 31
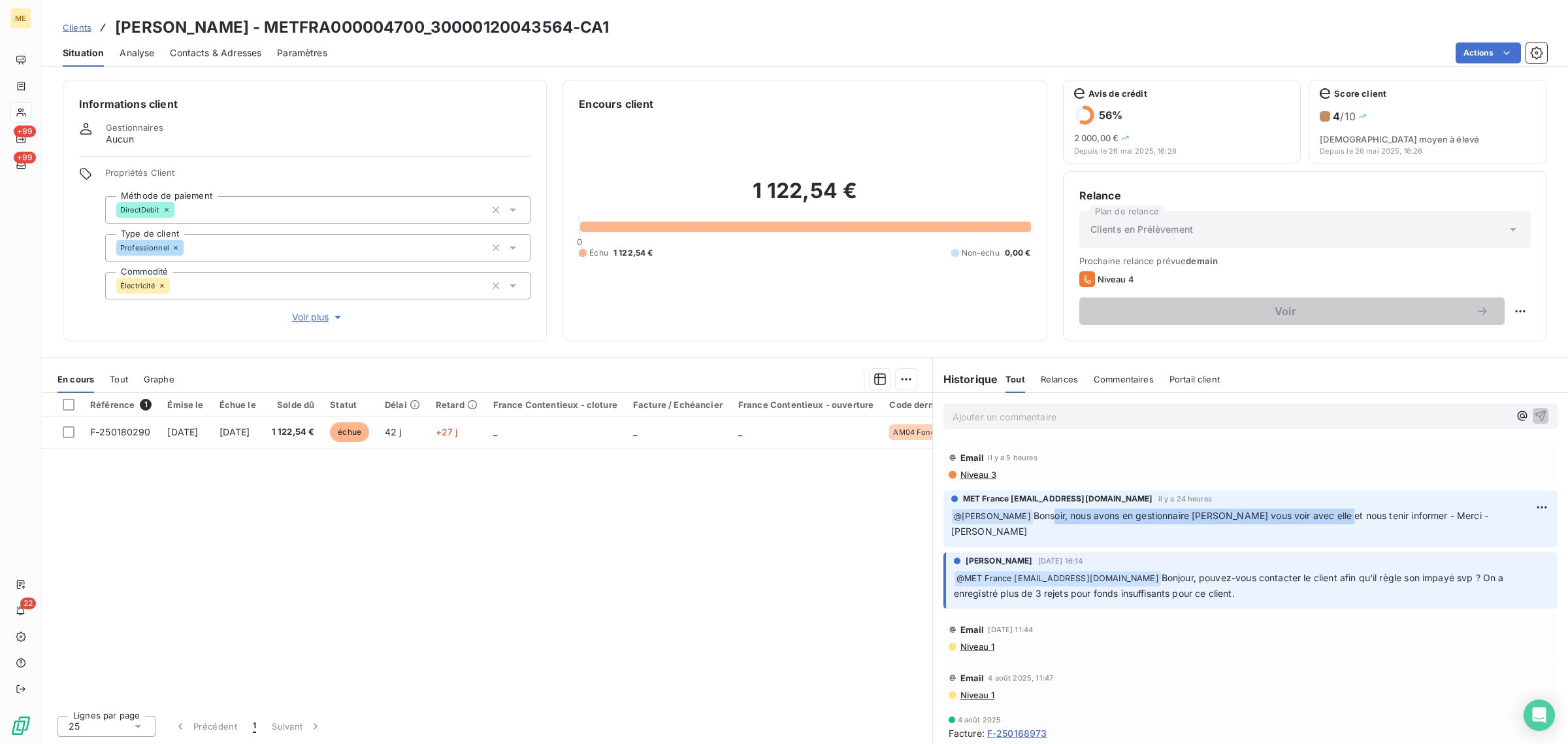
drag, startPoint x: 1043, startPoint y: 518, endPoint x: 1335, endPoint y: 521, distance: 292.0
click at [1335, 521] on span "Bonsoir, nous avons en gestionnaire [PERSON_NAME] vous voir avec elle et nous t…" at bounding box center [1222, 524] width 540 height 26
click at [1119, 515] on span "Bonsoir, nous avons en gestionnaire [PERSON_NAME] vous voir avec elle et nous t…" at bounding box center [1222, 524] width 540 height 26
drag, startPoint x: 1056, startPoint y: 515, endPoint x: 1497, endPoint y: 517, distance: 441.0
click at [1492, 517] on span "Bonsoir, nous avons en gestionnaire [PERSON_NAME] vous voir avec elle et nous t…" at bounding box center [1222, 524] width 540 height 26
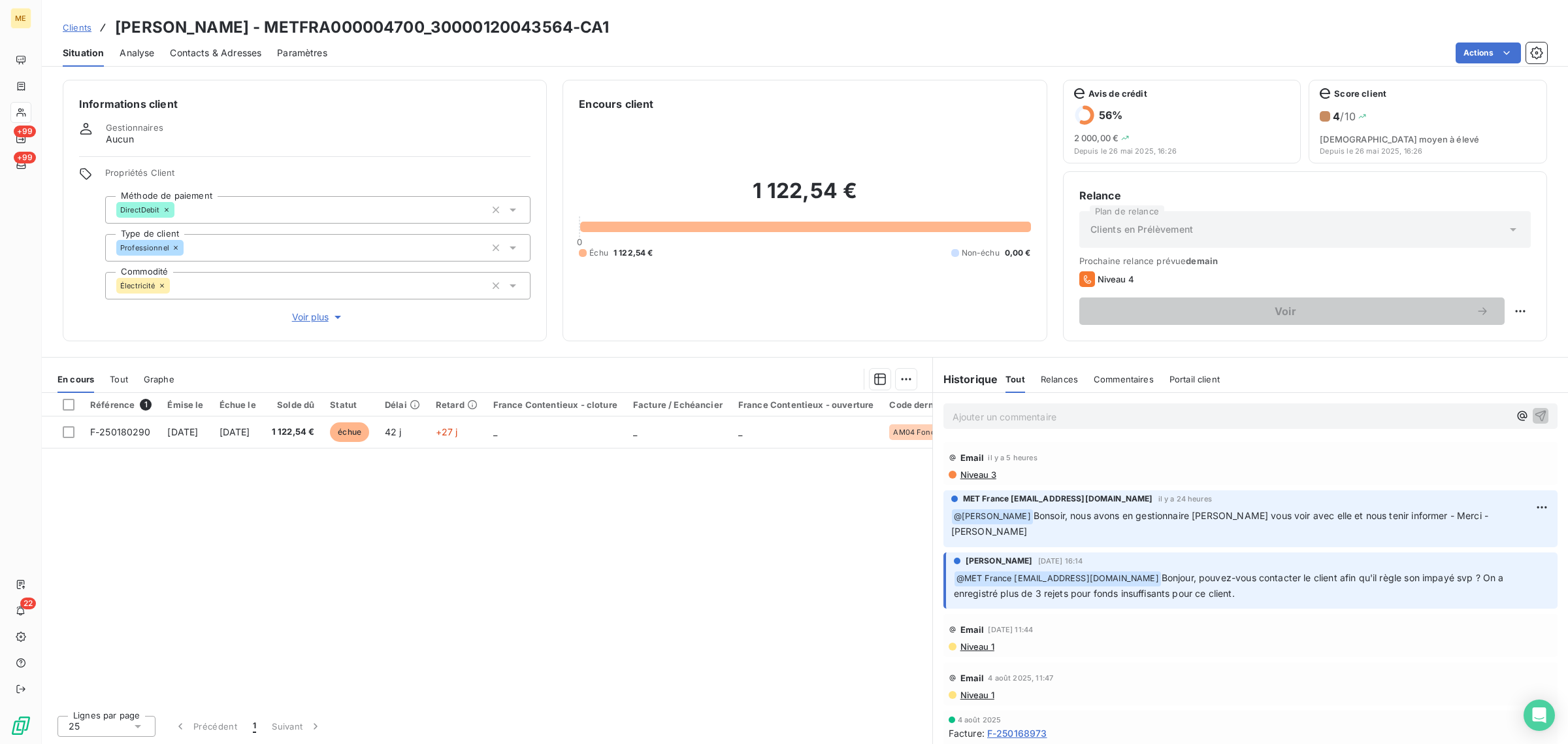
click at [586, 557] on div "Référence 1 Émise le Échue le Solde dû Statut Délai Retard France Contentieux -…" at bounding box center [487, 548] width 890 height 312
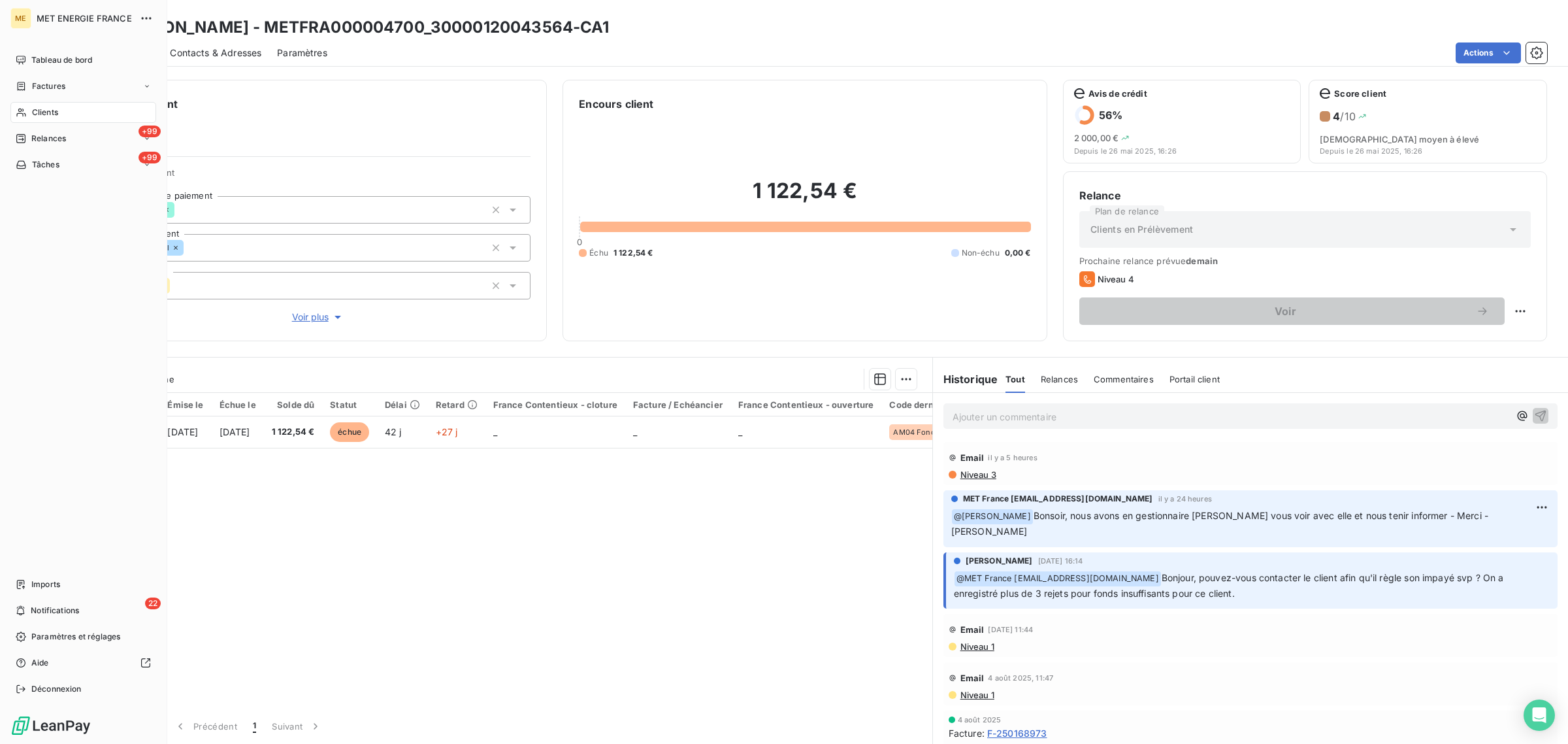
click at [20, 115] on icon at bounding box center [22, 112] width 11 height 10
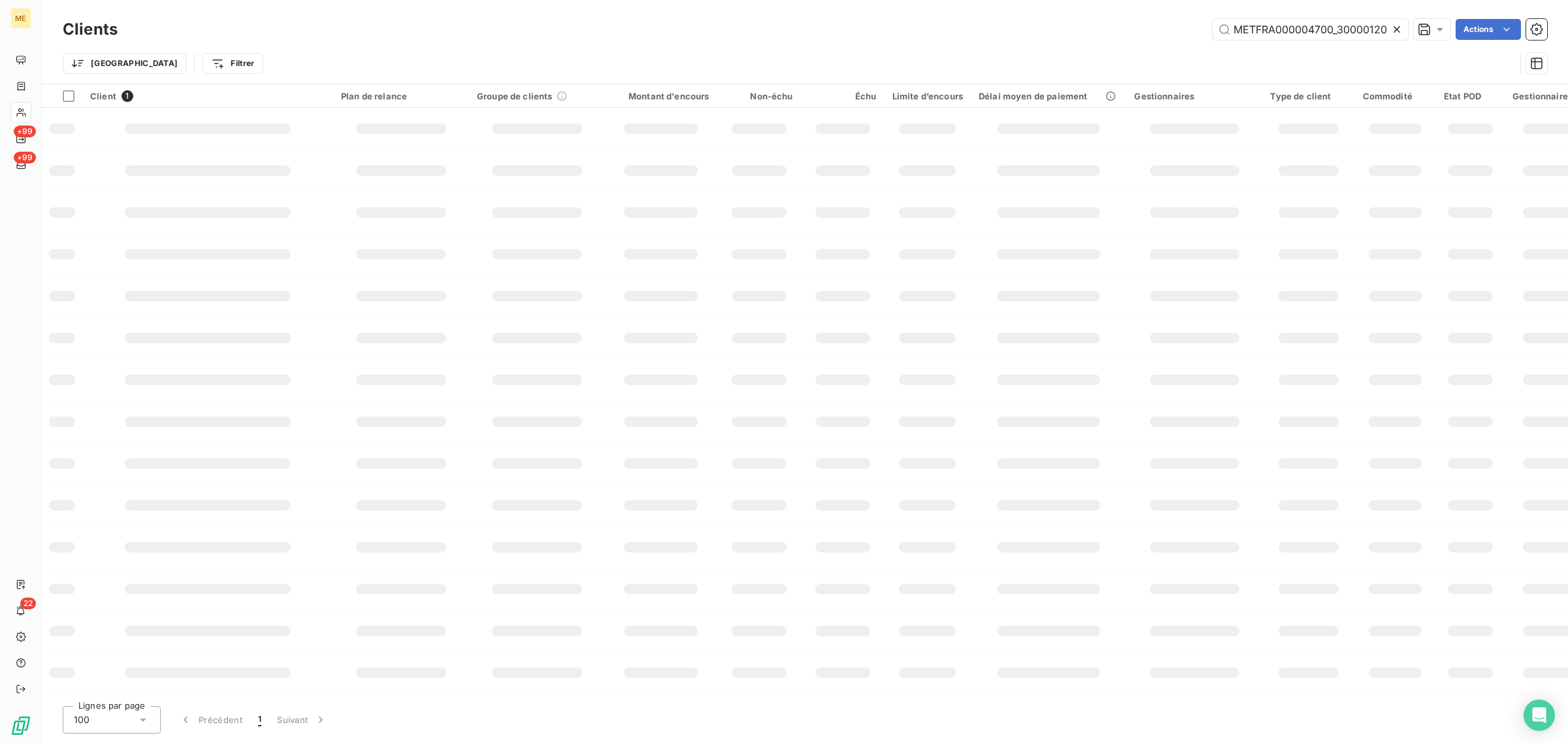
scroll to position [0, 40]
click at [1397, 29] on icon at bounding box center [1397, 29] width 7 height 7
click at [1327, 29] on input "text" at bounding box center [1311, 29] width 196 height 21
paste input "METFRA000003095_24525904403075"
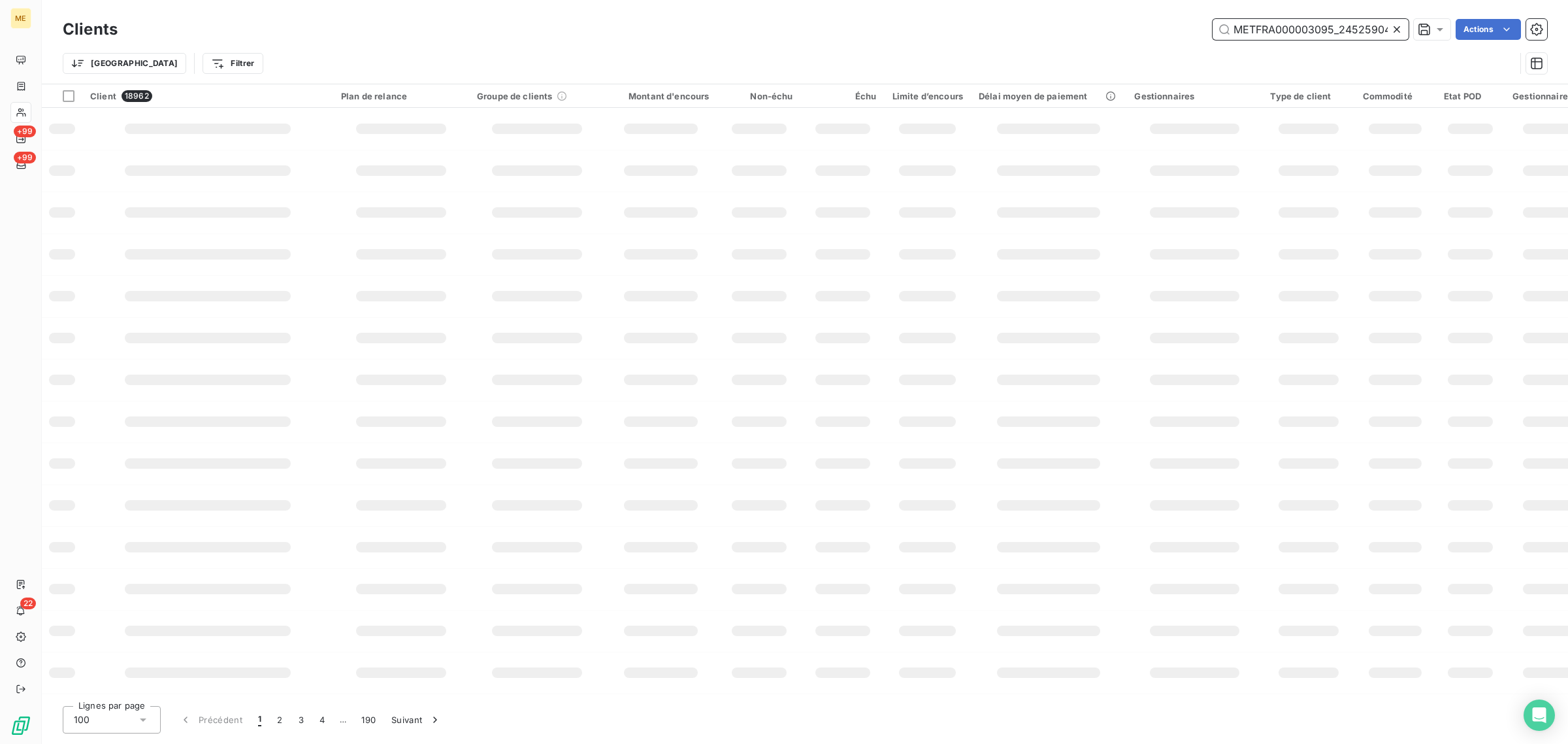
scroll to position [0, 41]
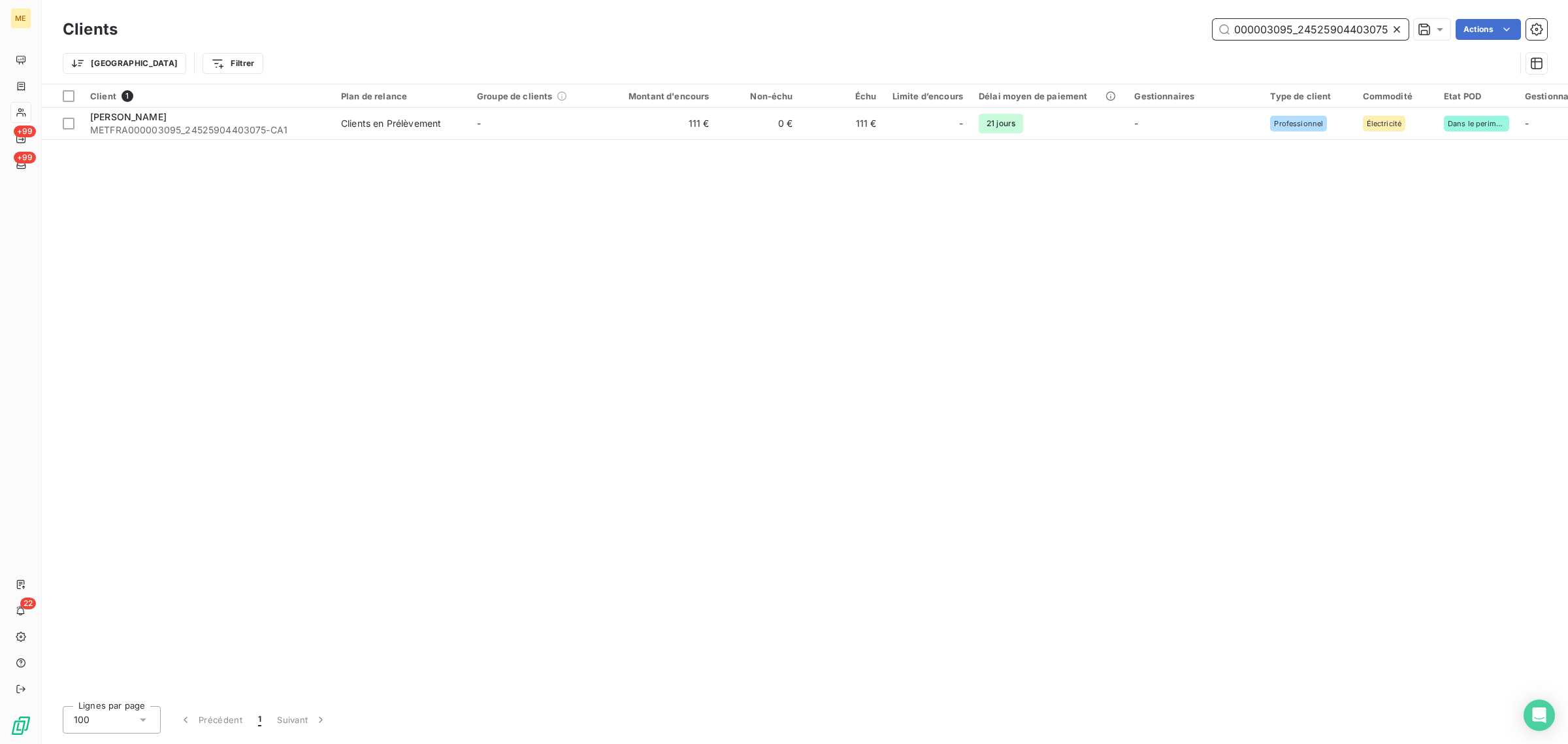
type input "METFRA000003095_24525904403075"
click at [552, 138] on td "-" at bounding box center [537, 123] width 136 height 31
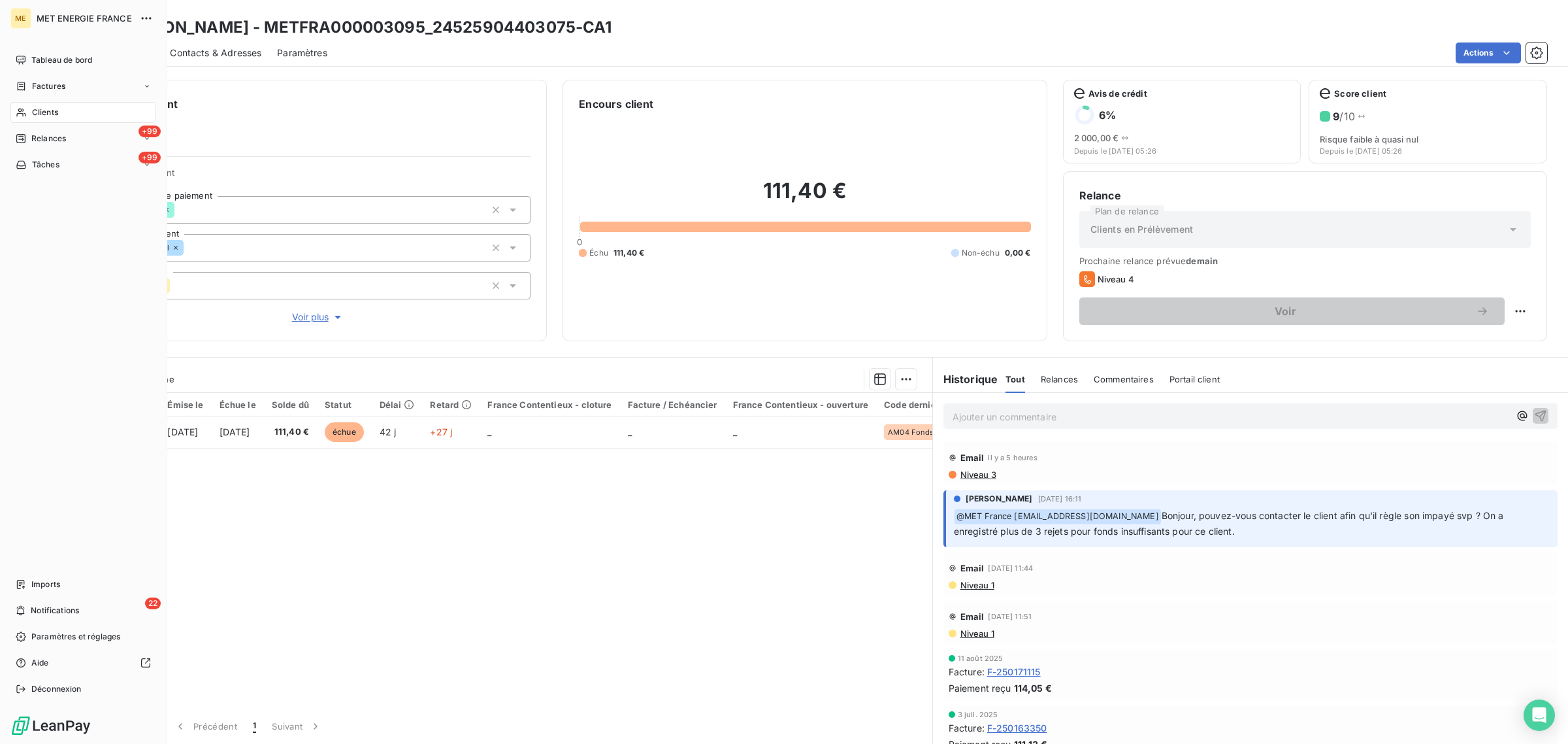
click at [22, 119] on div "Clients" at bounding box center [83, 112] width 146 height 21
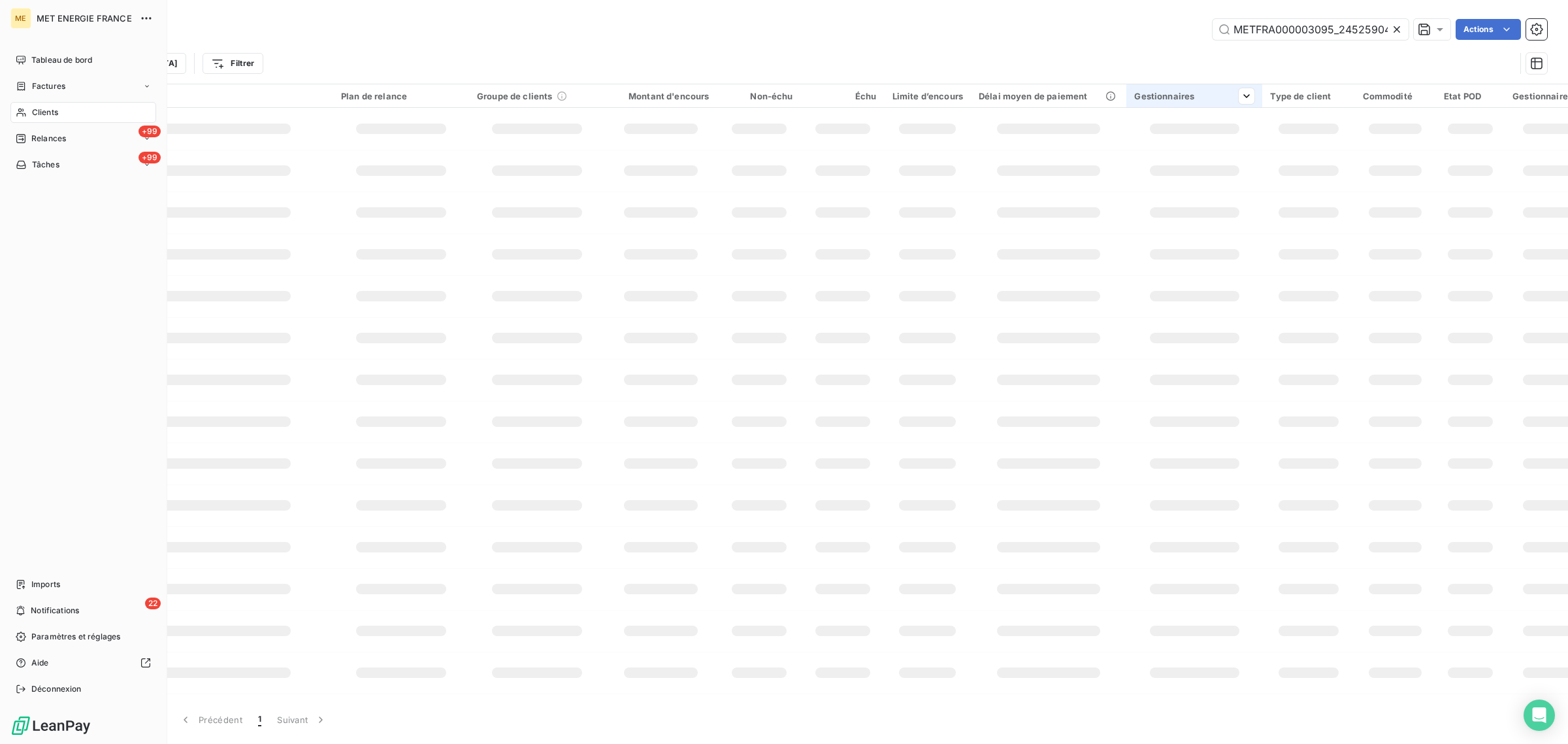
scroll to position [0, 41]
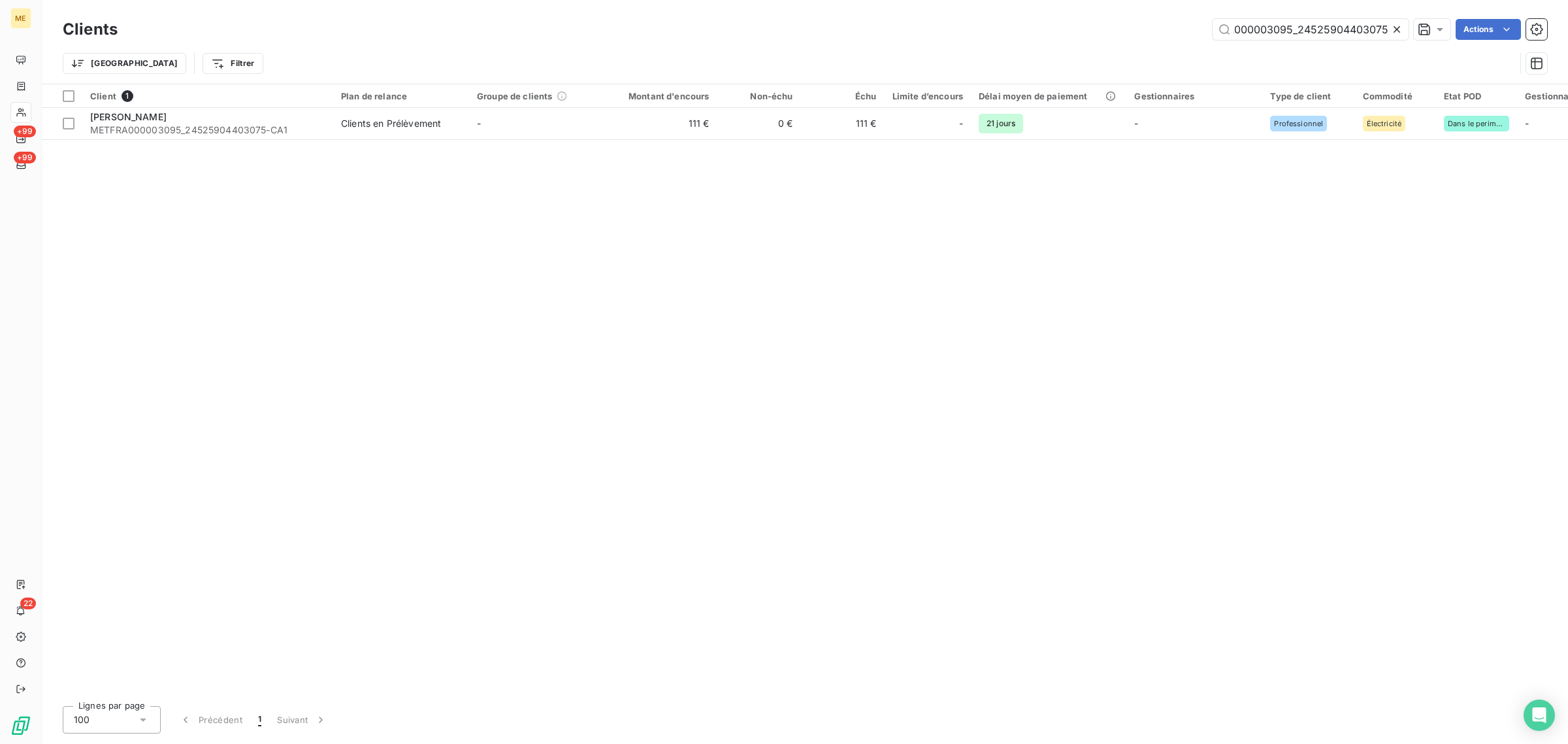
click at [1408, 26] on div "METFRA000003095_24525904403075 Actions" at bounding box center [840, 29] width 1415 height 21
click at [1394, 26] on icon at bounding box center [1397, 29] width 7 height 7
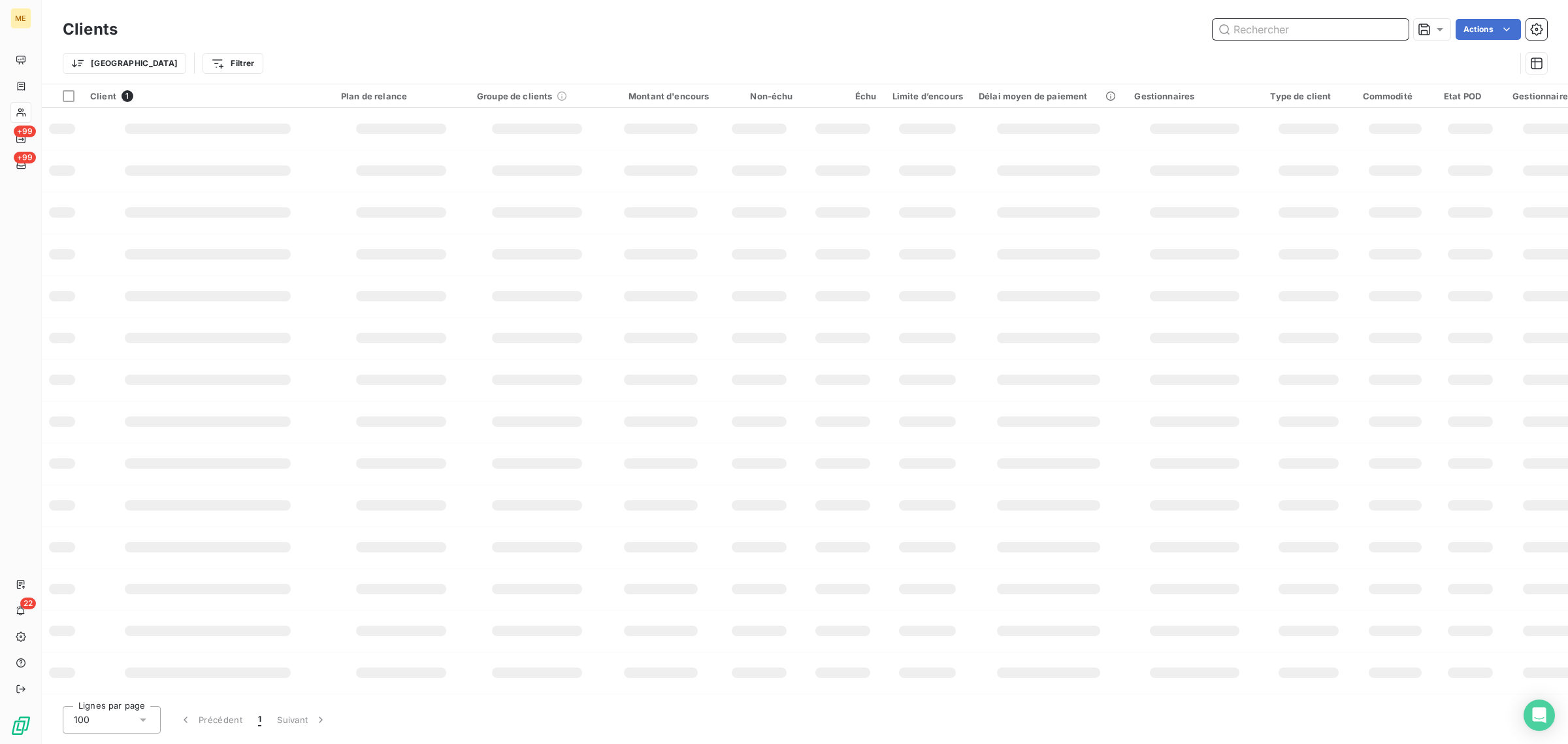
click at [1275, 26] on input "text" at bounding box center [1311, 29] width 196 height 21
paste input "METFRA000003101_06564978265383"
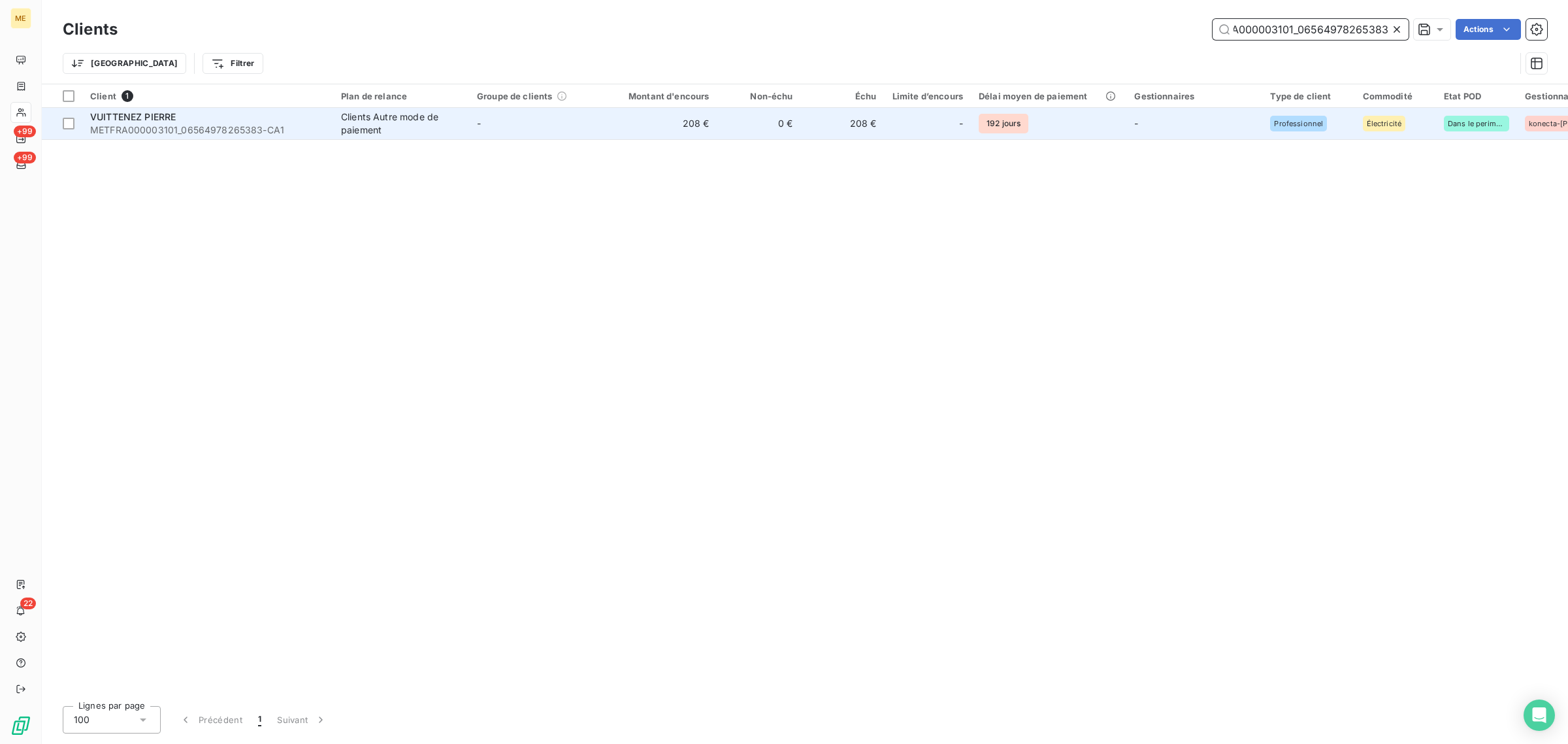
type input "METFRA000003101_06564978265383"
click at [648, 121] on td "208 €" at bounding box center [661, 123] width 112 height 31
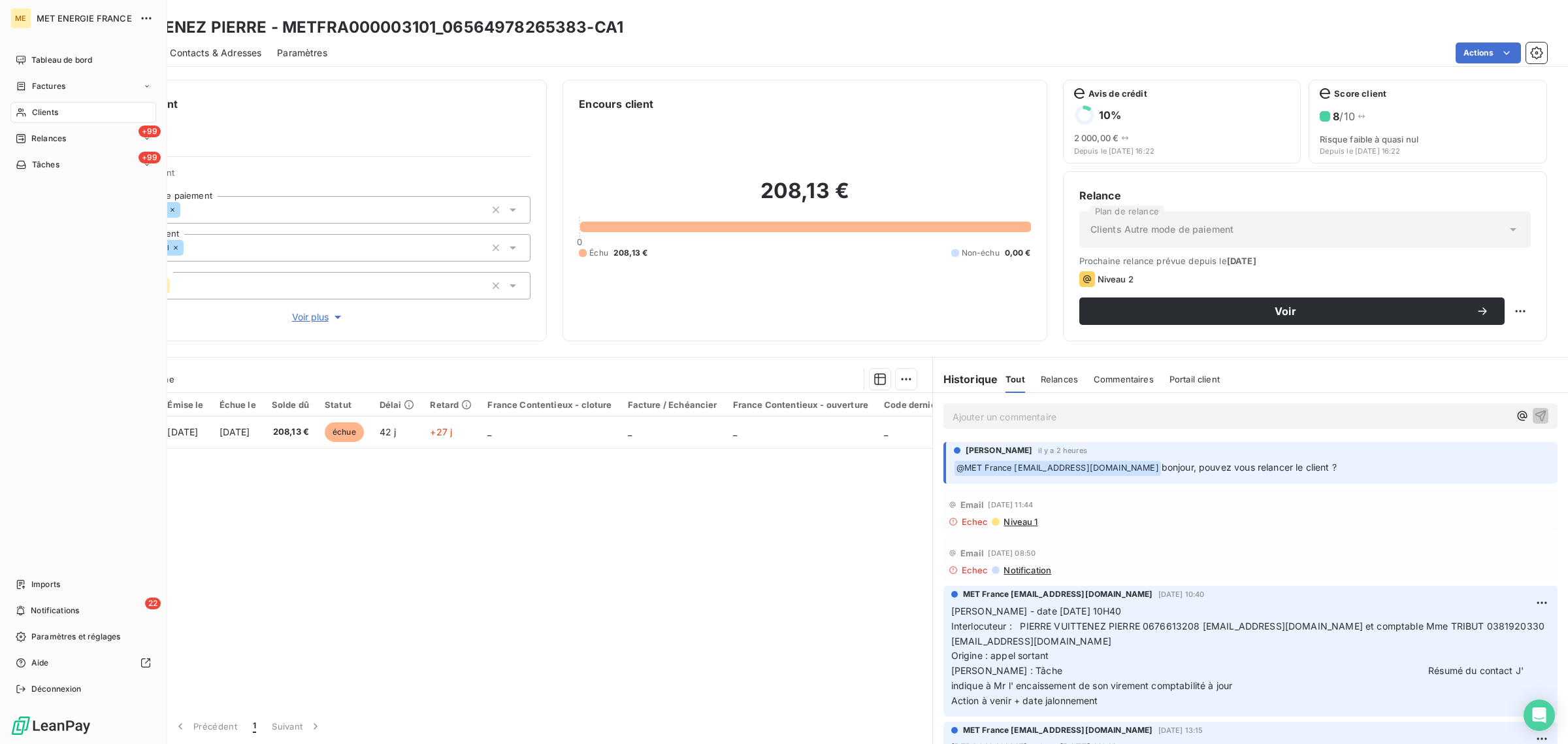
click at [46, 105] on div "Clients" at bounding box center [83, 112] width 146 height 21
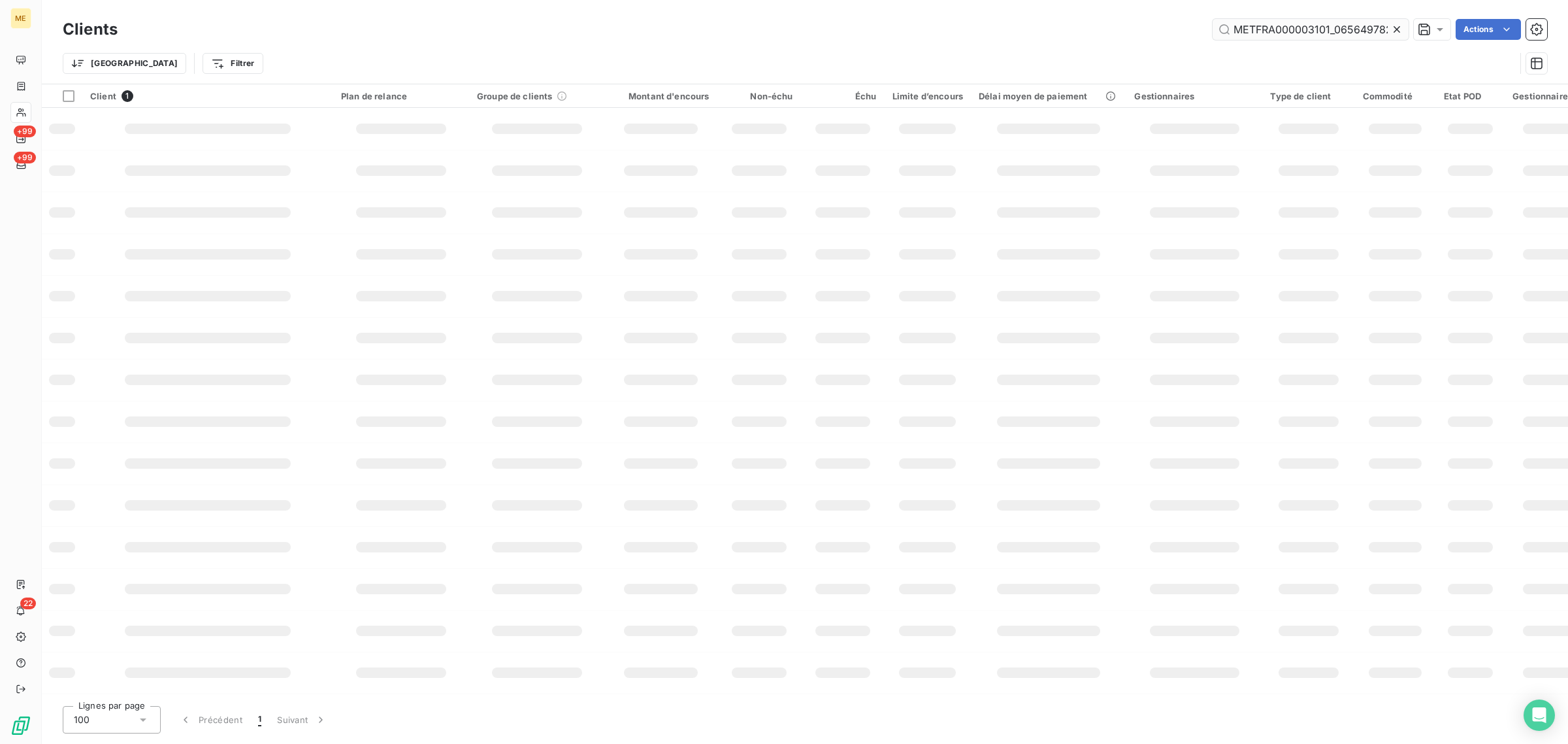
scroll to position [0, 37]
click at [1400, 30] on icon at bounding box center [1398, 29] width 13 height 13
click at [1354, 35] on input "text" at bounding box center [1311, 29] width 196 height 21
paste input "METFRA000019787"
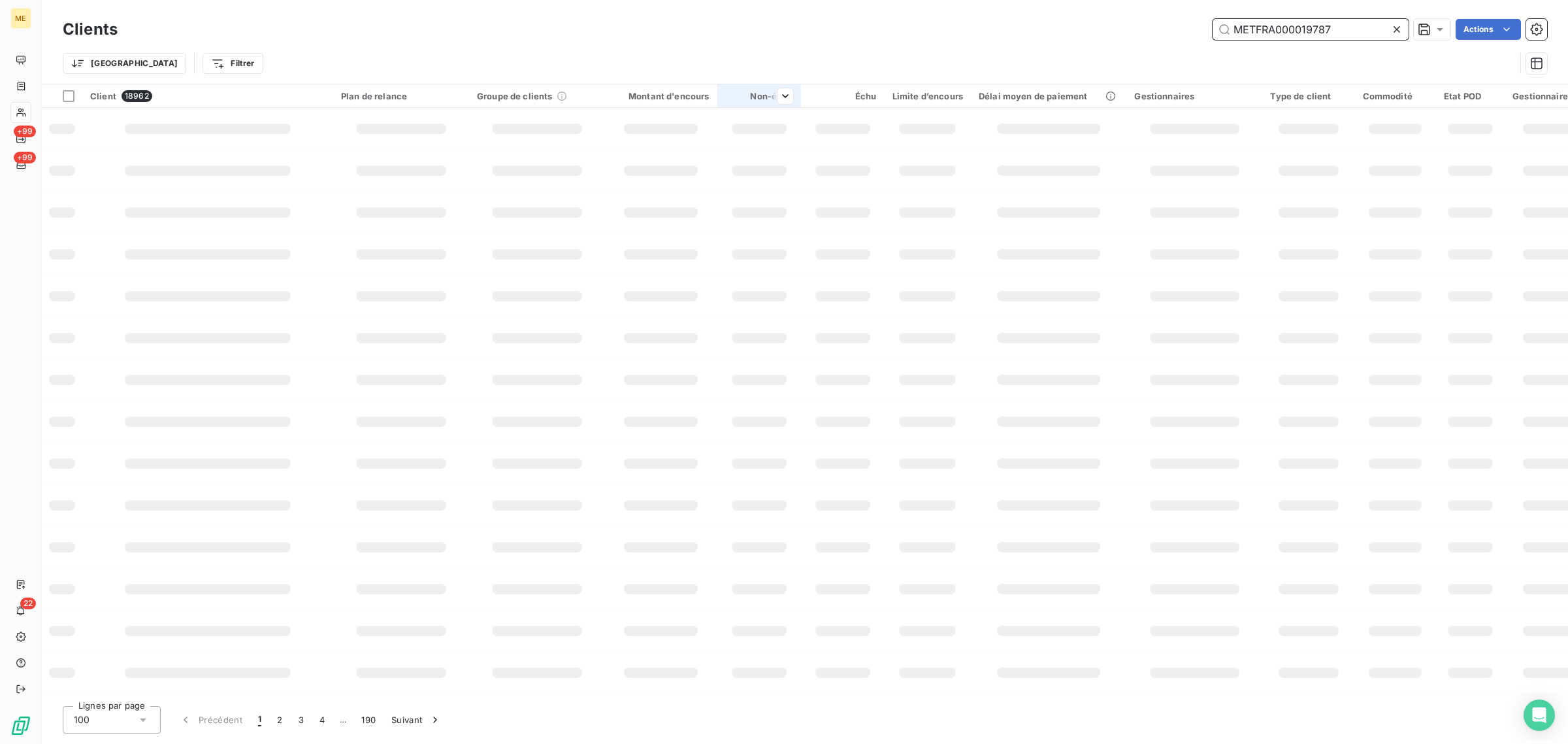
type input "METFRA000019787"
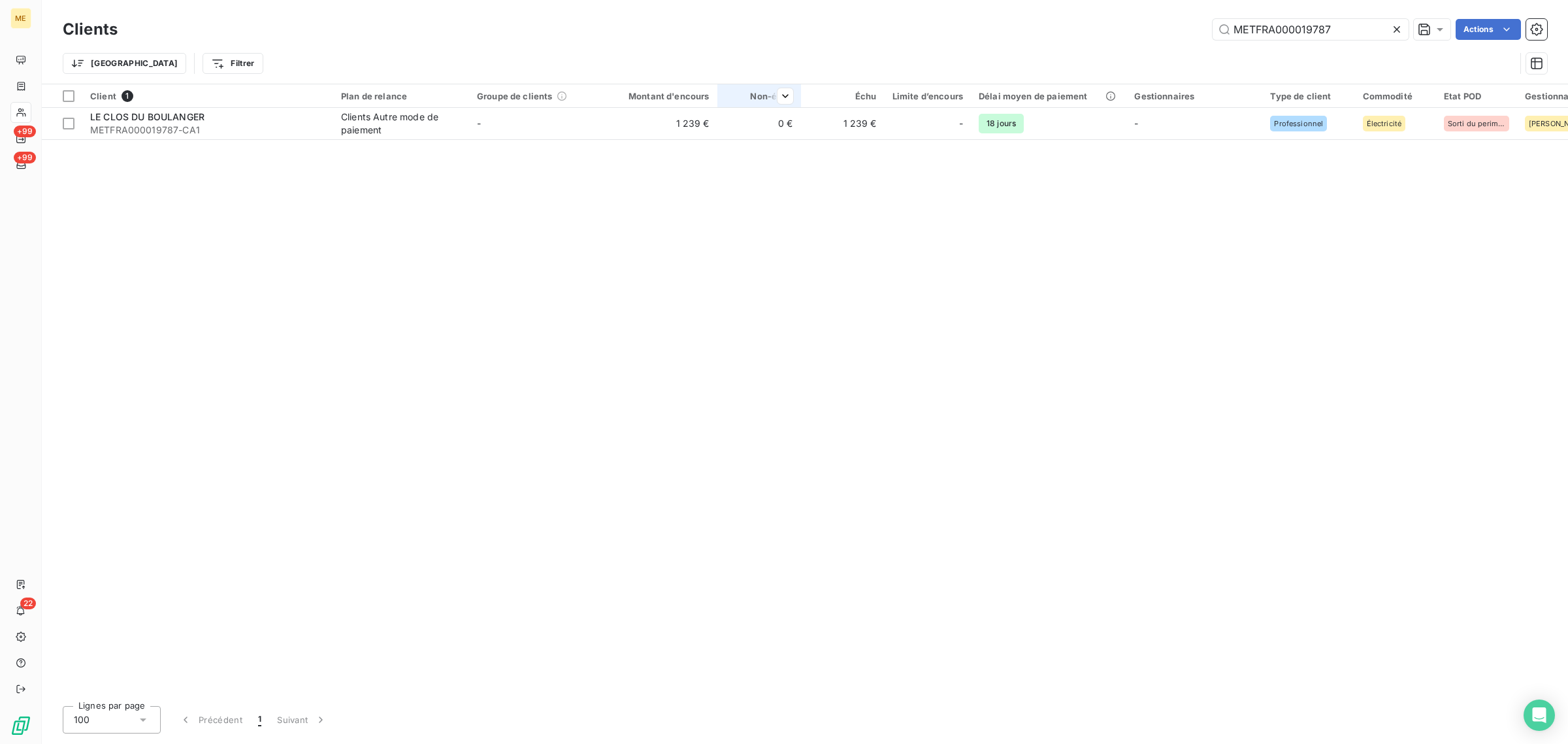
click at [699, 121] on td "1 239 €" at bounding box center [661, 123] width 112 height 31
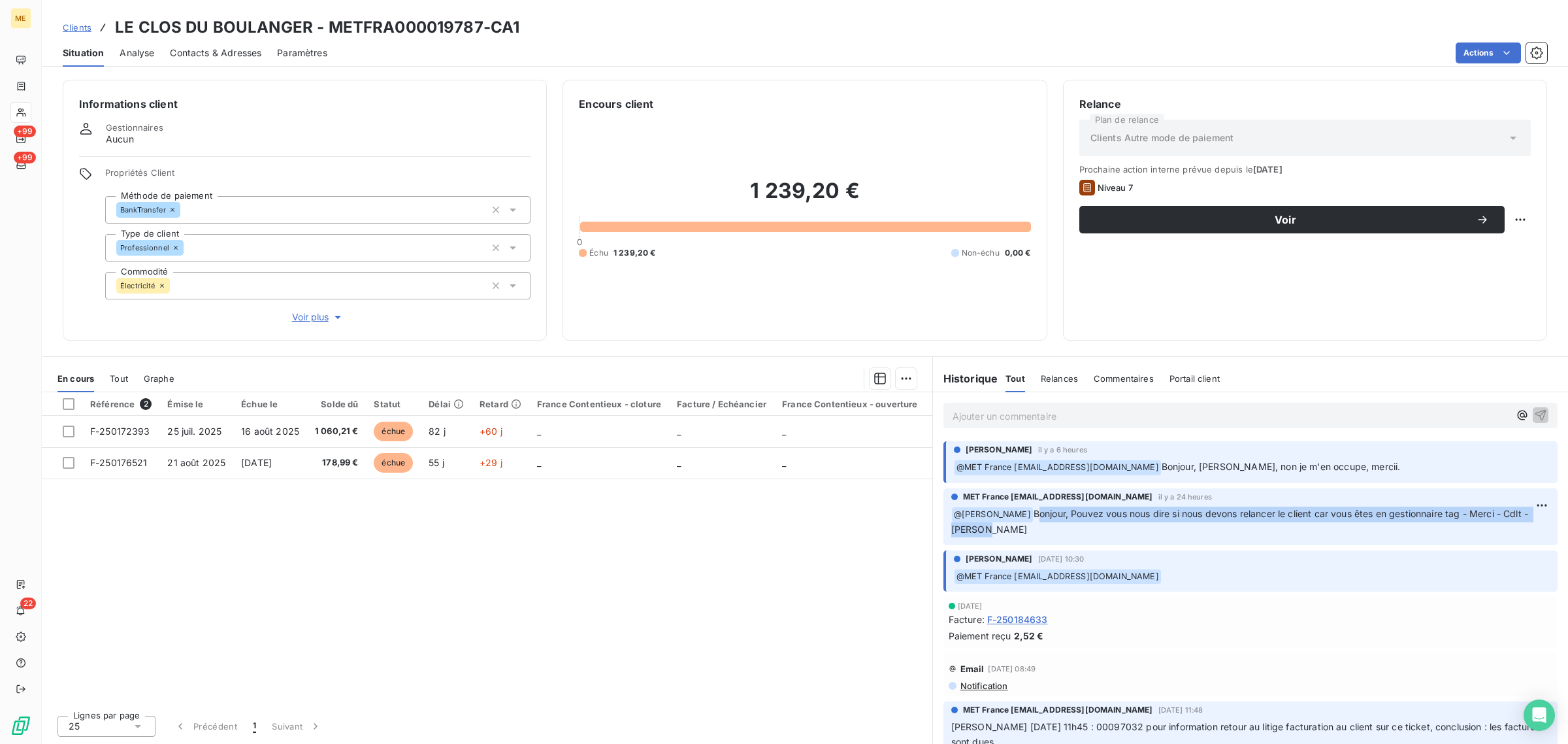
drag, startPoint x: 1025, startPoint y: 512, endPoint x: 1045, endPoint y: 531, distance: 27.6
click at [1045, 531] on p "﻿ @ [PERSON_NAME], Pouvez vous nous dire si nous devons relancer le client car …" at bounding box center [1251, 522] width 599 height 31
click at [1119, 526] on p "﻿ @ [PERSON_NAME], Pouvez vous nous dire si nous devons relancer le client car …" at bounding box center [1251, 522] width 599 height 31
drag, startPoint x: 1030, startPoint y: 513, endPoint x: 1033, endPoint y: 525, distance: 12.4
click at [1033, 525] on p "﻿ @ [PERSON_NAME], Pouvez vous nous dire si nous devons relancer le client car …" at bounding box center [1251, 522] width 599 height 31
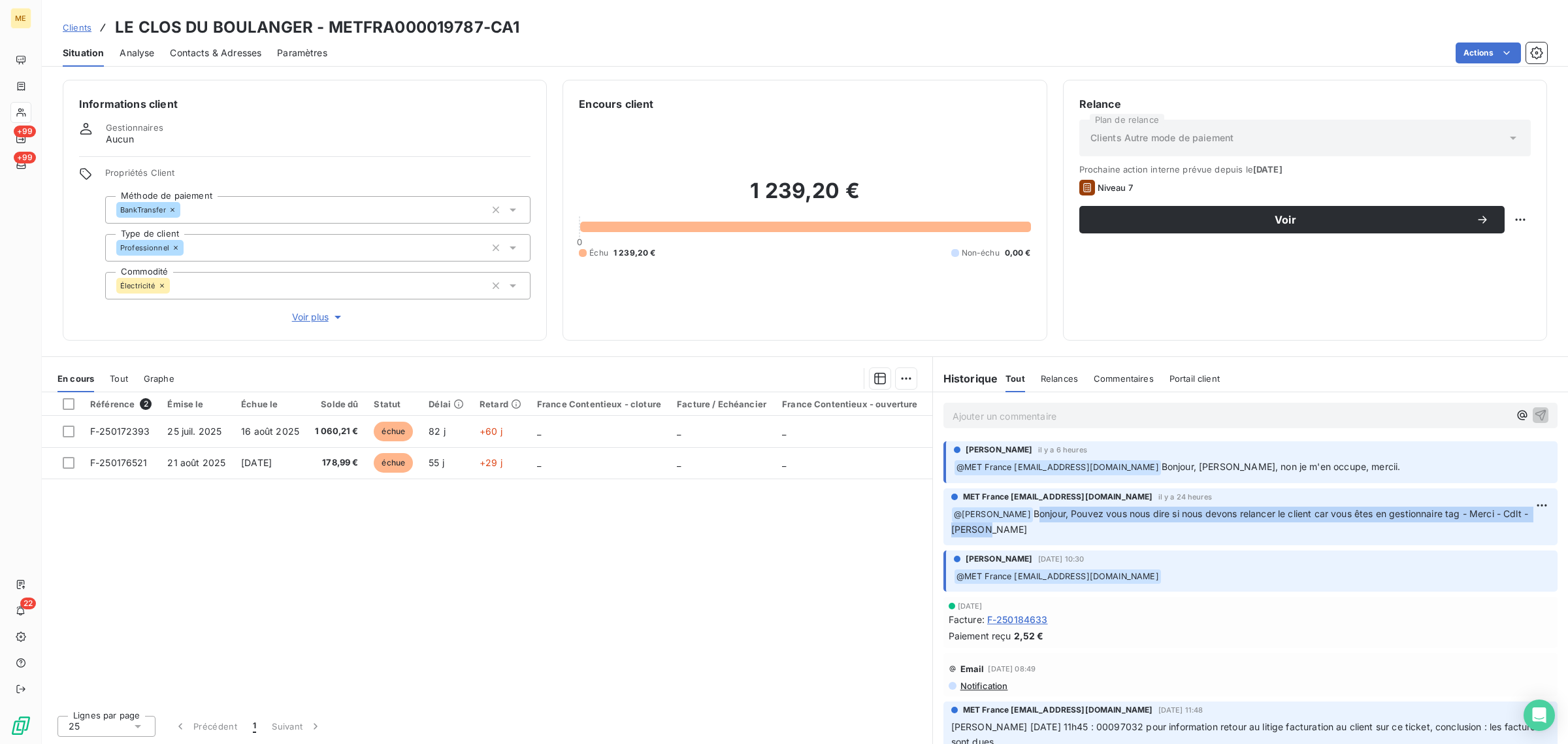
click at [1023, 530] on p "﻿ @ [PERSON_NAME], Pouvez vous nous dire si nous devons relancer le client car …" at bounding box center [1251, 522] width 599 height 31
drag, startPoint x: 984, startPoint y: 538, endPoint x: 1030, endPoint y: 519, distance: 49.8
click at [1030, 519] on div "MET France [EMAIL_ADDRESS][DOMAIN_NAME] il y a 24 heures ﻿ @ [PERSON_NAME] Bonj…" at bounding box center [1251, 517] width 615 height 57
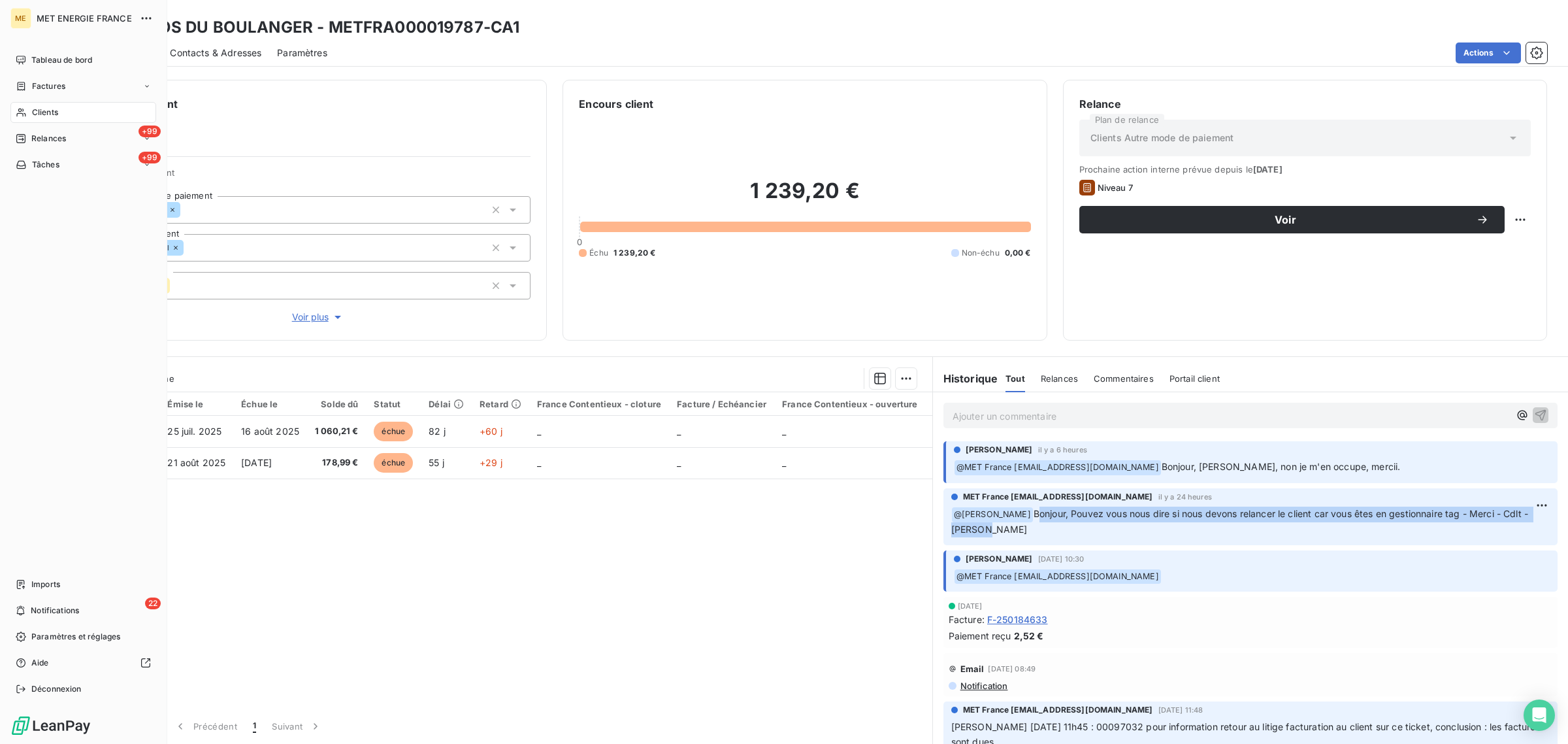
click at [28, 116] on div "Clients" at bounding box center [83, 112] width 146 height 21
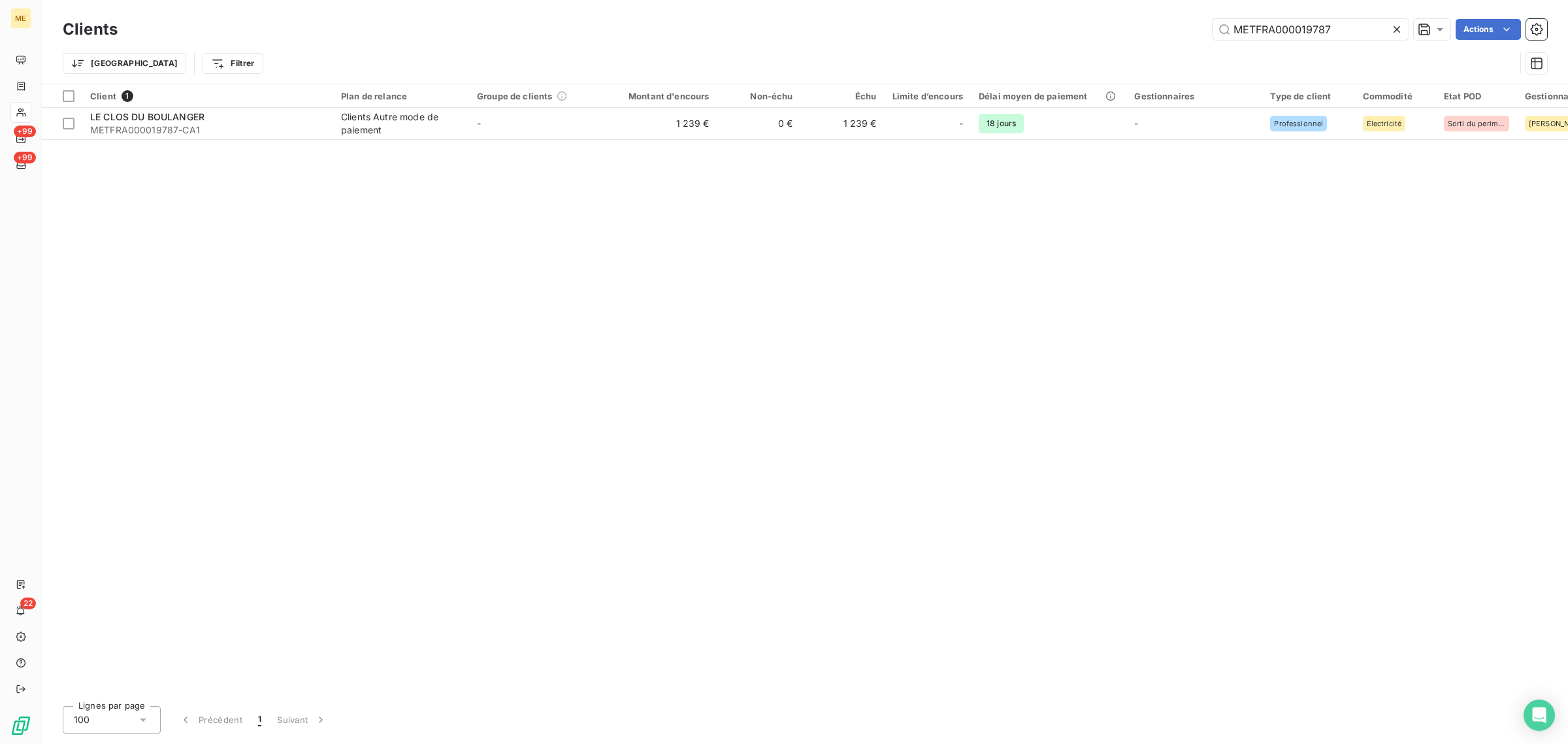
drag, startPoint x: 1341, startPoint y: 23, endPoint x: 1008, endPoint y: 53, distance: 334.3
click at [1008, 53] on div "Clients METFRA000019787 Actions Trier Filtrer" at bounding box center [806, 50] width 1485 height 68
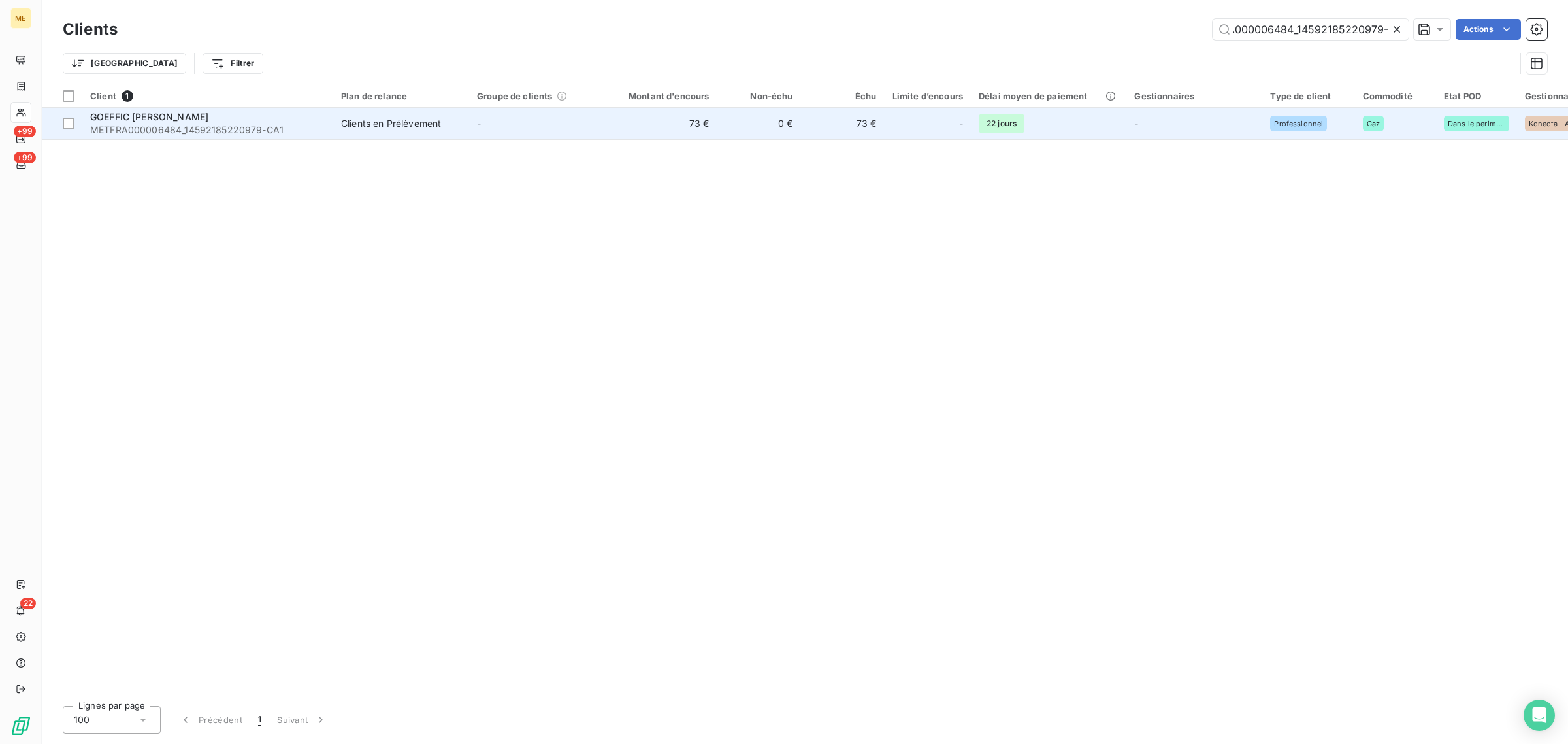
type input "METFRA000006484_14592185220979-"
click at [696, 125] on td "73 €" at bounding box center [661, 123] width 112 height 31
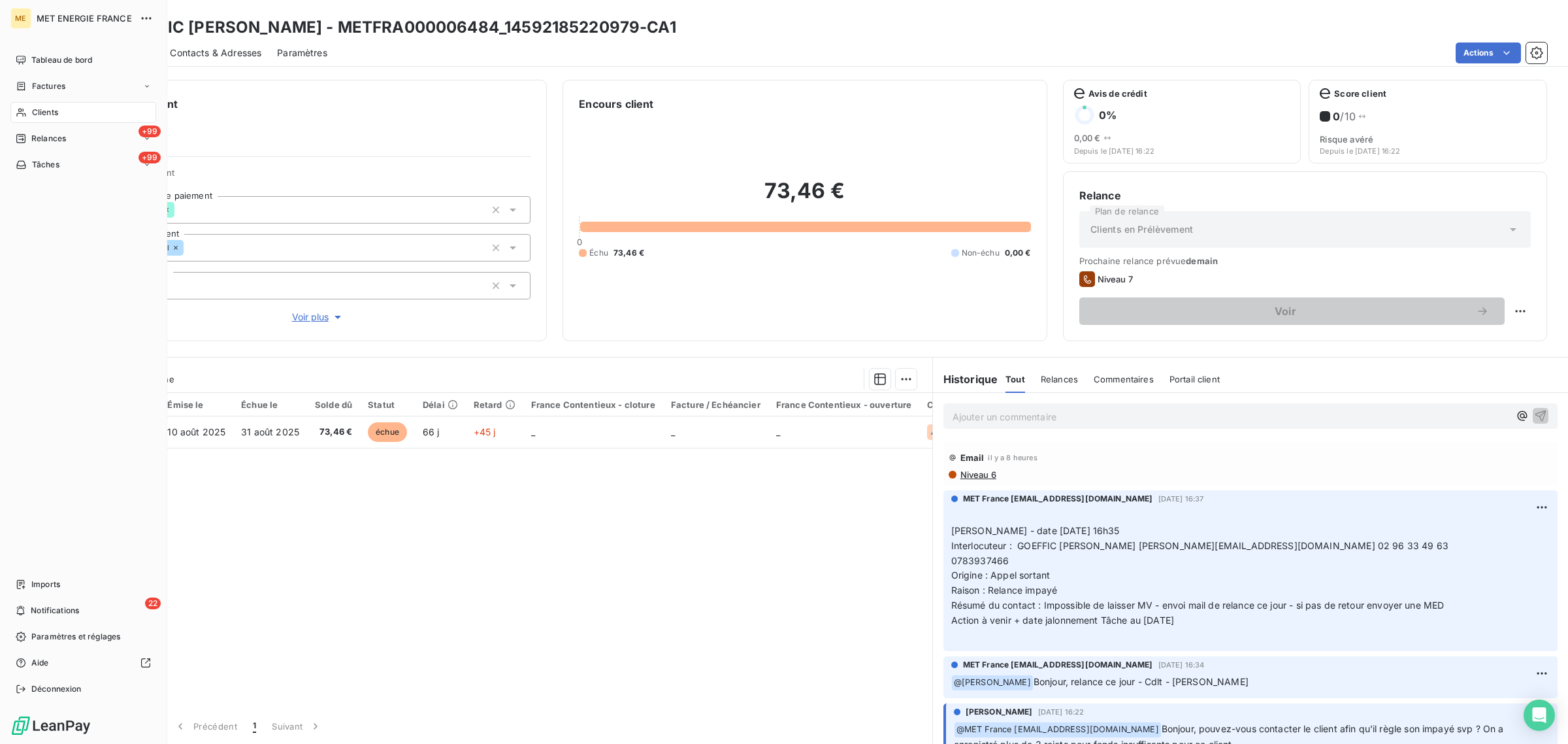
click at [31, 106] on div "Clients" at bounding box center [83, 112] width 146 height 21
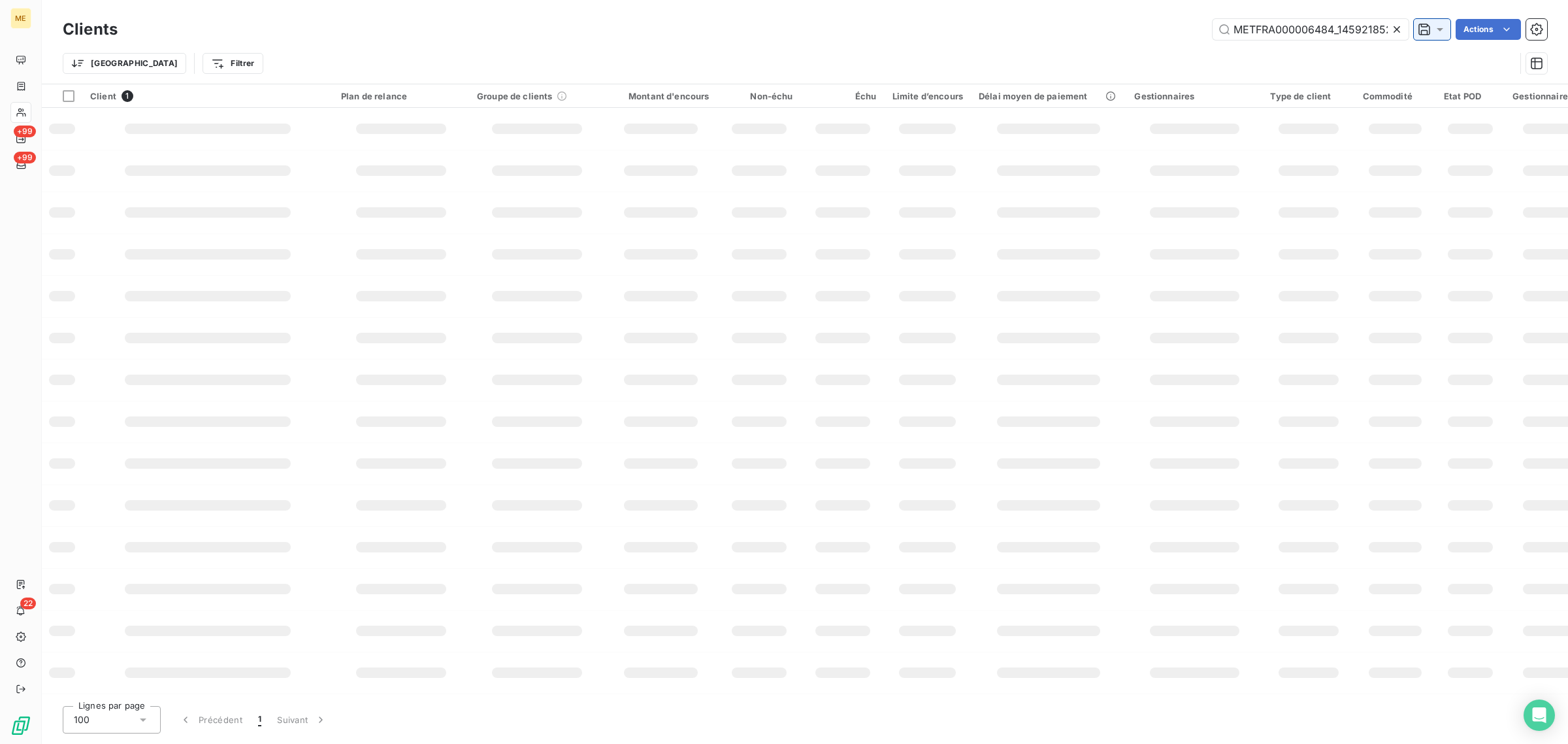
scroll to position [0, 40]
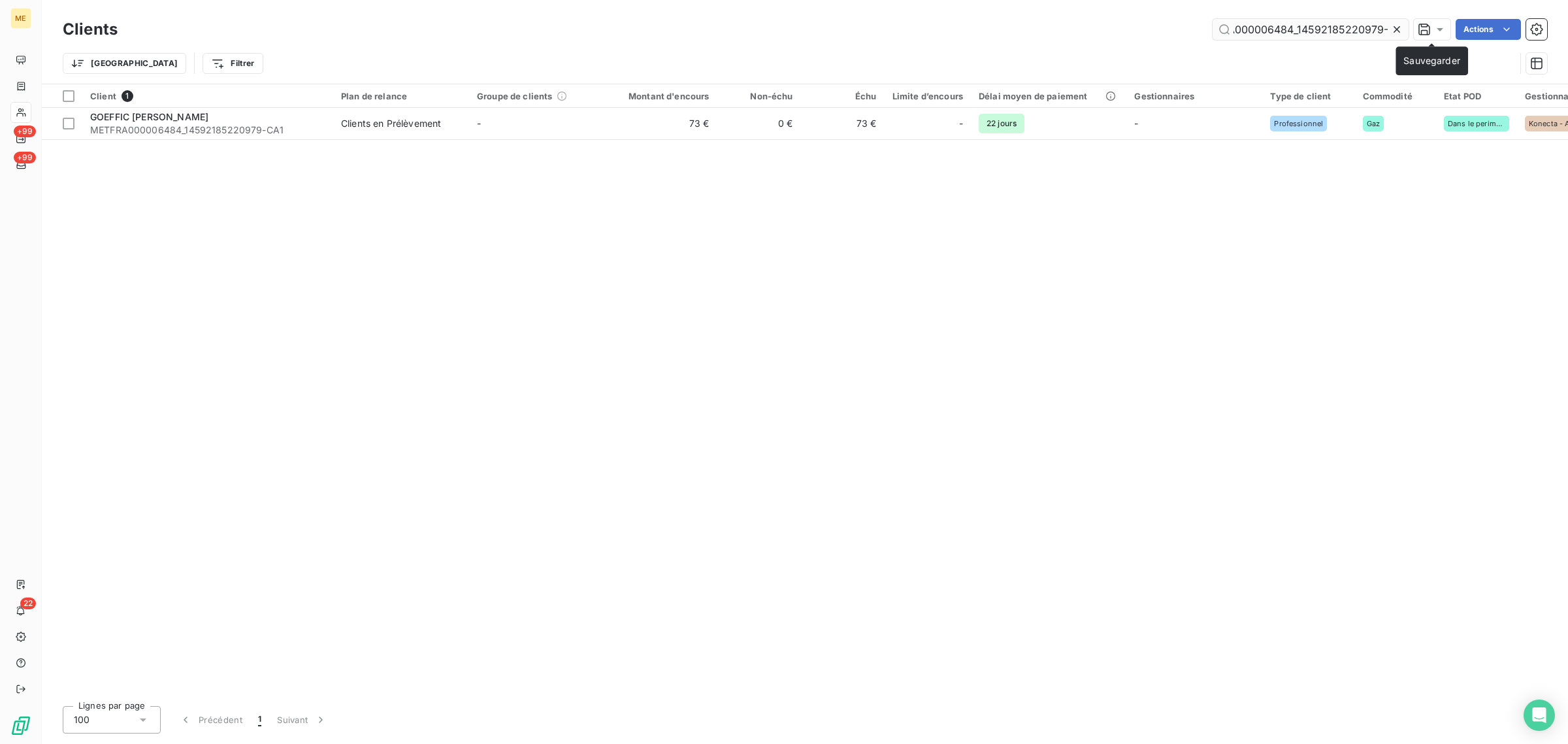
click at [1389, 26] on input "METFRA000006484_14592185220979-" at bounding box center [1311, 29] width 196 height 21
drag, startPoint x: 1392, startPoint y: 26, endPoint x: 1381, endPoint y: 30, distance: 11.7
click at [1393, 26] on icon at bounding box center [1398, 29] width 13 height 13
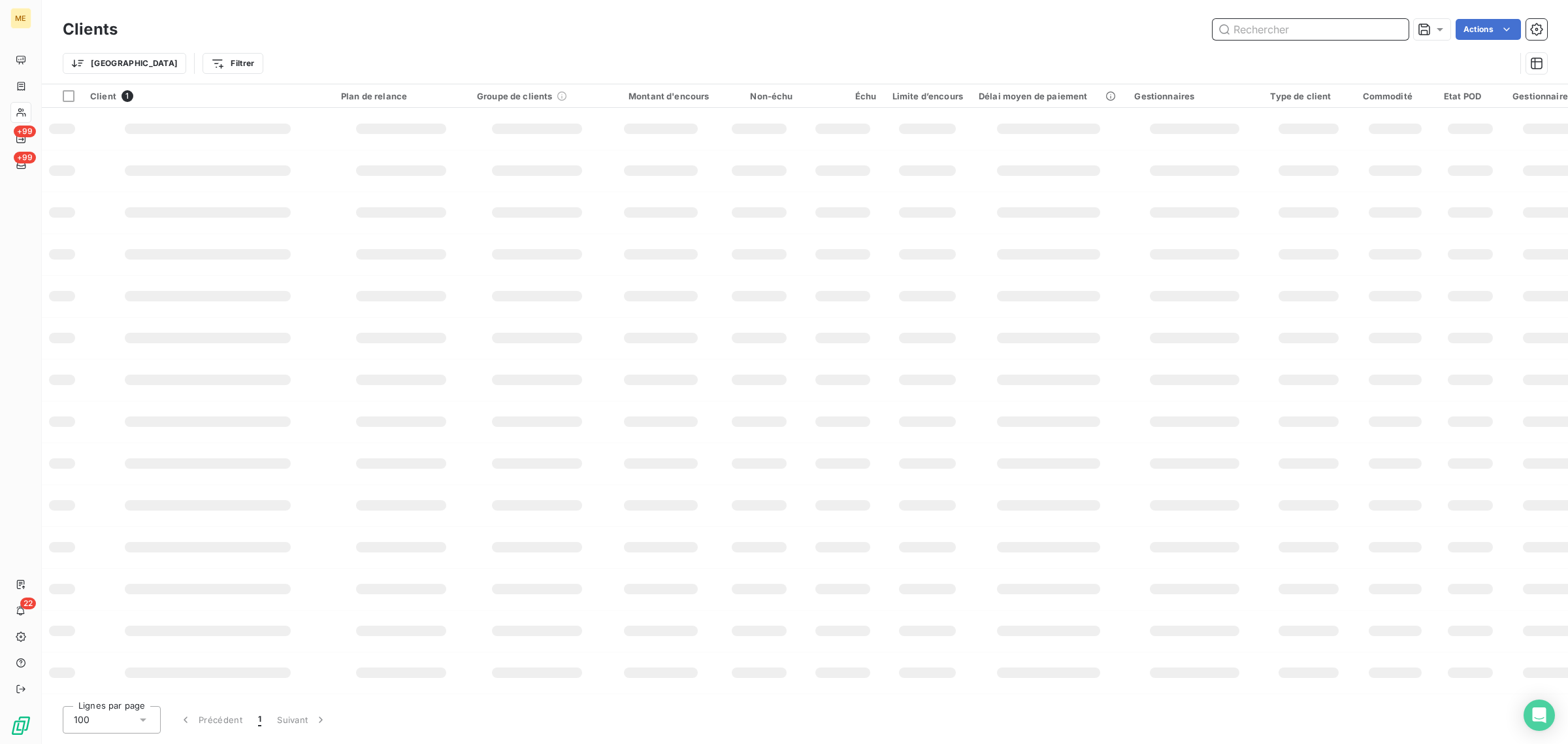
click at [1314, 30] on input "text" at bounding box center [1311, 29] width 196 height 21
paste input "METFRA000006285_09541678645004"
type input "METFRA000006285_09541678645004"
click at [632, 136] on td at bounding box center [661, 129] width 112 height 41
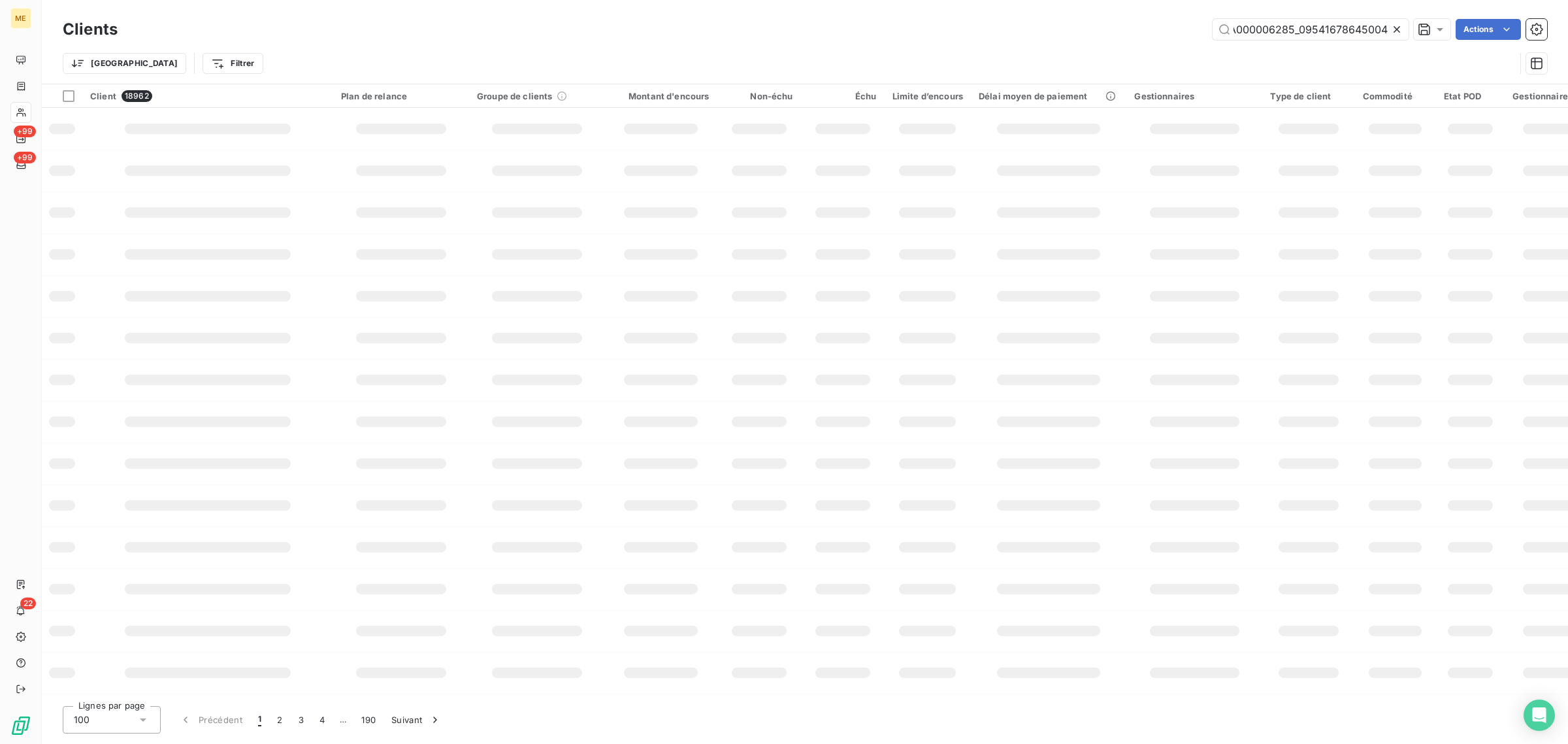
scroll to position [0, 0]
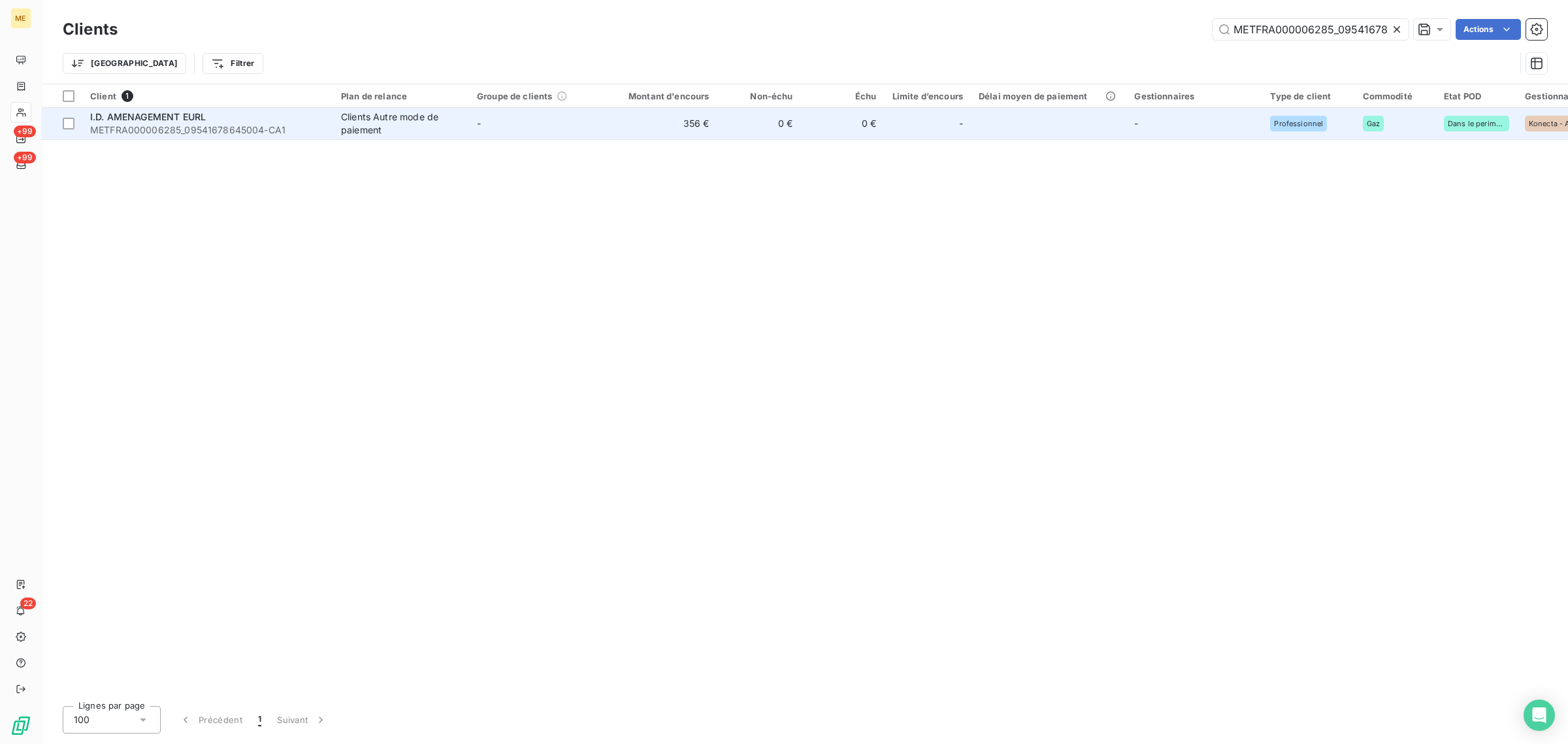
click at [732, 132] on td "0 €" at bounding box center [759, 123] width 84 height 31
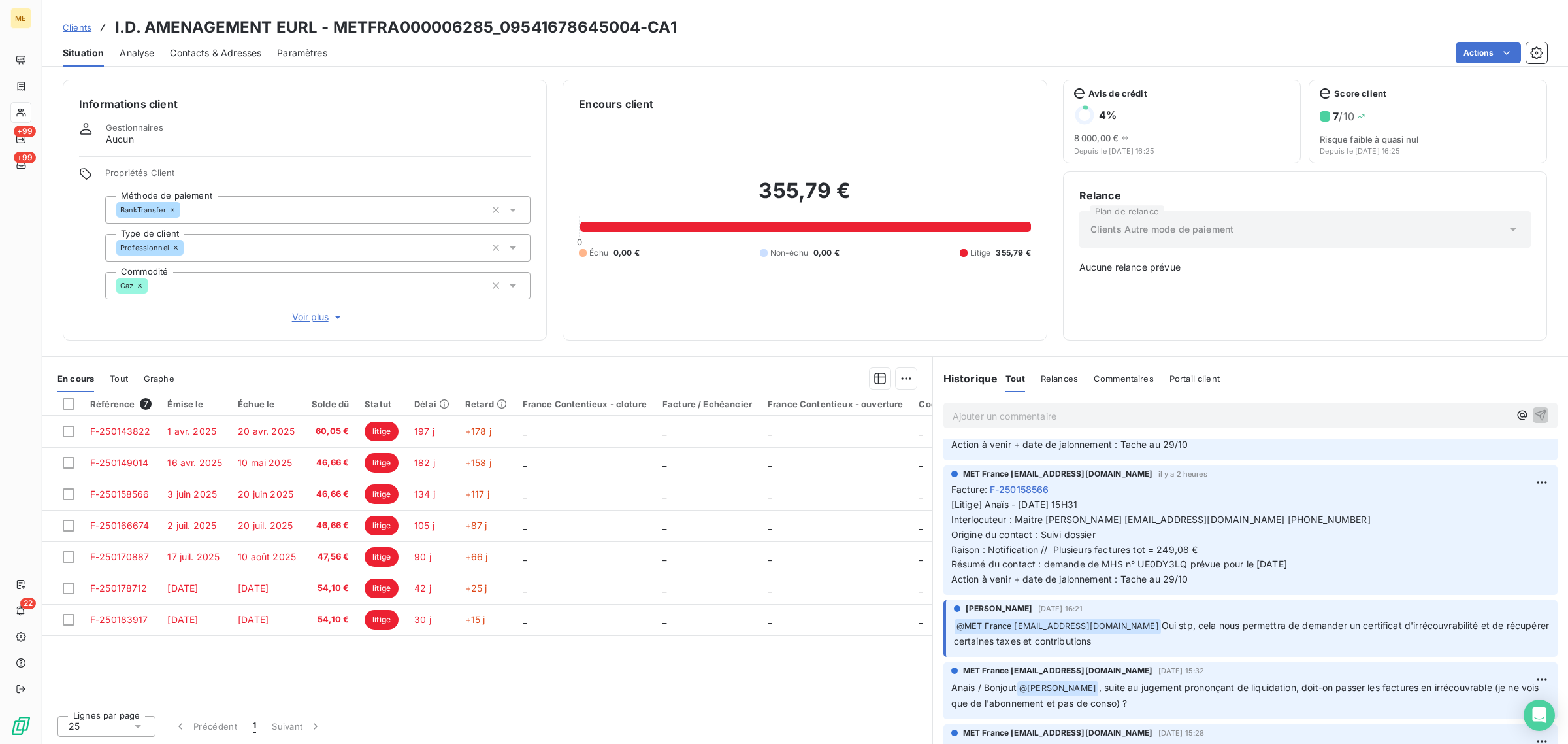
scroll to position [491, 0]
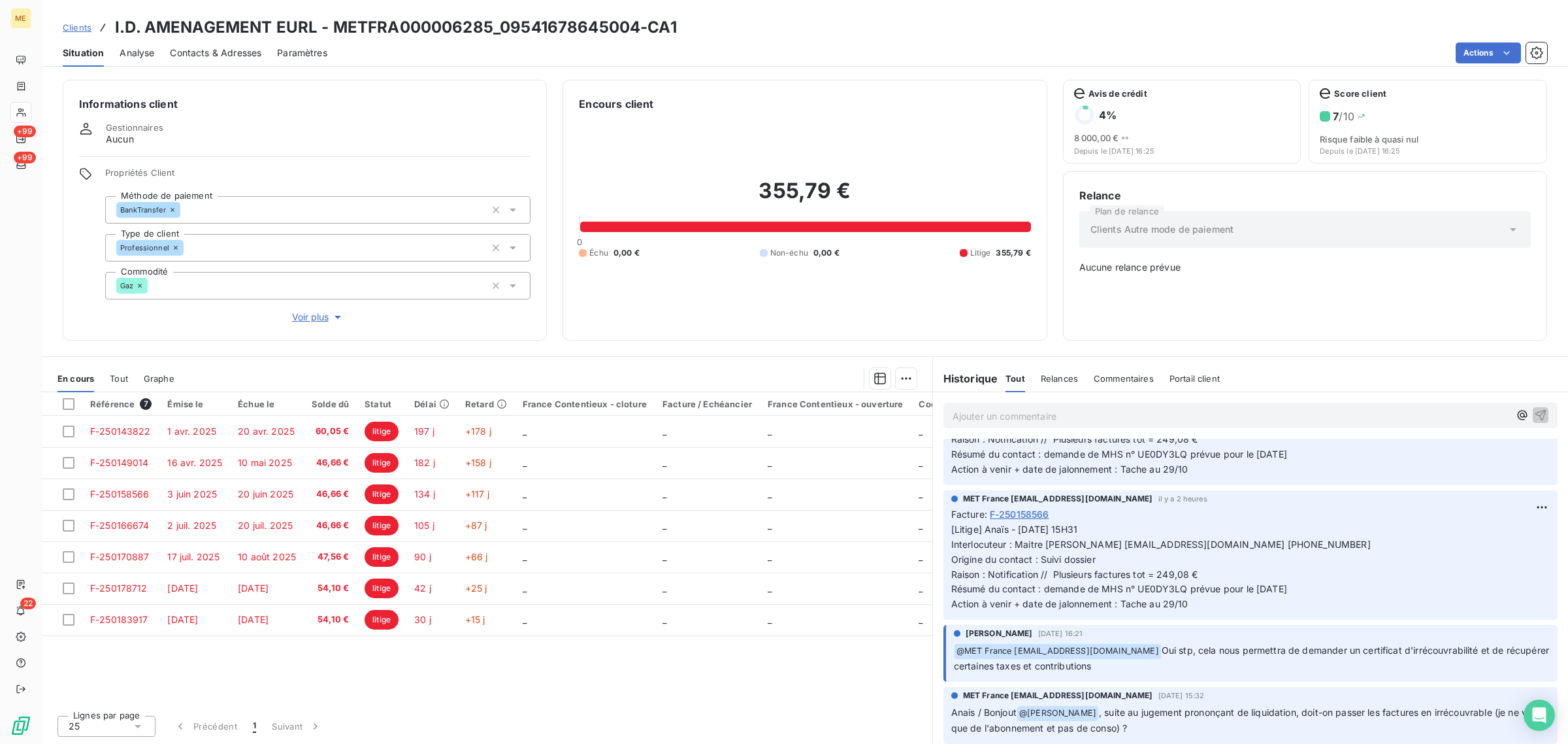
drag, startPoint x: 1144, startPoint y: 665, endPoint x: 1166, endPoint y: 653, distance: 25.1
click at [1166, 653] on p "﻿ @ MET [GEOGRAPHIC_DATA] [EMAIL_ADDRESS][DOMAIN_NAME] Oui stp, cela nous perme…" at bounding box center [1252, 658] width 596 height 31
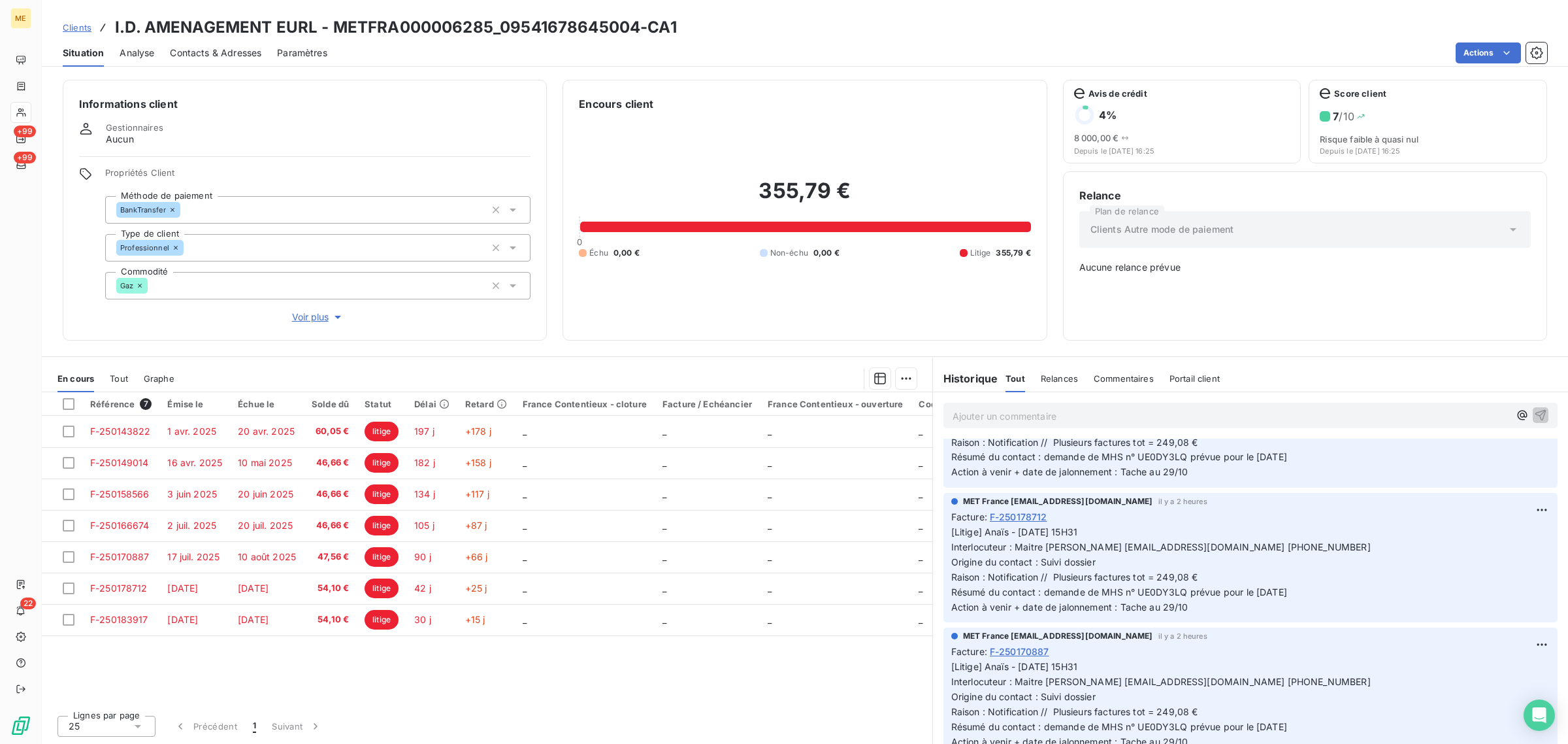
scroll to position [0, 0]
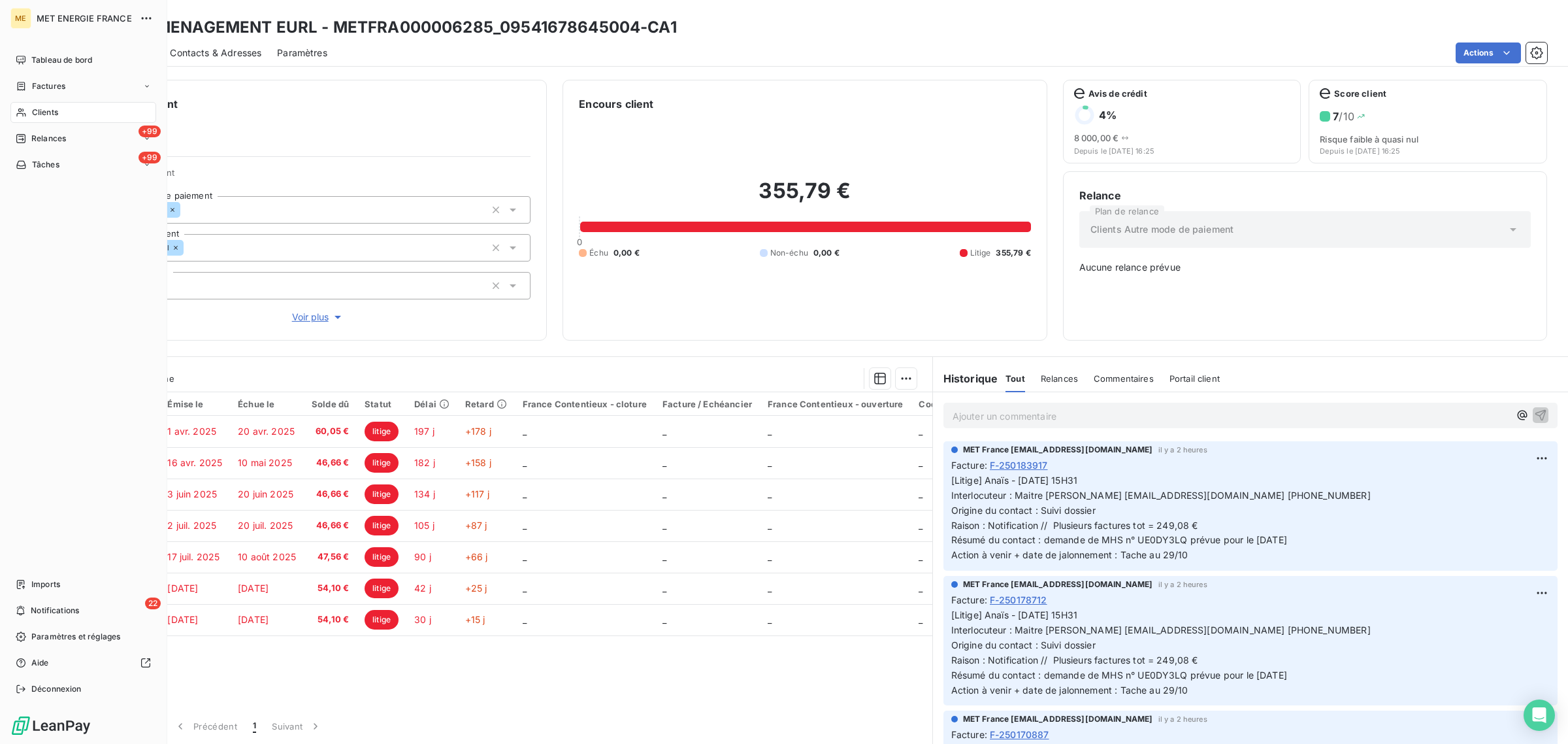
click at [34, 103] on div "Clients" at bounding box center [83, 112] width 146 height 21
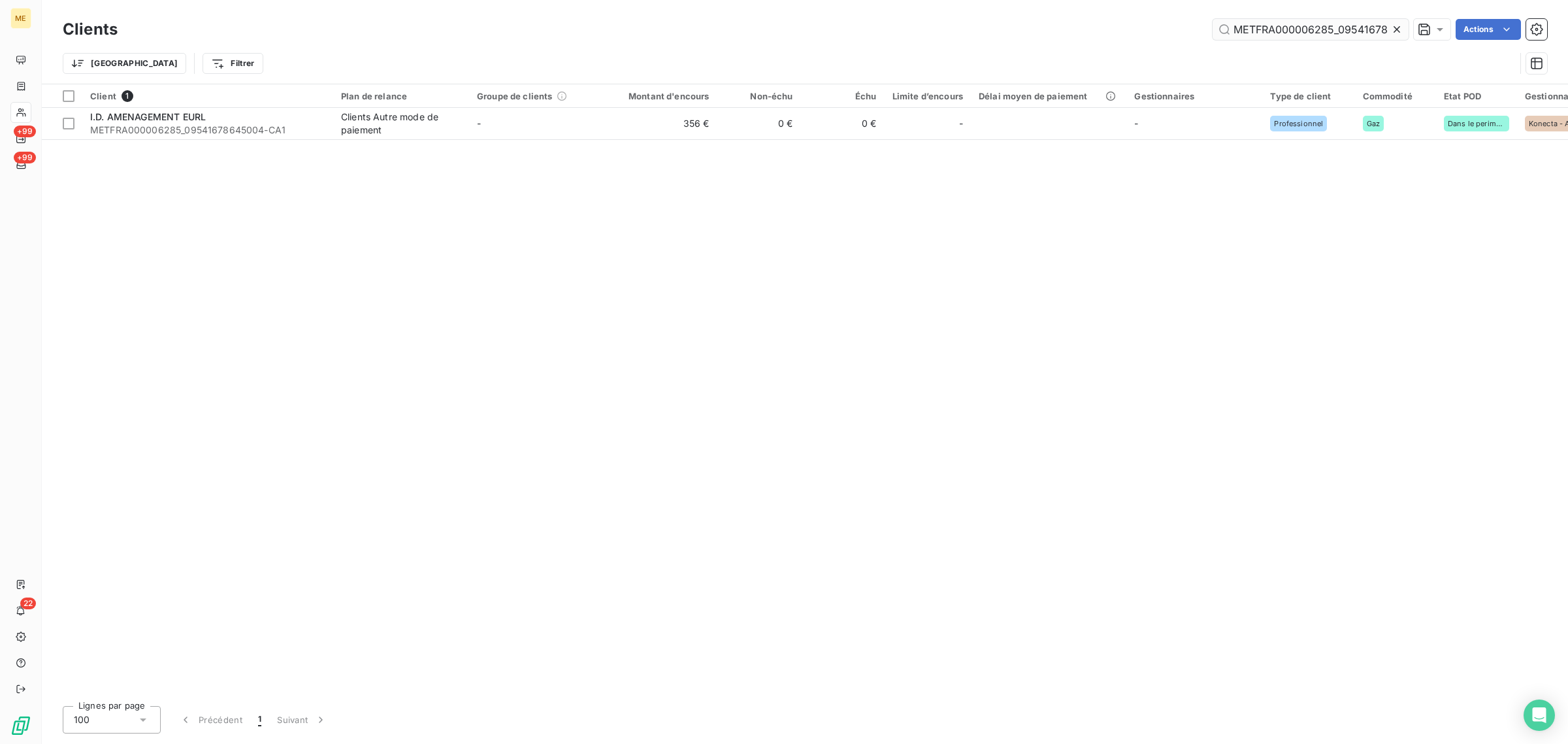
scroll to position [0, 40]
click at [1400, 28] on icon at bounding box center [1398, 29] width 13 height 13
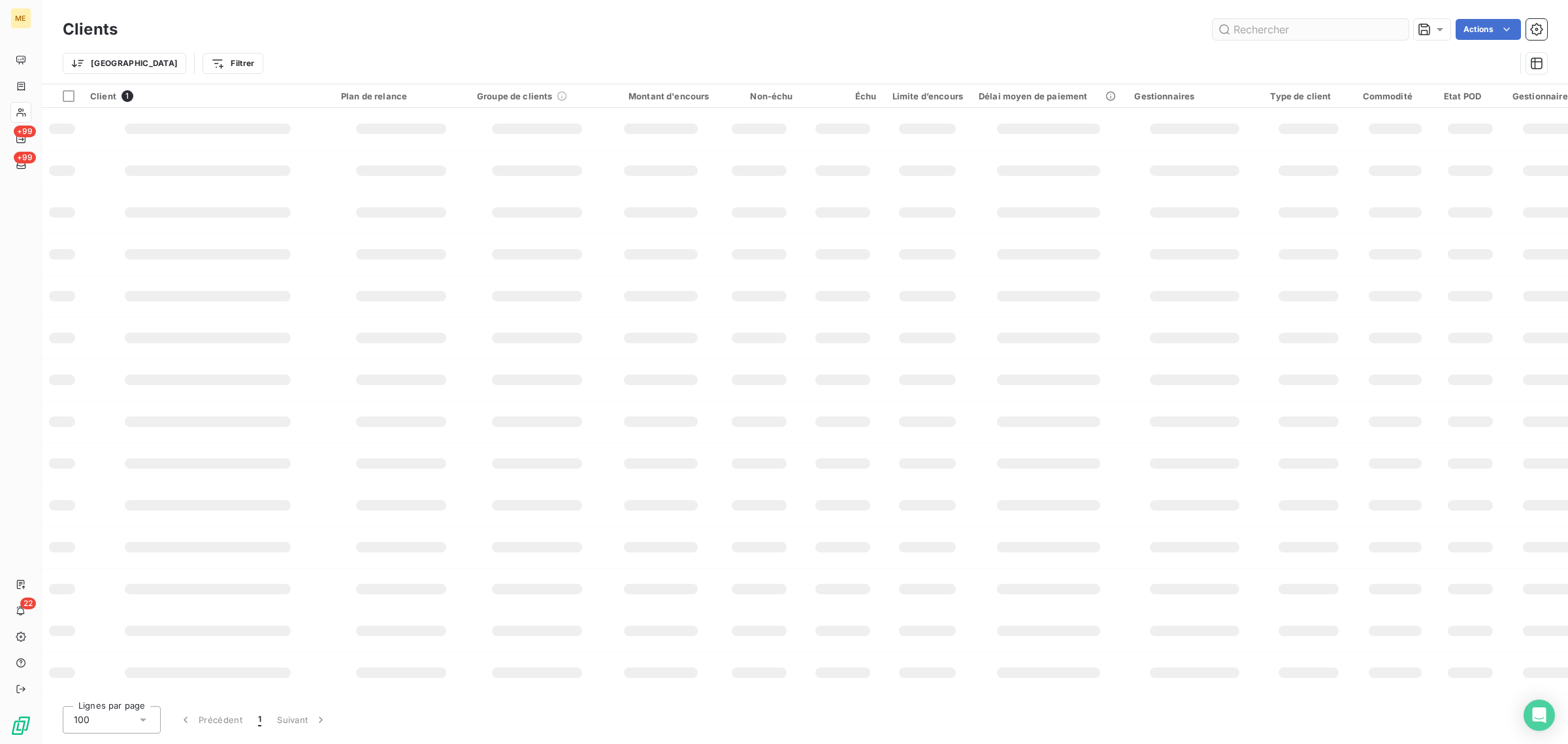
scroll to position [0, 0]
click at [1294, 28] on input "text" at bounding box center [1311, 29] width 196 height 21
paste input "METFRA000015104"
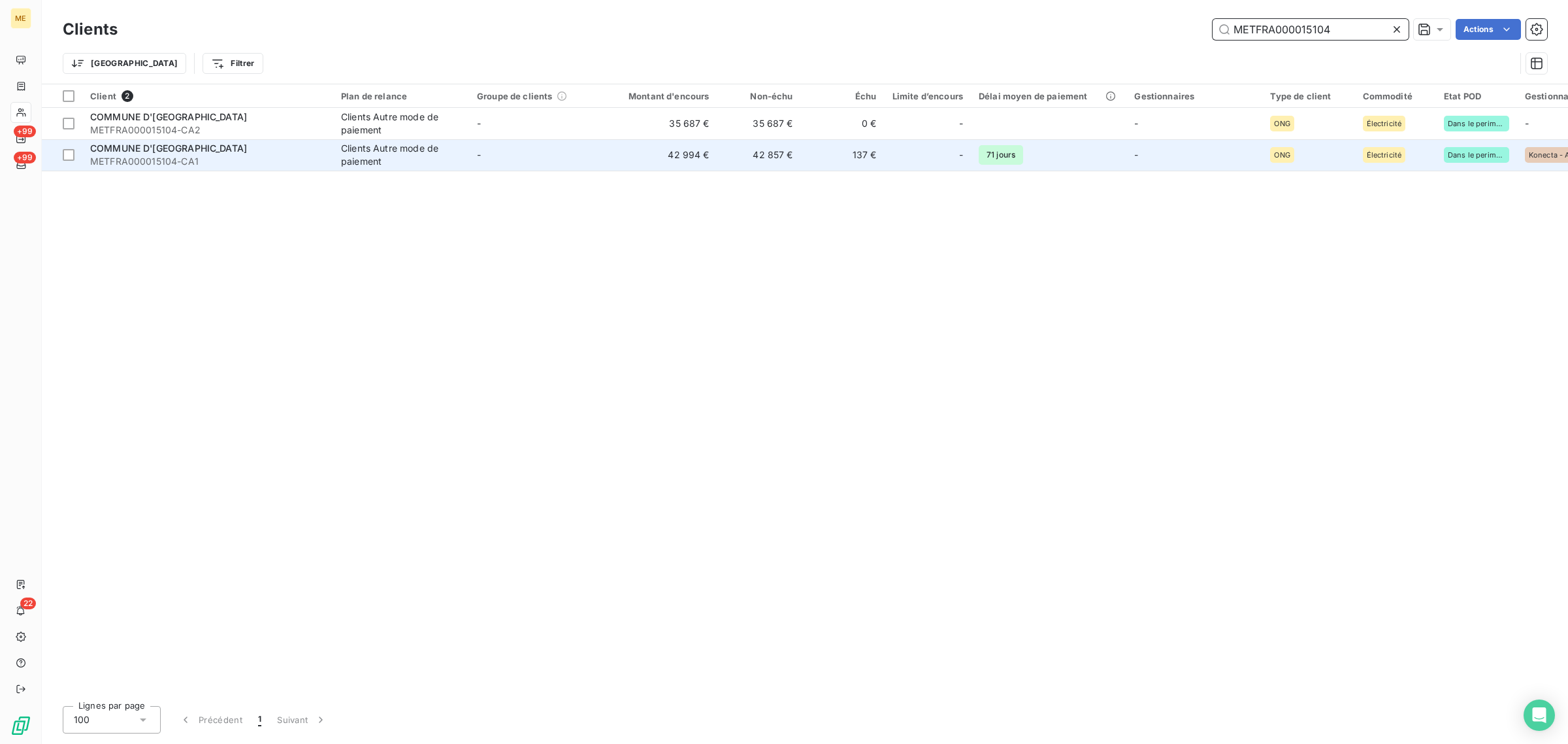
type input "METFRA000015104"
click at [638, 160] on td "42 994 €" at bounding box center [661, 154] width 112 height 31
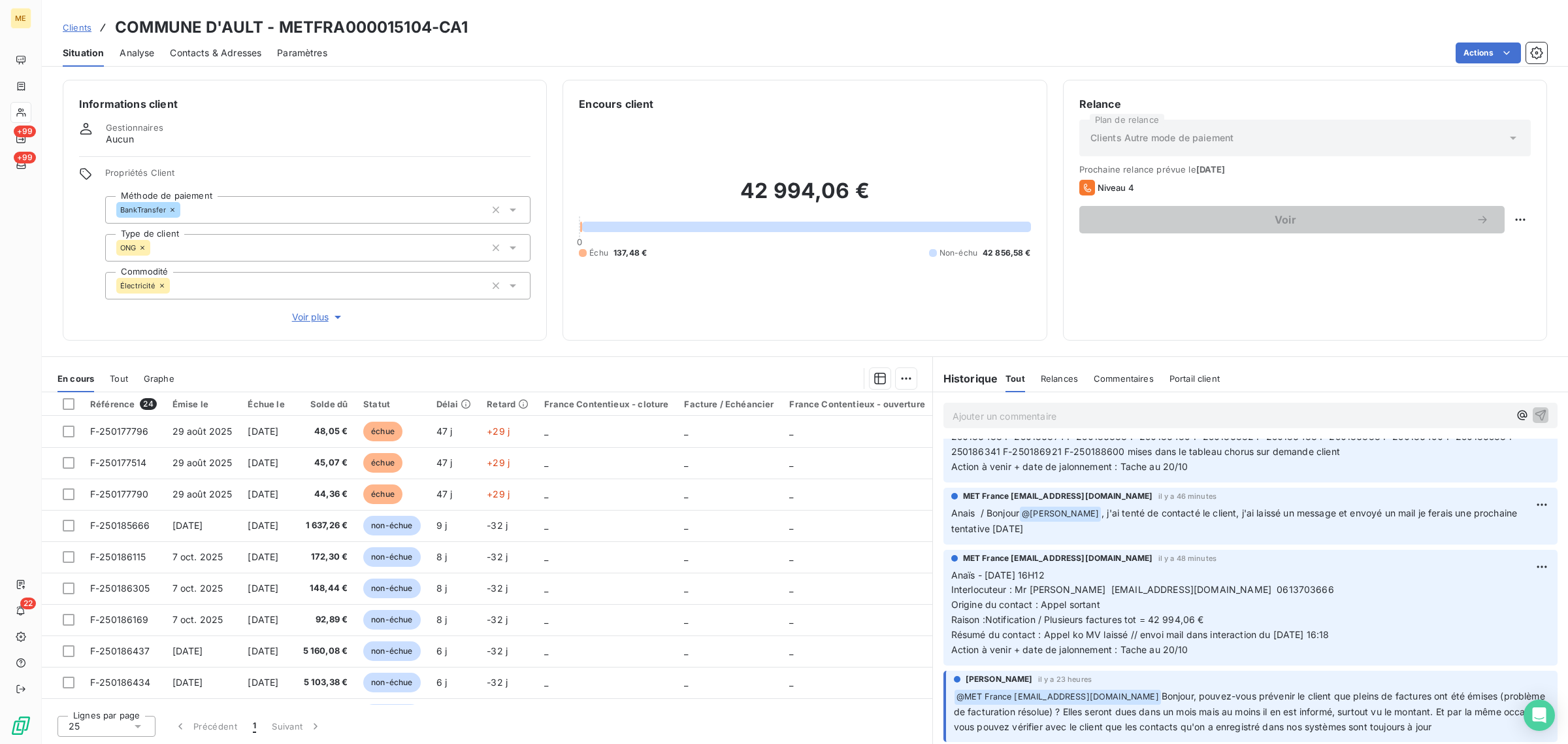
scroll to position [164, 0]
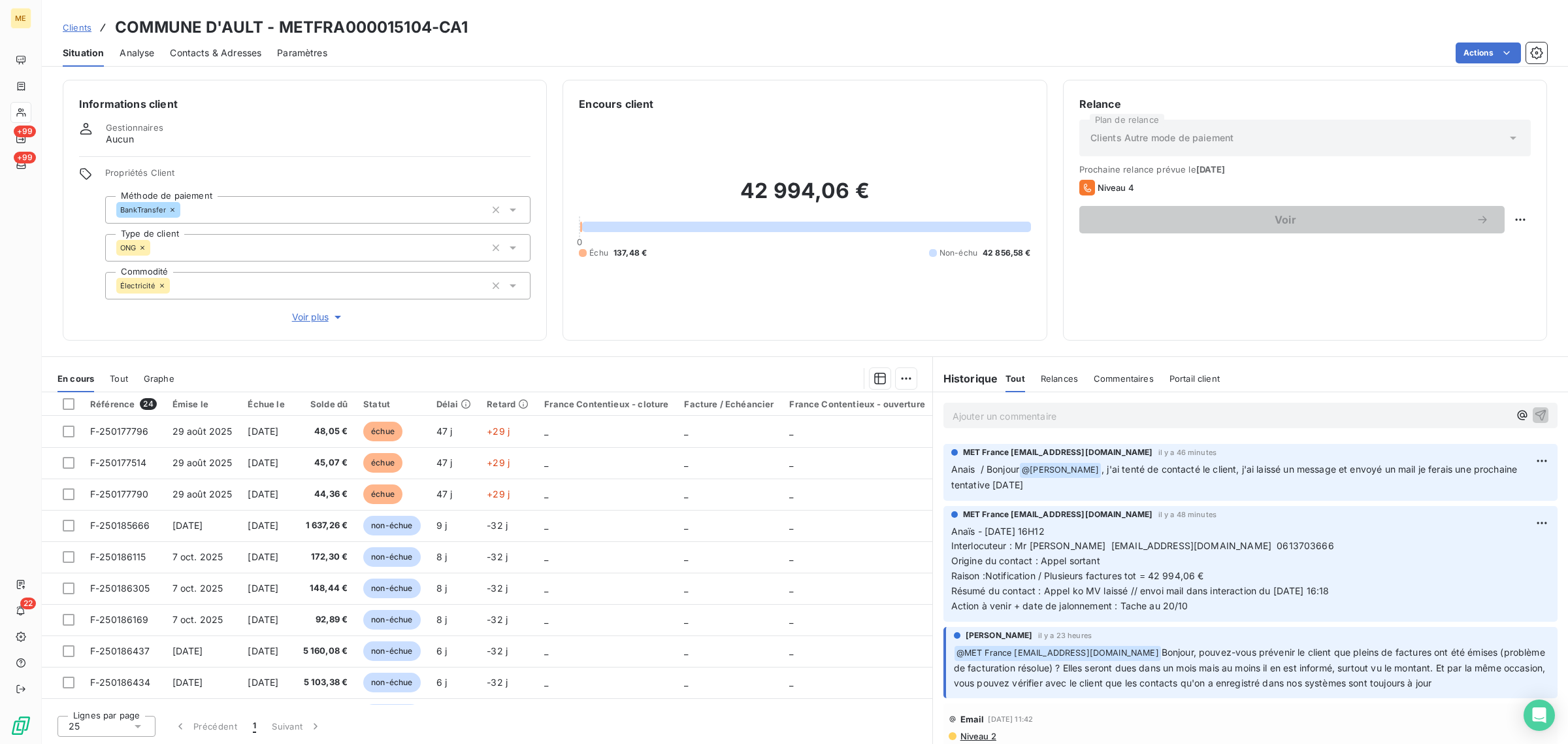
click at [30, 113] on div at bounding box center [21, 112] width 21 height 21
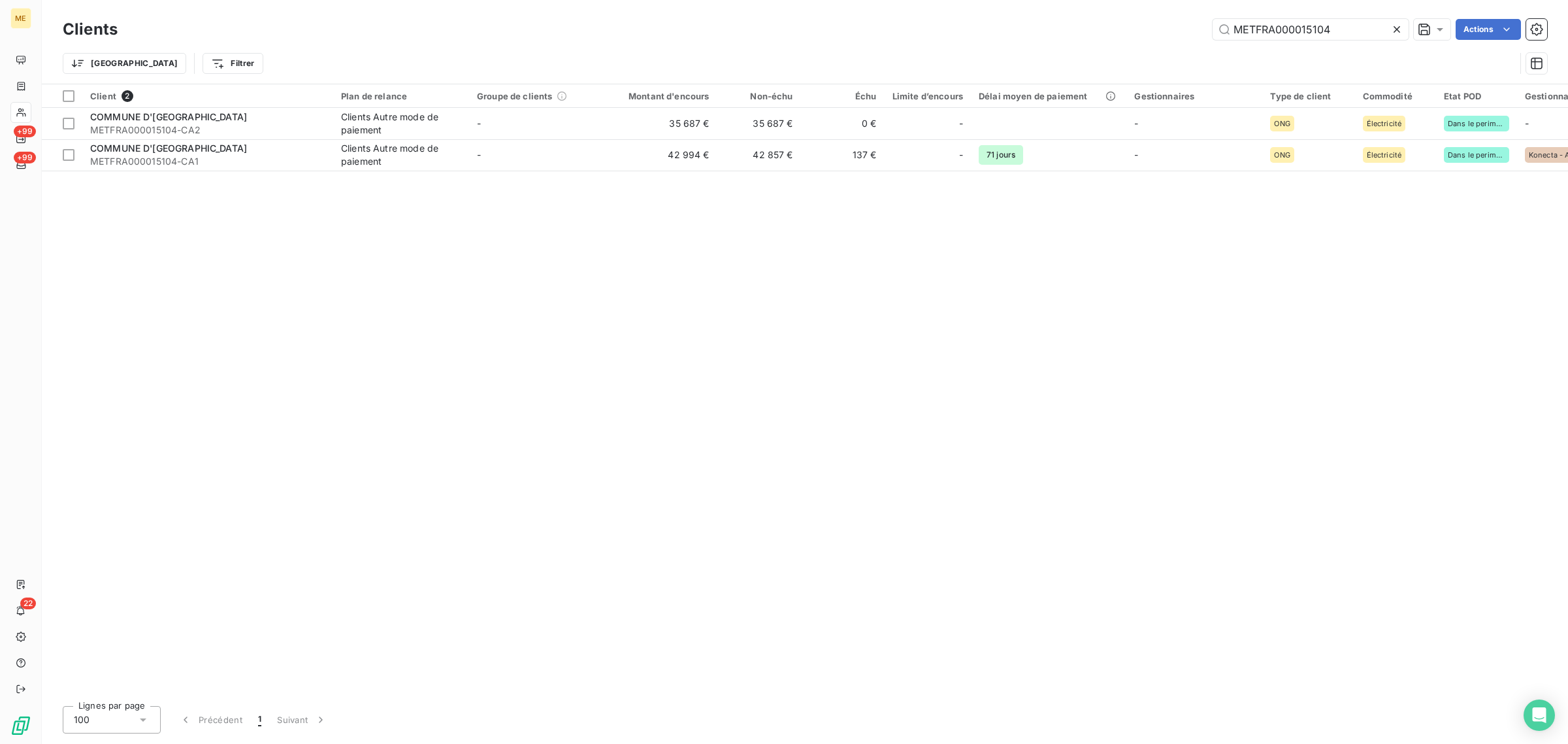
drag, startPoint x: 1341, startPoint y: 30, endPoint x: 1028, endPoint y: 31, distance: 313.0
click at [1036, 30] on div "METFRA000015104 Actions" at bounding box center [840, 29] width 1415 height 21
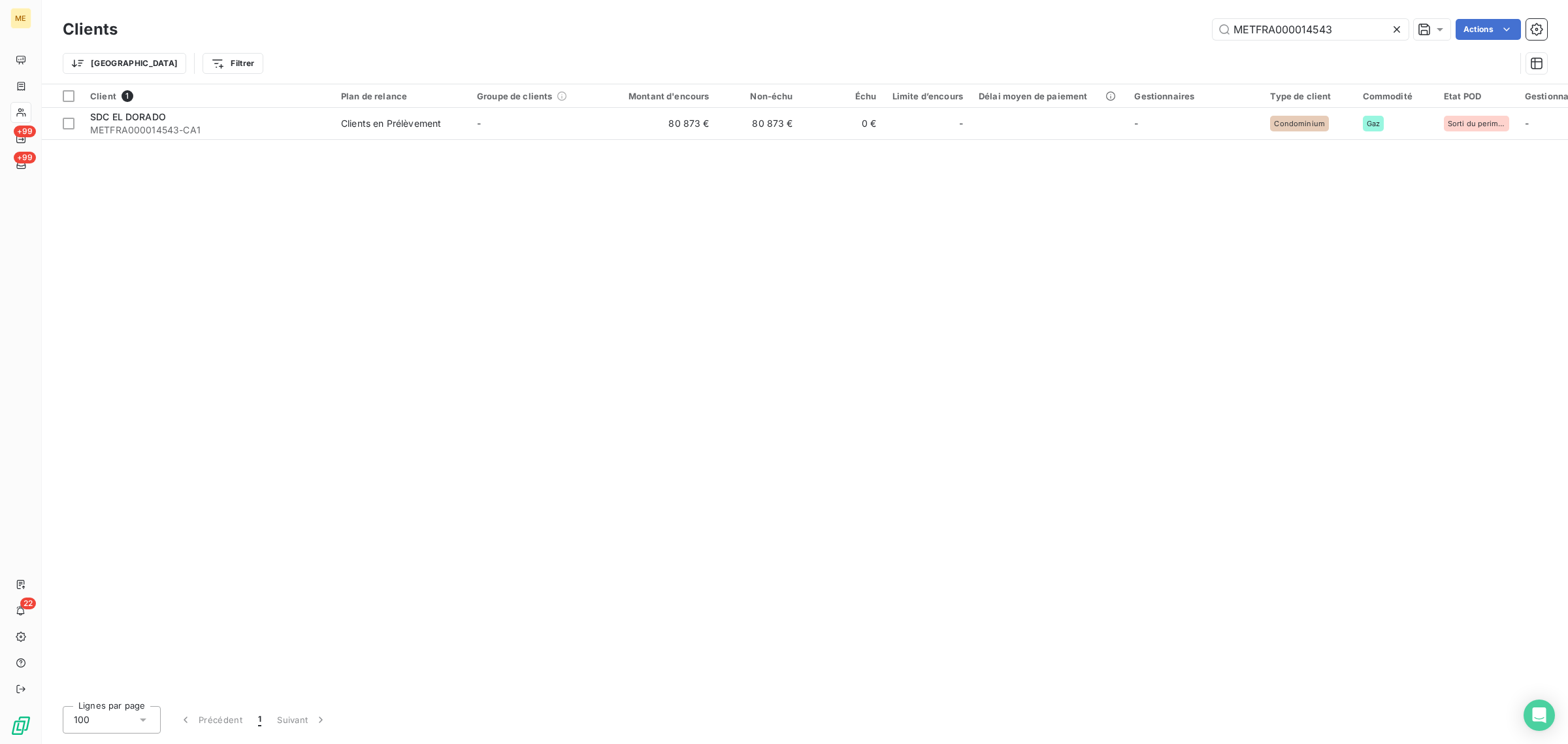
type input "METFRA000014543"
click at [619, 141] on div "Client 1 Plan de relance Groupe de clients Montant d'encours Non-échu Échu Limi…" at bounding box center [805, 390] width 1527 height 611
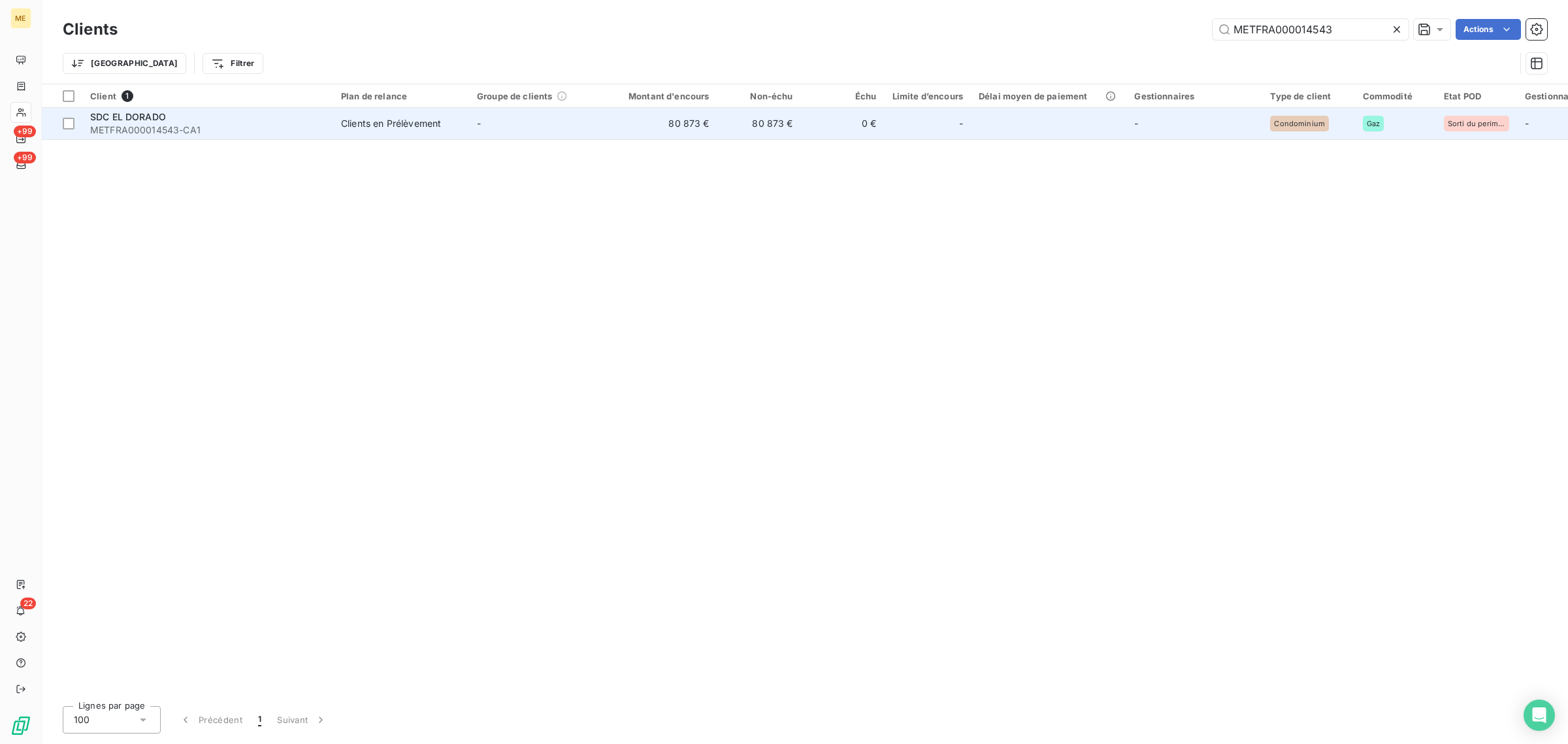
click at [619, 133] on td "80 873 €" at bounding box center [661, 123] width 112 height 31
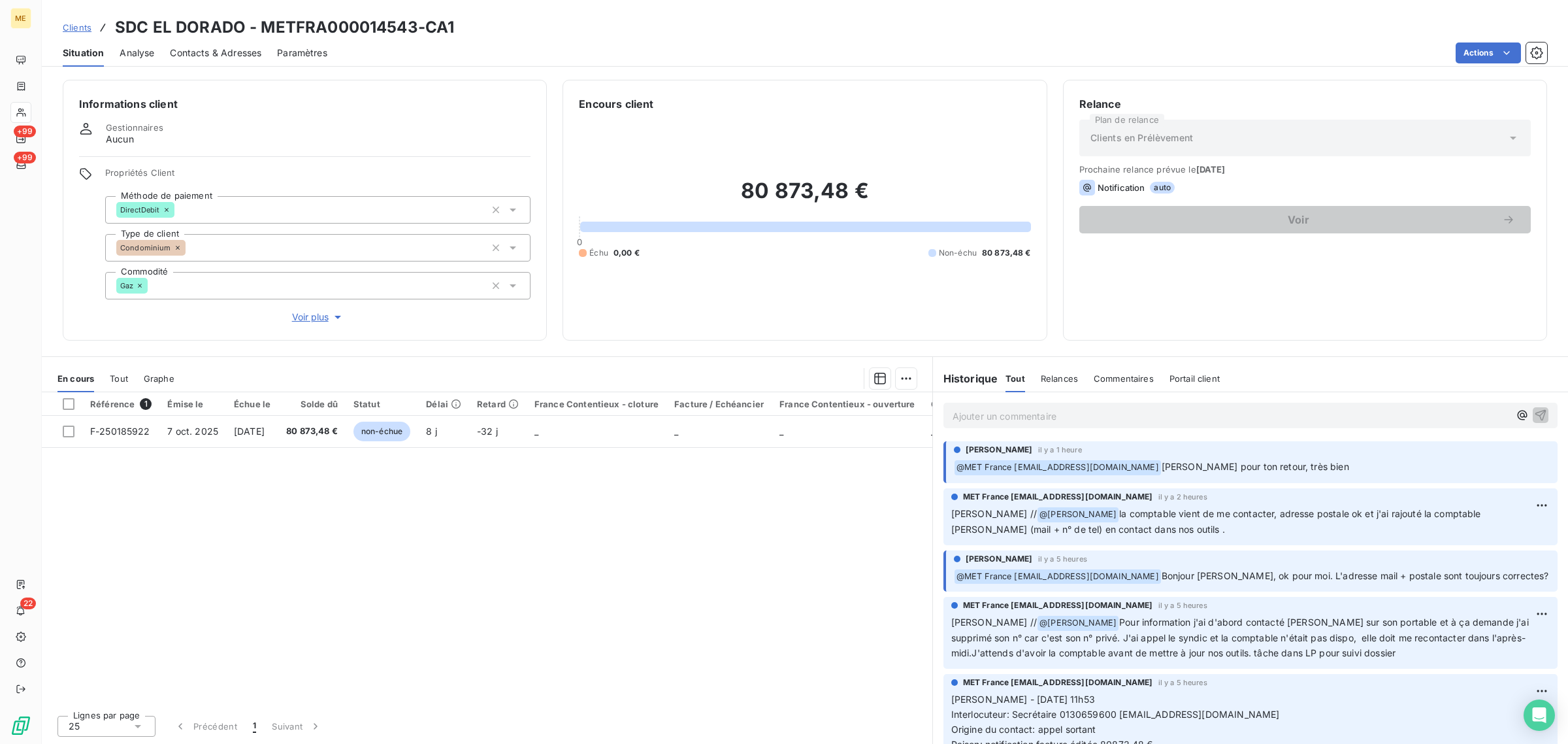
drag, startPoint x: 1348, startPoint y: 459, endPoint x: 1166, endPoint y: 474, distance: 182.6
click at [1166, 474] on div "﻿ @ MET [GEOGRAPHIC_DATA] [EMAIL_ADDRESS][DOMAIN_NAME] [PERSON_NAME] pour ton r…" at bounding box center [1252, 467] width 596 height 17
click at [1145, 514] on span "la comptable vient de me contacter, adresse postale ok et j'ai rajouté la compt…" at bounding box center [1218, 522] width 533 height 26
drag, startPoint x: 1105, startPoint y: 515, endPoint x: 1112, endPoint y: 515, distance: 7.0
click at [1092, 513] on p "[PERSON_NAME] // @ [PERSON_NAME] la comptable vient de me contacter, adresse po…" at bounding box center [1251, 522] width 599 height 31
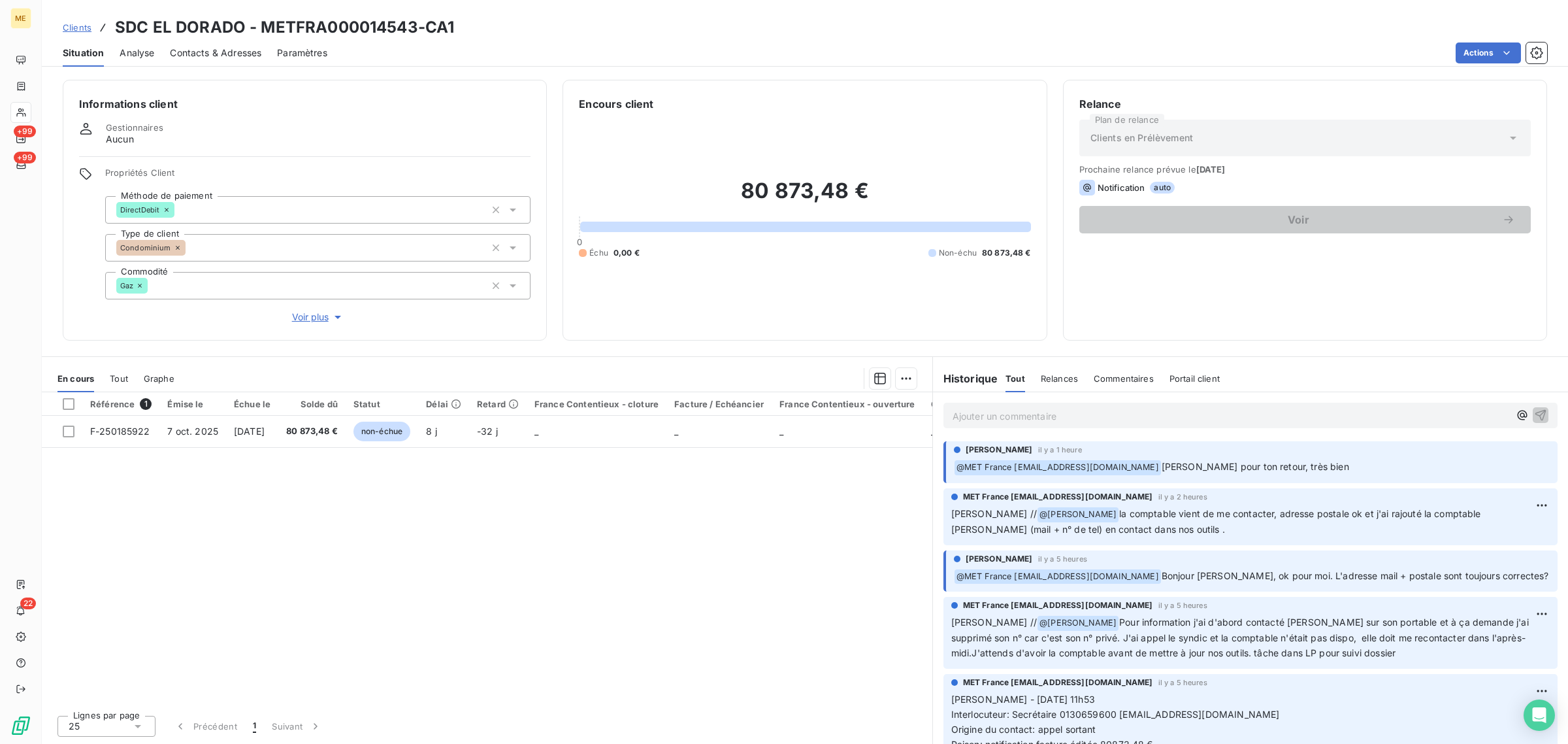
click at [1122, 522] on p "[PERSON_NAME] // @ [PERSON_NAME] la comptable vient de me contacter, adresse po…" at bounding box center [1251, 522] width 599 height 31
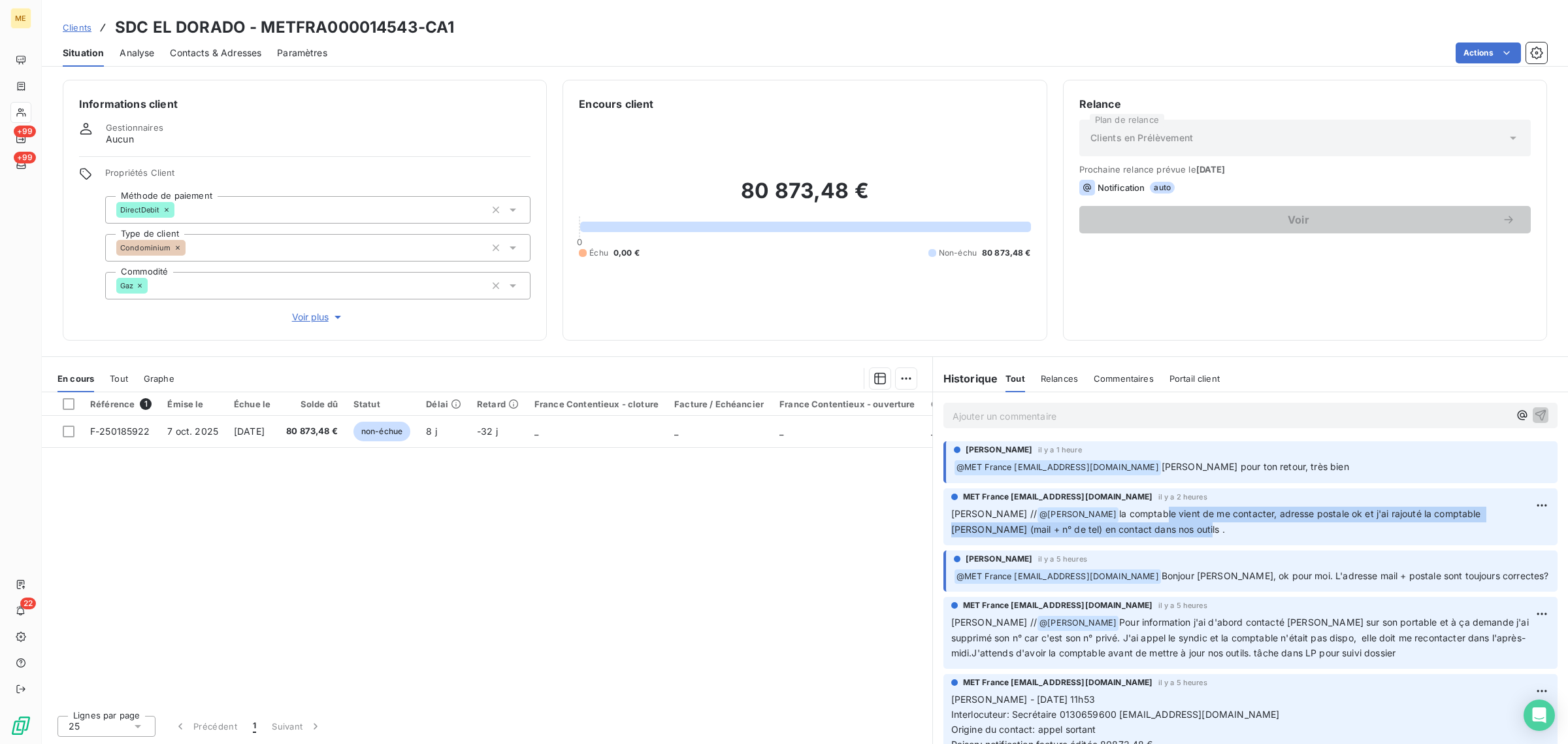
click at [1117, 531] on p "[PERSON_NAME] // @ [PERSON_NAME] la comptable vient de me contacter, adresse po…" at bounding box center [1251, 522] width 599 height 31
drag, startPoint x: 1128, startPoint y: 534, endPoint x: 1080, endPoint y: 519, distance: 50.3
click at [1080, 519] on p "[PERSON_NAME] // @ [PERSON_NAME] la comptable vient de me contacter, adresse po…" at bounding box center [1251, 522] width 599 height 31
click at [1136, 527] on p "[PERSON_NAME] // @ [PERSON_NAME] la comptable vient de me contacter, adresse po…" at bounding box center [1251, 522] width 599 height 31
drag, startPoint x: 1122, startPoint y: 535, endPoint x: 1079, endPoint y: 514, distance: 47.9
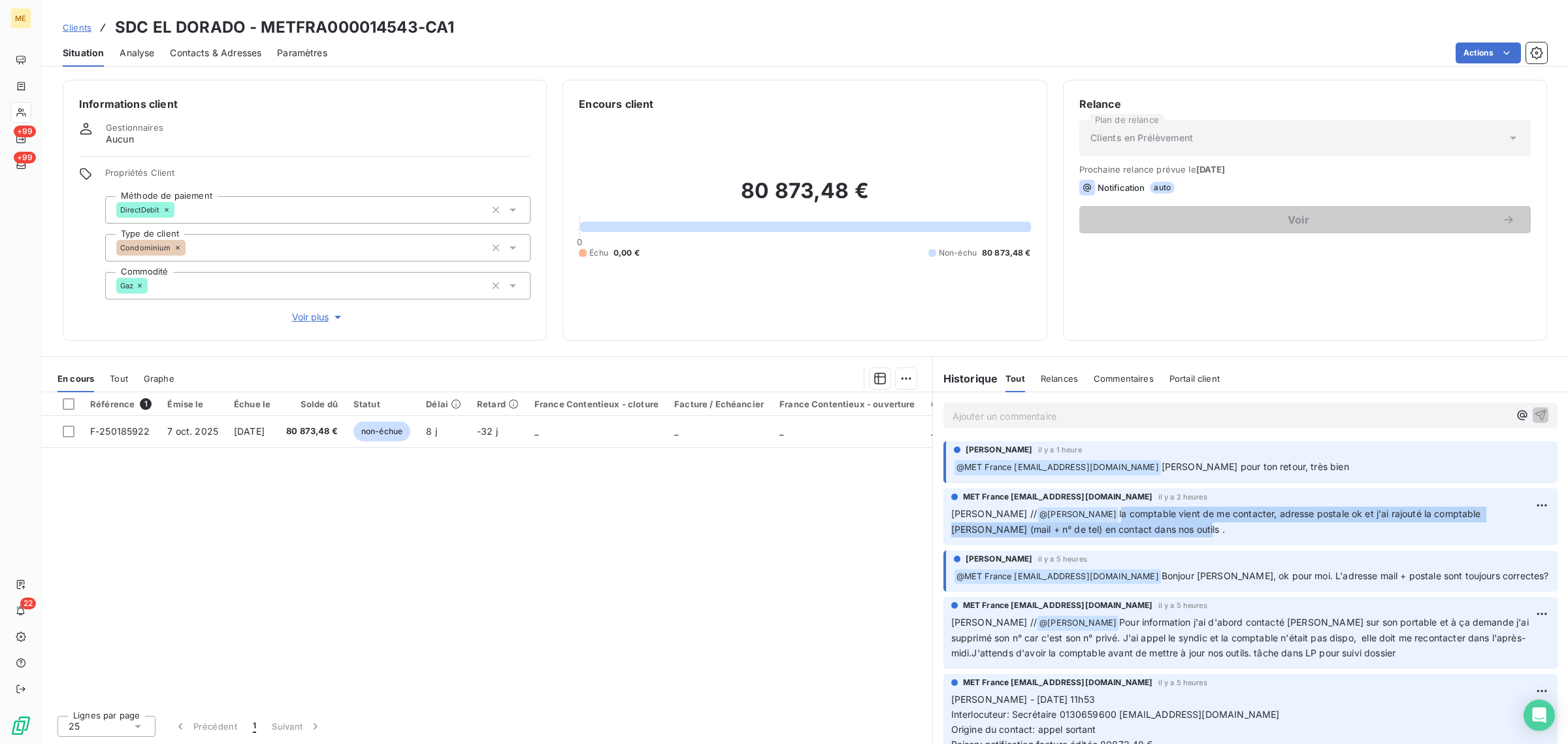
click at [1079, 514] on p "[PERSON_NAME] // @ [PERSON_NAME] la comptable vient de me contacter, adresse po…" at bounding box center [1251, 522] width 599 height 31
click at [1142, 530] on p "[PERSON_NAME] // @ [PERSON_NAME] la comptable vient de me contacter, adresse po…" at bounding box center [1251, 522] width 599 height 31
click at [1158, 528] on p "[PERSON_NAME] // @ [PERSON_NAME] la comptable vient de me contacter, adresse po…" at bounding box center [1251, 522] width 599 height 31
